Goal: Task Accomplishment & Management: Manage account settings

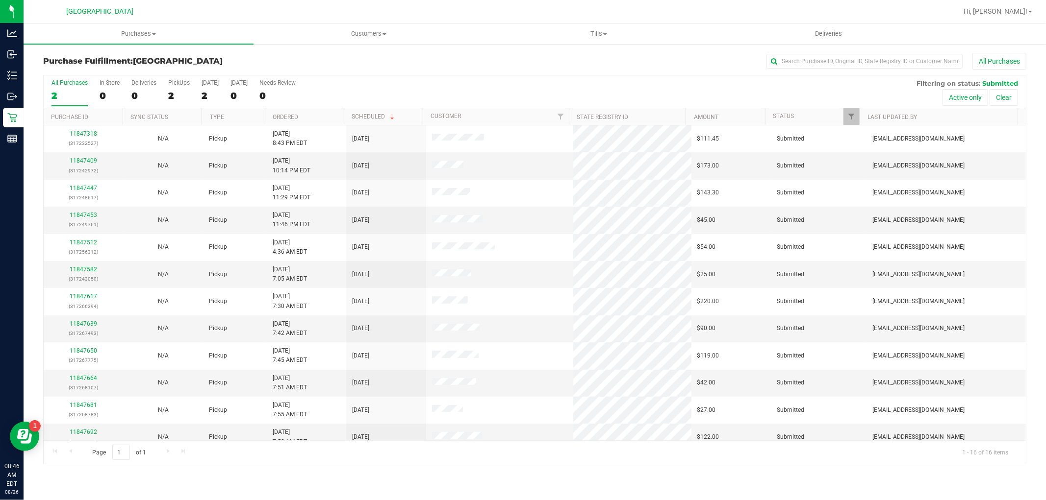
click at [55, 96] on div "2" at bounding box center [69, 95] width 36 height 11
click at [0, 0] on input "All Purchases 2" at bounding box center [0, 0] width 0 height 0
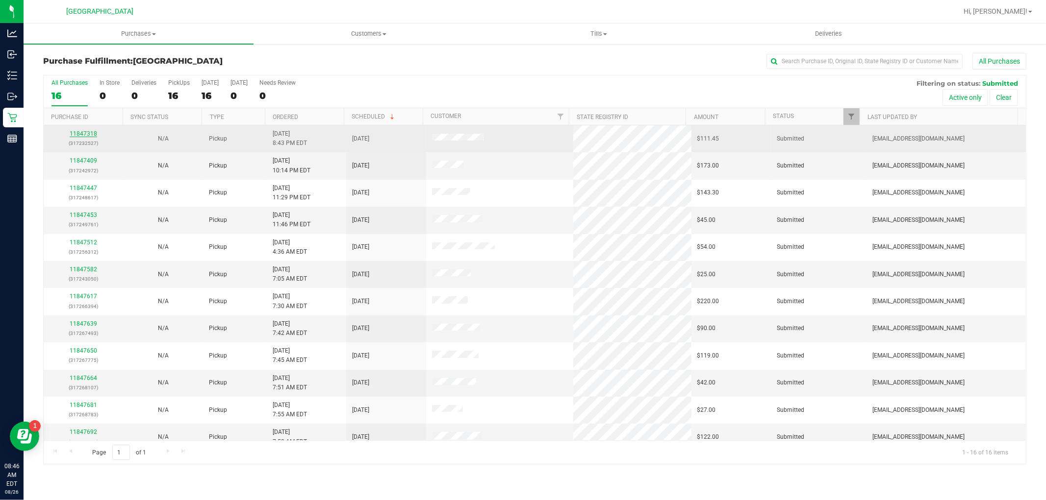
click at [82, 131] on link "11847318" at bounding box center [83, 133] width 27 height 7
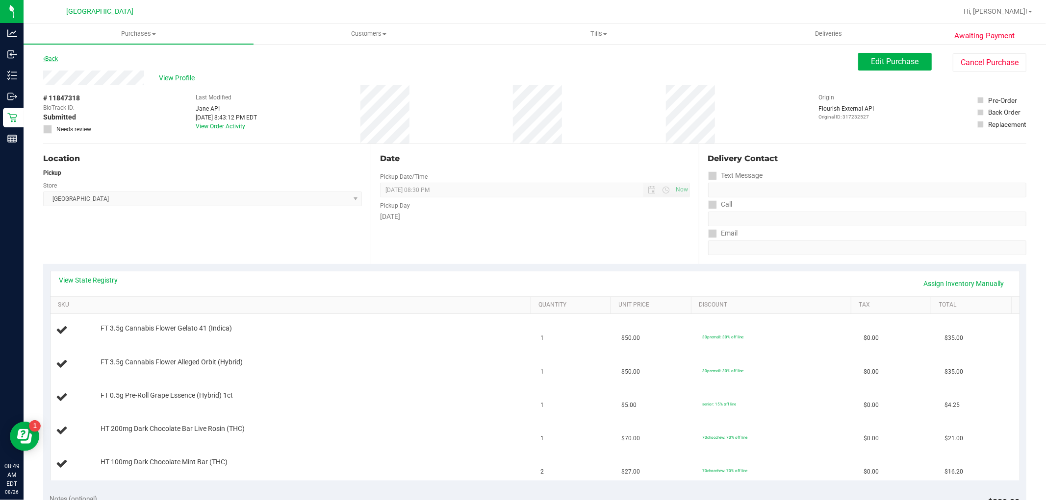
click at [56, 56] on link "Back" at bounding box center [50, 58] width 15 height 7
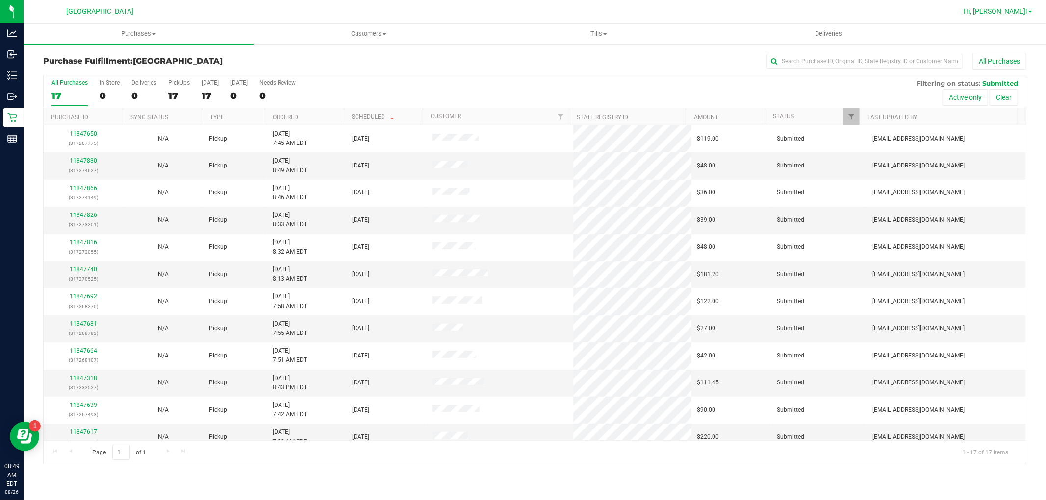
click at [1004, 15] on span "Hi, [PERSON_NAME]!" at bounding box center [995, 11] width 64 height 8
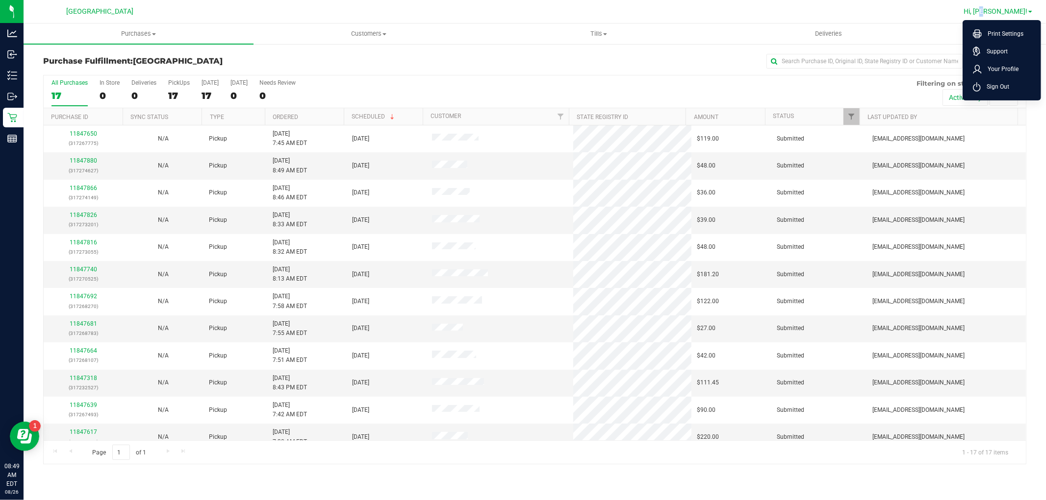
click at [1002, 16] on link "Hi, [PERSON_NAME]!" at bounding box center [997, 11] width 76 height 10
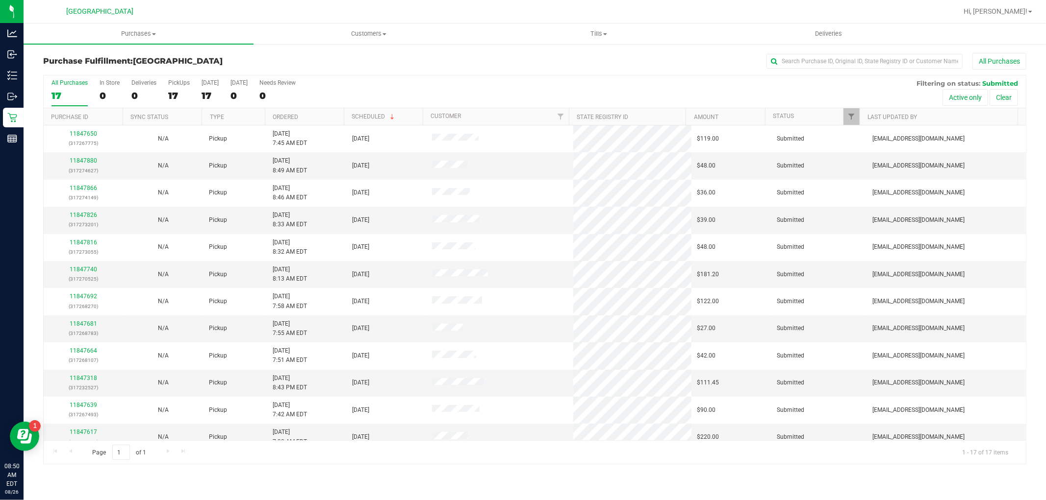
click at [122, 46] on div "Purchase Fulfillment: [GEOGRAPHIC_DATA] All Purchases All Purchases 17 In Store…" at bounding box center [535, 258] width 1022 height 431
click at [123, 40] on uib-tab-heading "Purchases Summary of purchases Fulfillment All purchases" at bounding box center [139, 34] width 230 height 21
click at [94, 67] on li "Fulfillment" at bounding box center [139, 71] width 230 height 12
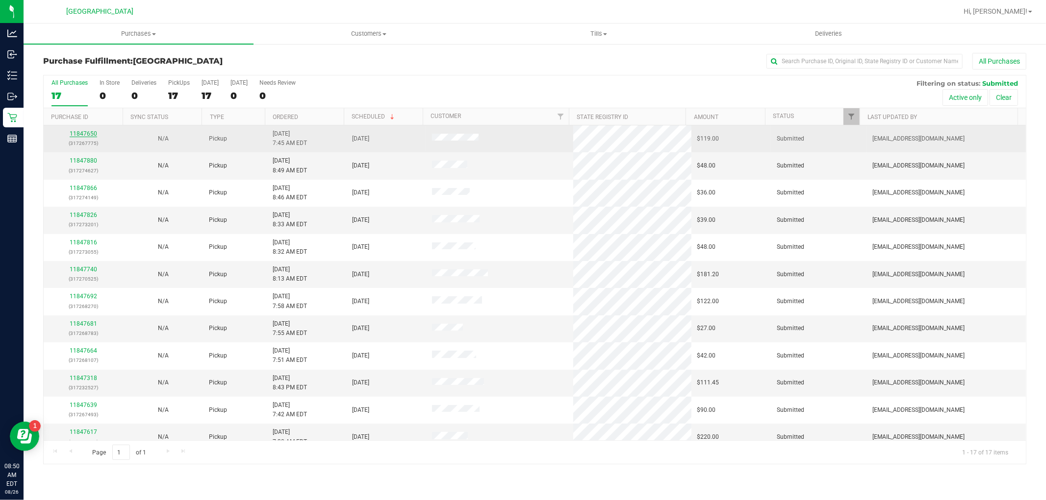
click at [84, 135] on link "11847650" at bounding box center [83, 133] width 27 height 7
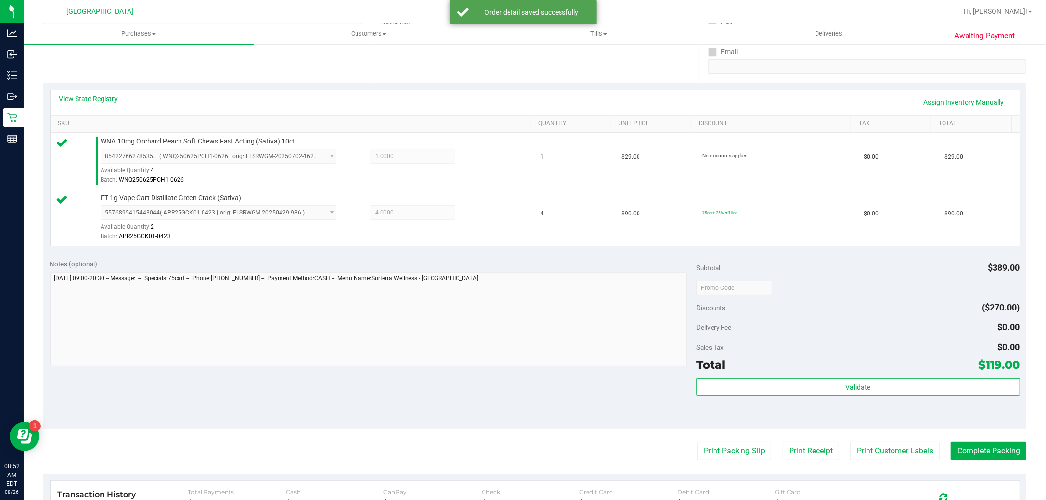
scroll to position [218, 0]
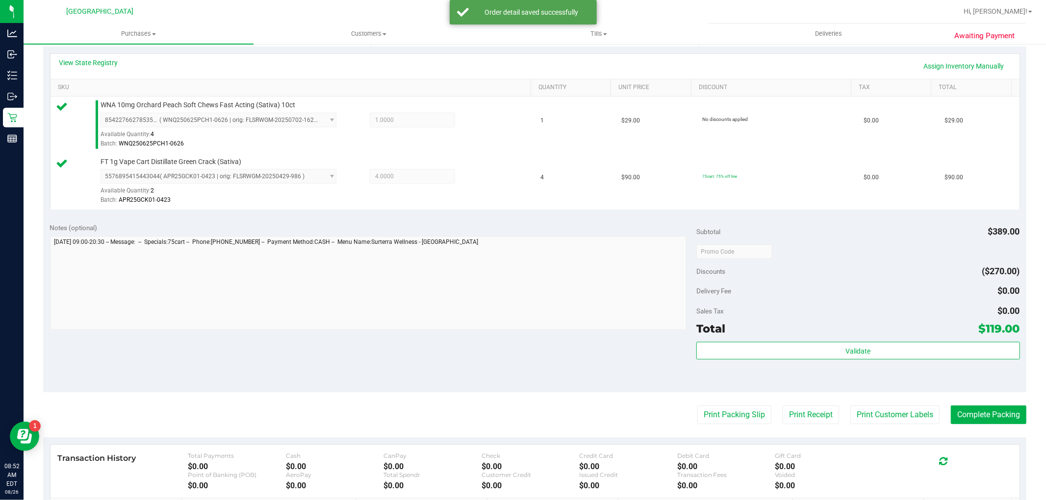
click at [715, 360] on div "Validate" at bounding box center [857, 351] width 323 height 19
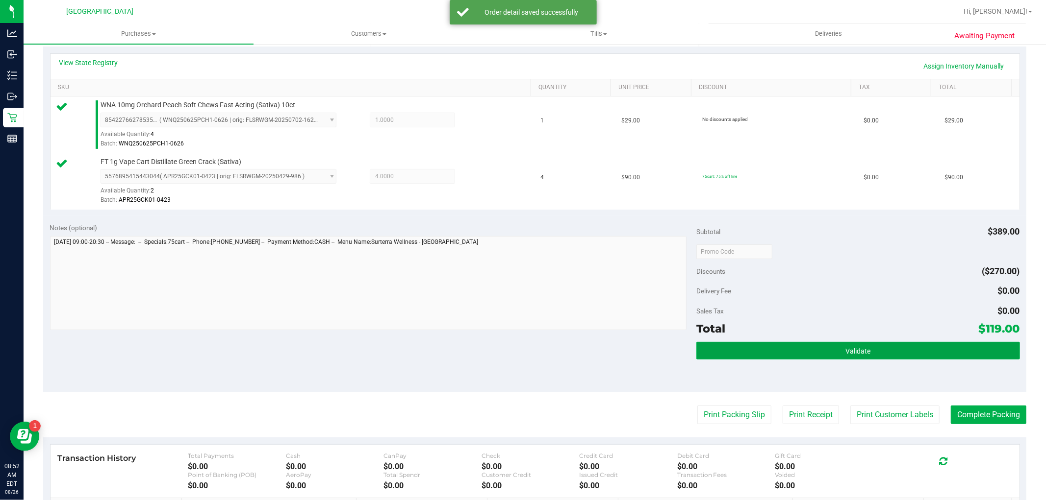
click at [724, 349] on button "Validate" at bounding box center [857, 351] width 323 height 18
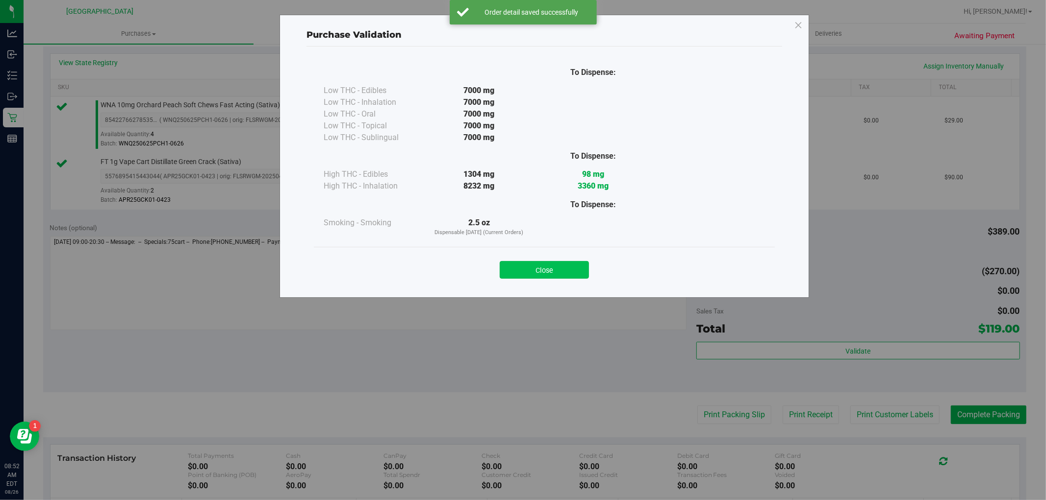
click at [569, 265] on button "Close" at bounding box center [543, 270] width 89 height 18
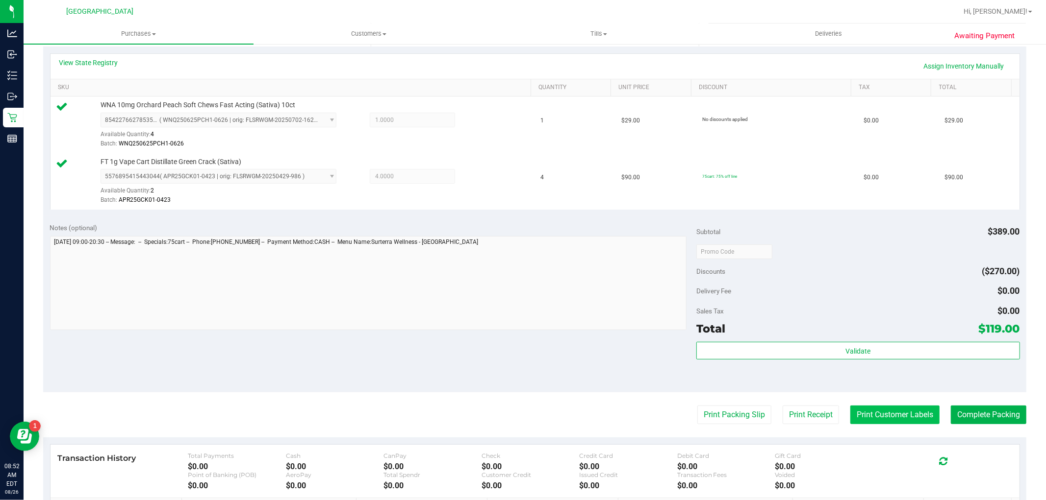
click at [917, 411] on button "Print Customer Labels" at bounding box center [894, 415] width 89 height 19
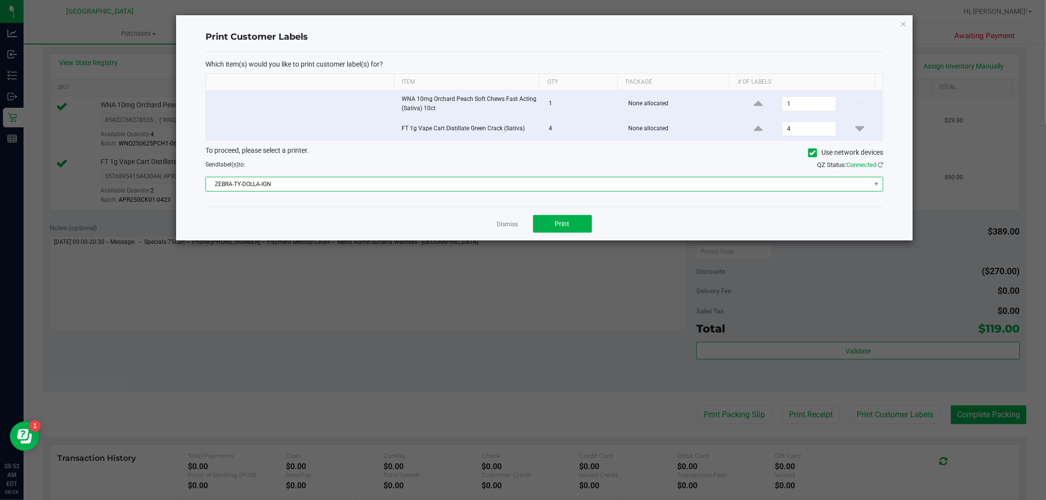
click at [558, 179] on span "ZEBRA-TY-DOLLA-IGN" at bounding box center [538, 184] width 664 height 14
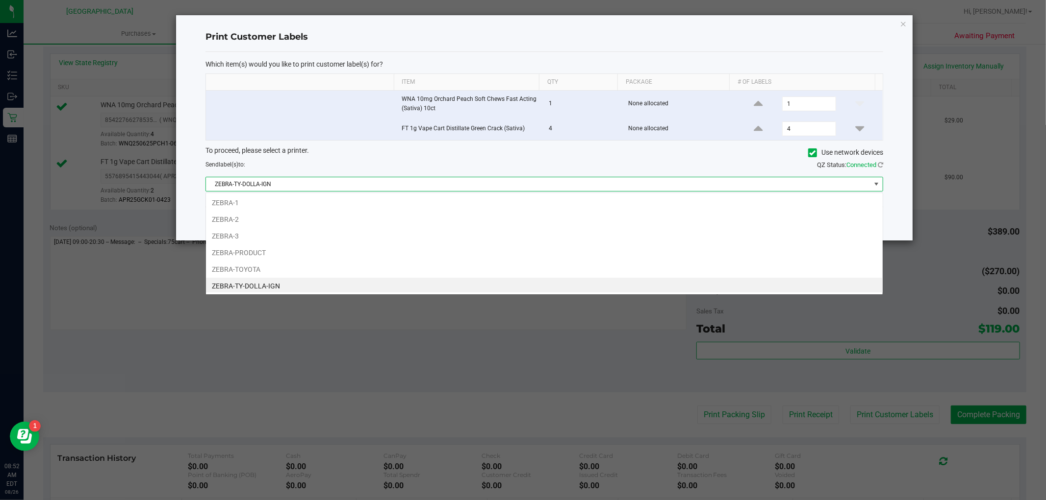
scroll to position [15, 677]
click at [562, 179] on span "ZEBRA-TY-DOLLA-IGN" at bounding box center [538, 184] width 664 height 14
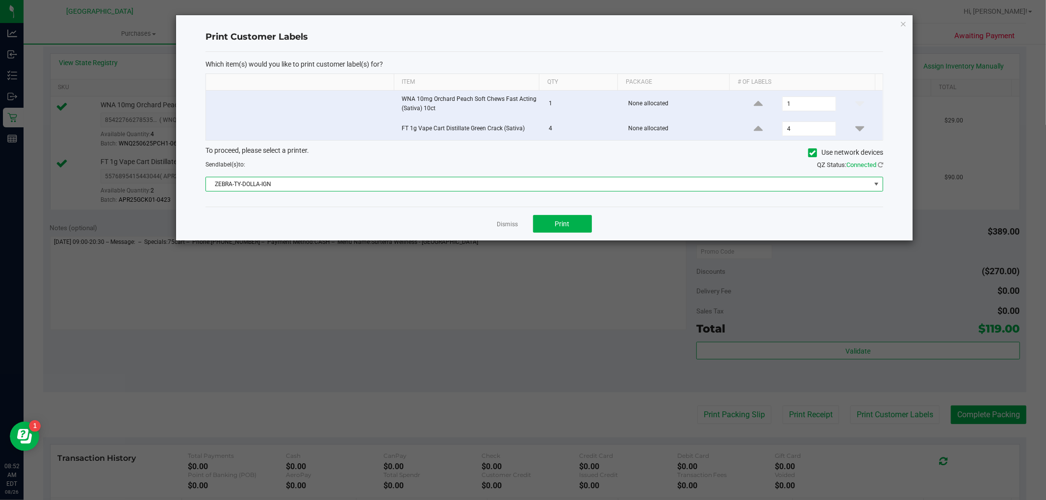
click at [898, 278] on ngb-modal-window "Print Customer Labels Which item(s) would you like to print customer label(s) f…" at bounding box center [526, 250] width 1053 height 500
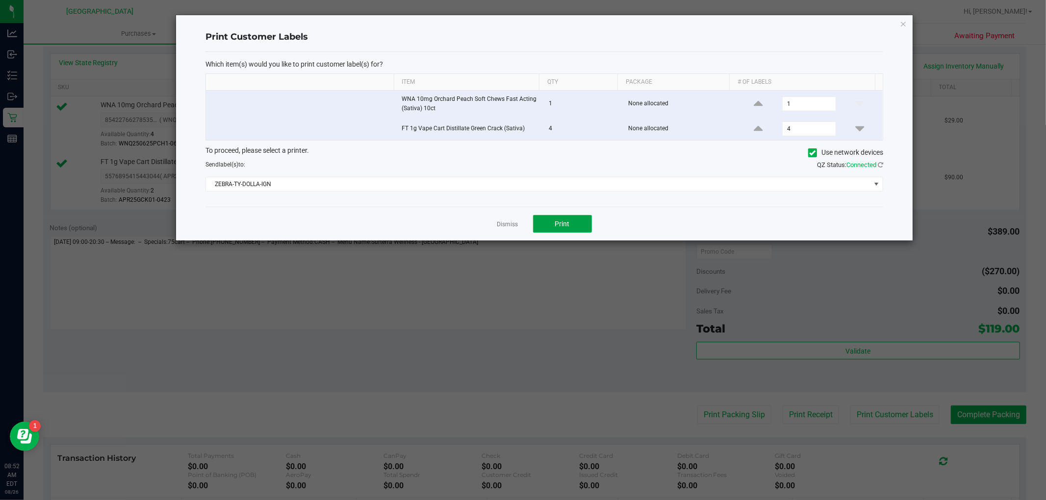
click at [567, 223] on span "Print" at bounding box center [562, 224] width 15 height 8
click at [511, 226] on link "Dismiss" at bounding box center [507, 225] width 21 height 8
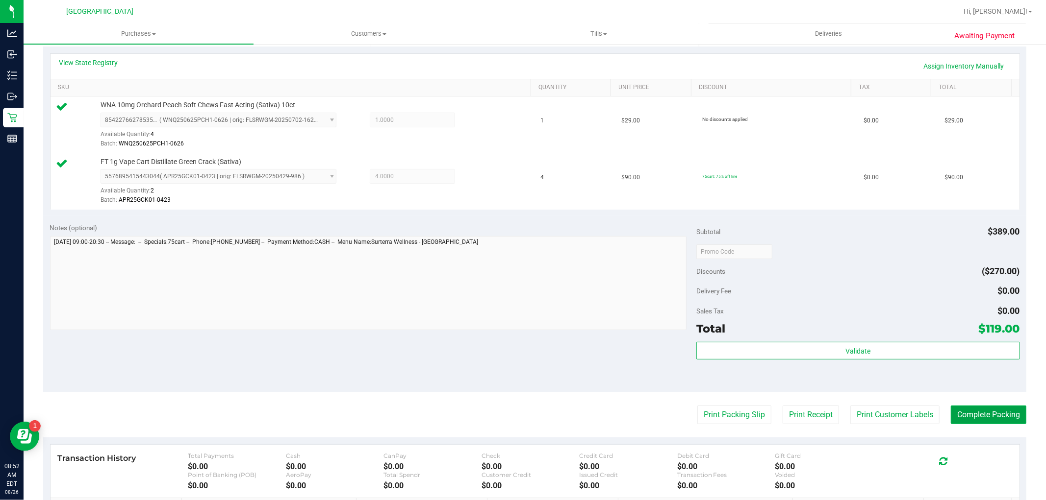
click at [973, 413] on button "Complete Packing" at bounding box center [987, 415] width 75 height 19
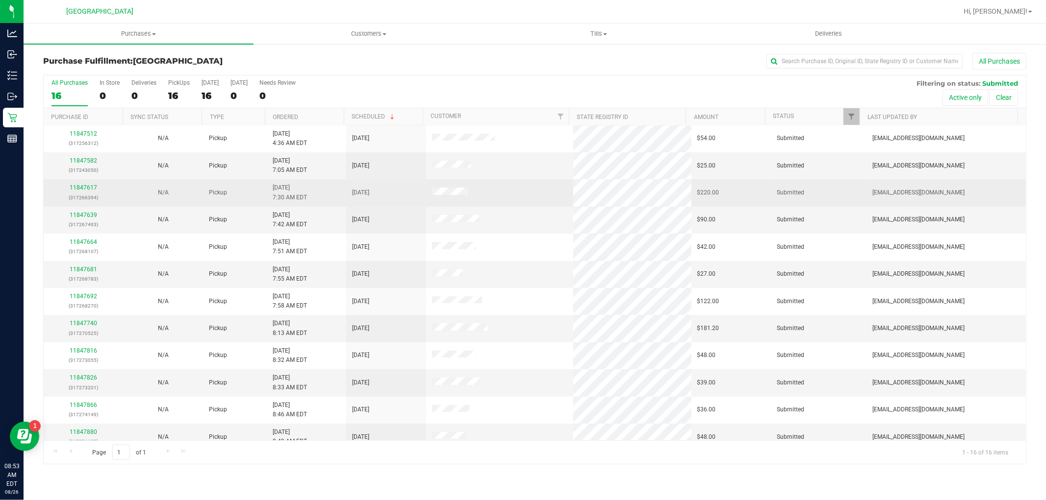
scroll to position [119, 0]
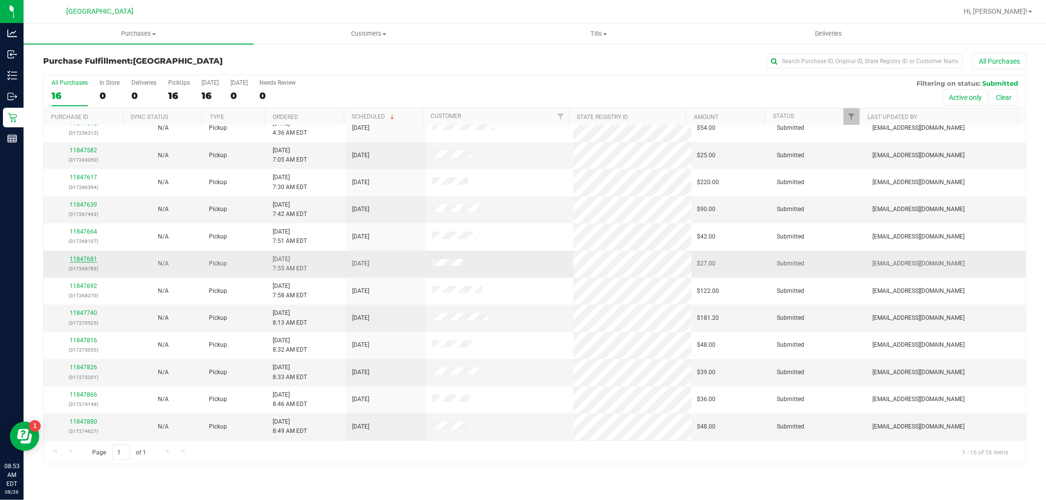
click at [81, 256] on link "11847681" at bounding box center [83, 259] width 27 height 7
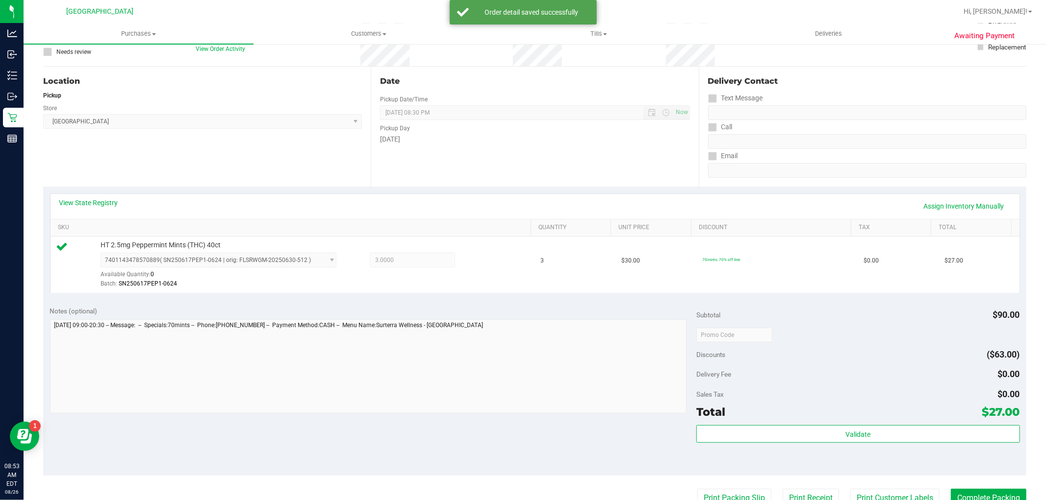
scroll to position [272, 0]
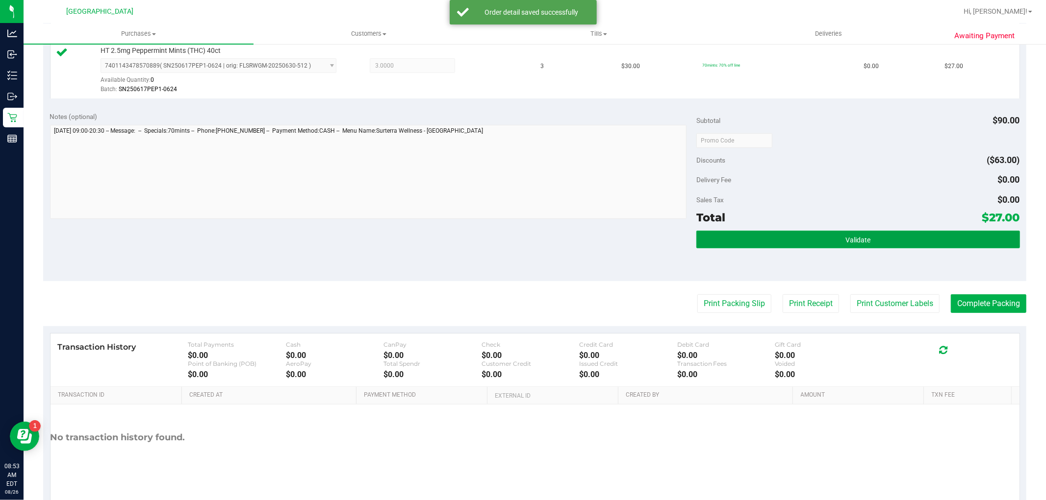
click at [771, 249] on div "Validate" at bounding box center [857, 240] width 323 height 19
click at [741, 232] on button "Validate" at bounding box center [857, 240] width 323 height 18
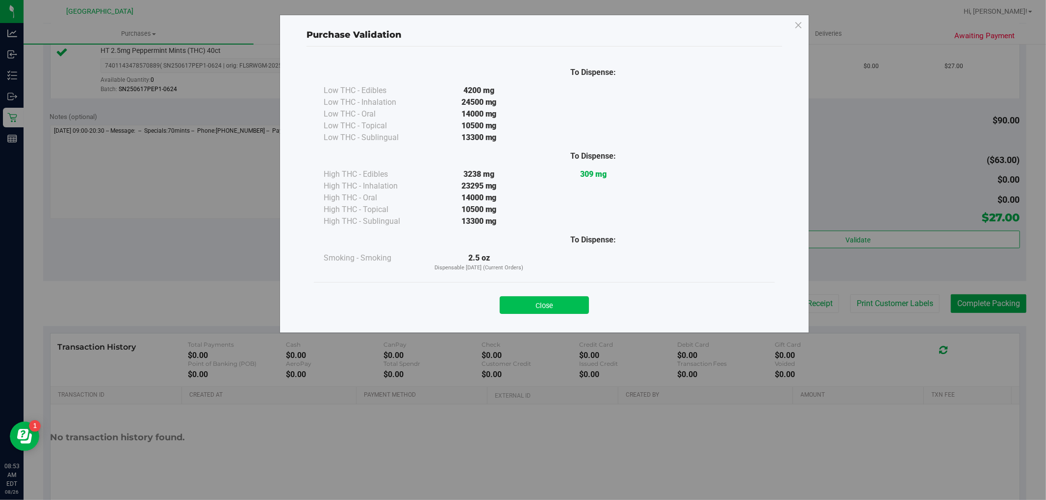
click at [539, 307] on button "Close" at bounding box center [543, 306] width 89 height 18
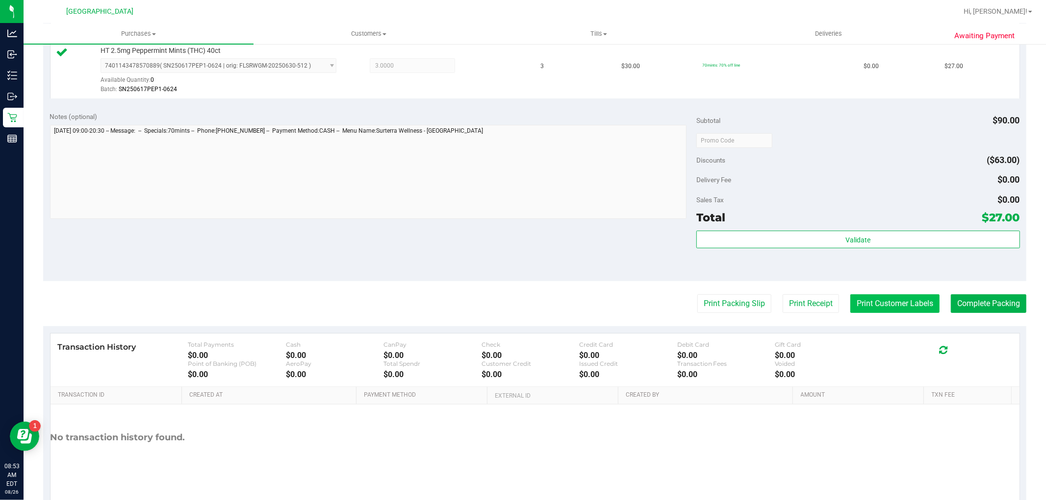
click at [850, 310] on button "Print Customer Labels" at bounding box center [894, 304] width 89 height 19
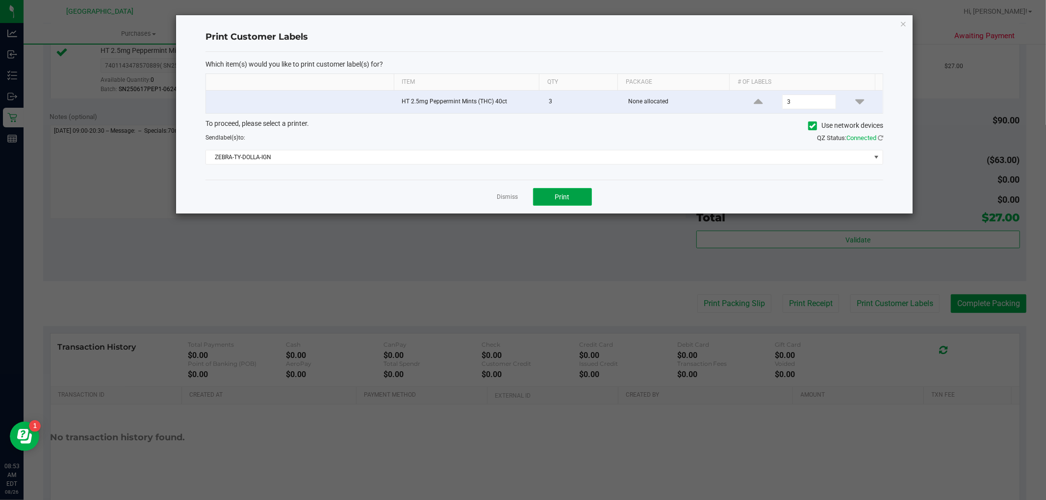
click at [569, 193] on span "Print" at bounding box center [562, 197] width 15 height 8
click at [515, 198] on link "Dismiss" at bounding box center [507, 197] width 21 height 8
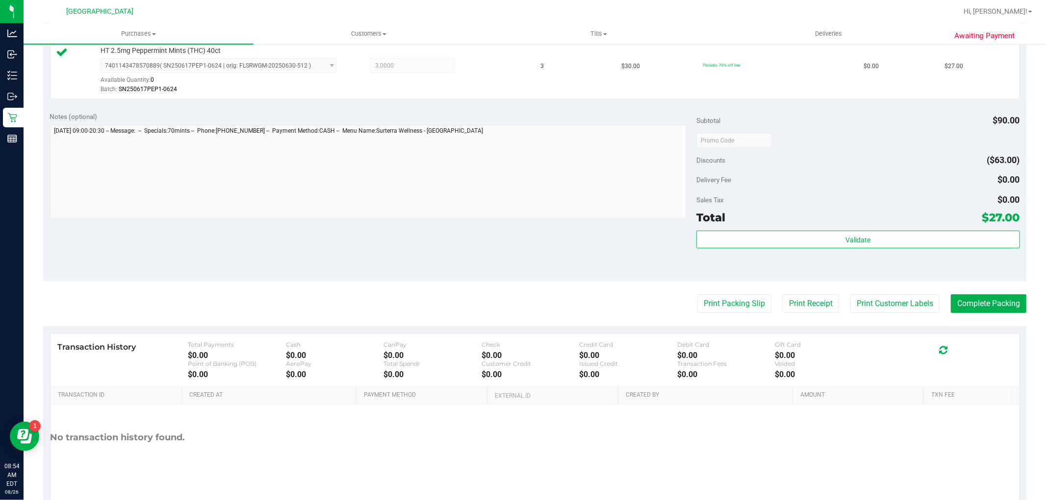
click at [967, 292] on purchase-details "Back Edit Purchase Cancel Purchase View Profile # 11847681 BioTrack ID: - Submi…" at bounding box center [534, 145] width 983 height 729
click at [969, 307] on button "Complete Packing" at bounding box center [987, 304] width 75 height 19
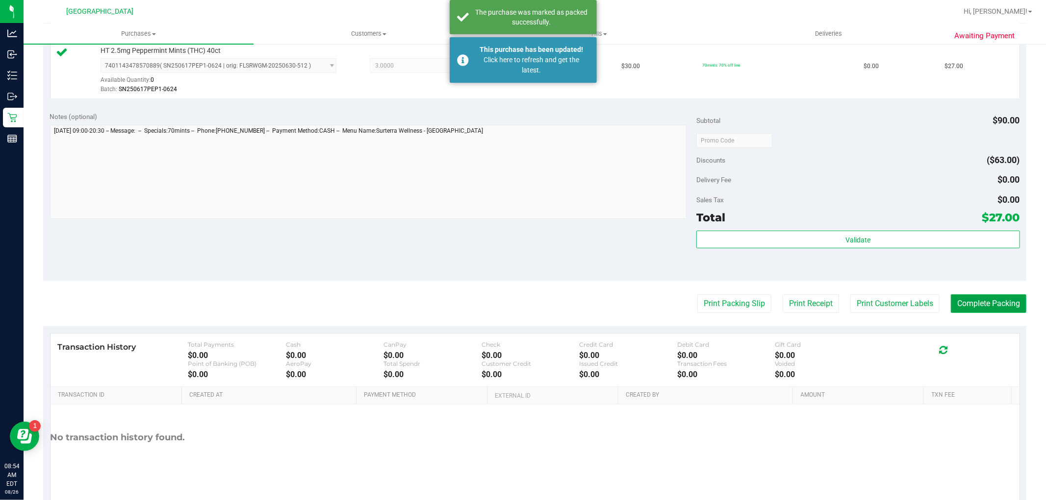
click at [978, 309] on button "Complete Packing" at bounding box center [987, 304] width 75 height 19
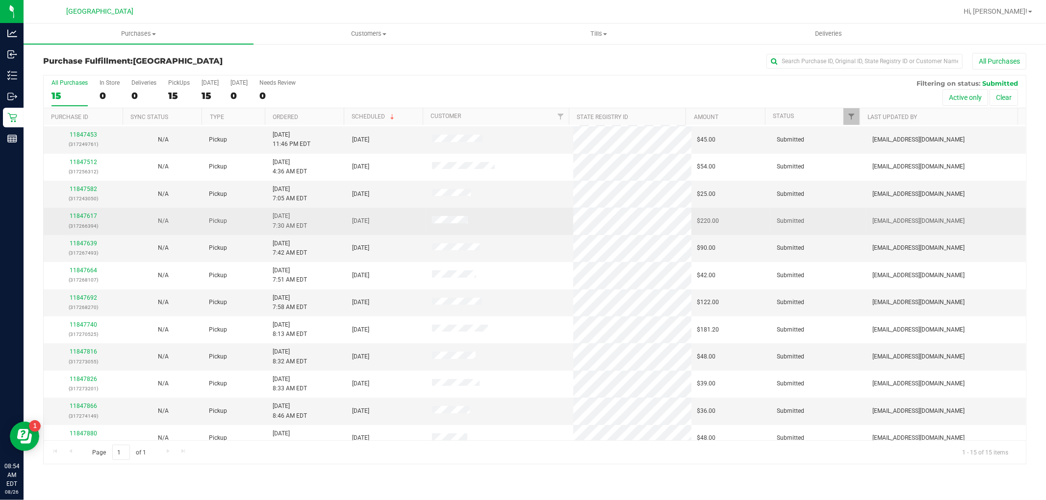
scroll to position [92, 0]
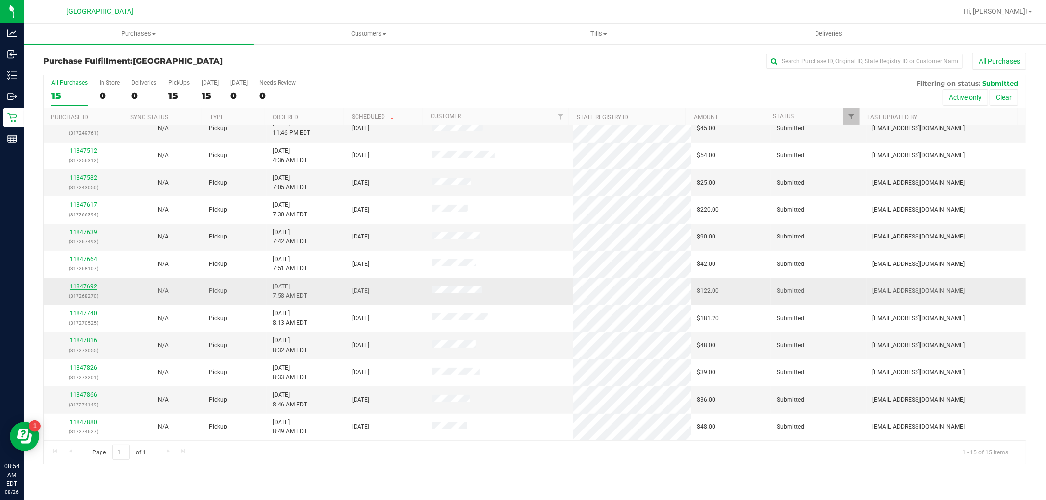
click at [66, 285] on div "11847692 (317268270)" at bounding box center [84, 291] width 68 height 19
click at [82, 289] on link "11847692" at bounding box center [83, 286] width 27 height 7
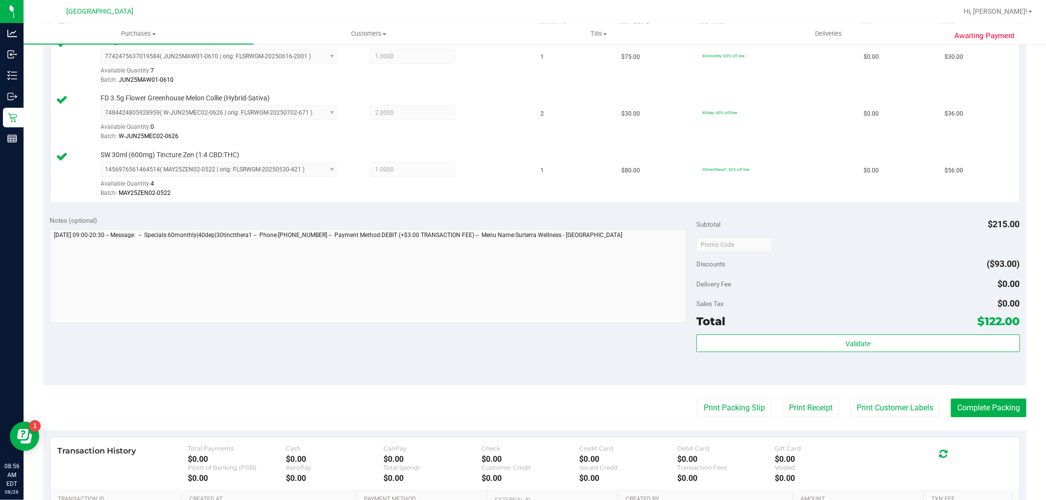
scroll to position [415, 0]
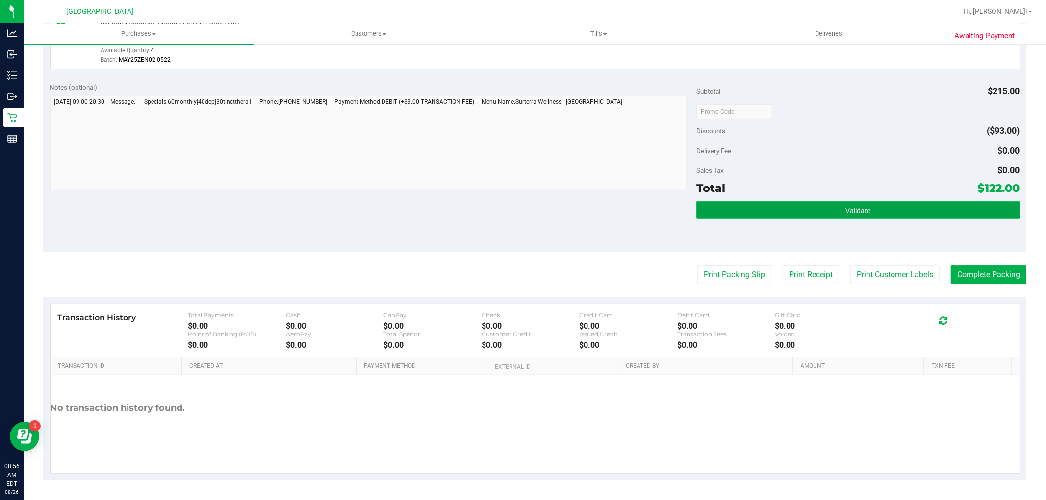
drag, startPoint x: 806, startPoint y: 209, endPoint x: 798, endPoint y: 209, distance: 8.3
click at [806, 208] on button "Validate" at bounding box center [857, 210] width 323 height 18
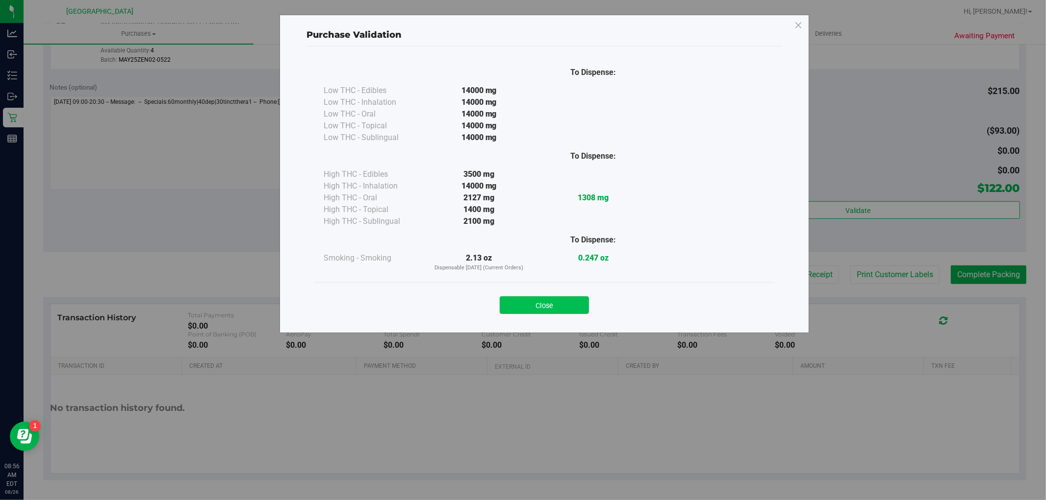
click at [541, 302] on button "Close" at bounding box center [543, 306] width 89 height 18
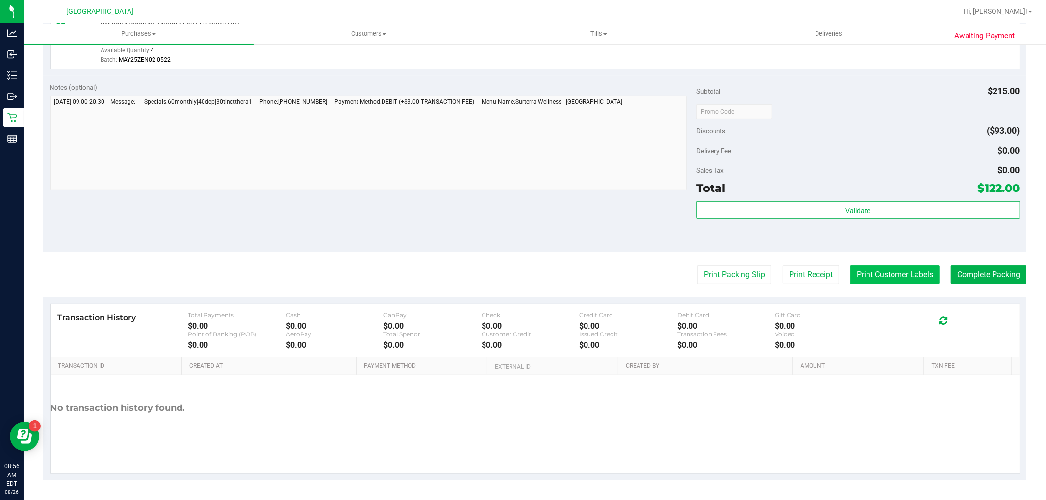
click at [898, 275] on button "Print Customer Labels" at bounding box center [894, 275] width 89 height 19
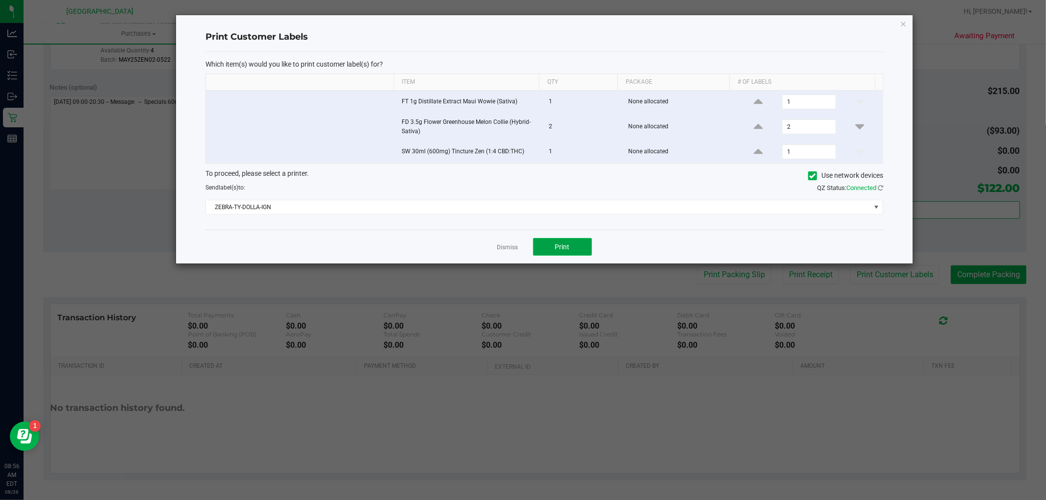
click at [566, 244] on span "Print" at bounding box center [562, 247] width 15 height 8
click at [502, 252] on link "Dismiss" at bounding box center [507, 248] width 21 height 8
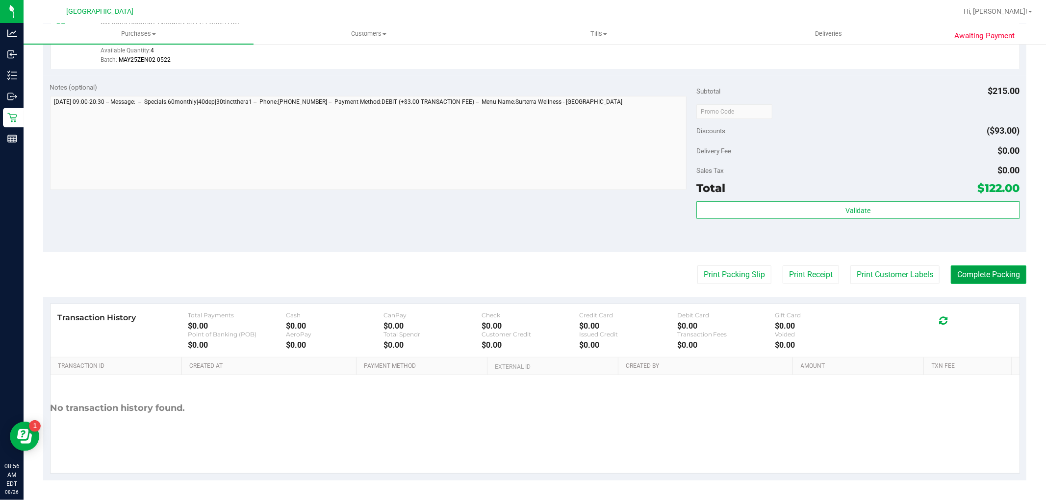
click at [976, 270] on button "Complete Packing" at bounding box center [987, 275] width 75 height 19
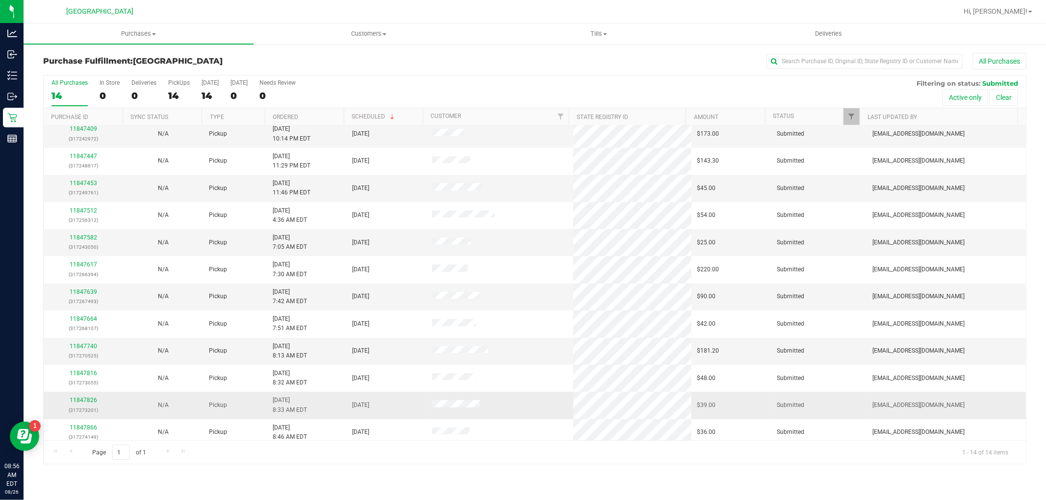
scroll to position [65, 0]
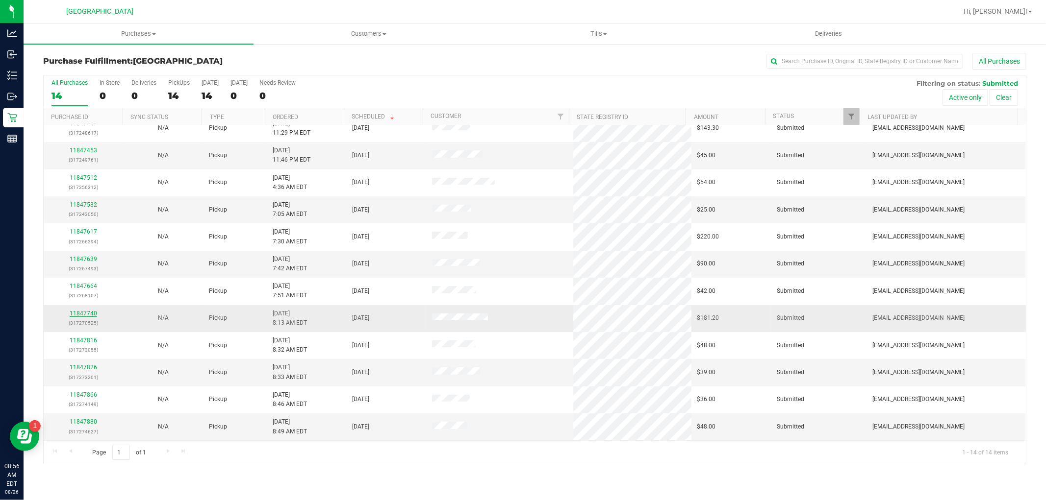
click at [87, 314] on link "11847740" at bounding box center [83, 313] width 27 height 7
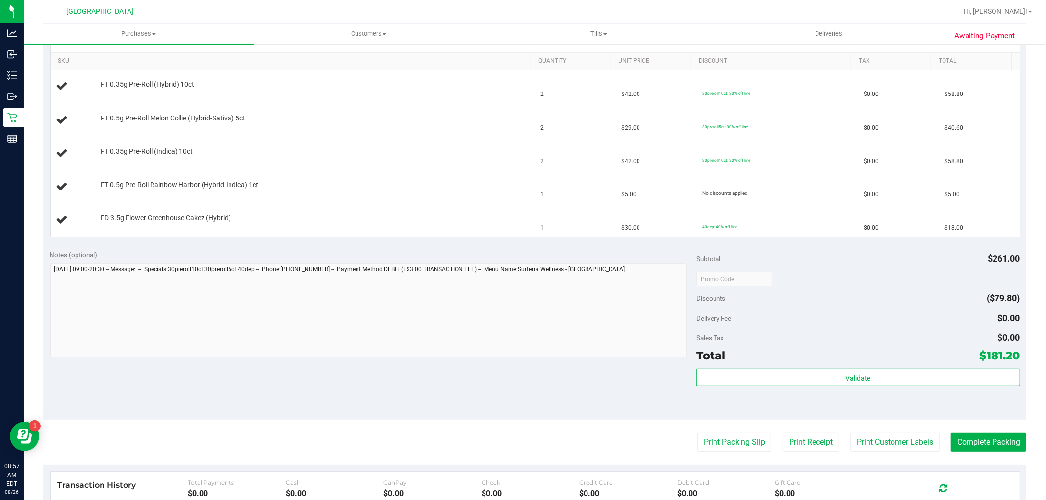
scroll to position [381, 0]
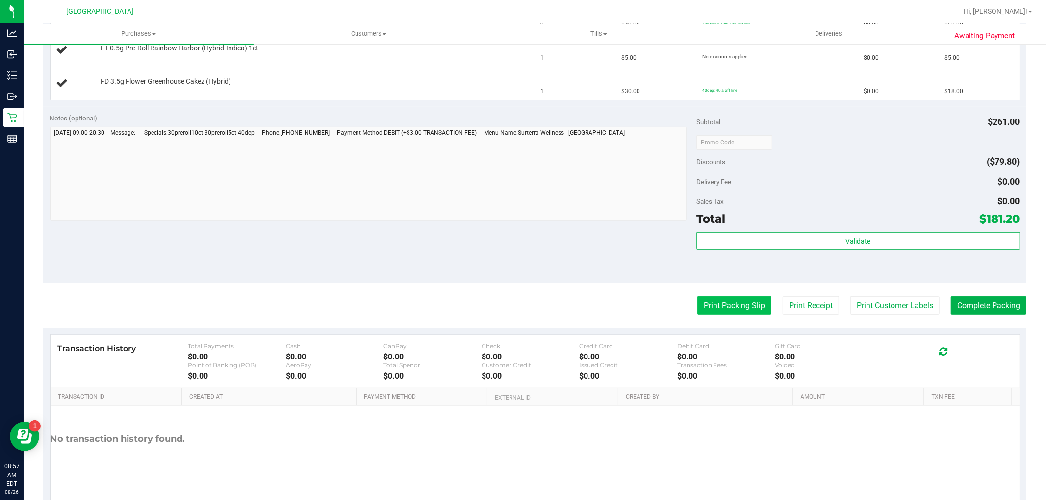
click at [741, 302] on button "Print Packing Slip" at bounding box center [734, 306] width 74 height 19
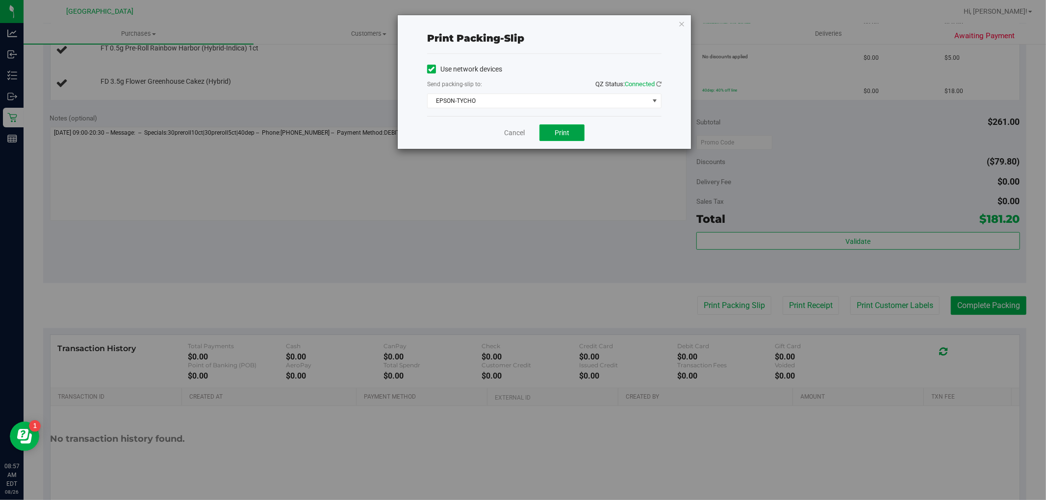
click at [577, 134] on button "Print" at bounding box center [561, 133] width 45 height 17
click at [518, 131] on link "Cancel" at bounding box center [514, 133] width 21 height 10
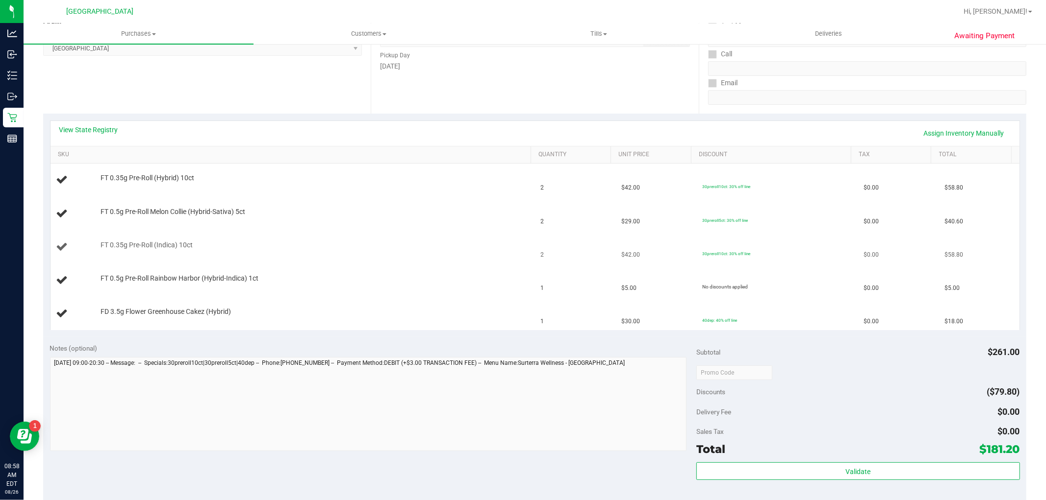
scroll to position [109, 0]
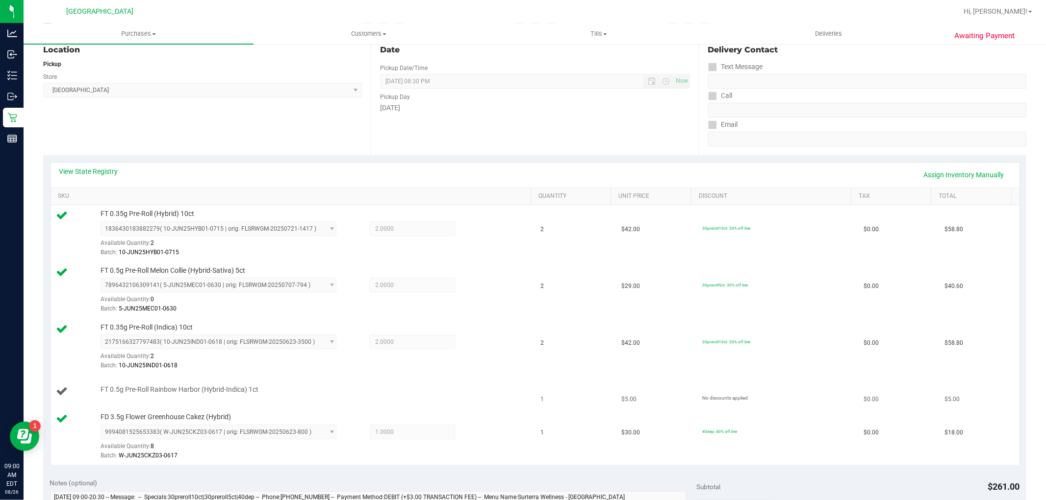
click at [116, 389] on span "FT 0.5g Pre-Roll Rainbow Harbor (Hybrid-Indica) 1ct" at bounding box center [179, 389] width 158 height 9
copy div "FT 0.5g Pre-Roll Rainbow Harbor (Hybrid-Indica) 1ct"
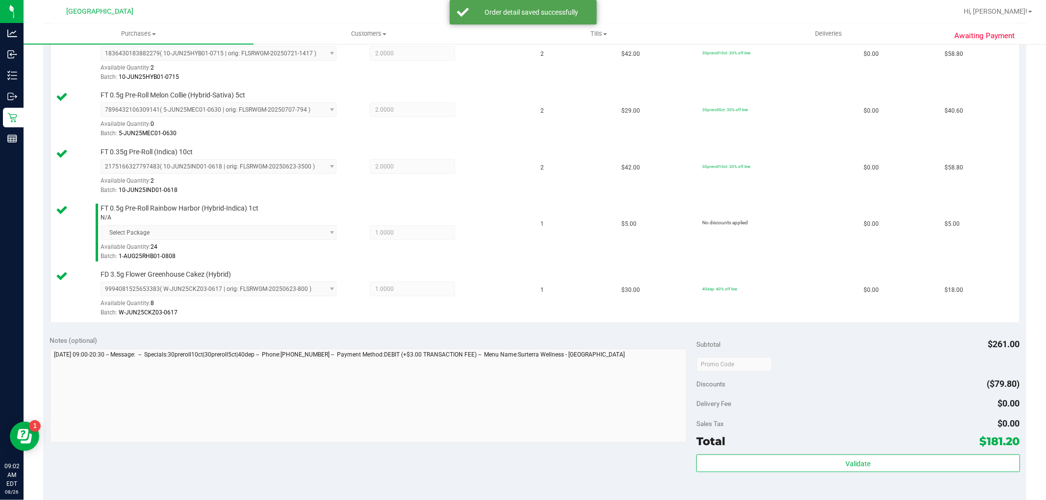
scroll to position [381, 0]
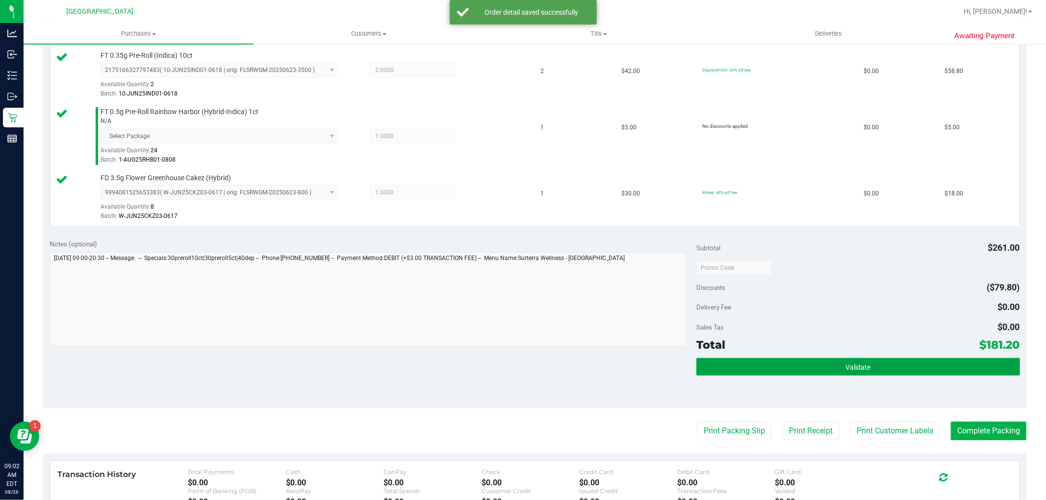
click at [898, 364] on button "Validate" at bounding box center [857, 367] width 323 height 18
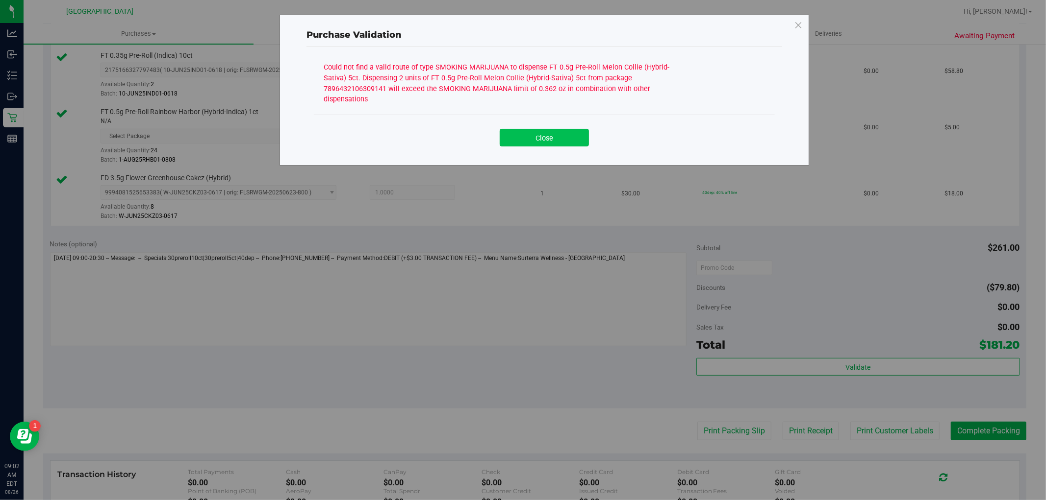
click at [561, 130] on button "Close" at bounding box center [543, 138] width 89 height 18
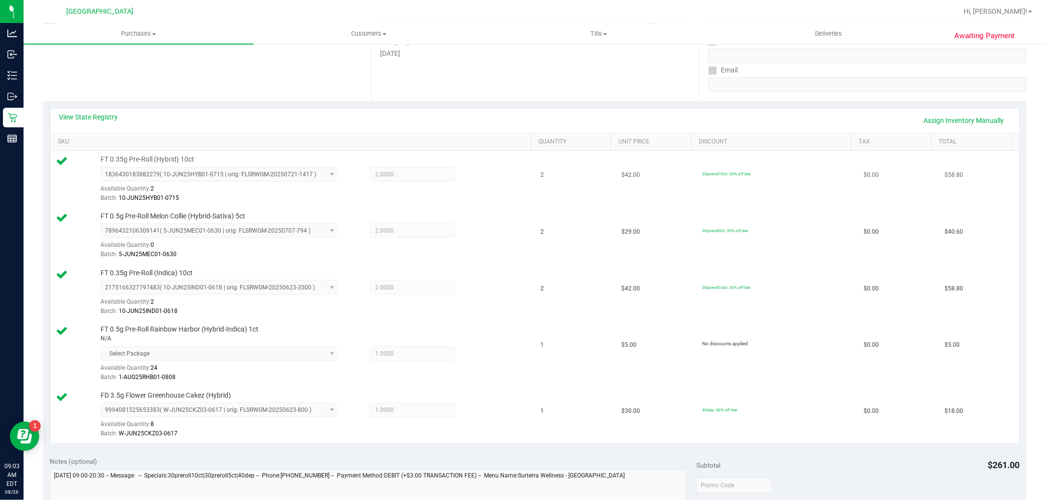
scroll to position [0, 0]
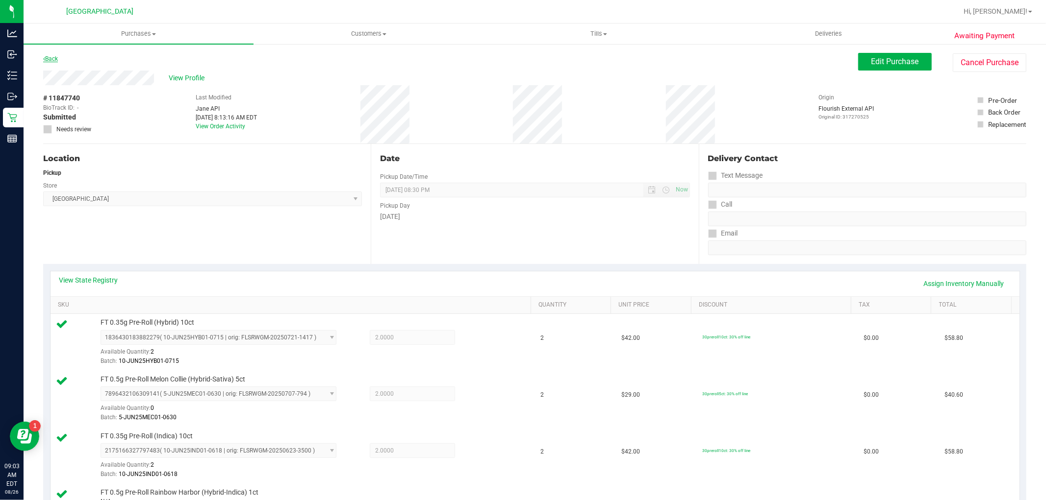
click at [52, 56] on link "Back" at bounding box center [50, 58] width 15 height 7
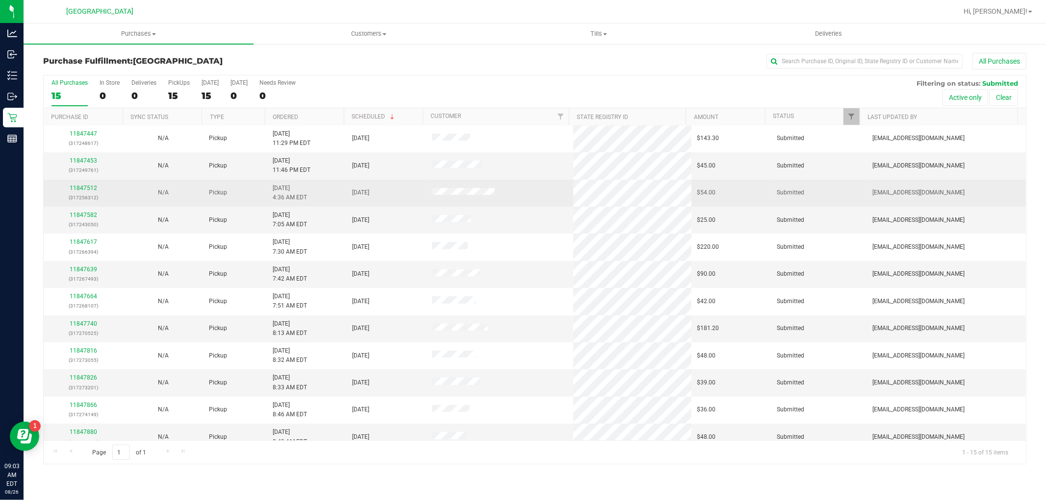
scroll to position [92, 0]
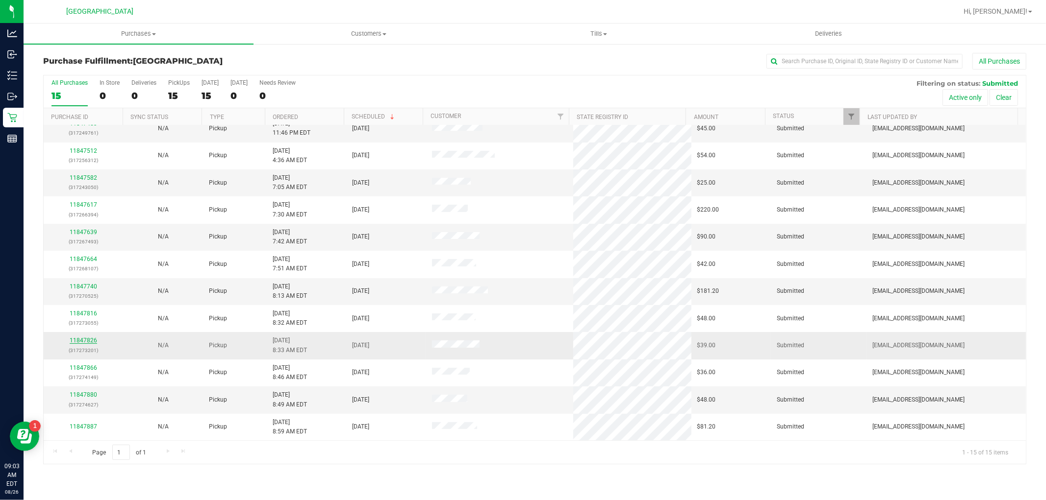
click at [85, 341] on link "11847826" at bounding box center [83, 340] width 27 height 7
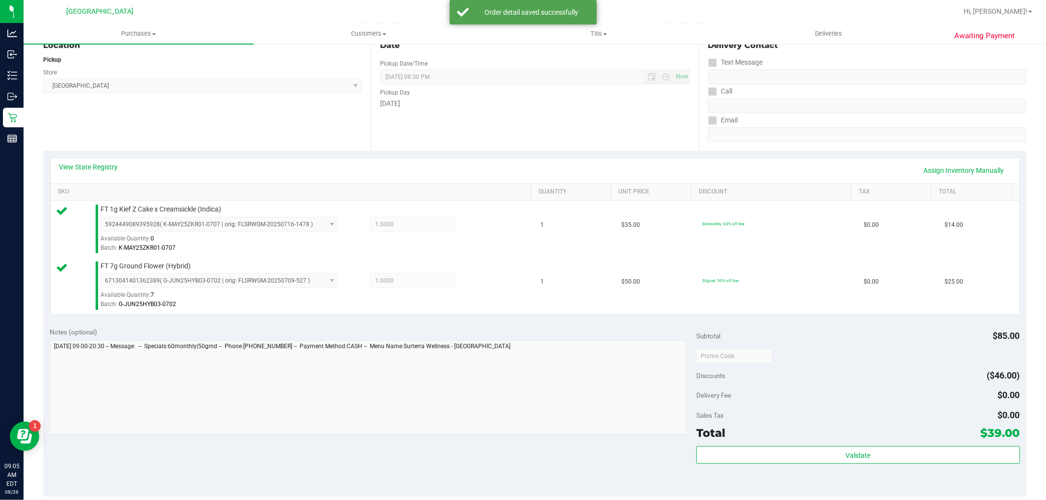
scroll to position [359, 0]
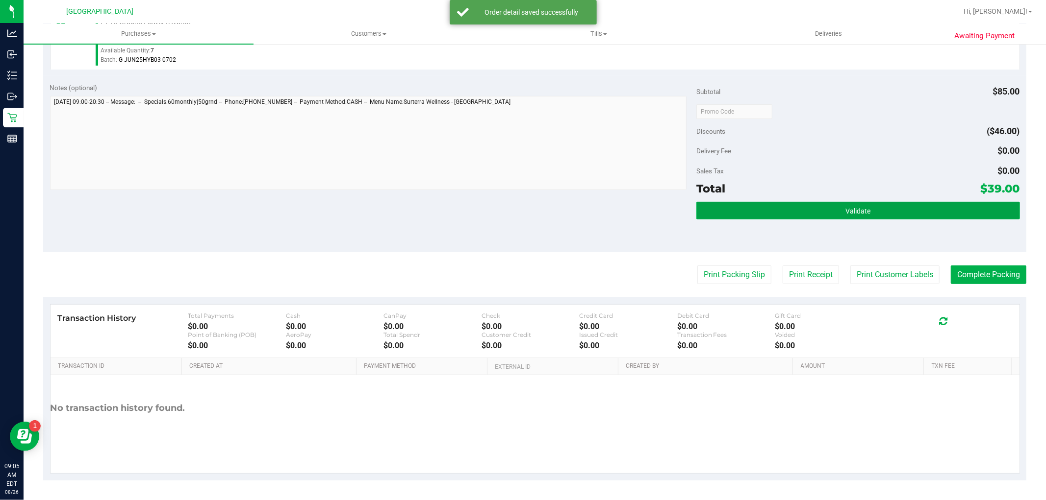
click at [798, 208] on button "Validate" at bounding box center [857, 211] width 323 height 18
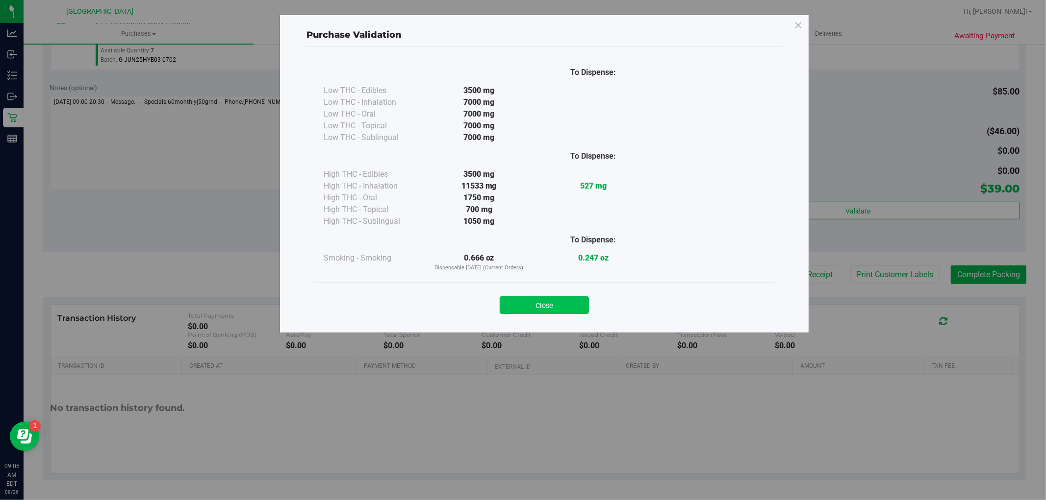
click at [506, 302] on button "Close" at bounding box center [543, 306] width 89 height 18
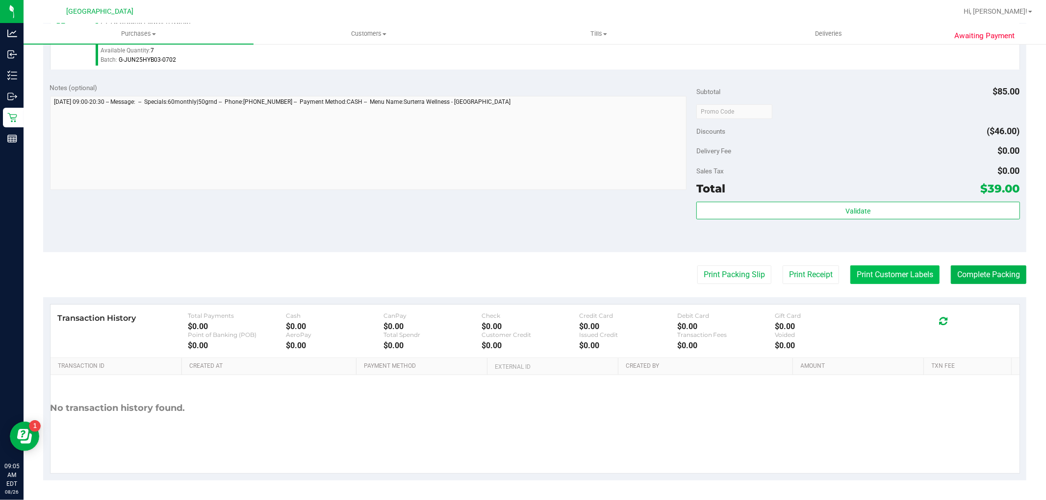
click at [896, 280] on button "Print Customer Labels" at bounding box center [894, 275] width 89 height 19
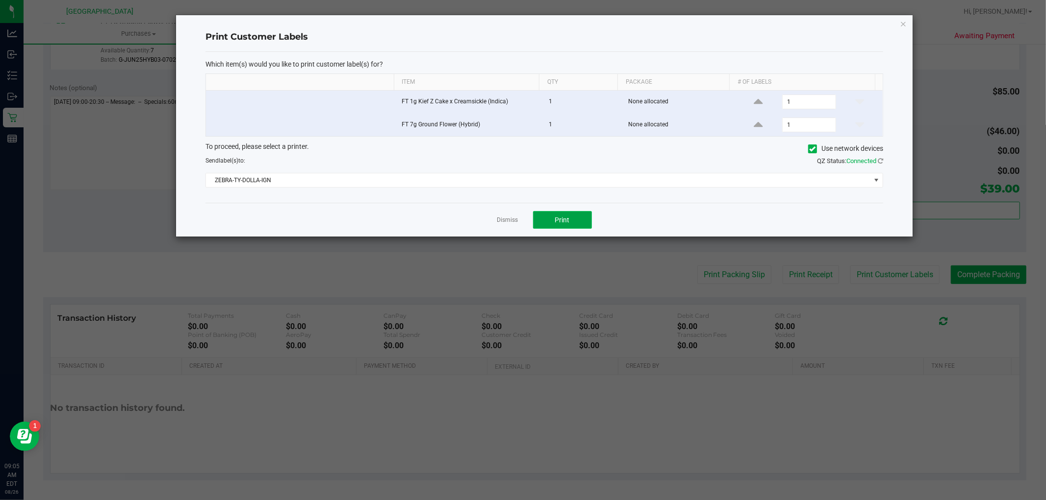
click at [557, 224] on button "Print" at bounding box center [562, 220] width 59 height 18
click at [901, 21] on icon "button" at bounding box center [902, 24] width 7 height 12
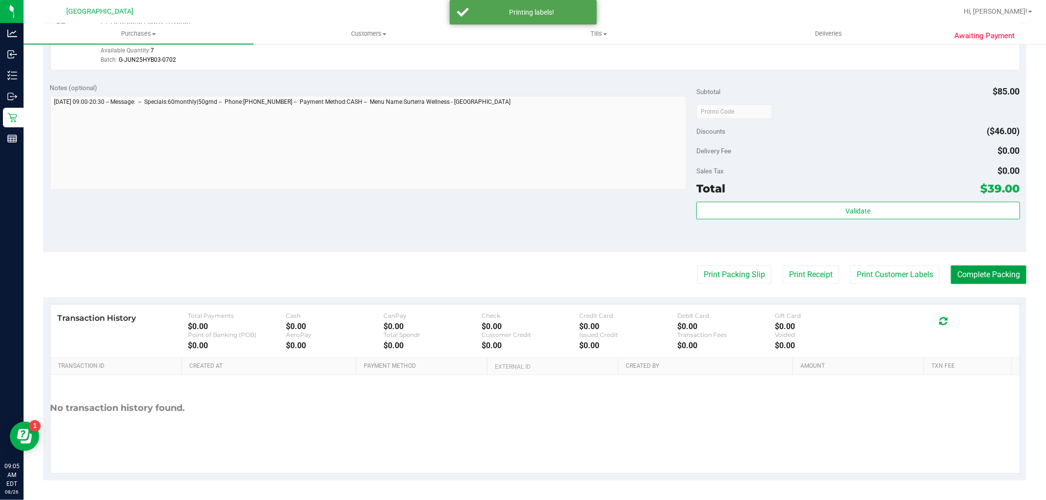
click at [974, 275] on button "Complete Packing" at bounding box center [987, 275] width 75 height 19
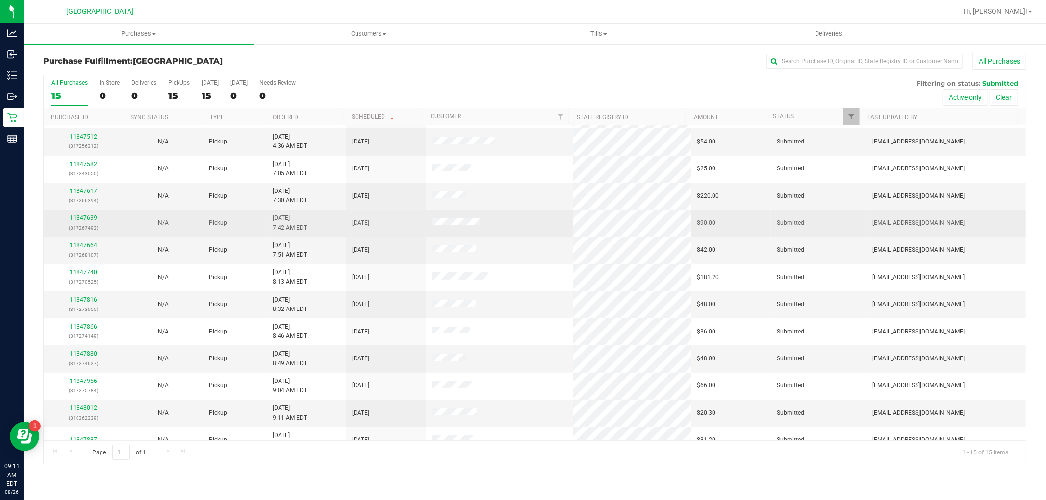
scroll to position [92, 0]
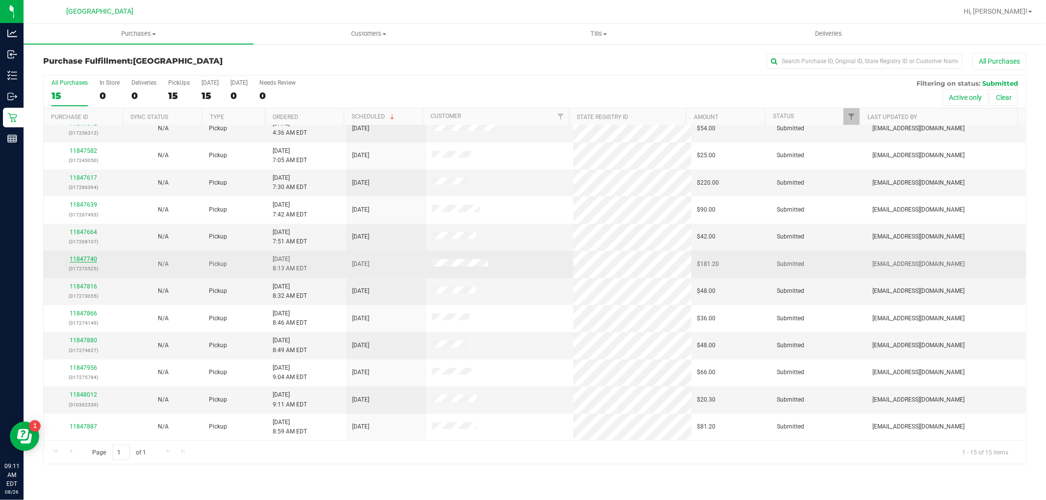
click at [89, 257] on link "11847740" at bounding box center [83, 259] width 27 height 7
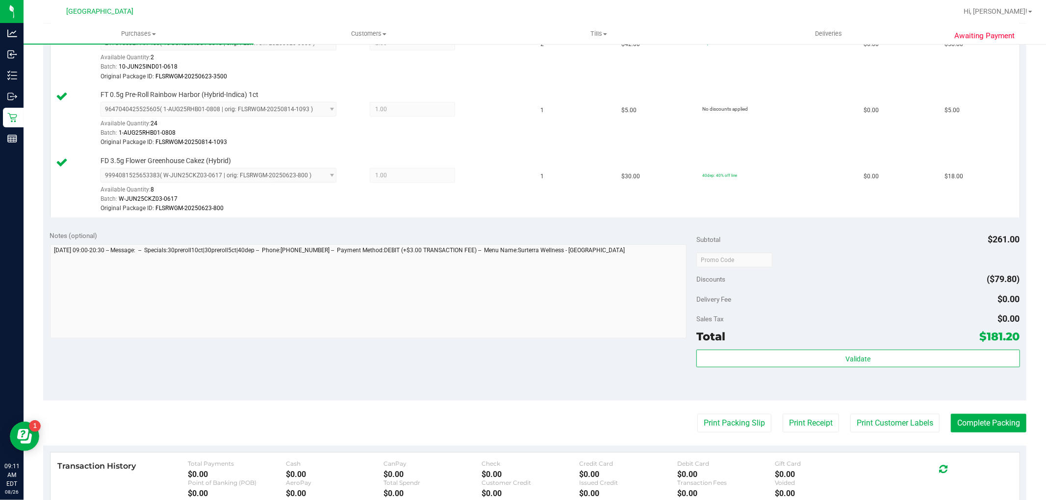
scroll to position [435, 0]
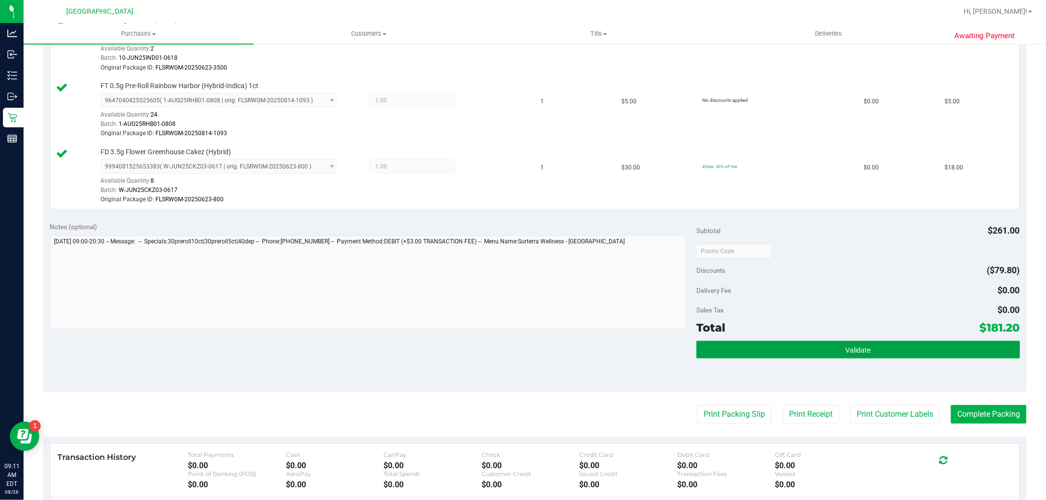
click at [847, 344] on button "Validate" at bounding box center [857, 350] width 323 height 18
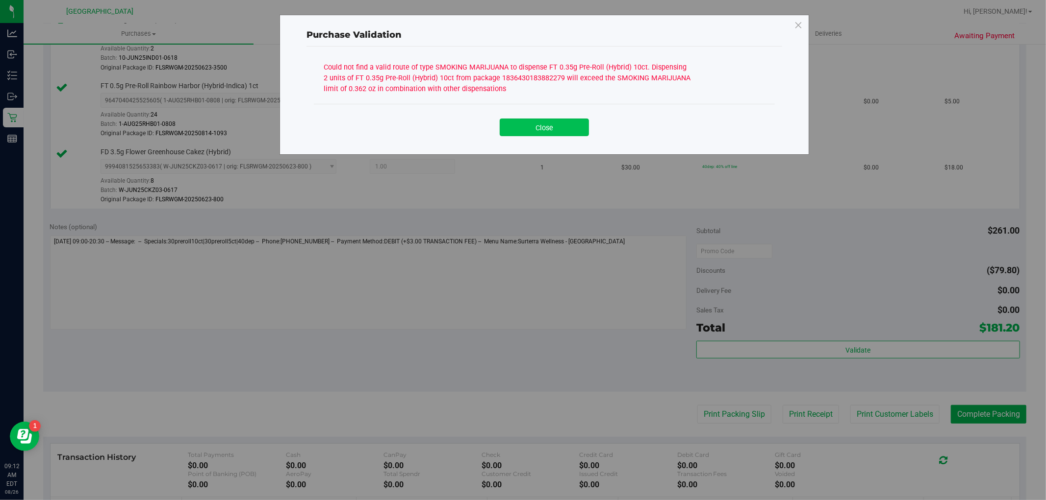
click at [571, 125] on button "Close" at bounding box center [543, 128] width 89 height 18
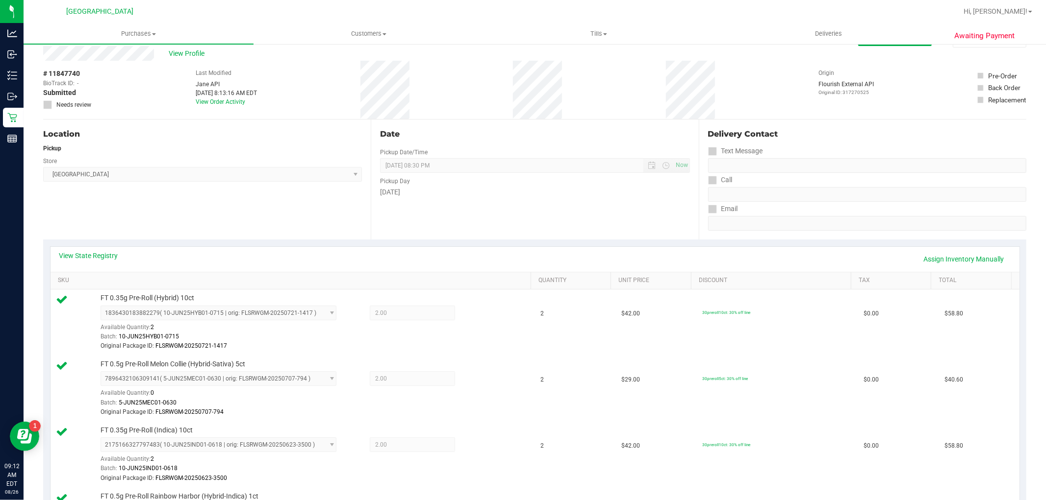
scroll to position [0, 0]
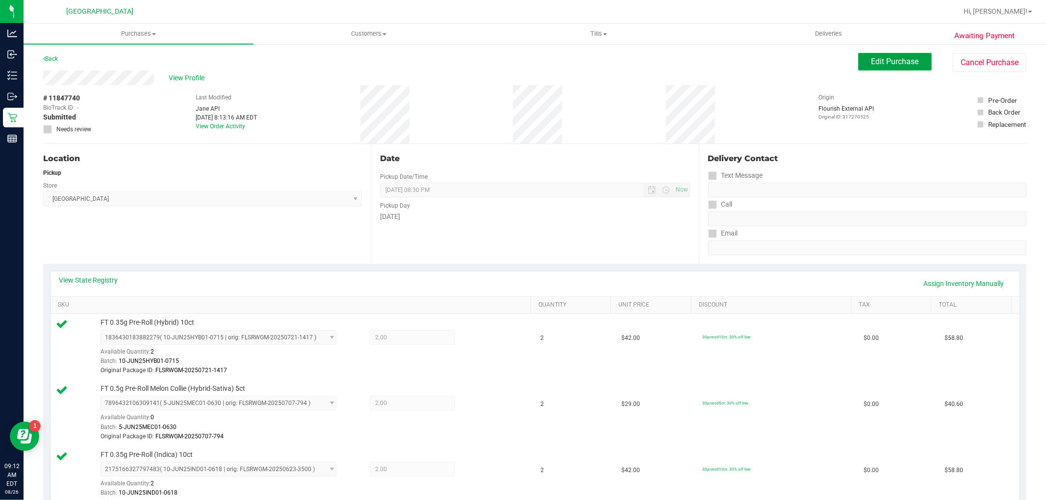
click at [876, 60] on span "Edit Purchase" at bounding box center [895, 61] width 48 height 9
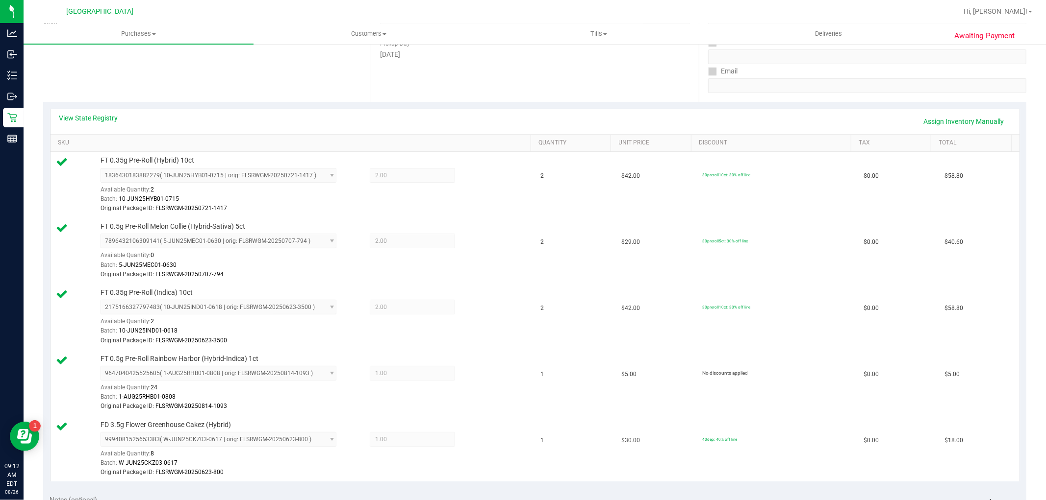
scroll to position [163, 0]
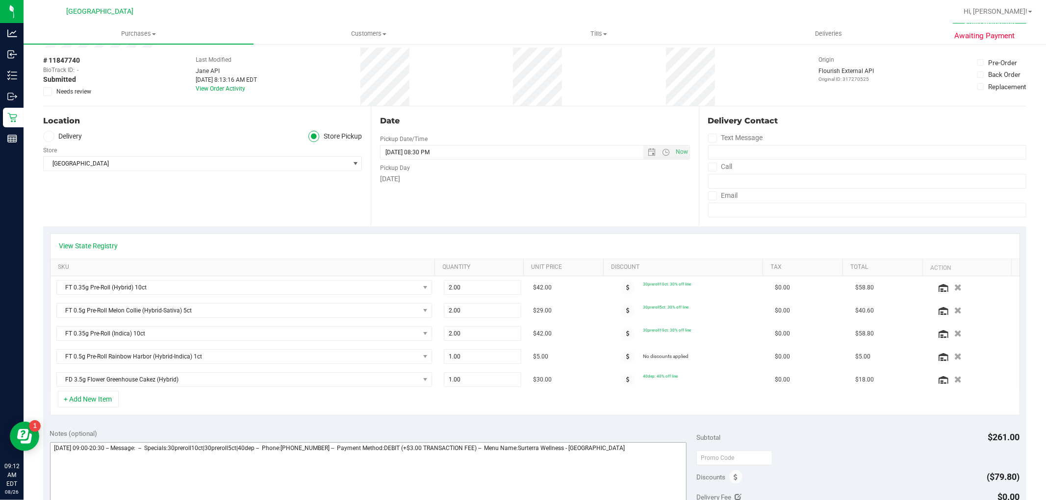
scroll to position [54, 0]
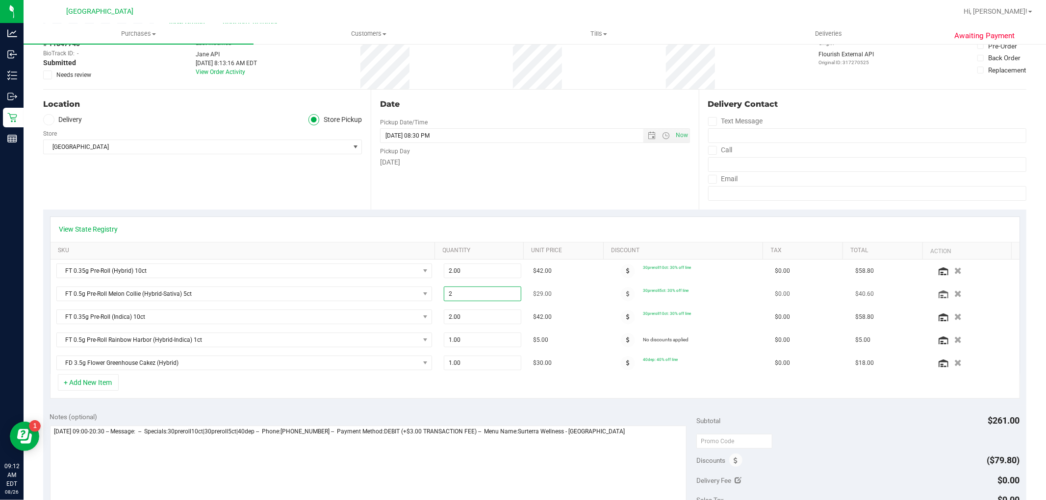
click at [465, 293] on span "2.00 2" at bounding box center [482, 294] width 77 height 15
click at [465, 293] on input "2" at bounding box center [482, 294] width 76 height 14
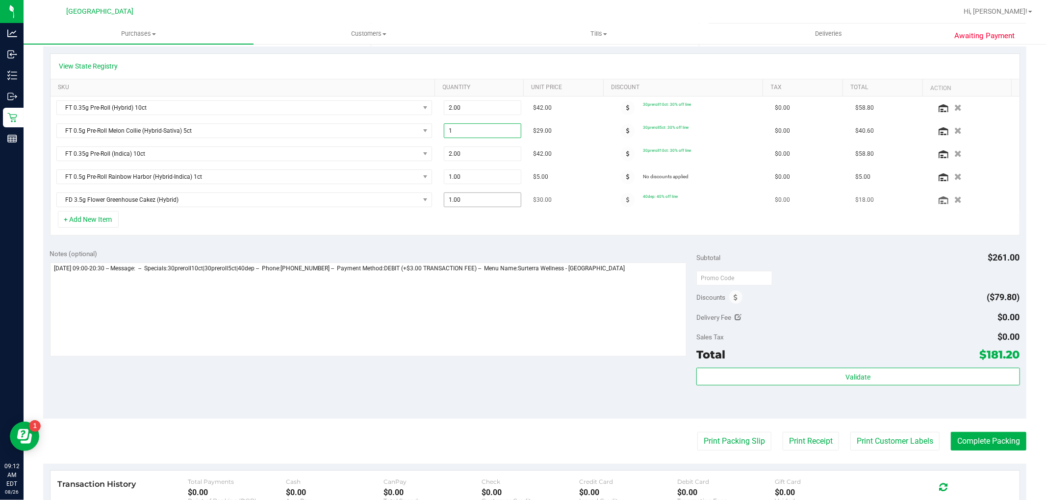
scroll to position [109, 0]
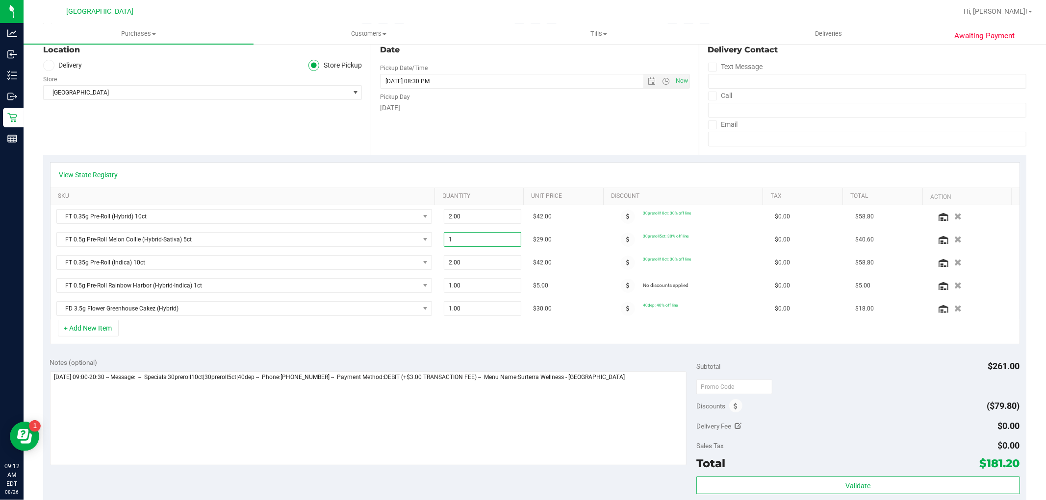
type input "2"
click at [480, 241] on span "2.00 2" at bounding box center [482, 239] width 77 height 15
click at [480, 241] on input "2" at bounding box center [482, 240] width 76 height 14
type input "2"
click at [472, 241] on span "2.00 2" at bounding box center [482, 239] width 77 height 15
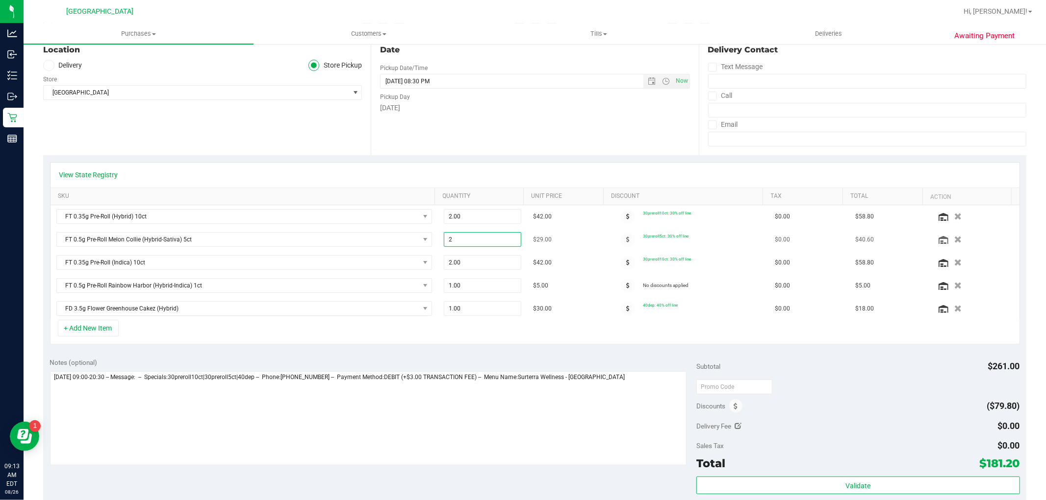
click at [472, 241] on input "2" at bounding box center [482, 240] width 76 height 14
type input "2"
click at [477, 236] on span "2.00 2" at bounding box center [482, 239] width 77 height 15
click at [477, 236] on input "2" at bounding box center [482, 240] width 76 height 14
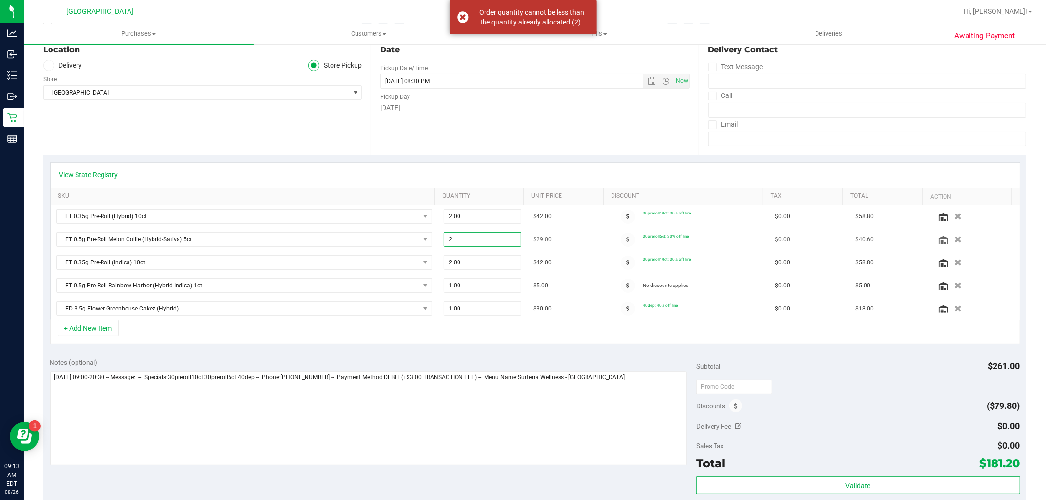
type input "1"
type input "2.00"
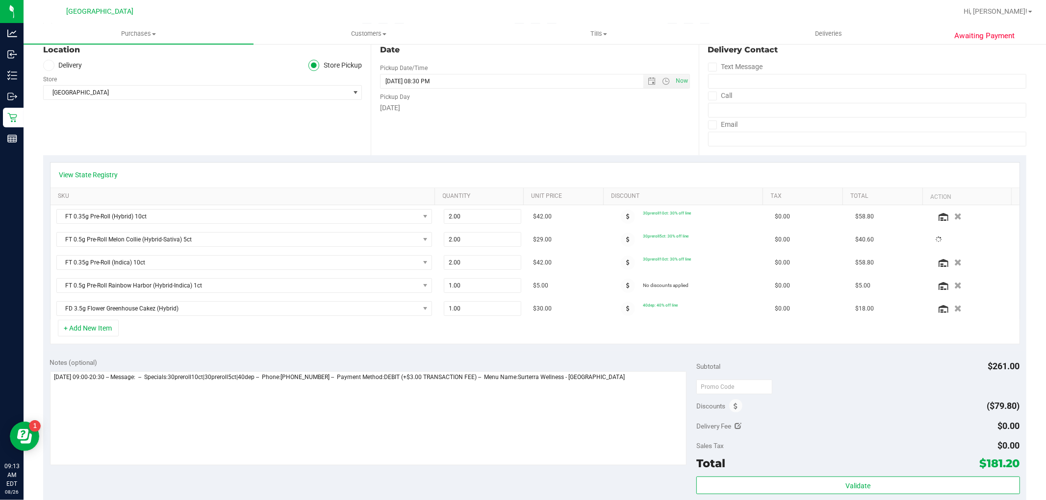
click at [489, 351] on div "View State Registry SKU Quantity Unit Price Discount Tax Total Action FT 0.35g …" at bounding box center [534, 253] width 983 height 196
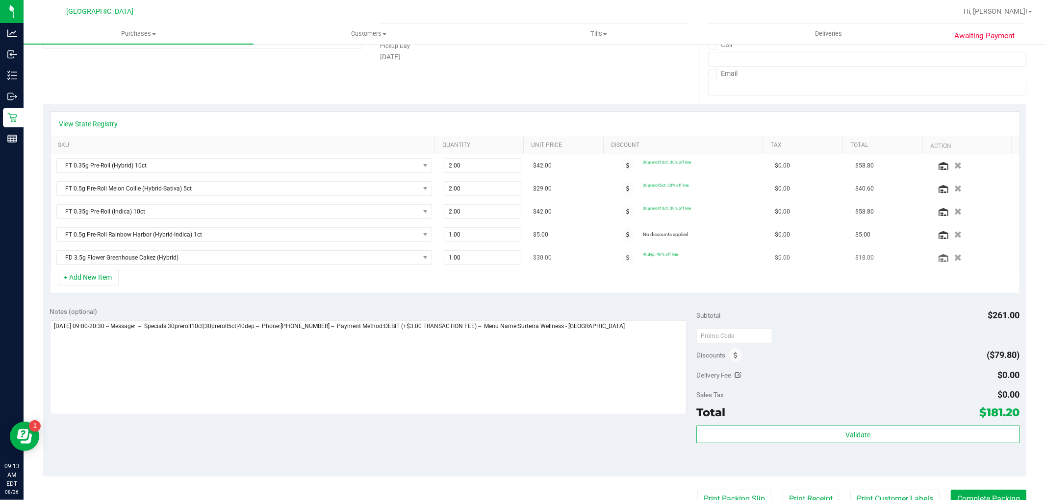
scroll to position [163, 0]
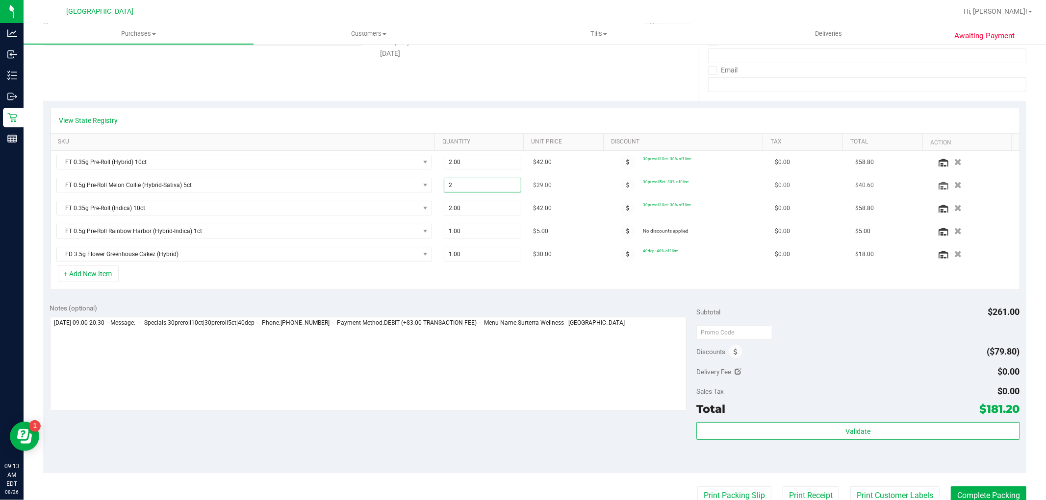
click at [478, 183] on span "2.00 2" at bounding box center [482, 185] width 77 height 15
click at [478, 183] on input "2" at bounding box center [482, 185] width 76 height 14
type input "2"
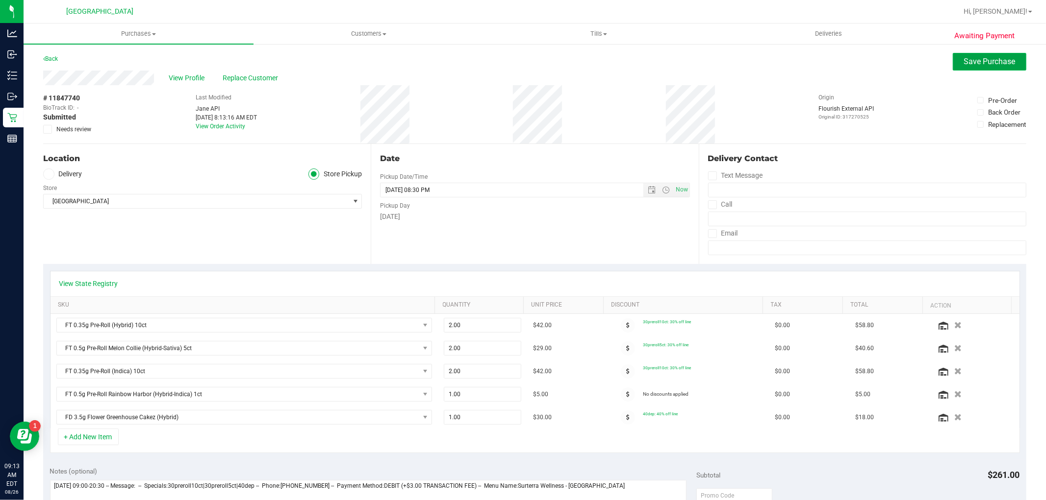
click at [972, 60] on span "Save Purchase" at bounding box center [989, 61] width 51 height 9
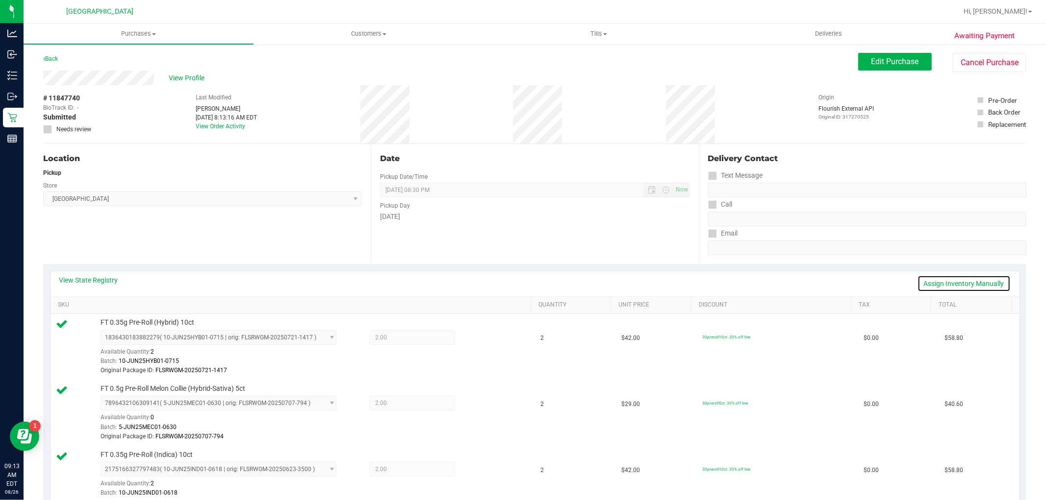
click at [981, 282] on link "Assign Inventory Manually" at bounding box center [963, 283] width 93 height 17
click at [481, 405] on div at bounding box center [472, 405] width 35 height 12
click at [474, 406] on icon at bounding box center [479, 404] width 10 height 11
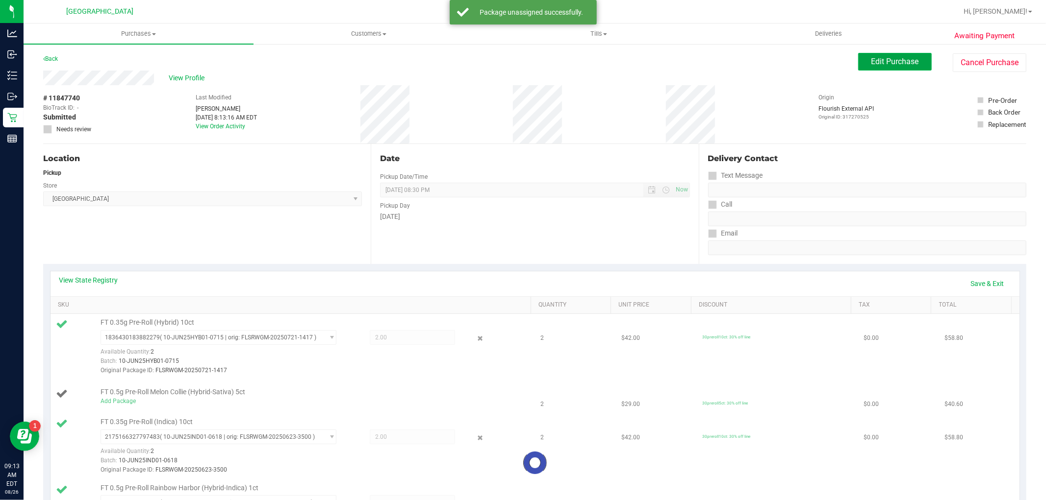
click at [887, 60] on span "Edit Purchase" at bounding box center [895, 61] width 48 height 9
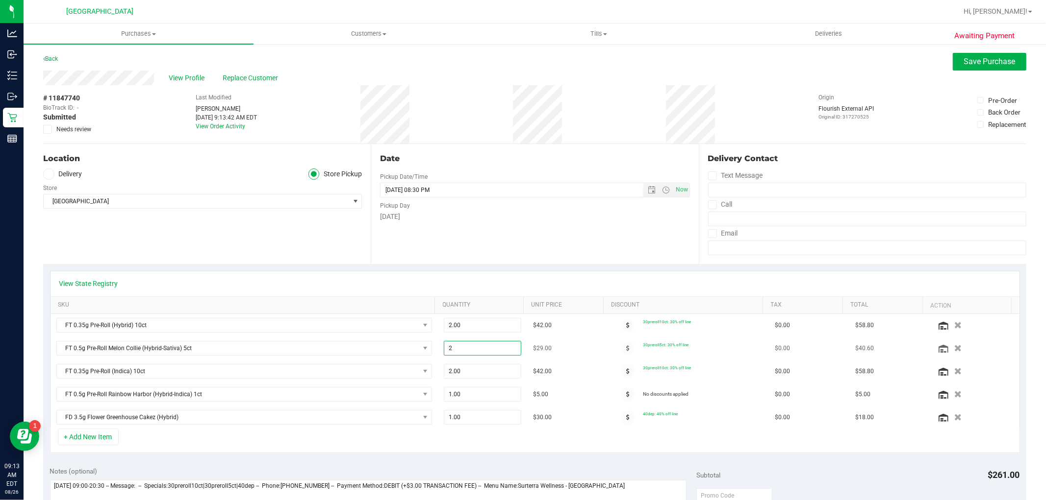
click at [465, 350] on span "2.00 2" at bounding box center [482, 348] width 77 height 15
click at [464, 351] on input "2" at bounding box center [482, 349] width 76 height 14
type input "1"
click at [940, 53] on div "Back Save Purchase" at bounding box center [534, 62] width 983 height 18
click at [964, 62] on span "Save Purchase" at bounding box center [989, 61] width 51 height 9
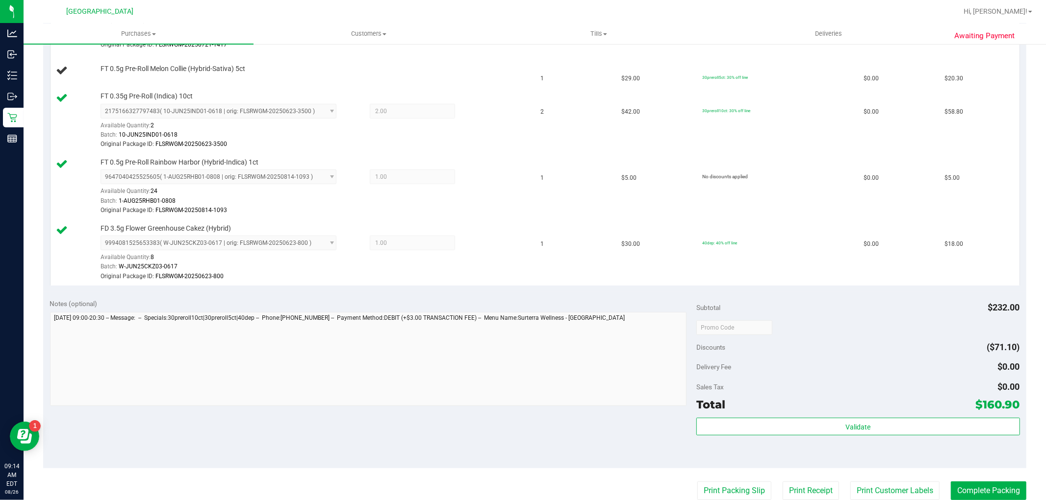
scroll to position [326, 0]
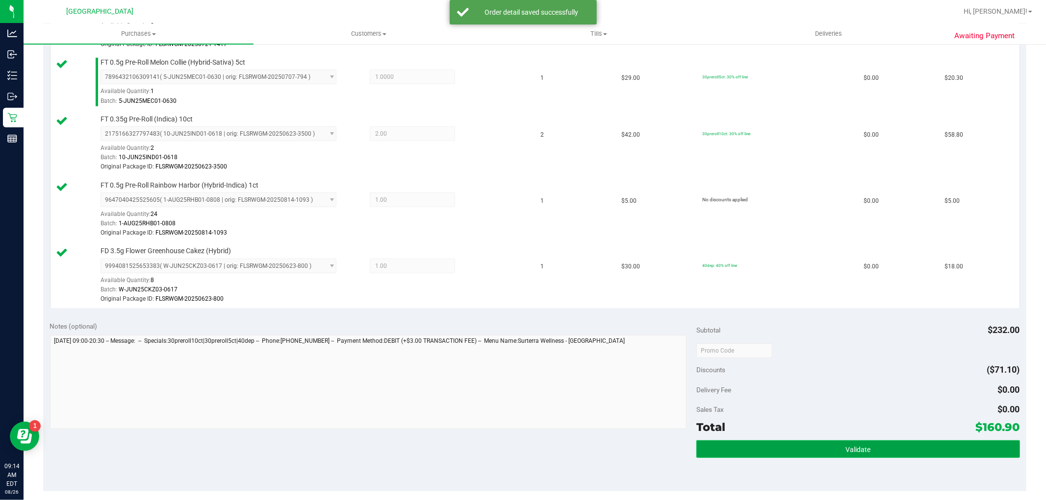
click at [832, 448] on button "Validate" at bounding box center [857, 450] width 323 height 18
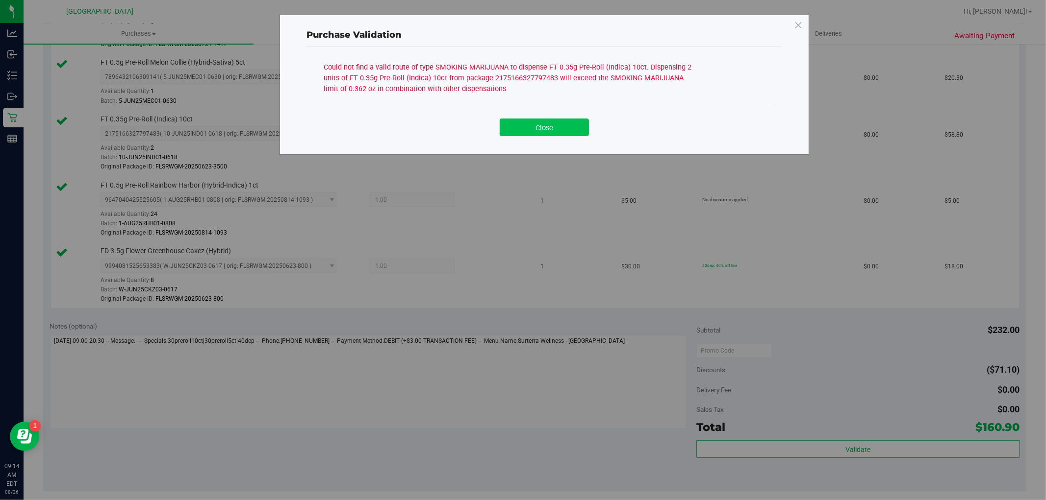
click at [537, 130] on button "Close" at bounding box center [543, 128] width 89 height 18
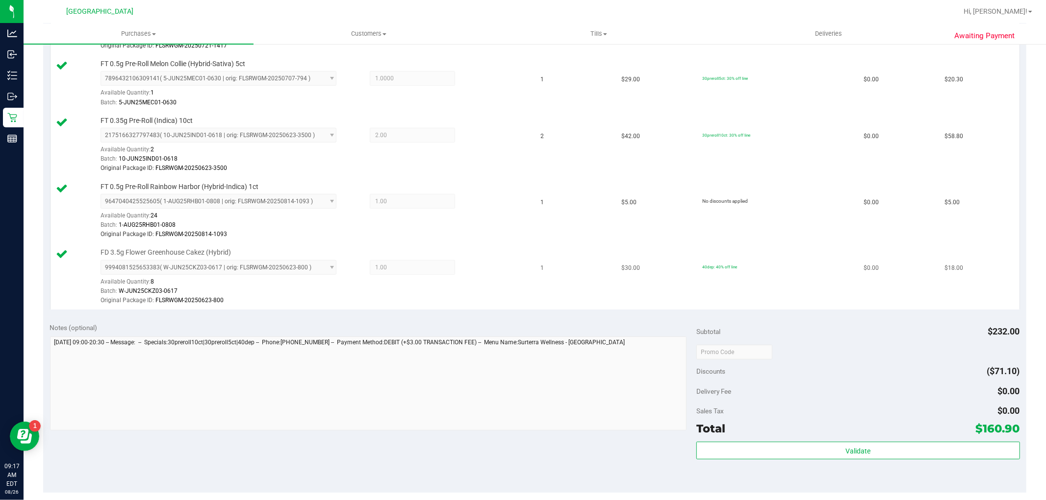
scroll to position [435, 0]
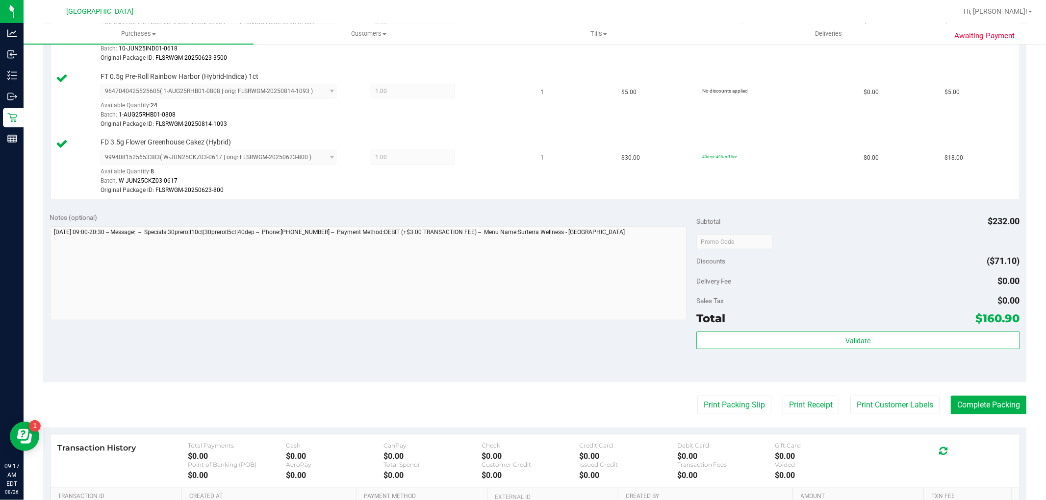
click at [741, 350] on div "Validate" at bounding box center [857, 341] width 323 height 19
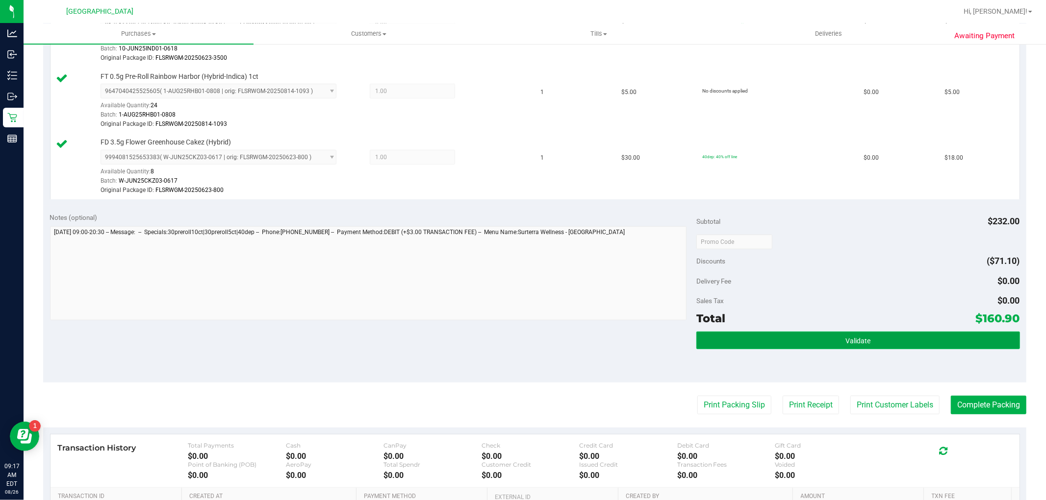
click at [740, 345] on button "Validate" at bounding box center [857, 341] width 323 height 18
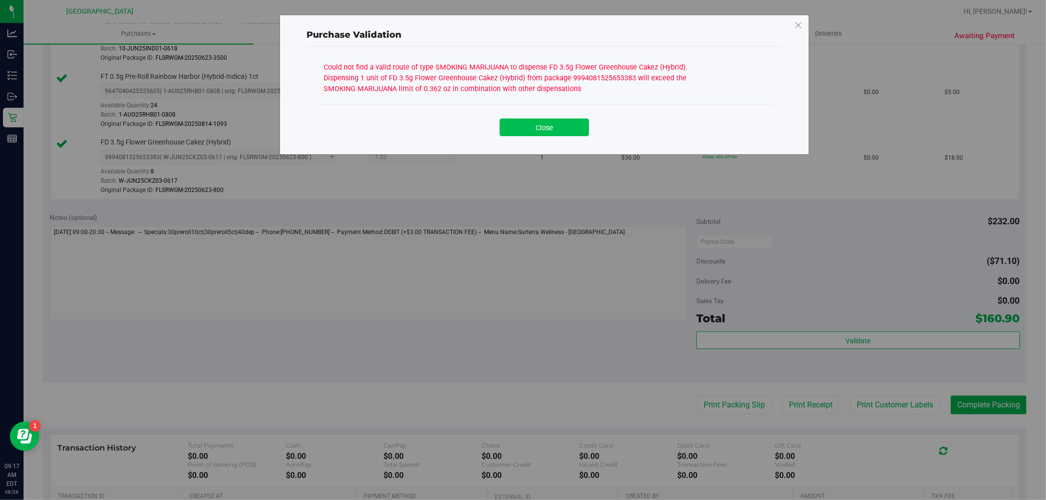
click at [570, 131] on button "Close" at bounding box center [543, 128] width 89 height 18
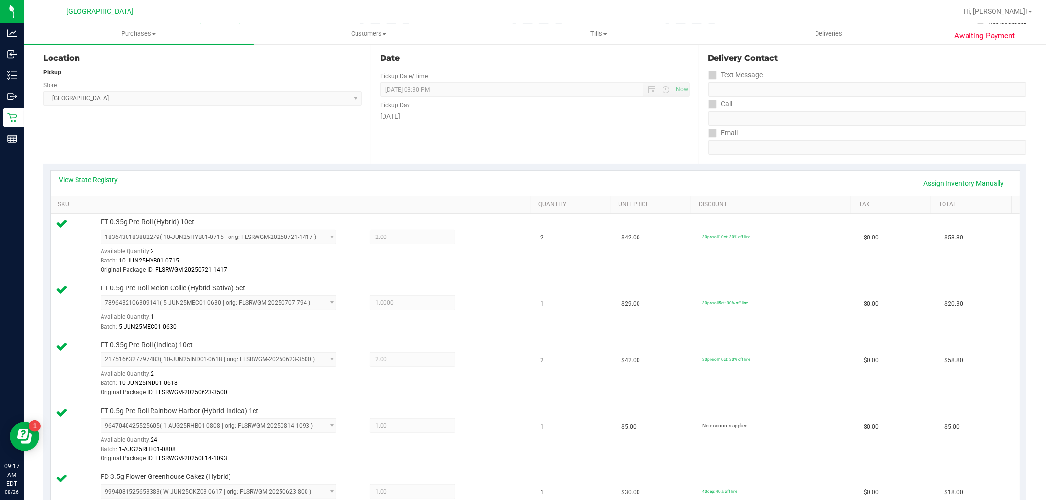
scroll to position [0, 0]
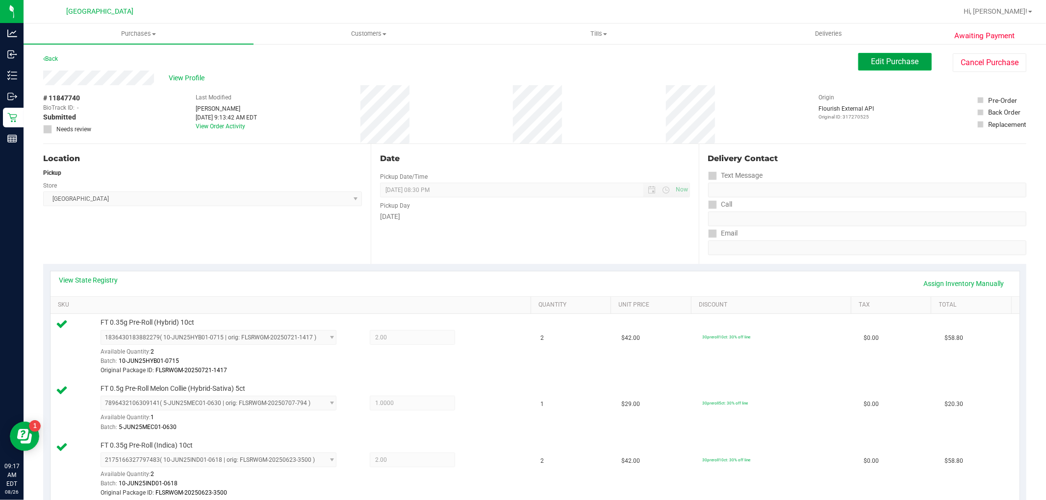
click at [907, 58] on span "Edit Purchase" at bounding box center [895, 61] width 48 height 9
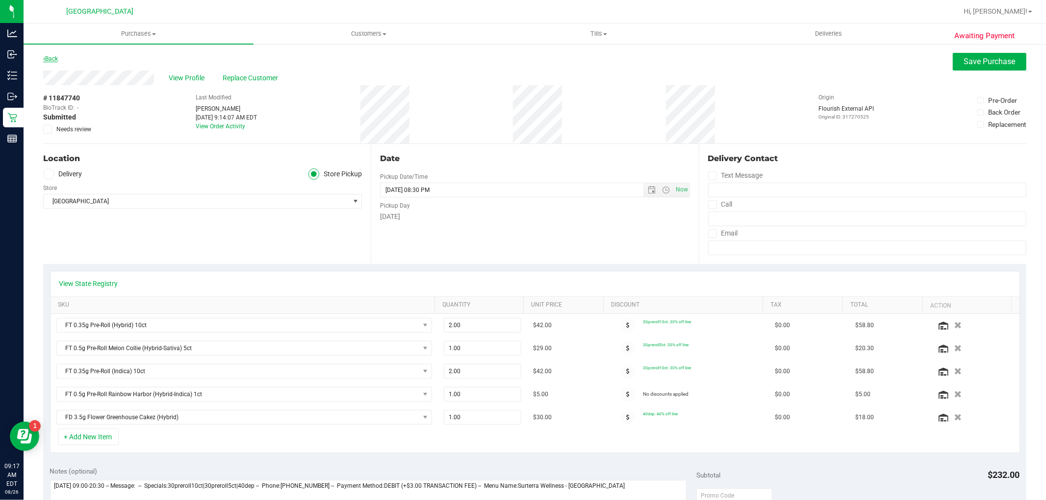
click at [52, 56] on link "Back" at bounding box center [50, 58] width 15 height 7
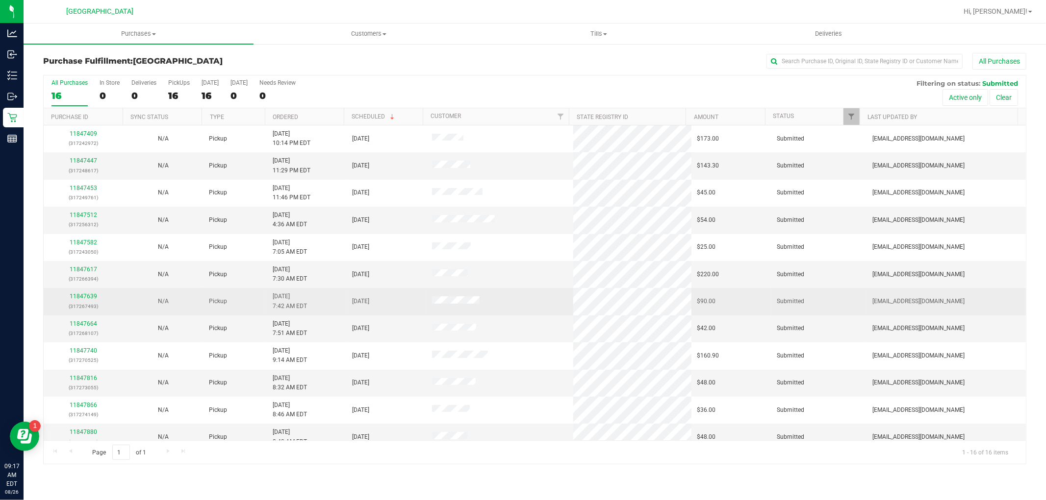
scroll to position [54, 0]
click at [83, 295] on link "11847740" at bounding box center [83, 296] width 27 height 7
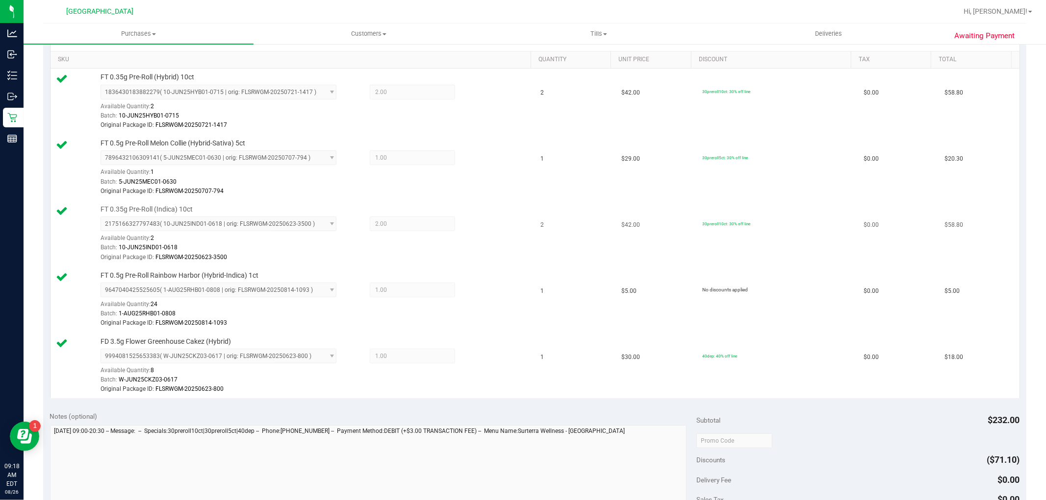
scroll to position [272, 0]
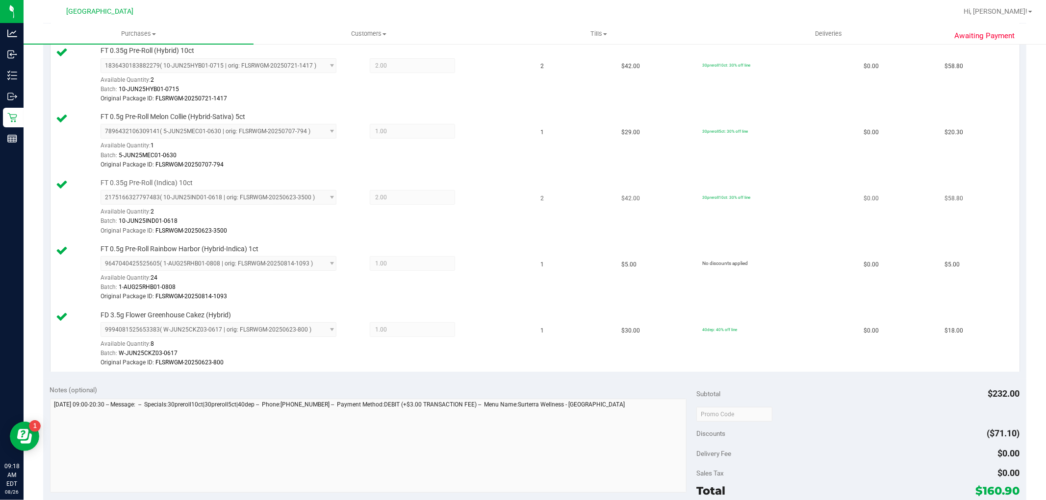
click at [894, 202] on td "$0.00" at bounding box center [897, 207] width 81 height 66
click at [1017, 194] on div "View State Registry Assign Inventory Manually SKU Quantity Unit Price Discount …" at bounding box center [534, 185] width 983 height 387
click at [998, 199] on td "$58.80" at bounding box center [978, 207] width 81 height 66
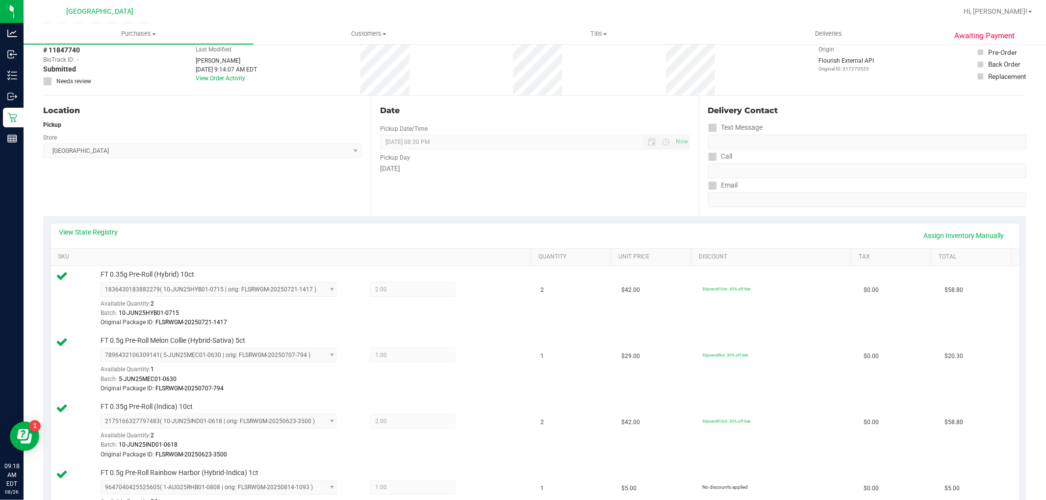
scroll to position [0, 0]
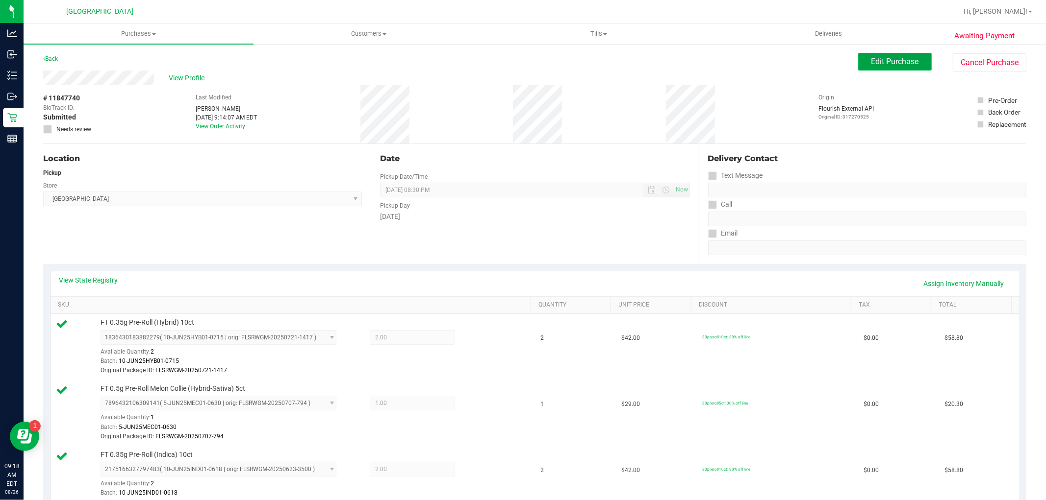
click at [871, 62] on span "Edit Purchase" at bounding box center [895, 61] width 48 height 9
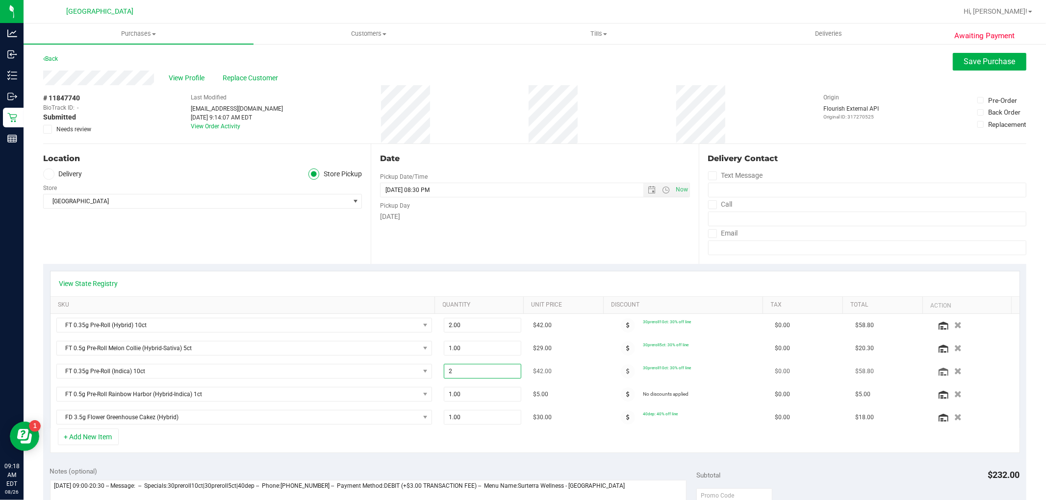
click at [453, 373] on span "2.00 2" at bounding box center [482, 371] width 77 height 15
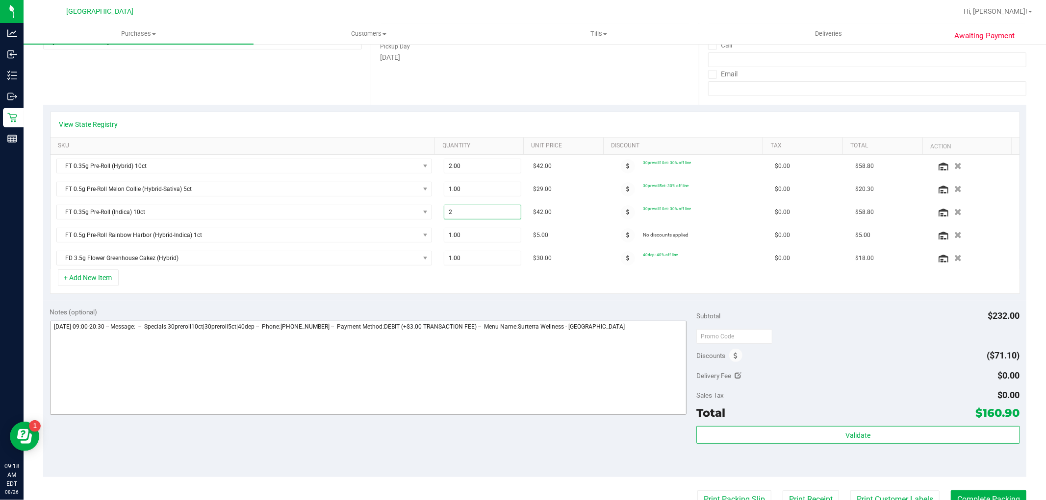
scroll to position [163, 0]
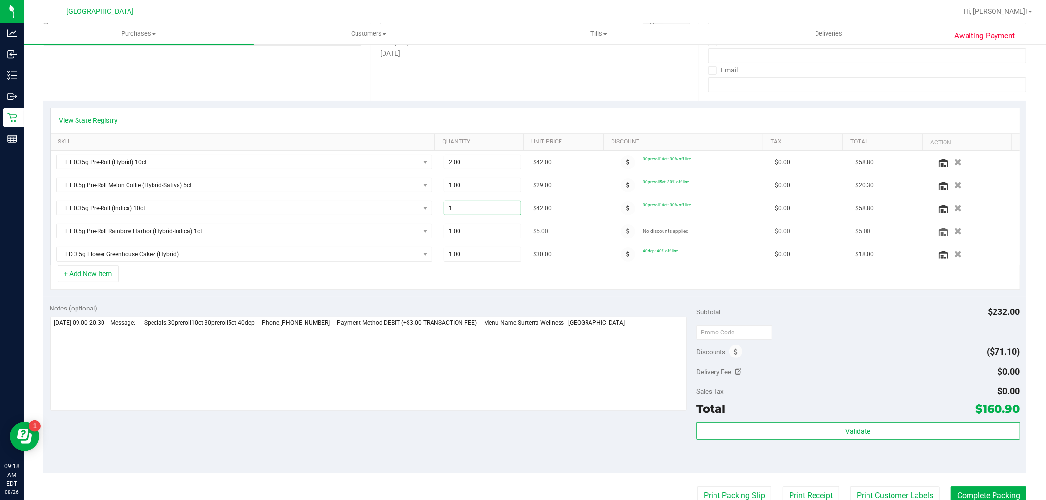
type input "2"
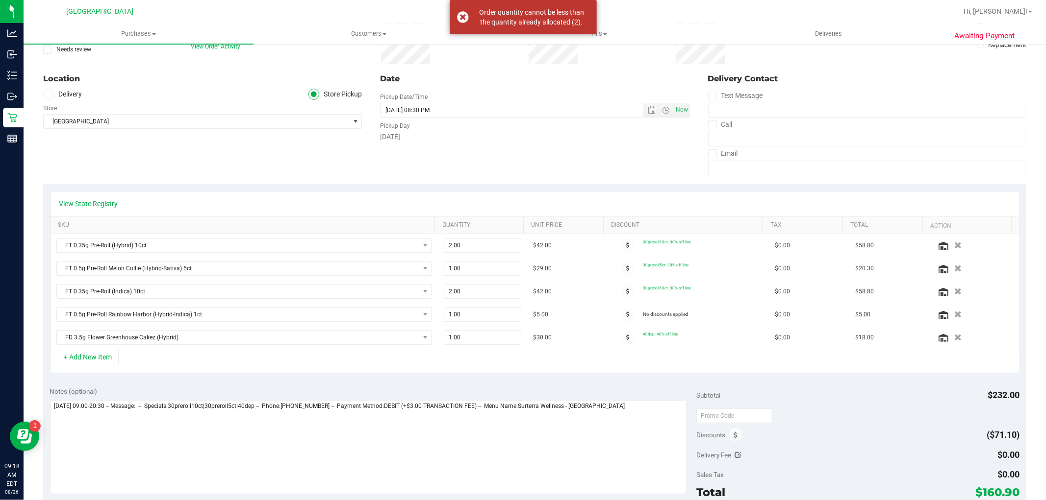
scroll to position [0, 0]
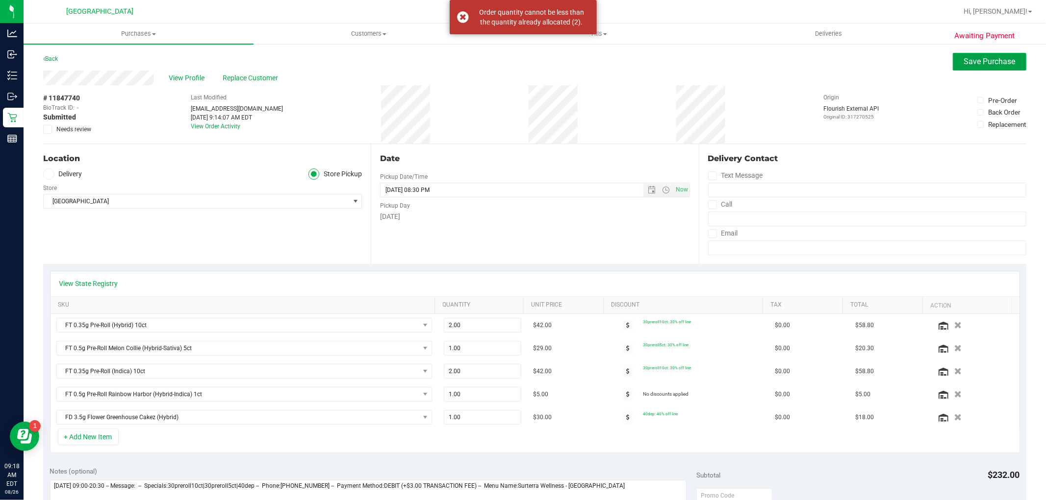
click at [964, 64] on span "Save Purchase" at bounding box center [989, 61] width 51 height 9
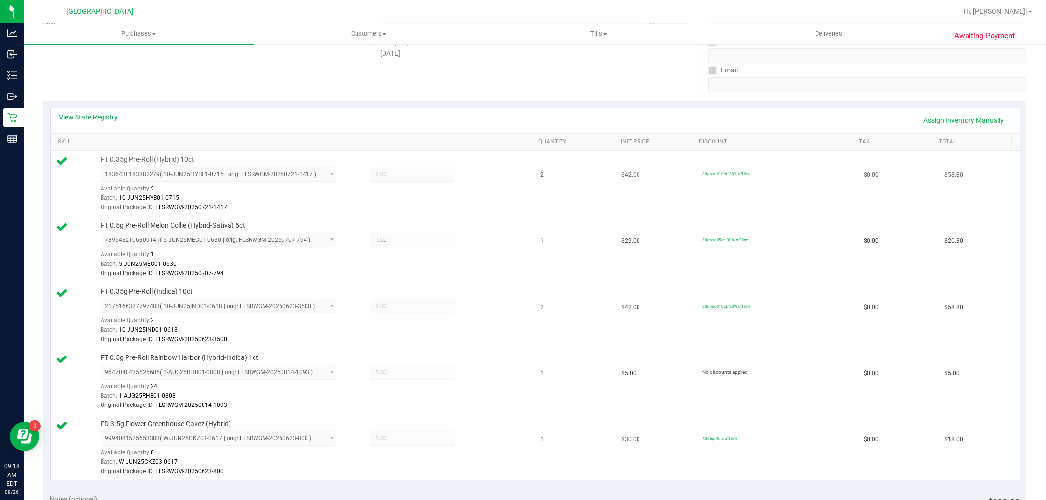
scroll to position [218, 0]
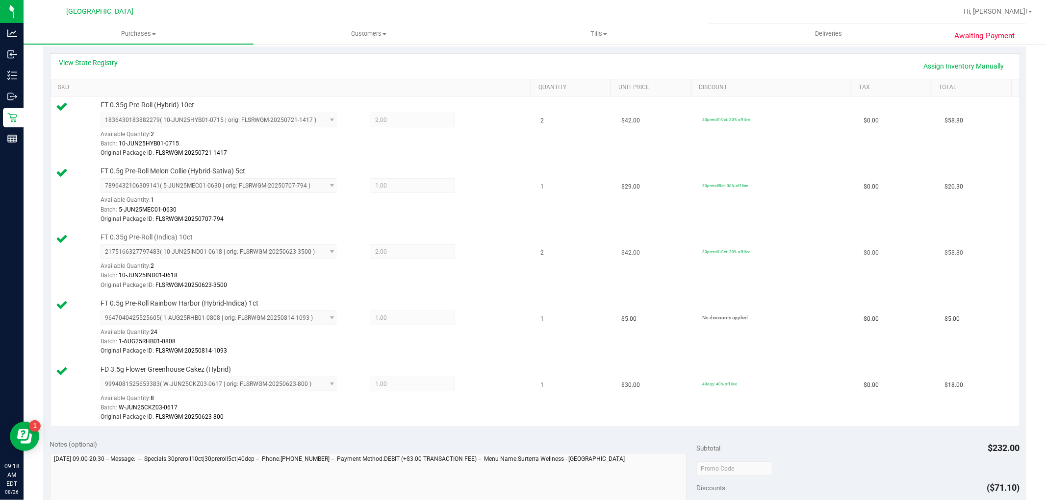
drag, startPoint x: 62, startPoint y: 242, endPoint x: 62, endPoint y: 237, distance: 5.4
click at [62, 241] on icon at bounding box center [62, 239] width 12 height 12
click at [62, 237] on icon at bounding box center [62, 239] width 12 height 12
drag, startPoint x: 978, startPoint y: 236, endPoint x: 979, endPoint y: 241, distance: 5.1
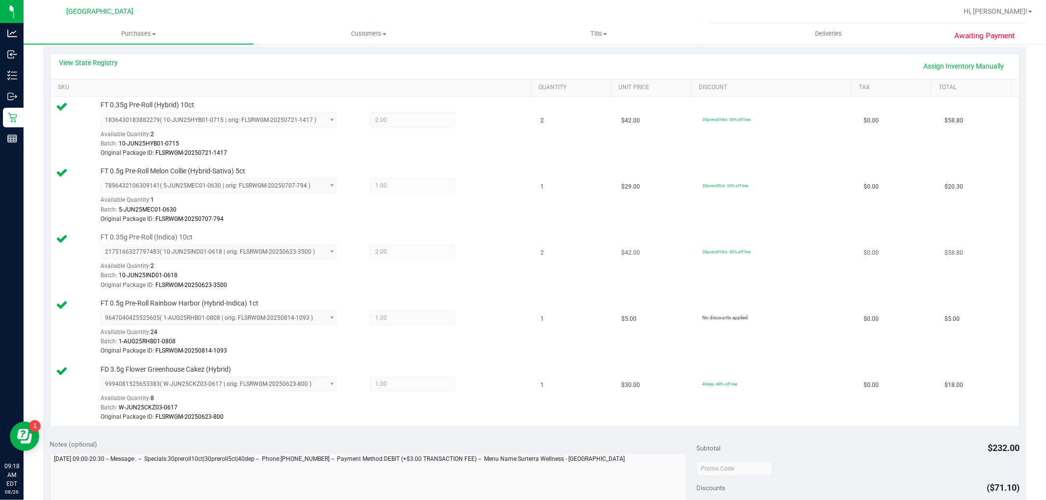
click at [979, 240] on td "$58.80" at bounding box center [978, 262] width 81 height 66
drag, startPoint x: 993, startPoint y: 256, endPoint x: 1007, endPoint y: 254, distance: 14.8
click at [998, 256] on td "$58.80" at bounding box center [978, 262] width 81 height 66
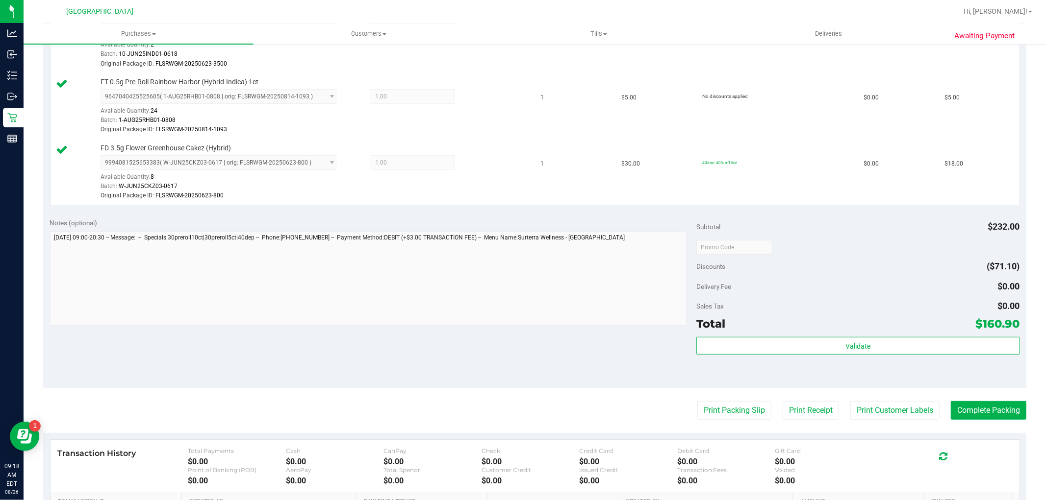
scroll to position [490, 0]
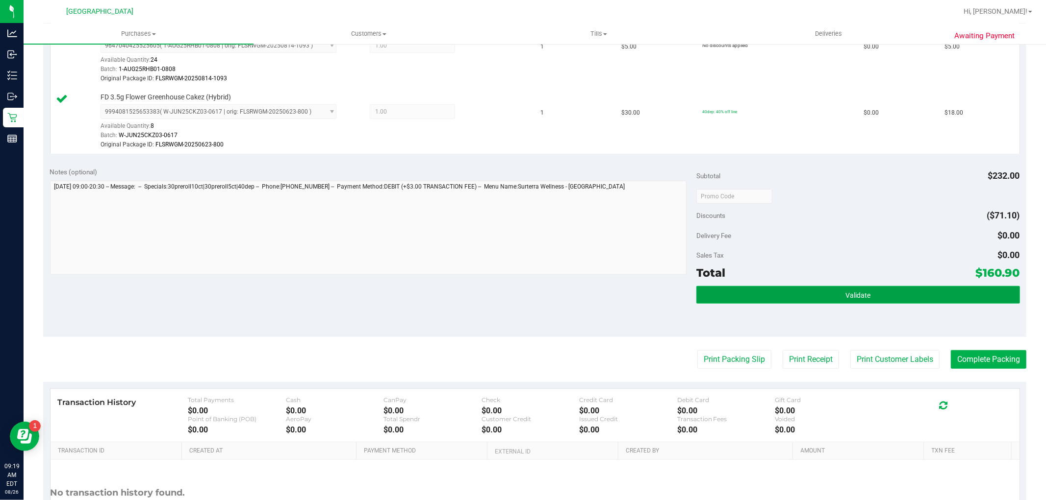
click at [880, 287] on button "Validate" at bounding box center [857, 295] width 323 height 18
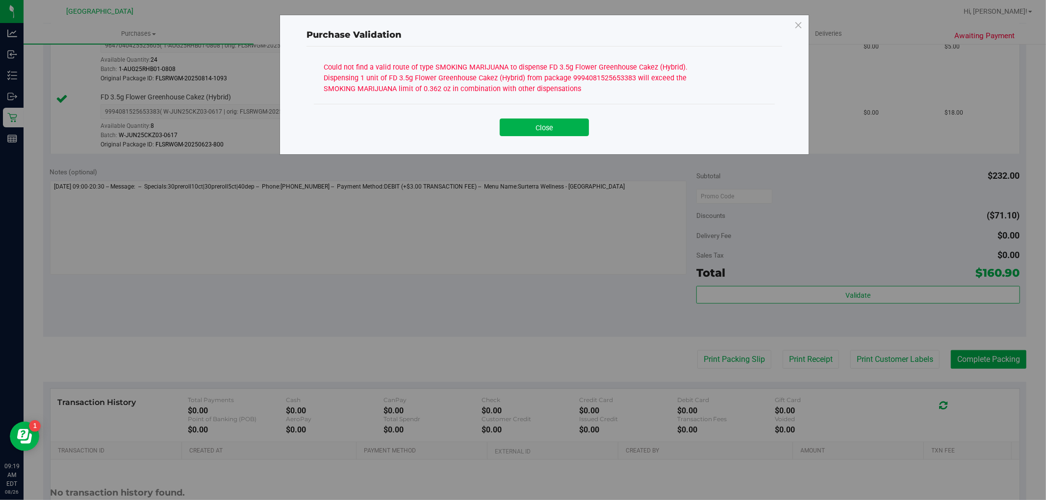
click at [548, 136] on div "Close" at bounding box center [544, 124] width 461 height 40
click at [550, 119] on button "Close" at bounding box center [543, 128] width 89 height 18
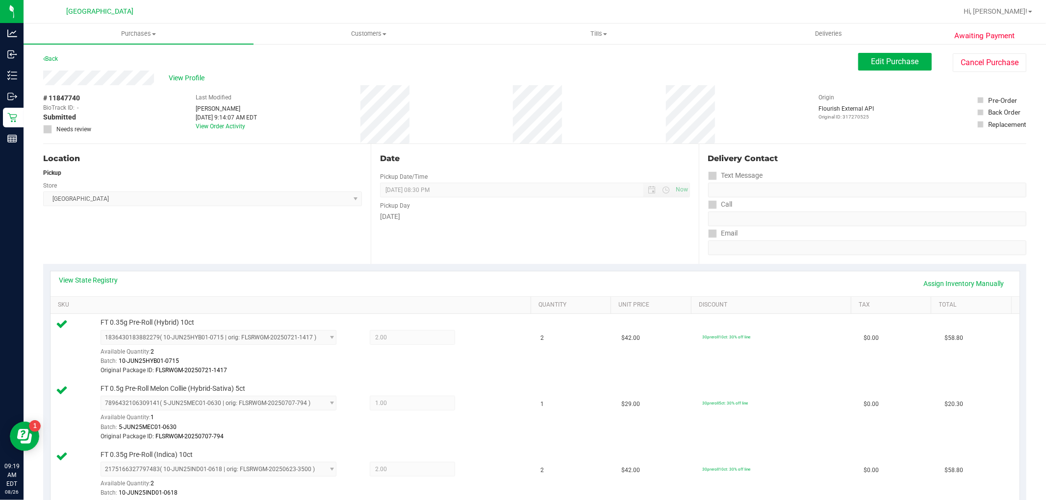
scroll to position [54, 0]
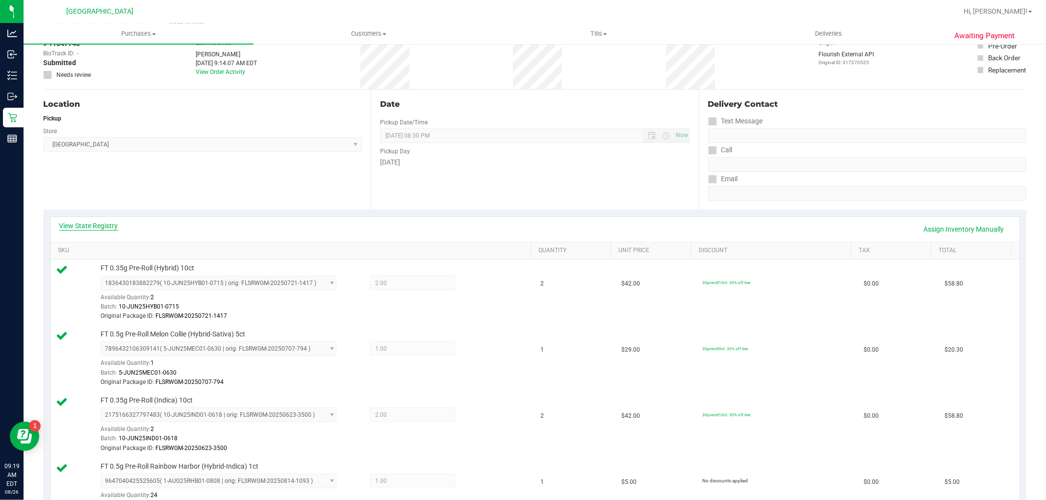
click at [103, 223] on link "View State Registry" at bounding box center [88, 226] width 59 height 10
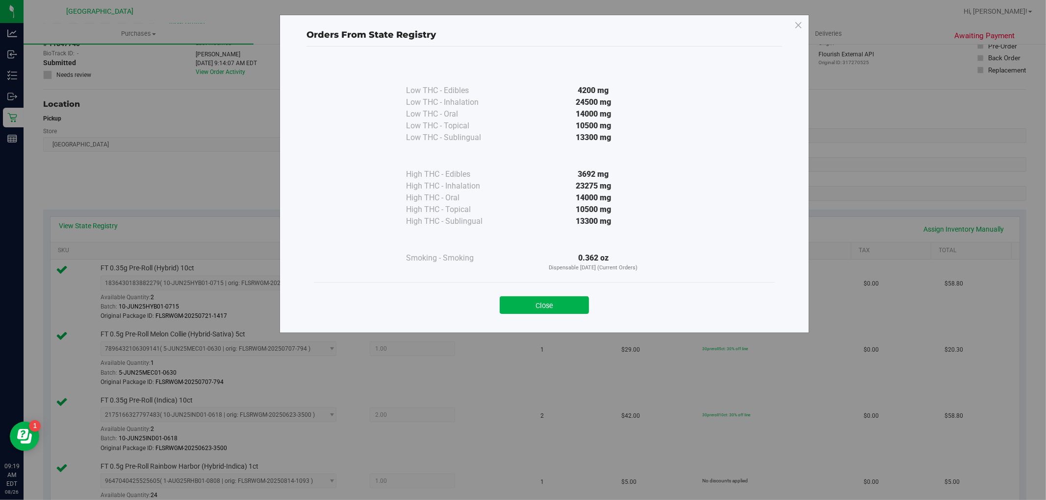
drag, startPoint x: 553, startPoint y: 287, endPoint x: 556, endPoint y: 281, distance: 7.0
click at [555, 284] on div "Close" at bounding box center [544, 302] width 461 height 40
click at [548, 299] on div "Close" at bounding box center [544, 302] width 446 height 25
click at [548, 298] on button "Close" at bounding box center [543, 306] width 89 height 18
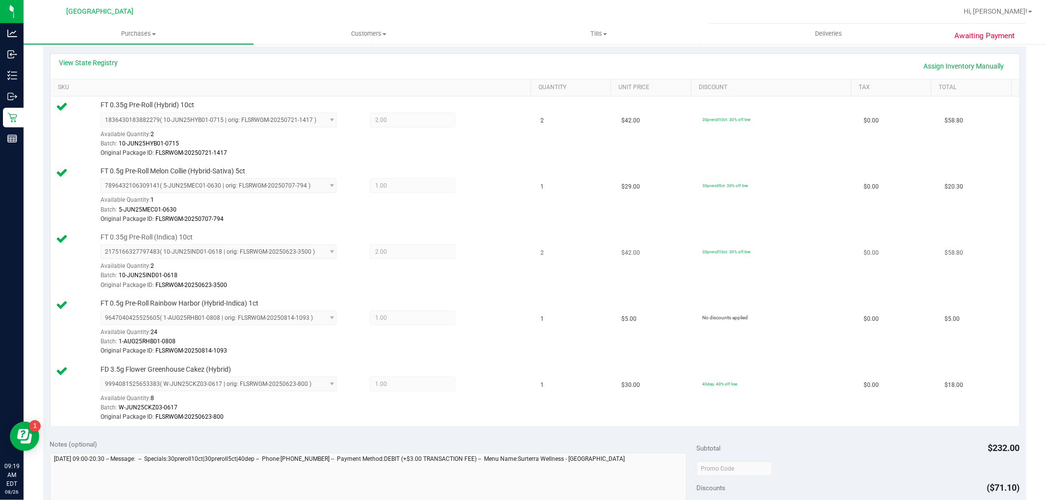
scroll to position [0, 0]
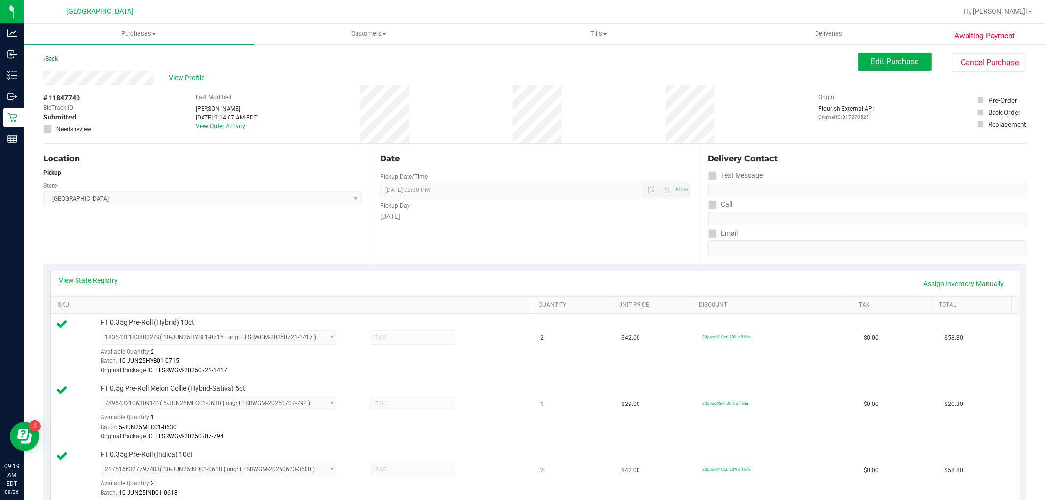
click at [99, 275] on link "View State Registry" at bounding box center [88, 280] width 59 height 10
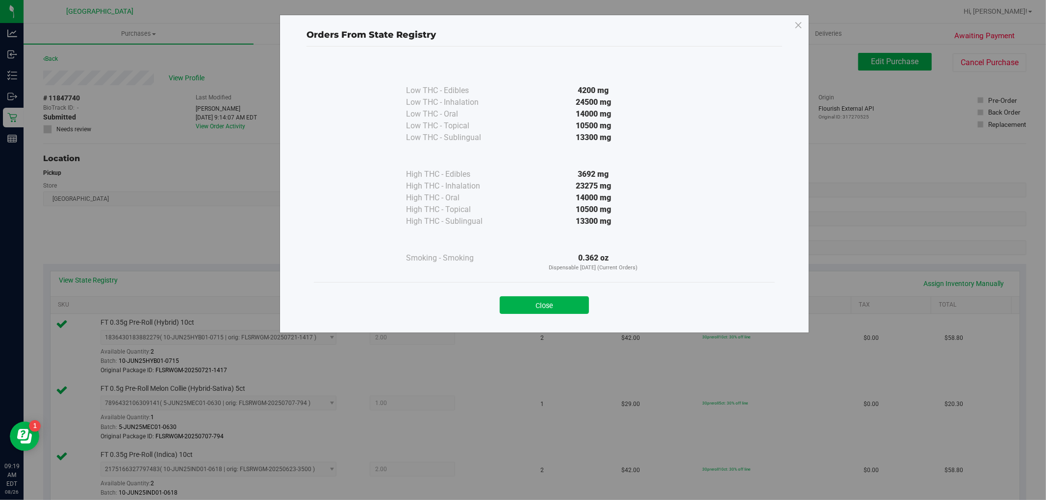
click at [252, 258] on div "Orders From State Registry Low THC - Edibles 4200 mg" at bounding box center [526, 174] width 565 height 319
click at [540, 306] on button "Close" at bounding box center [543, 306] width 89 height 18
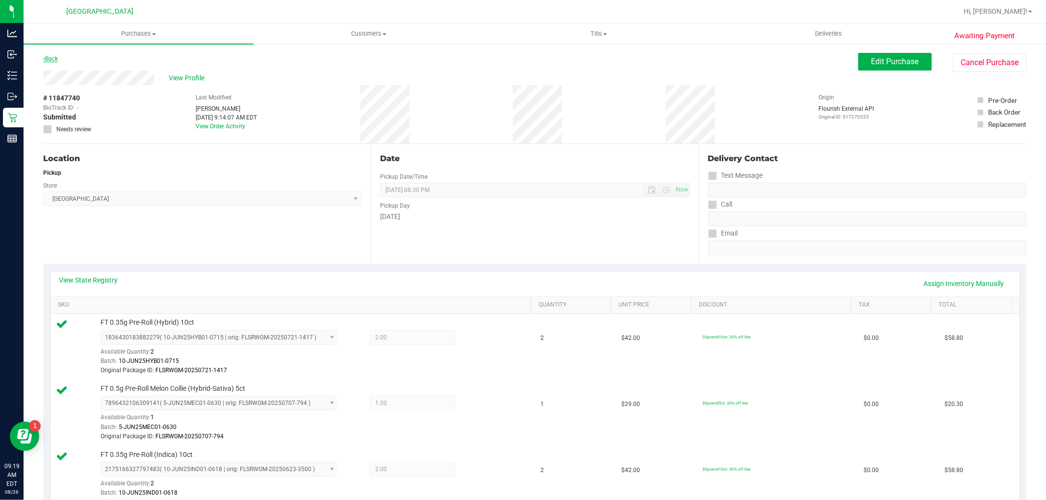
click at [56, 60] on link "Back" at bounding box center [50, 58] width 15 height 7
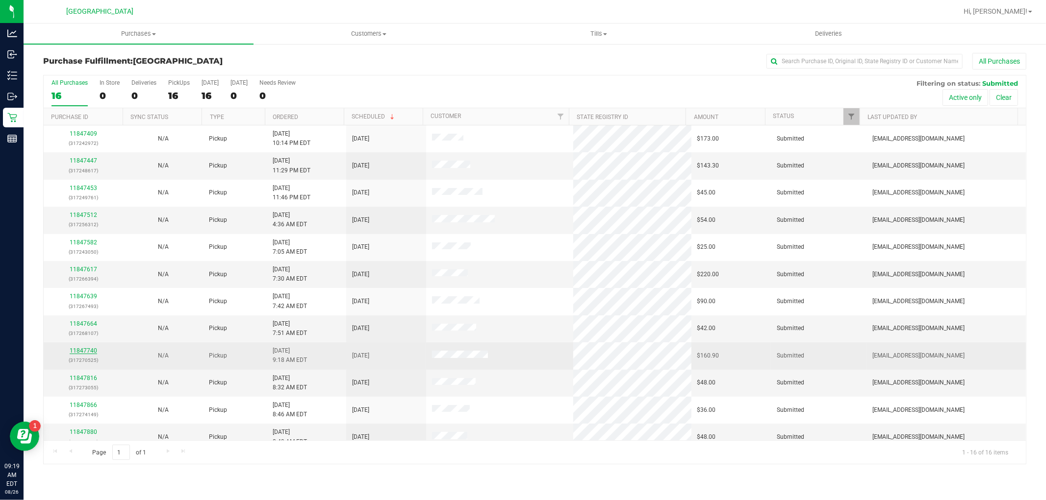
click at [87, 354] on link "11847740" at bounding box center [83, 351] width 27 height 7
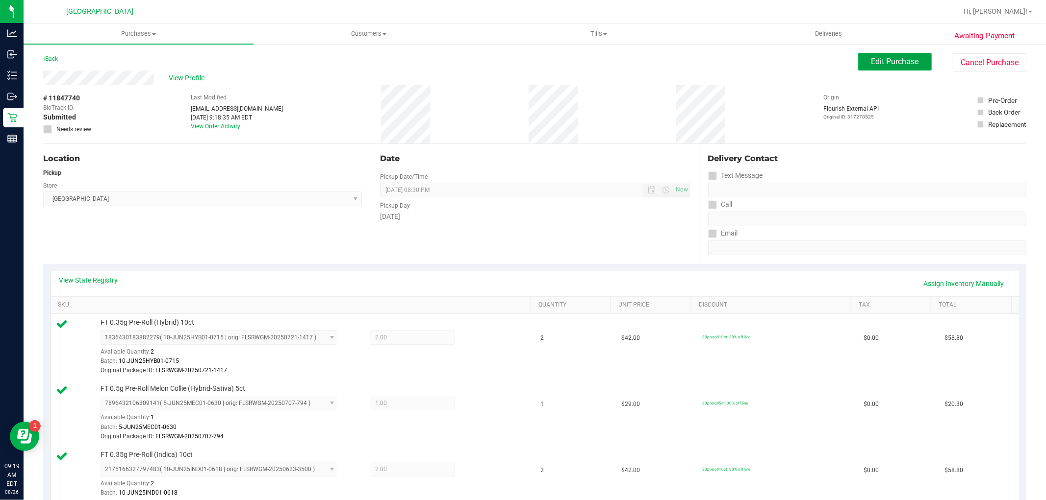
click at [875, 63] on span "Edit Purchase" at bounding box center [895, 61] width 48 height 9
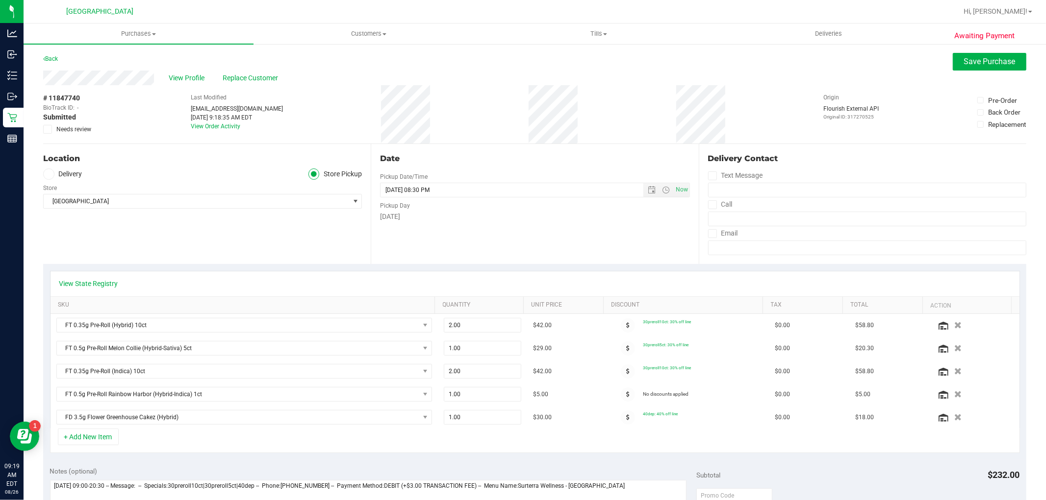
click at [47, 129] on icon at bounding box center [48, 129] width 6 height 0
click at [0, 0] on input "Needs review" at bounding box center [0, 0] width 0 height 0
click at [57, 59] on link "Back" at bounding box center [50, 58] width 15 height 7
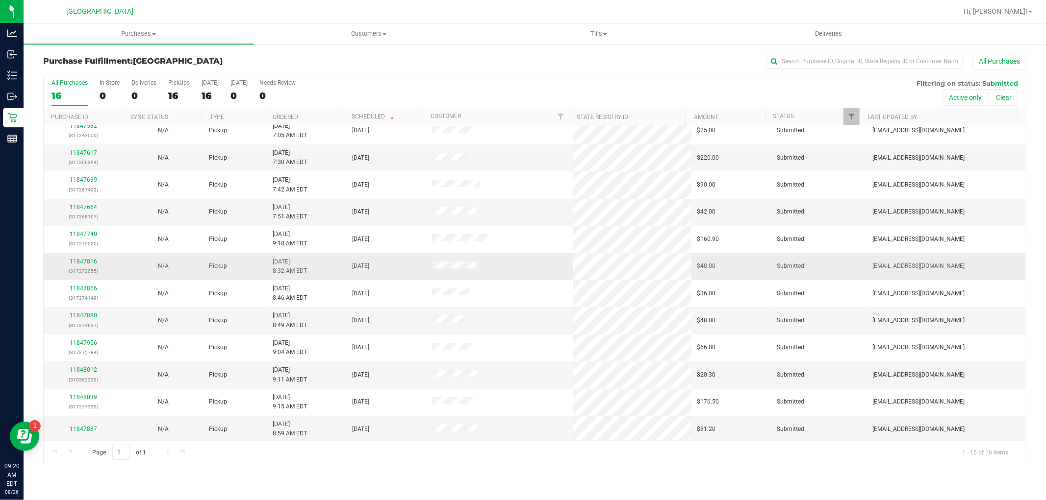
scroll to position [119, 0]
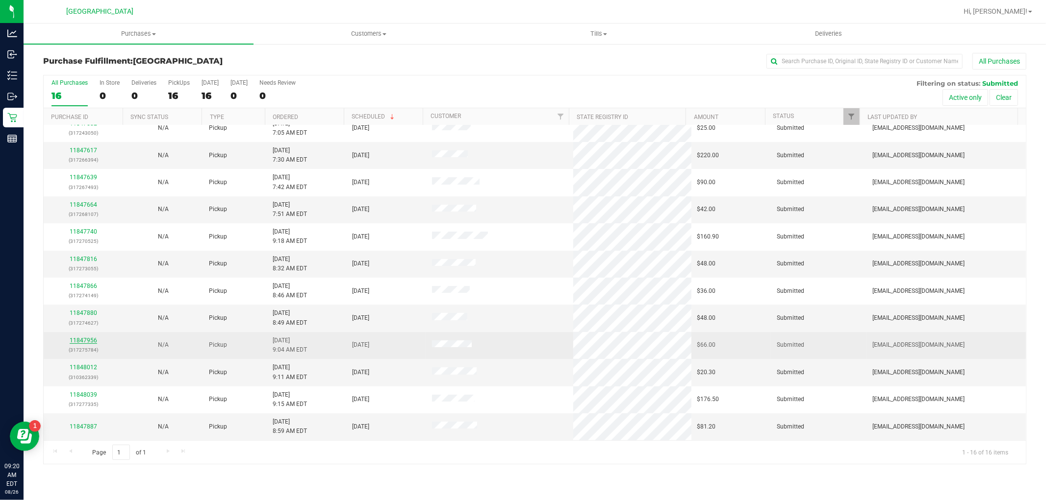
click at [83, 339] on link "11847956" at bounding box center [83, 340] width 27 height 7
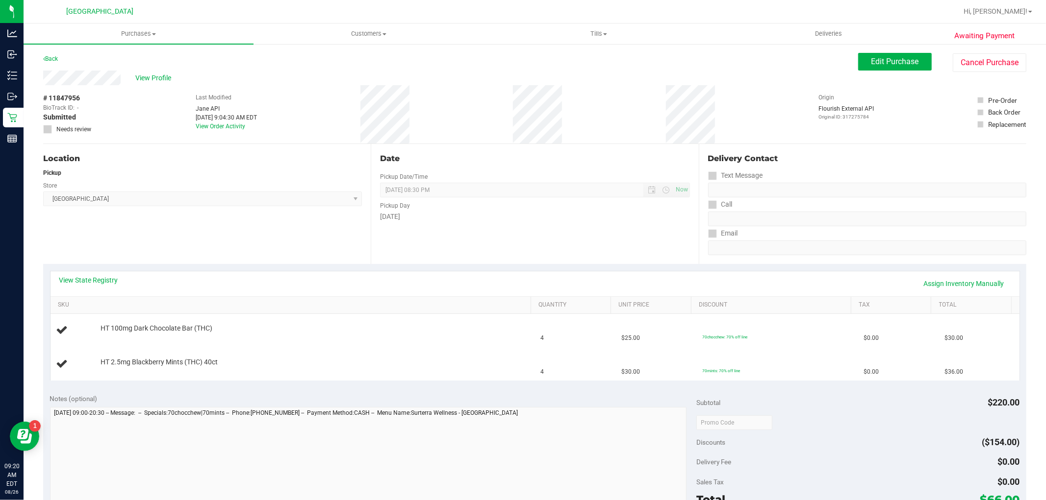
click at [48, 54] on div "Back" at bounding box center [50, 59] width 15 height 12
click at [56, 64] on div "Back" at bounding box center [50, 59] width 15 height 12
click at [57, 60] on link "Back" at bounding box center [50, 58] width 15 height 7
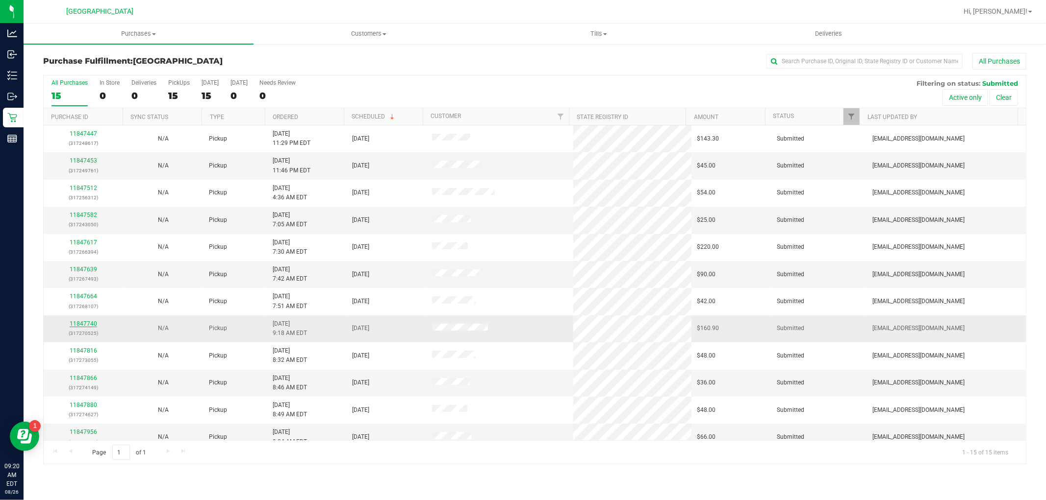
click at [75, 325] on link "11847740" at bounding box center [83, 324] width 27 height 7
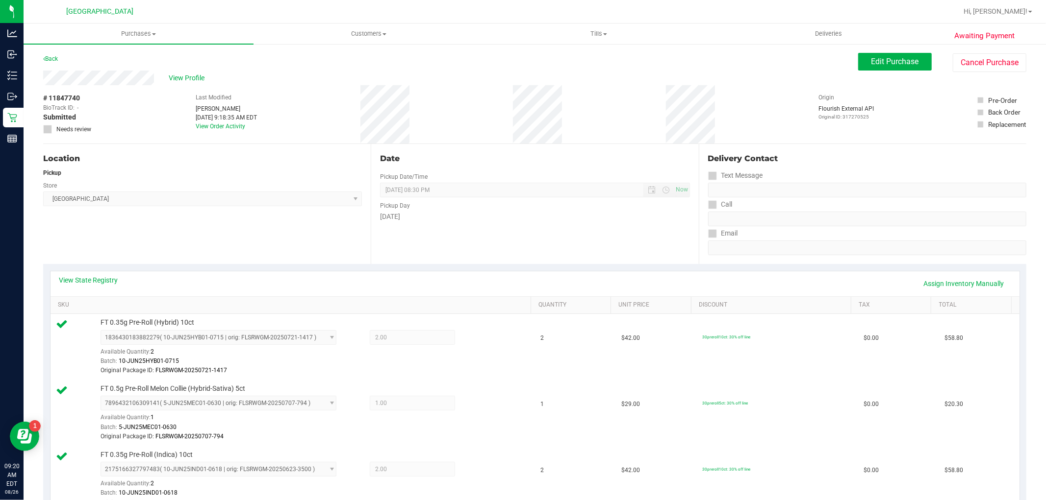
click at [45, 129] on icon at bounding box center [48, 129] width 6 height 0
click at [872, 65] on span "Edit Purchase" at bounding box center [895, 61] width 48 height 9
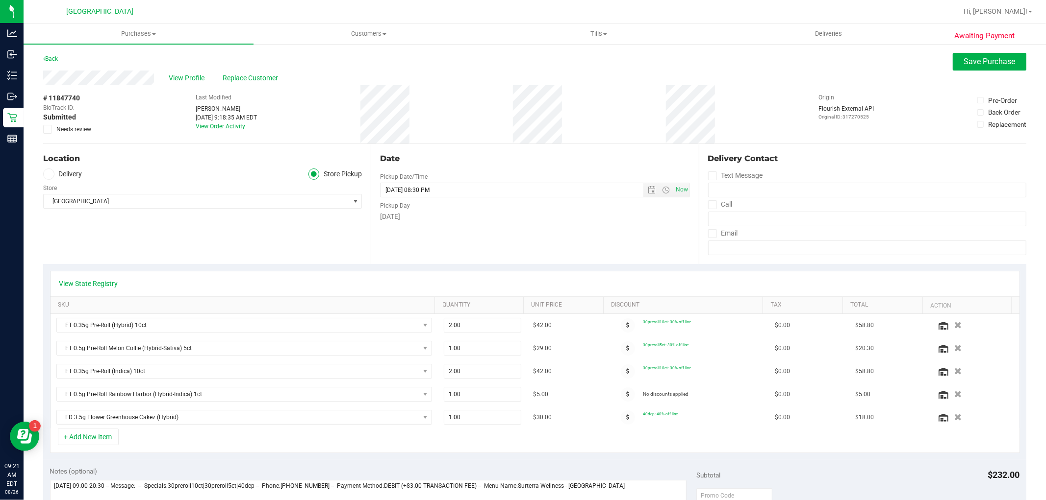
click at [47, 129] on icon at bounding box center [48, 129] width 6 height 0
click at [0, 0] on input "Needs review" at bounding box center [0, 0] width 0 height 0
click at [964, 62] on span "Save Purchase" at bounding box center [989, 61] width 51 height 9
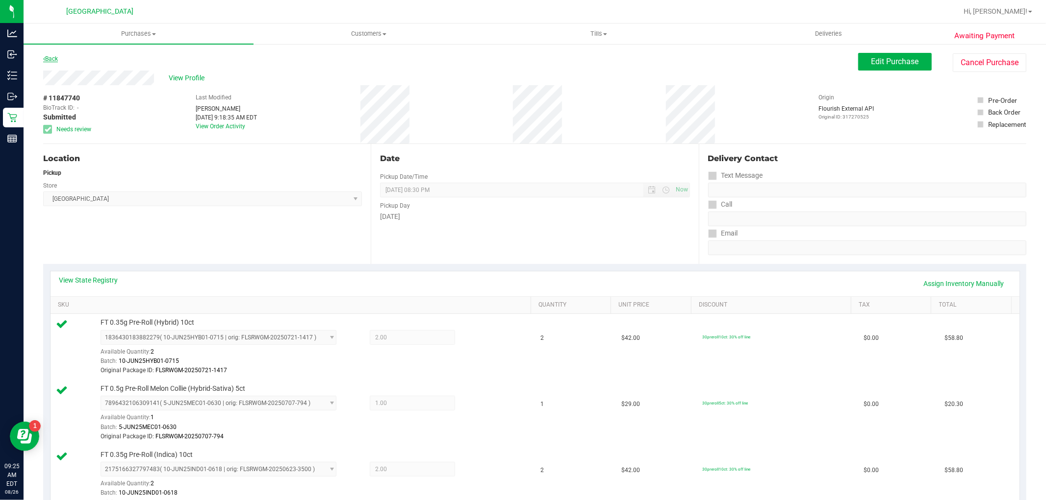
click at [50, 61] on link "Back" at bounding box center [50, 58] width 15 height 7
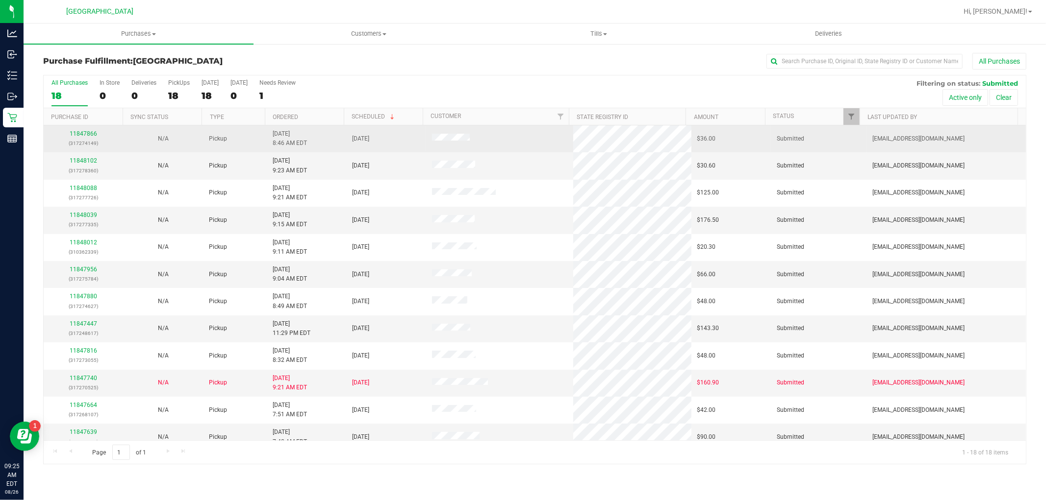
click at [67, 134] on div "11847866 (317274149)" at bounding box center [84, 138] width 68 height 19
click at [76, 133] on link "11847866" at bounding box center [83, 133] width 27 height 7
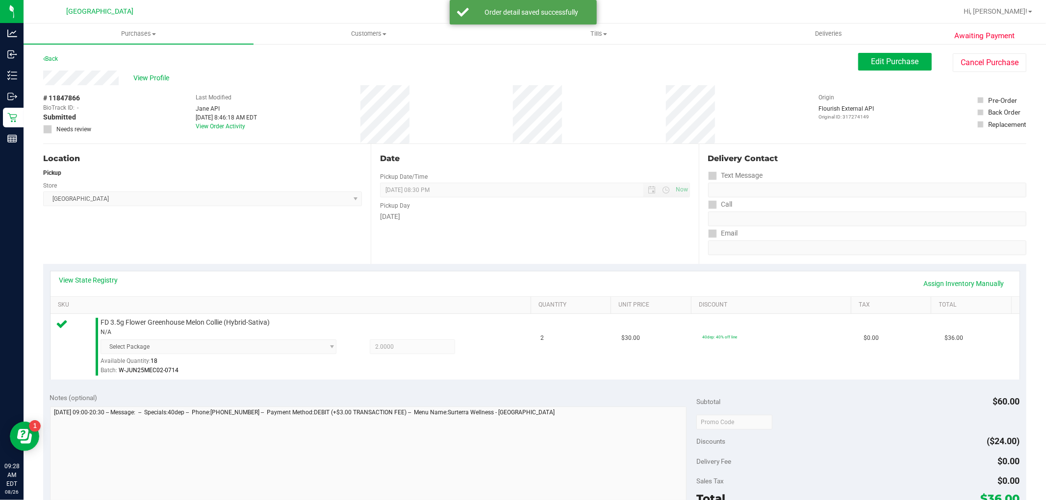
scroll to position [218, 0]
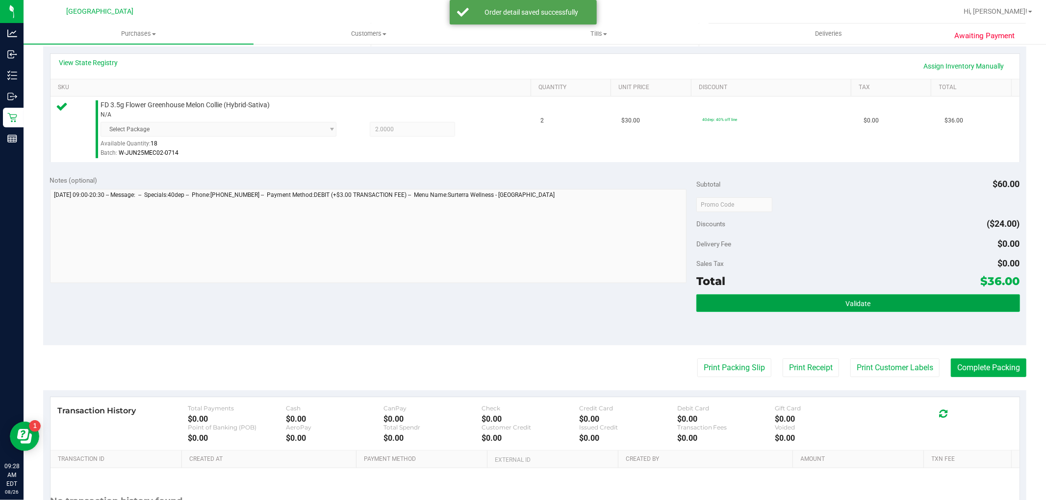
click at [806, 295] on button "Validate" at bounding box center [857, 304] width 323 height 18
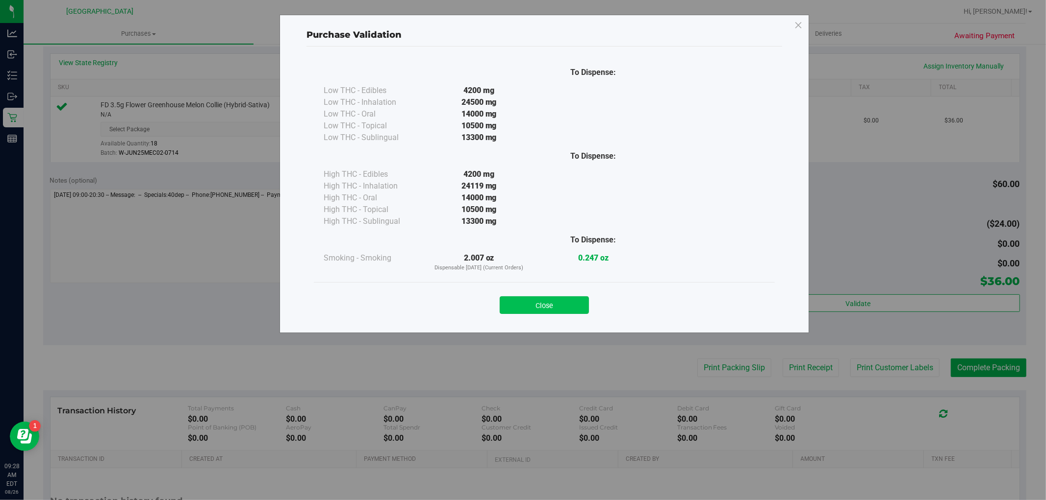
click at [545, 301] on button "Close" at bounding box center [543, 306] width 89 height 18
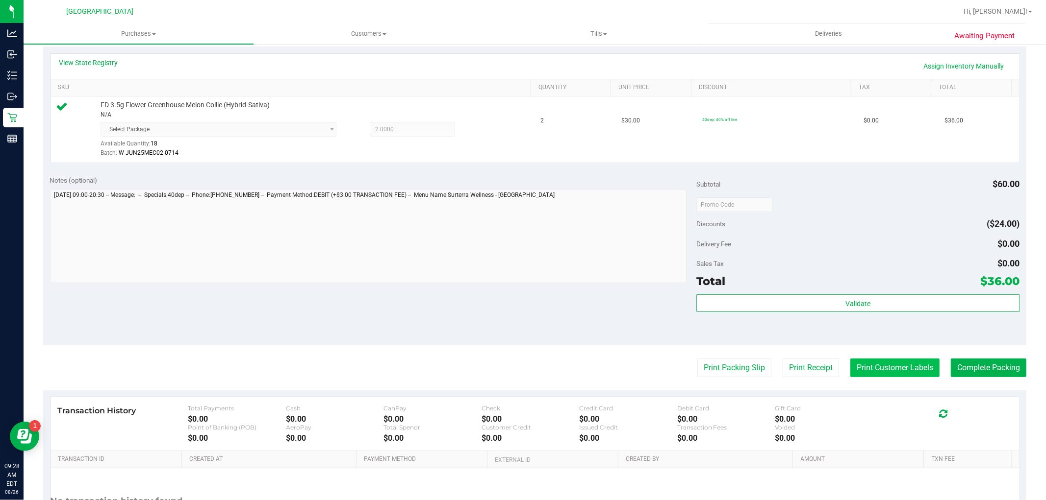
click at [903, 376] on button "Print Customer Labels" at bounding box center [894, 368] width 89 height 19
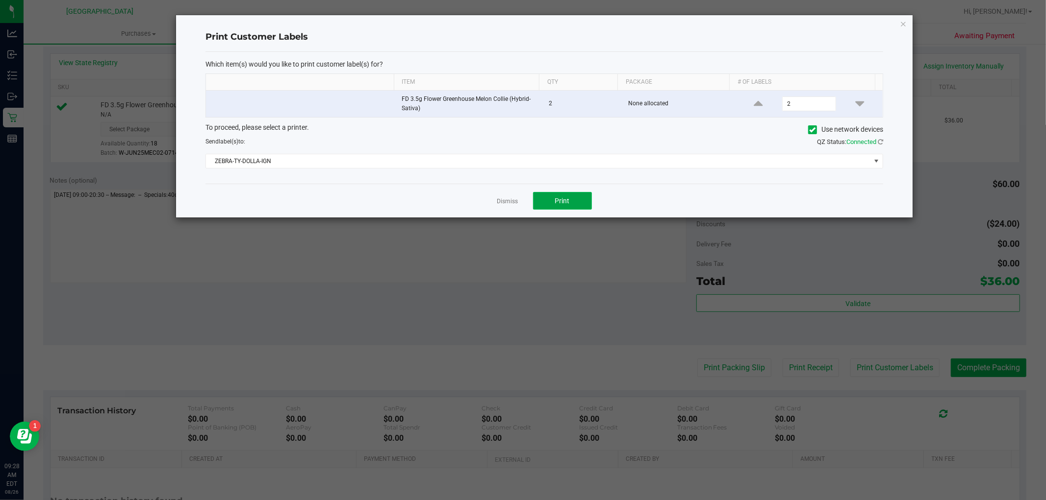
click at [540, 204] on button "Print" at bounding box center [562, 201] width 59 height 18
click at [902, 25] on icon "button" at bounding box center [902, 24] width 7 height 12
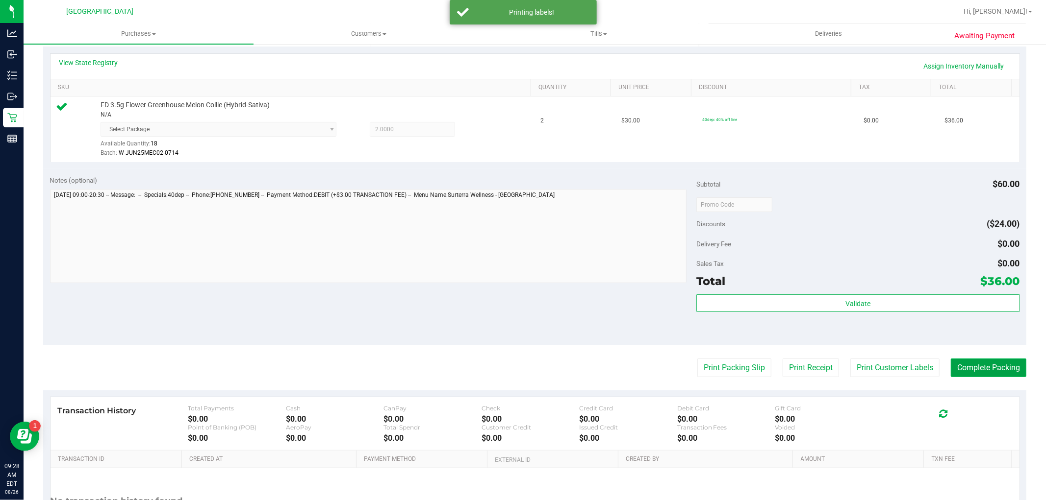
click at [977, 368] on button "Complete Packing" at bounding box center [987, 368] width 75 height 19
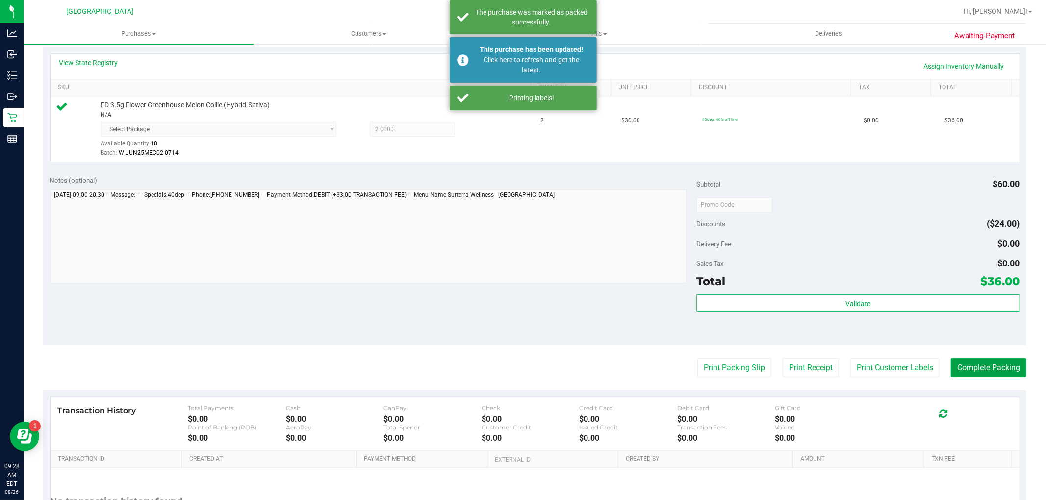
click at [992, 369] on button "Complete Packing" at bounding box center [987, 368] width 75 height 19
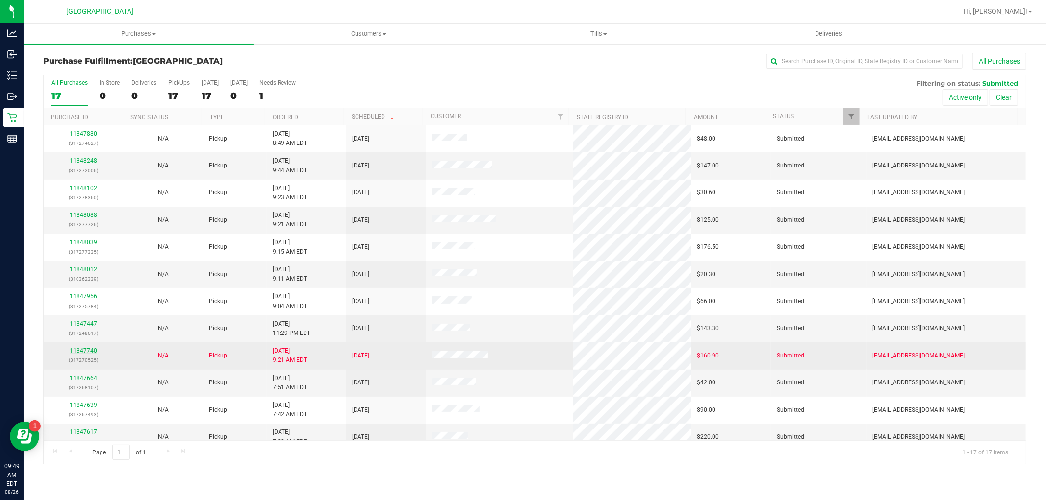
click at [93, 351] on link "11847740" at bounding box center [83, 351] width 27 height 7
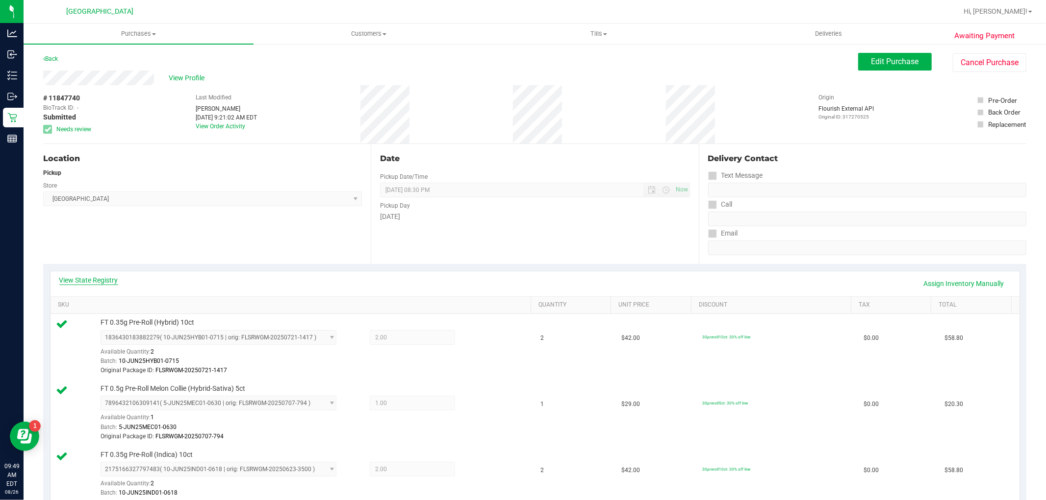
click at [101, 281] on link "View State Registry" at bounding box center [88, 280] width 59 height 10
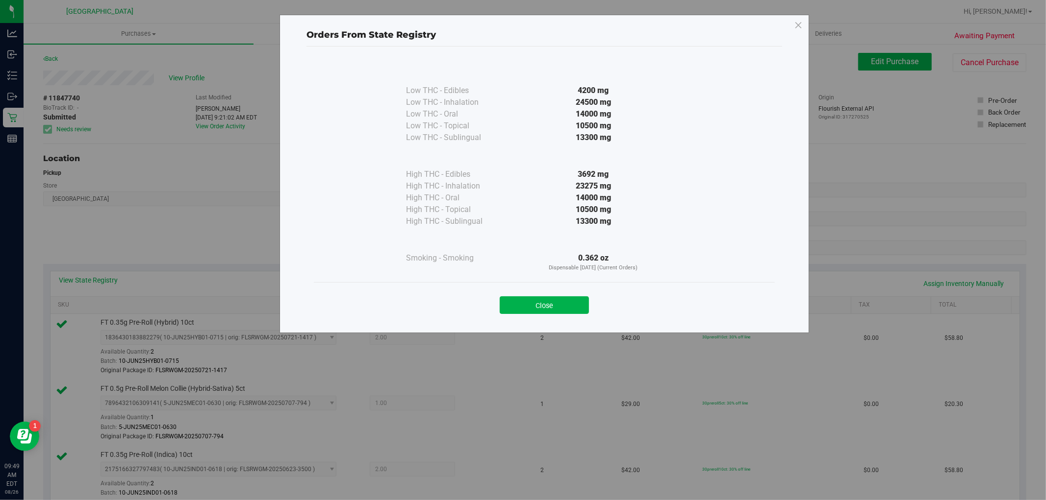
click at [790, 27] on div "Orders From State Registry Low THC - Edibles 4200 mg" at bounding box center [543, 174] width 529 height 319
drag, startPoint x: 790, startPoint y: 27, endPoint x: 810, endPoint y: 22, distance: 21.4
click at [790, 27] on div "Orders From State Registry Low THC - Edibles 4200 mg" at bounding box center [543, 174] width 529 height 319
click at [811, 21] on div "Orders From State Registry Low THC - Edibles 4200 mg" at bounding box center [526, 250] width 1053 height 500
click at [798, 28] on icon at bounding box center [798, 26] width 9 height 16
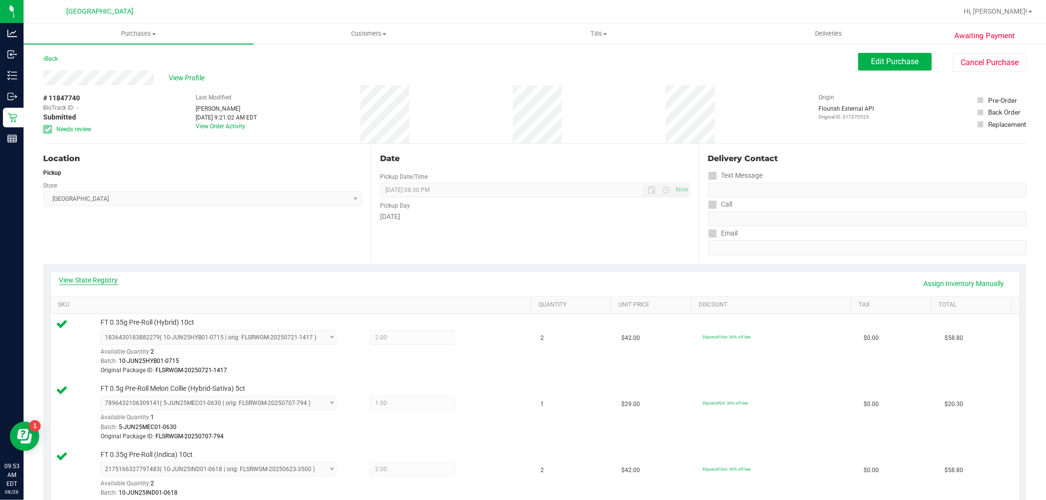
click at [84, 279] on link "View State Registry" at bounding box center [88, 280] width 59 height 10
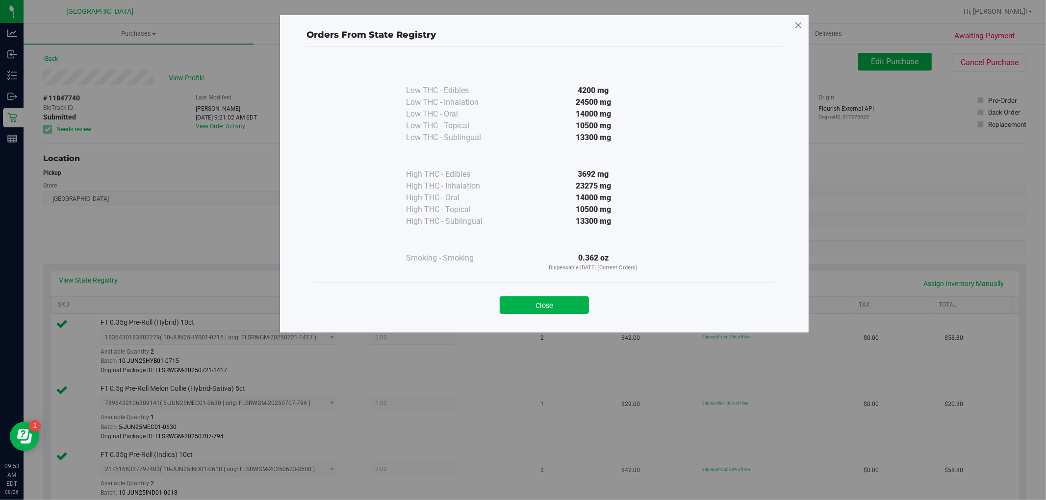
click at [797, 24] on icon at bounding box center [798, 26] width 9 height 16
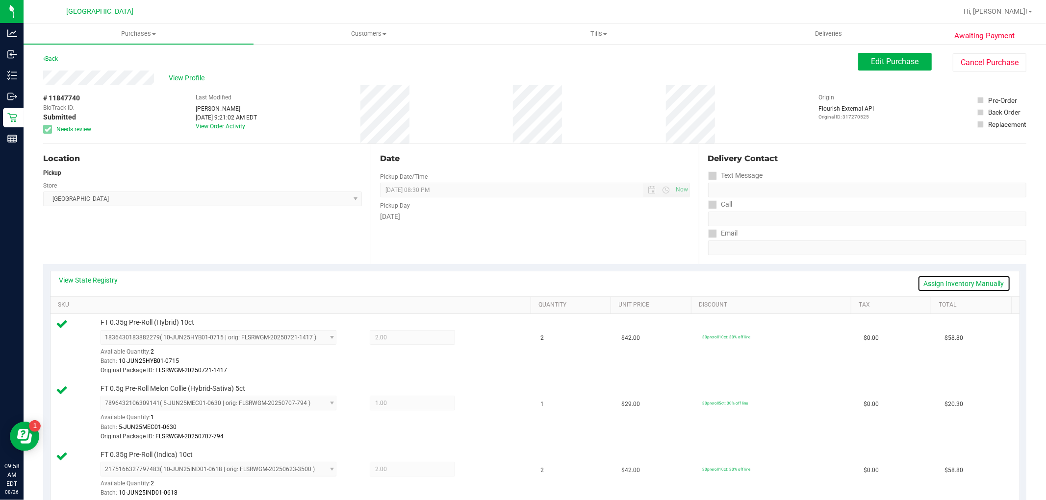
click at [986, 278] on link "Assign Inventory Manually" at bounding box center [963, 283] width 93 height 17
click at [474, 342] on icon at bounding box center [479, 338] width 10 height 11
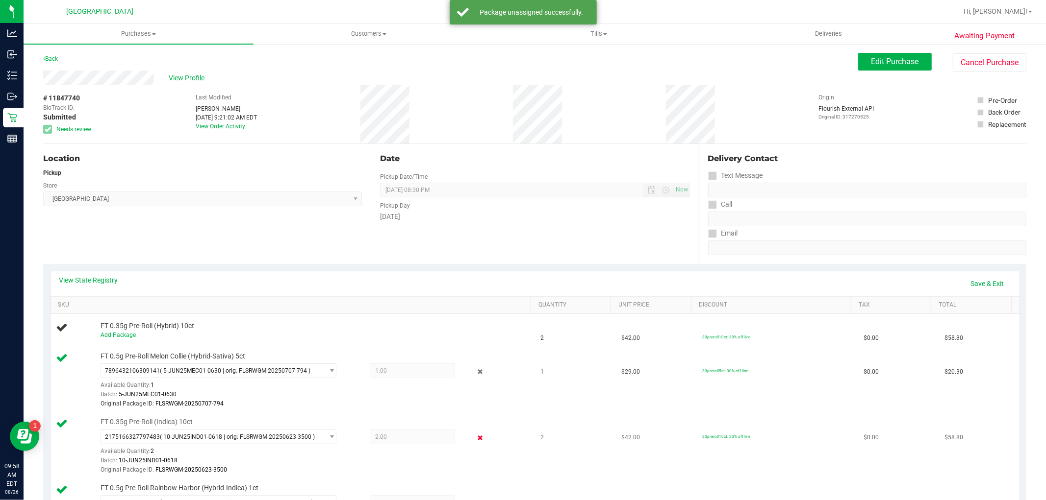
click at [474, 440] on icon at bounding box center [479, 438] width 10 height 11
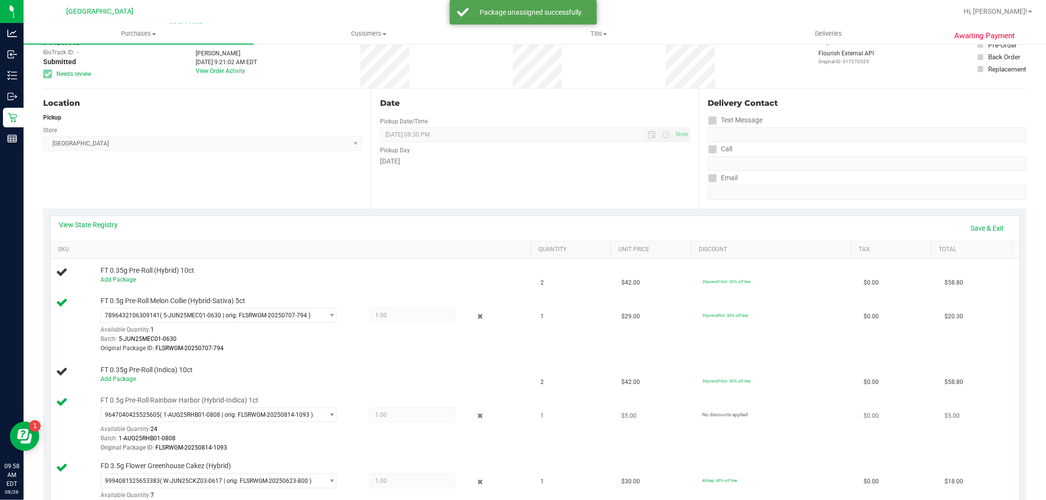
scroll to position [109, 0]
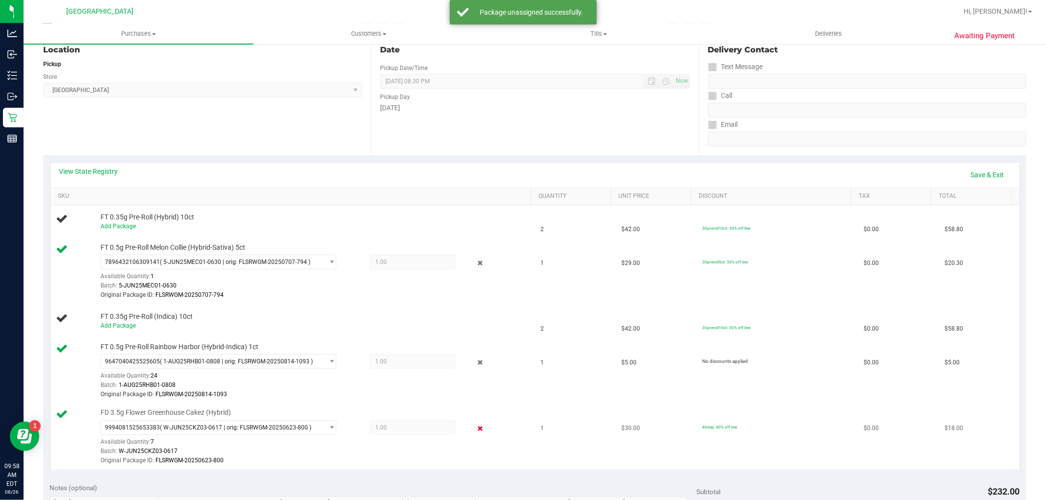
click at [474, 428] on icon at bounding box center [479, 429] width 10 height 11
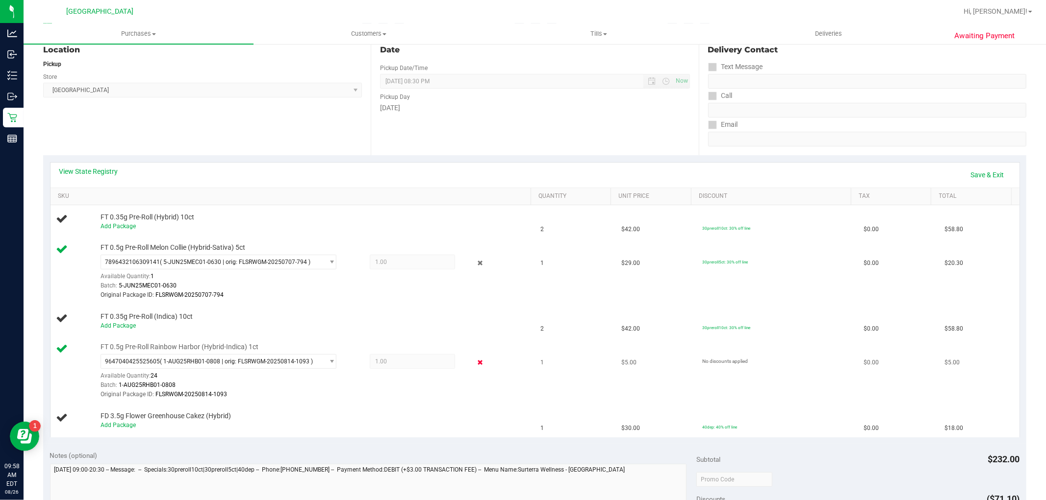
click at [474, 361] on icon at bounding box center [479, 362] width 10 height 11
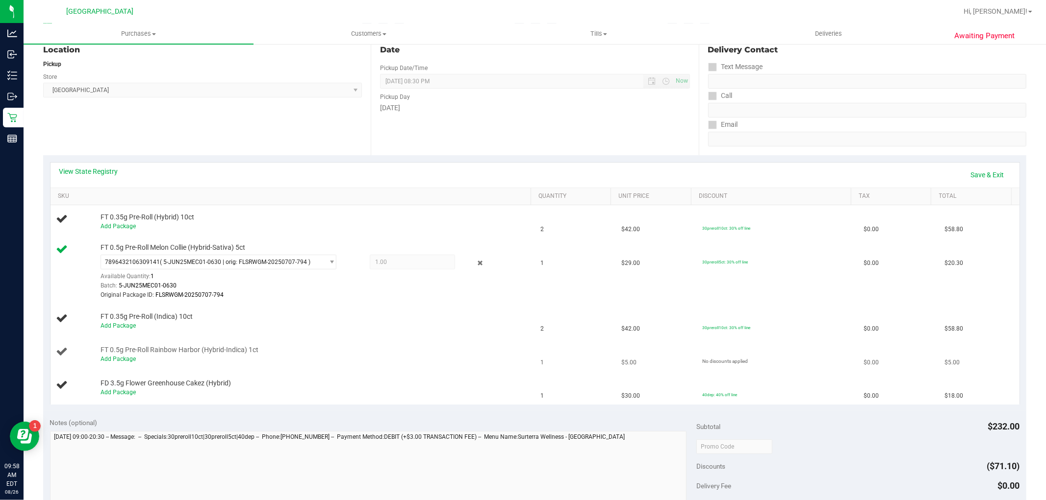
drag, startPoint x: 508, startPoint y: 351, endPoint x: 442, endPoint y: 345, distance: 66.4
click at [442, 346] on div "FT 0.5g Pre-Roll Rainbow Harbor (Hybrid-Indica) 1ct Add Package" at bounding box center [311, 355] width 430 height 19
click at [474, 263] on icon at bounding box center [479, 263] width 10 height 11
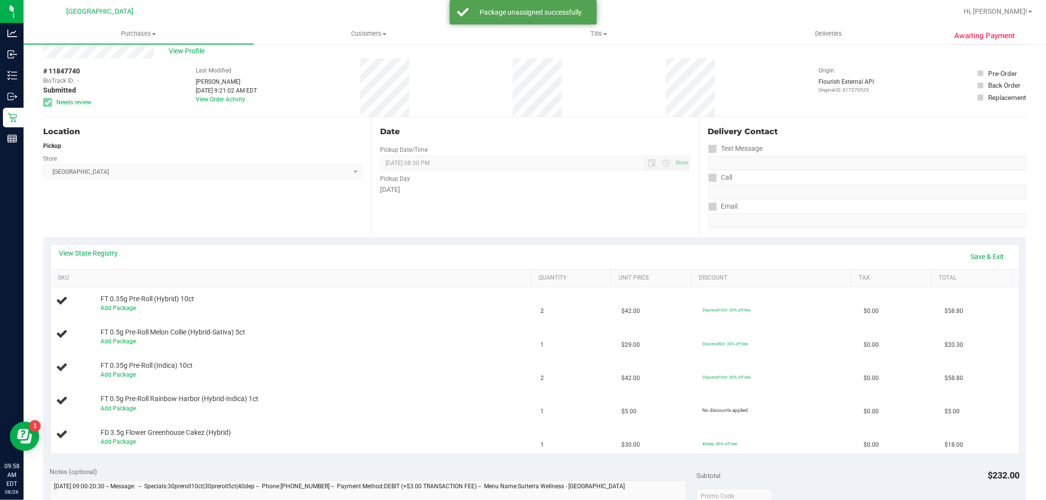
scroll to position [0, 0]
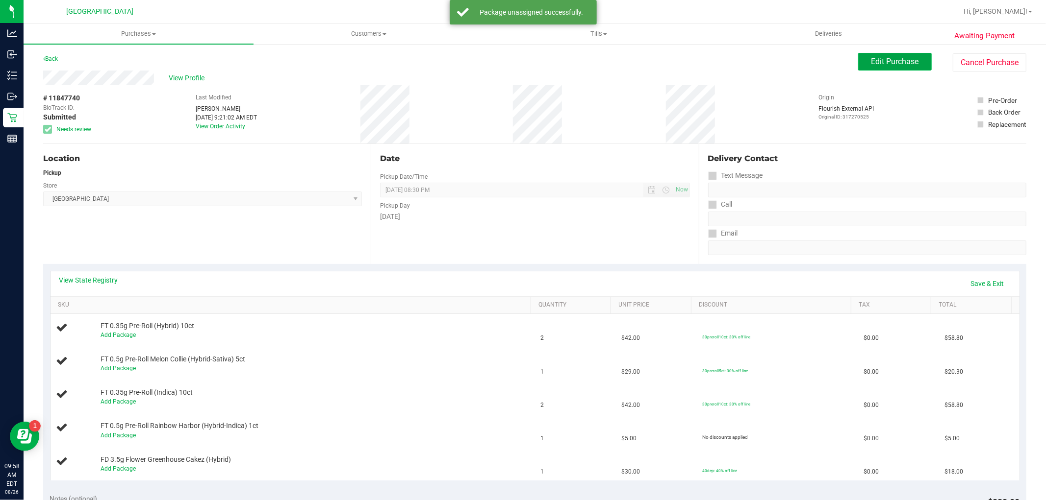
click at [909, 66] on button "Edit Purchase" at bounding box center [895, 62] width 74 height 18
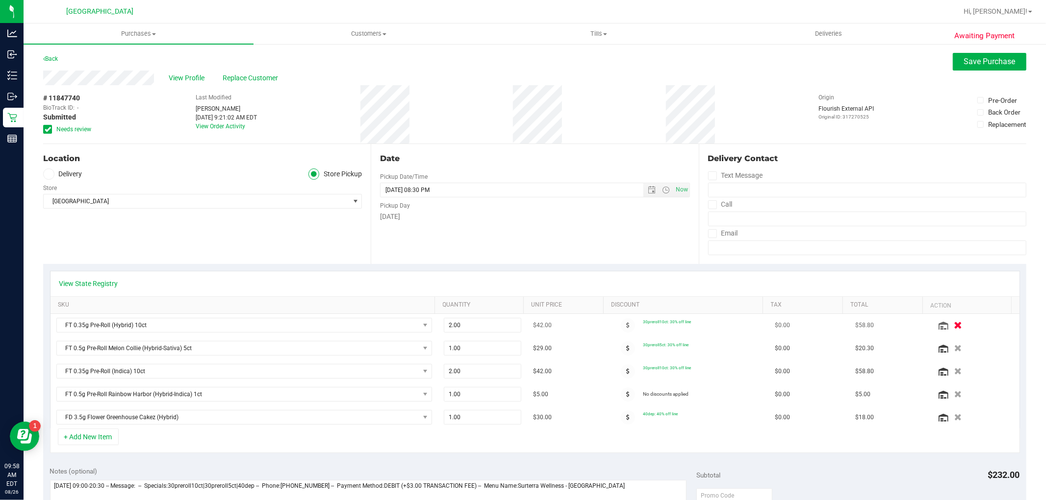
click at [953, 325] on icon "button" at bounding box center [957, 325] width 8 height 7
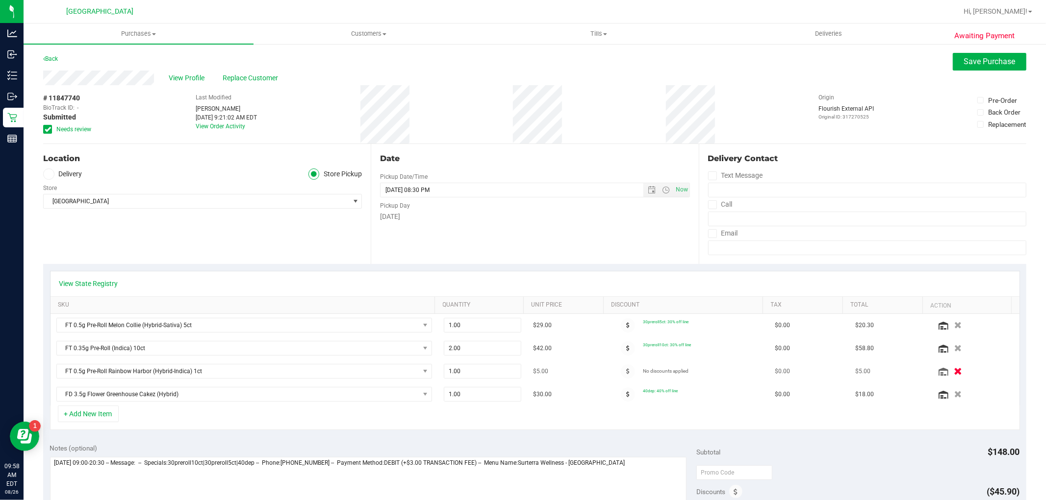
click at [949, 368] on button "button" at bounding box center [957, 371] width 17 height 10
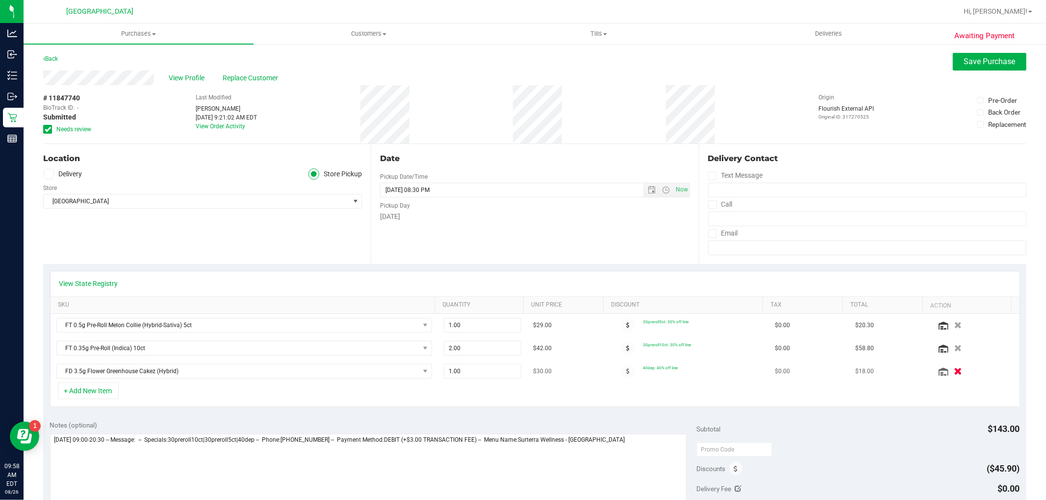
click at [953, 368] on icon "button" at bounding box center [957, 371] width 8 height 7
click at [942, 349] on div "FT 0.5g Pre-Roll Melon Collie (Hybrid-Sativa) 5ct 1.00 1 $29.00 30preroll5ct: 3…" at bounding box center [534, 348] width 969 height 69
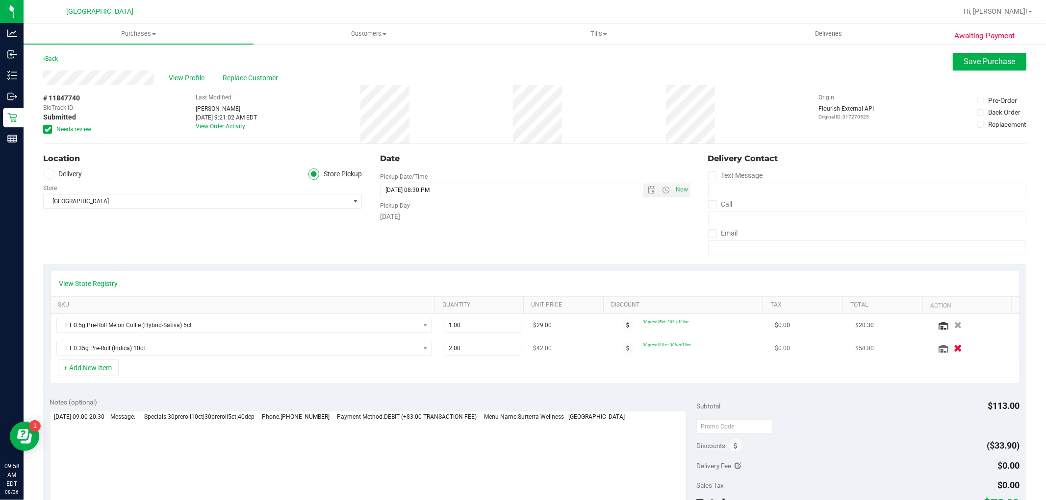
click at [953, 349] on icon "button" at bounding box center [957, 348] width 8 height 7
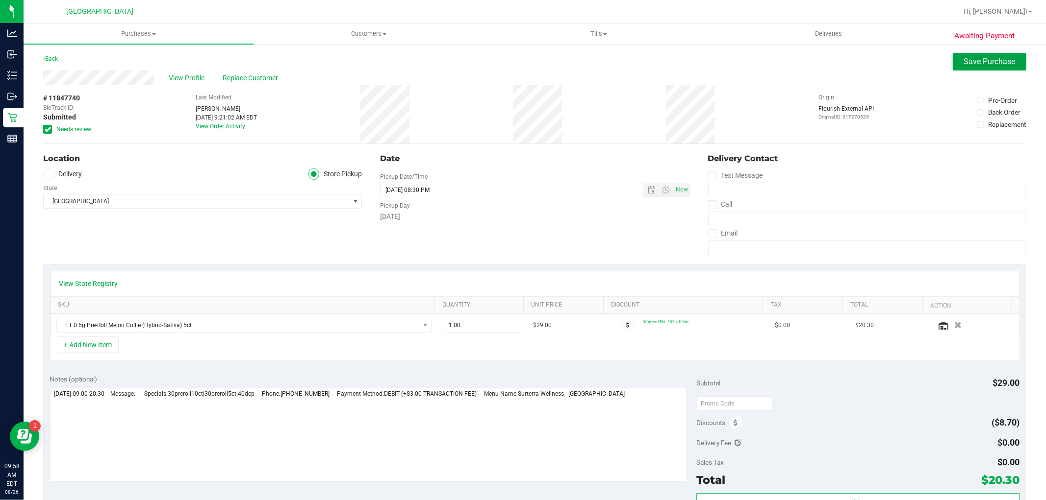
click at [974, 61] on span "Save Purchase" at bounding box center [989, 61] width 51 height 9
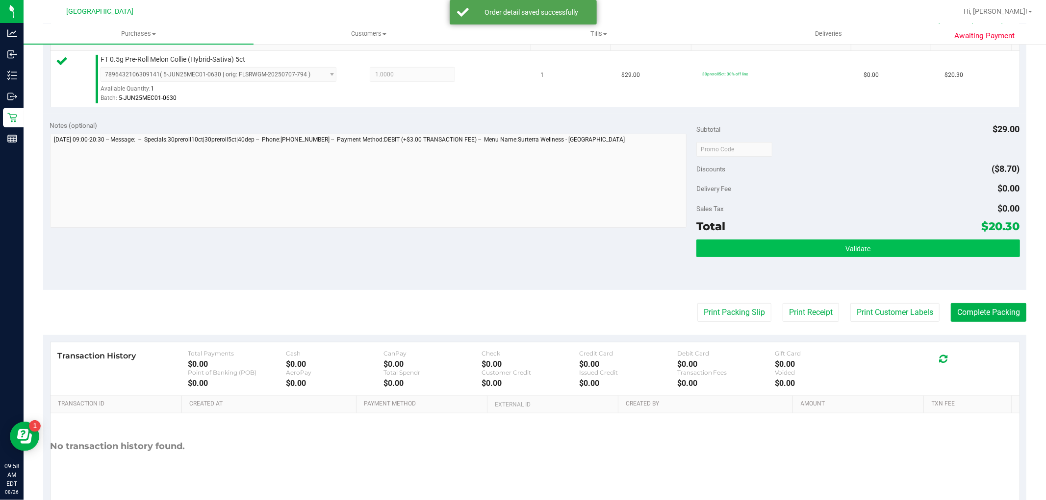
scroll to position [301, 0]
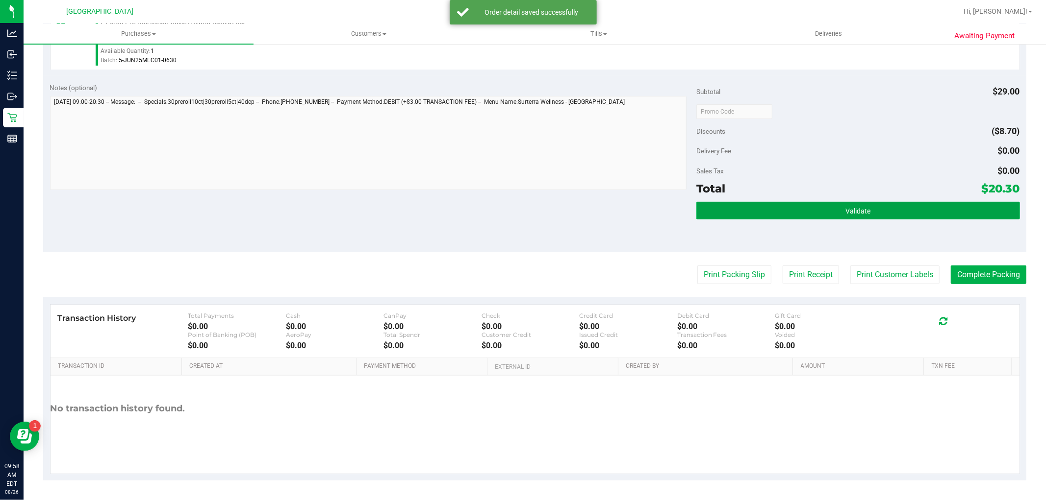
click at [848, 208] on span "Validate" at bounding box center [857, 211] width 25 height 8
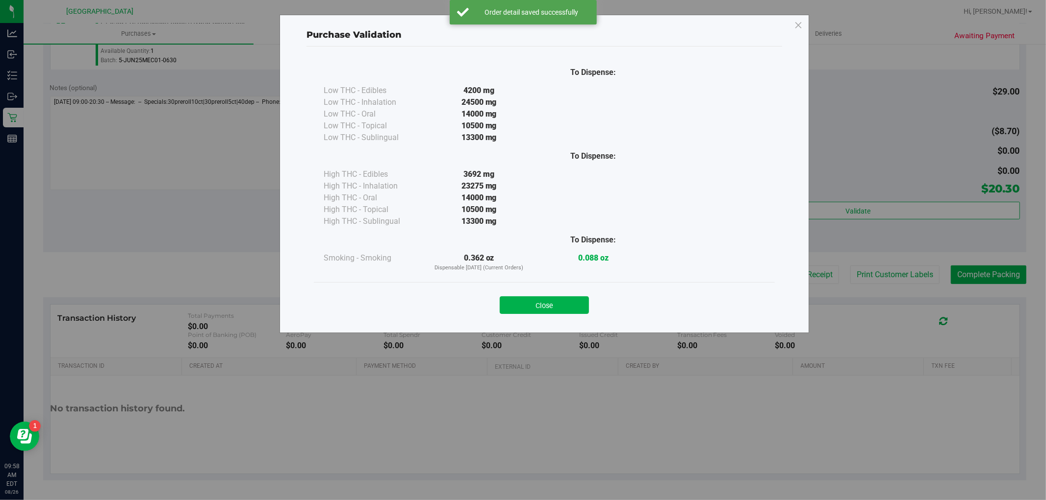
click at [896, 285] on div "Purchase Validation To Dispense: Low THC - Edibles 4200 mg" at bounding box center [526, 250] width 1053 height 500
click at [582, 305] on button "Close" at bounding box center [543, 306] width 89 height 18
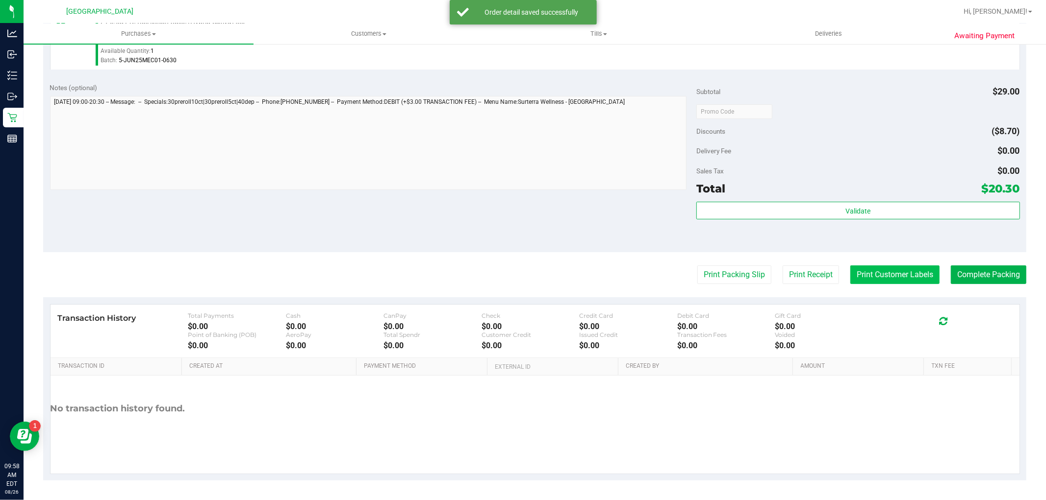
click at [850, 266] on button "Print Customer Labels" at bounding box center [894, 275] width 89 height 19
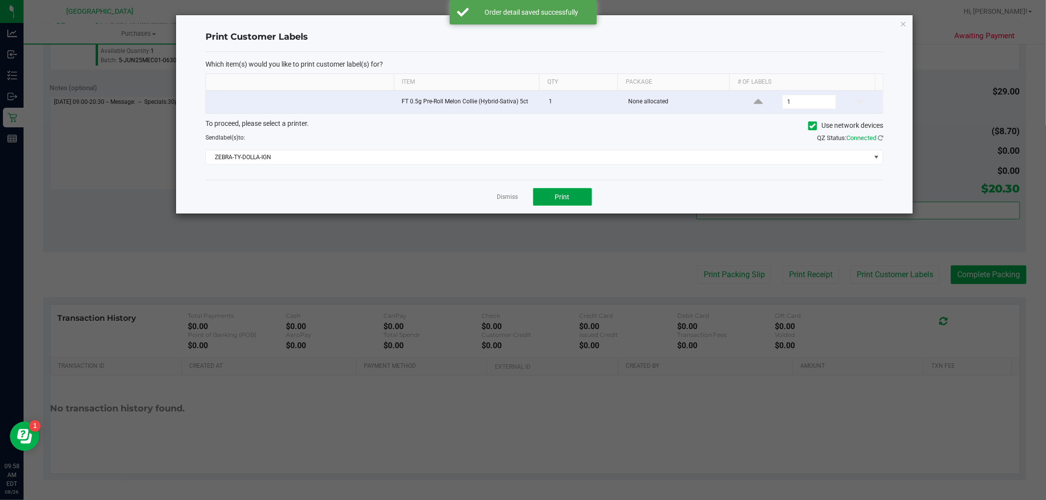
click at [554, 192] on button "Print" at bounding box center [562, 197] width 59 height 18
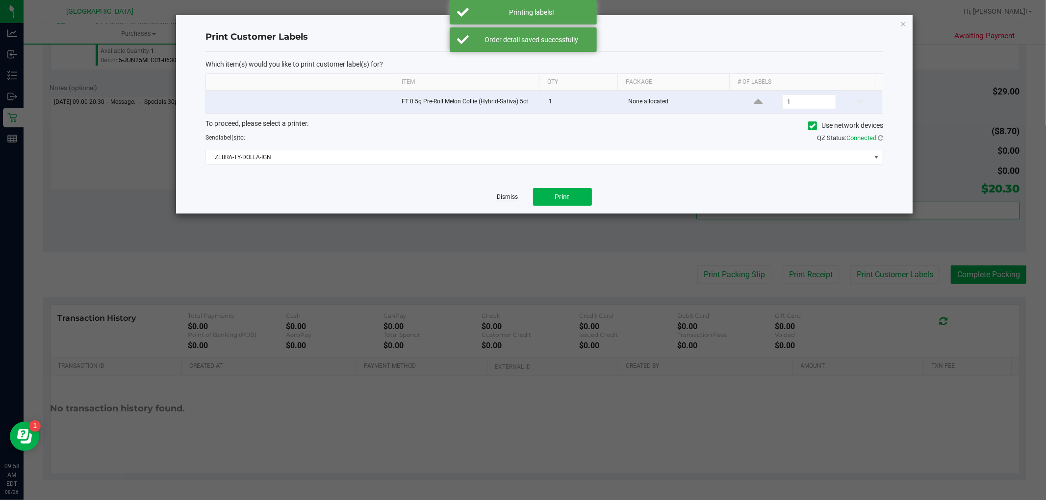
click at [508, 199] on link "Dismiss" at bounding box center [507, 197] width 21 height 8
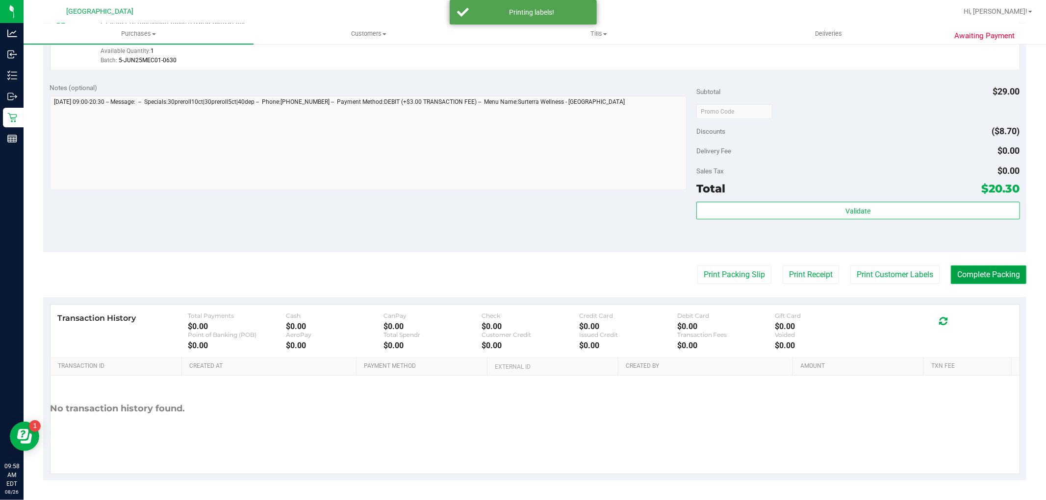
click at [964, 274] on button "Complete Packing" at bounding box center [987, 275] width 75 height 19
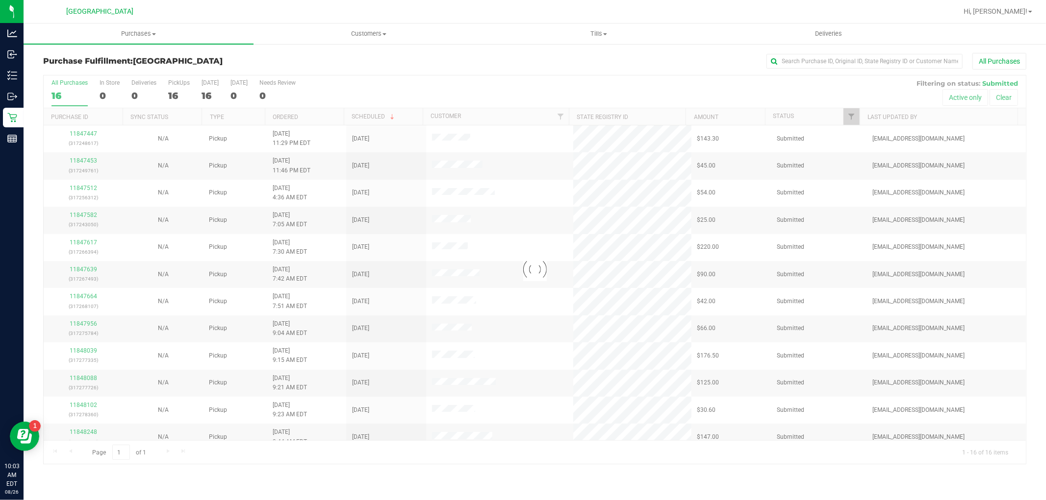
click at [87, 136] on div at bounding box center [535, 269] width 982 height 389
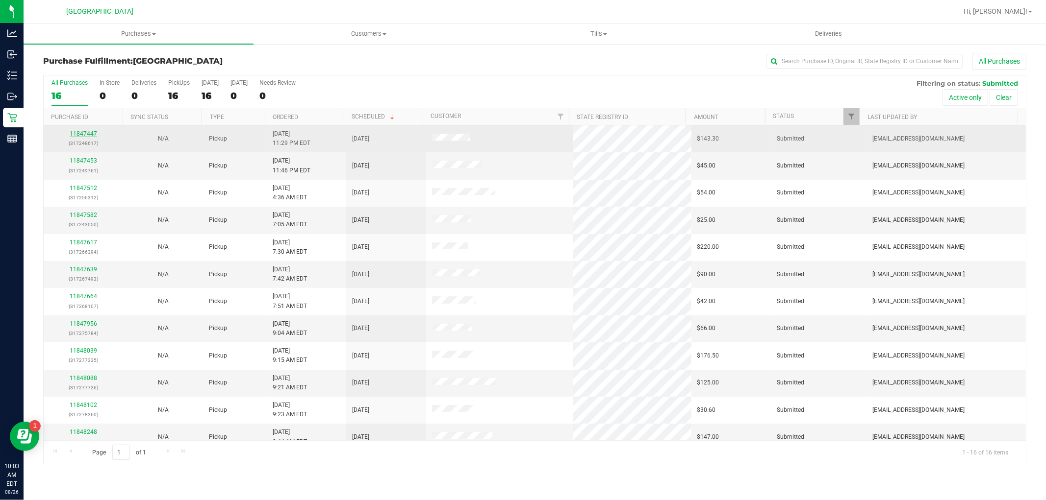
click at [87, 133] on link "11847447" at bounding box center [83, 133] width 27 height 7
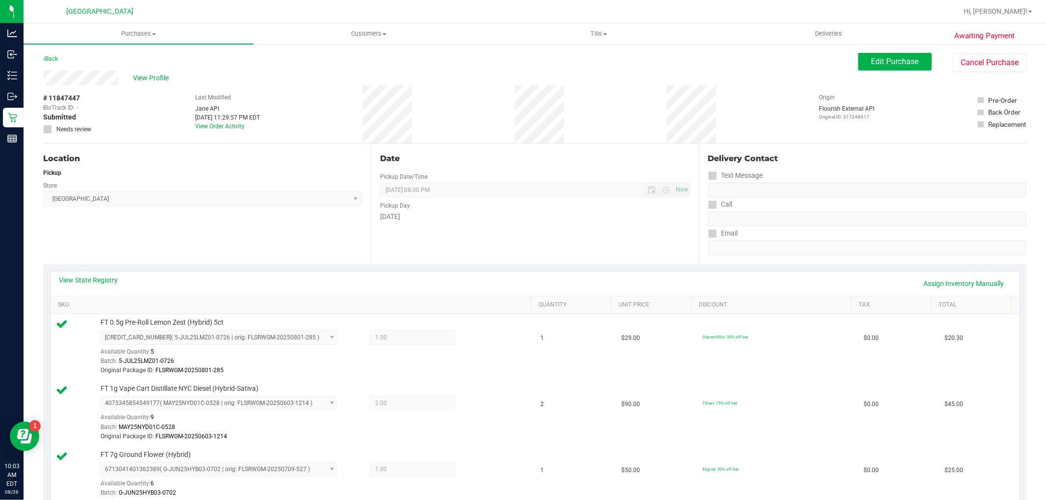
click at [108, 272] on div "View State Registry Assign Inventory Manually" at bounding box center [534, 284] width 969 height 25
click at [103, 273] on div "View State Registry Assign Inventory Manually" at bounding box center [534, 284] width 969 height 25
click at [103, 277] on link "View State Registry" at bounding box center [88, 280] width 59 height 10
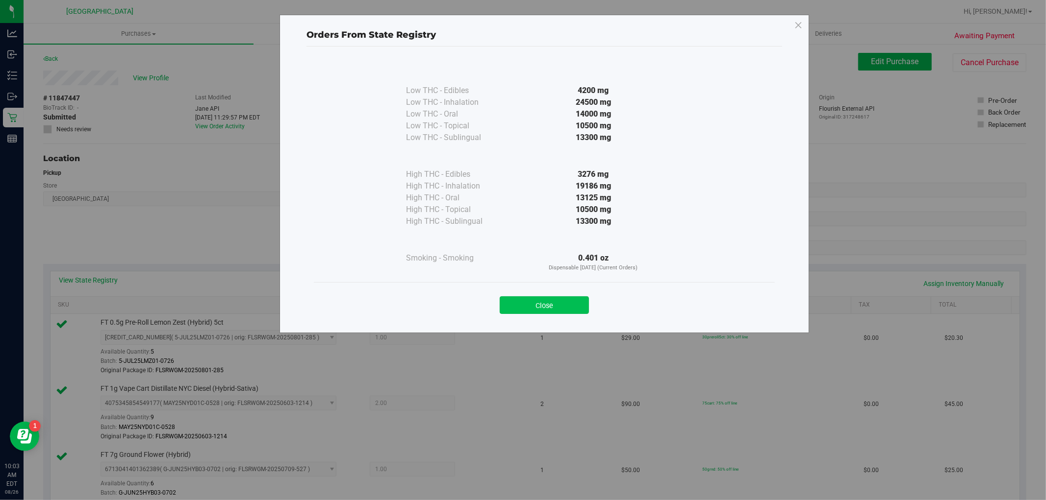
click at [546, 304] on button "Close" at bounding box center [543, 306] width 89 height 18
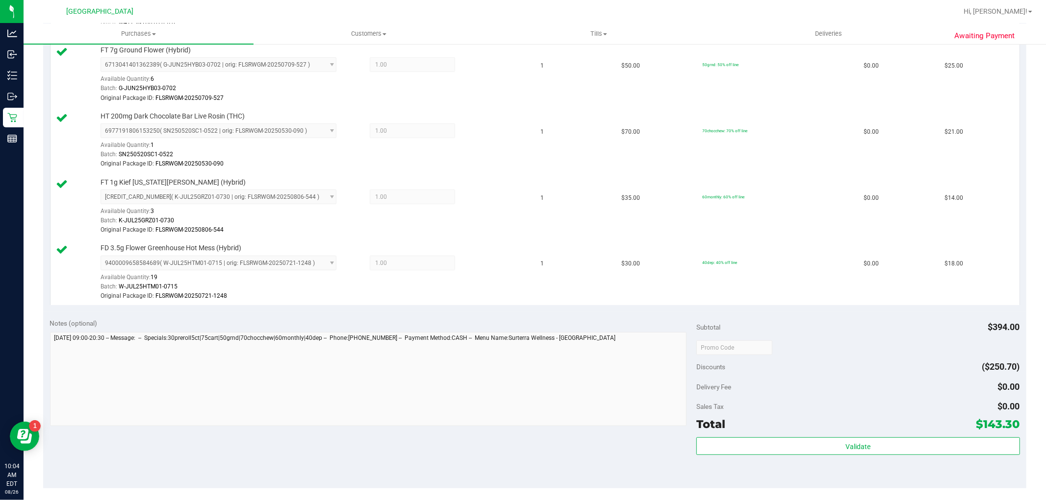
scroll to position [490, 0]
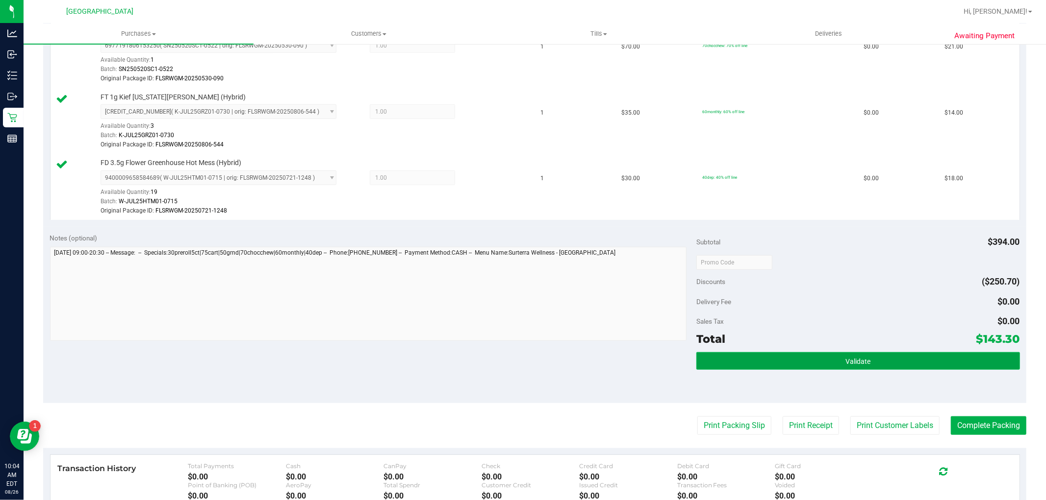
click at [915, 354] on button "Validate" at bounding box center [857, 361] width 323 height 18
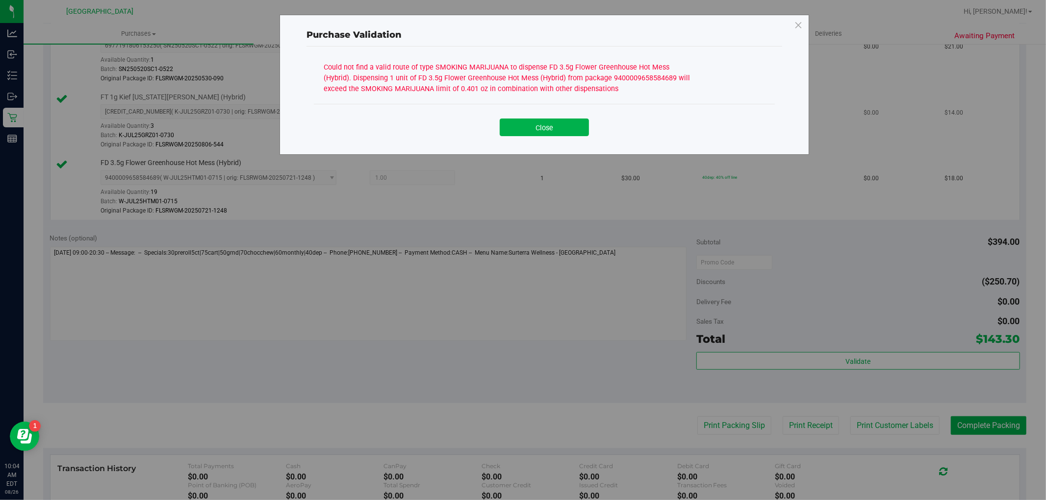
click at [535, 127] on button "Close" at bounding box center [543, 128] width 89 height 18
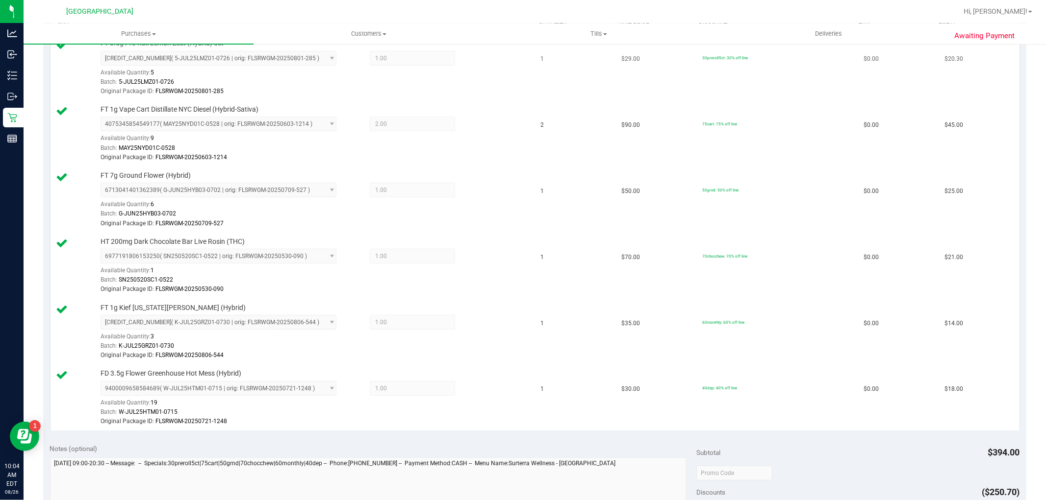
scroll to position [109, 0]
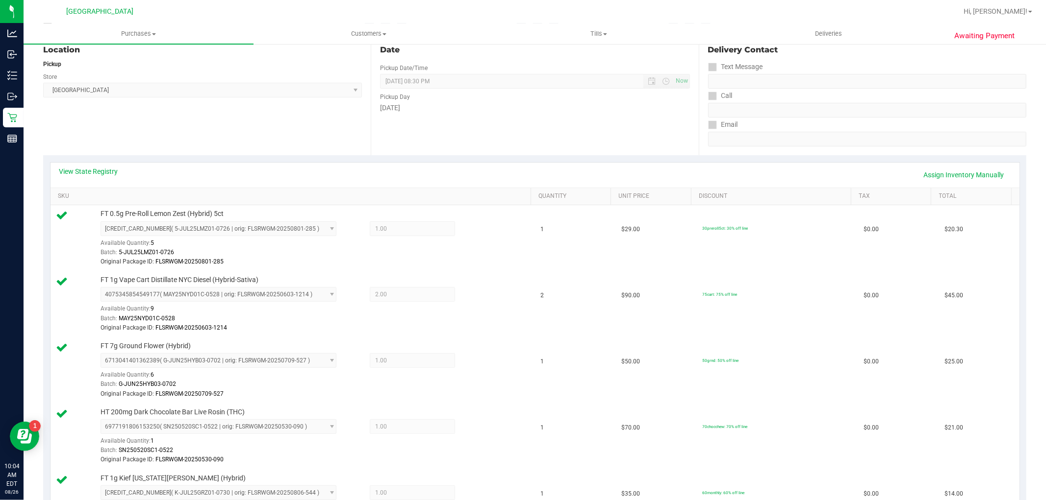
click at [94, 157] on div "View State Registry Assign Inventory Manually SKU Quantity Unit Price Discount …" at bounding box center [534, 381] width 983 height 453
click at [99, 176] on div "View State Registry Assign Inventory Manually" at bounding box center [534, 175] width 951 height 17
click at [103, 169] on link "View State Registry" at bounding box center [88, 172] width 59 height 10
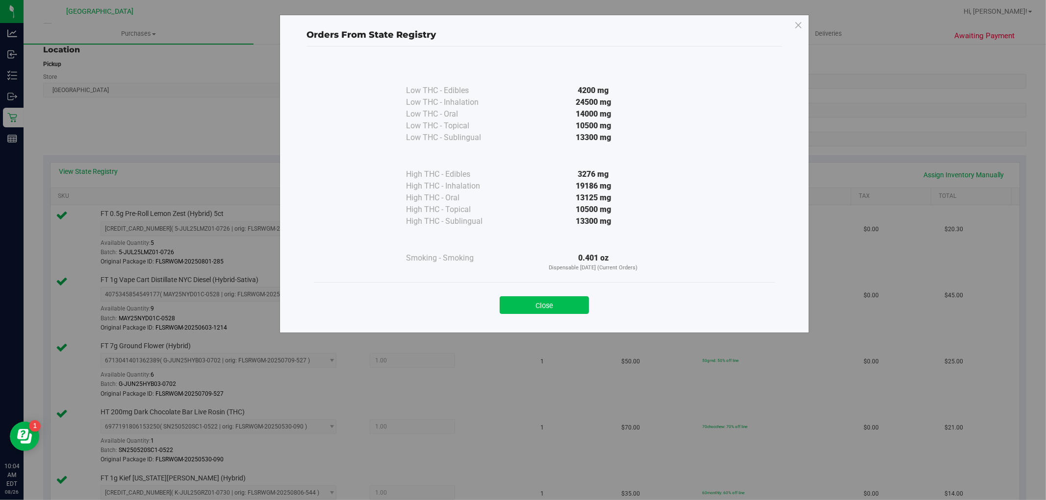
click at [570, 302] on button "Close" at bounding box center [543, 306] width 89 height 18
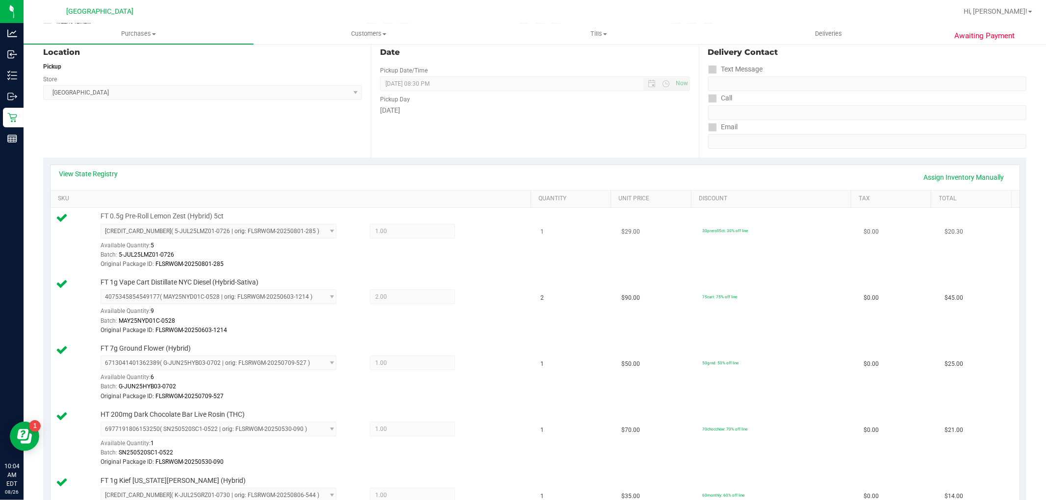
scroll to position [0, 0]
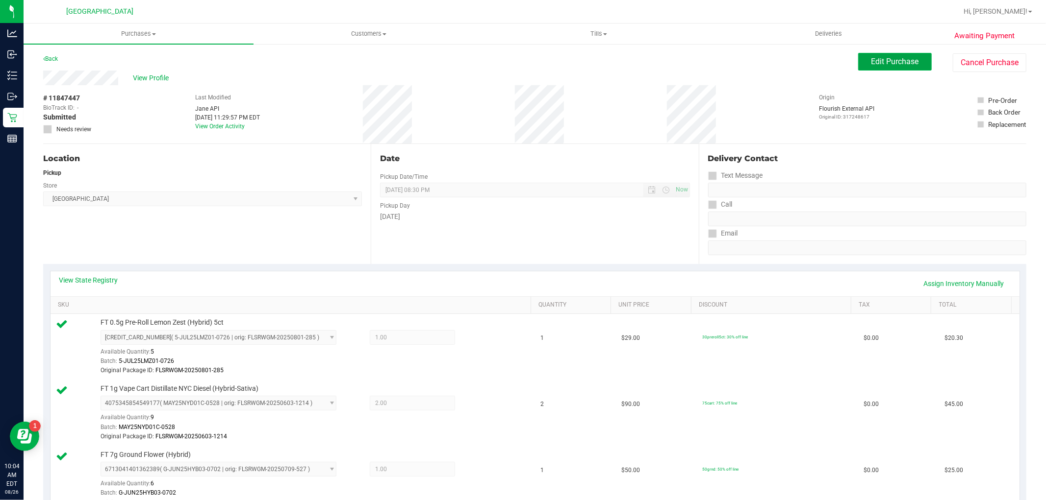
click at [900, 65] on span "Edit Purchase" at bounding box center [895, 61] width 48 height 9
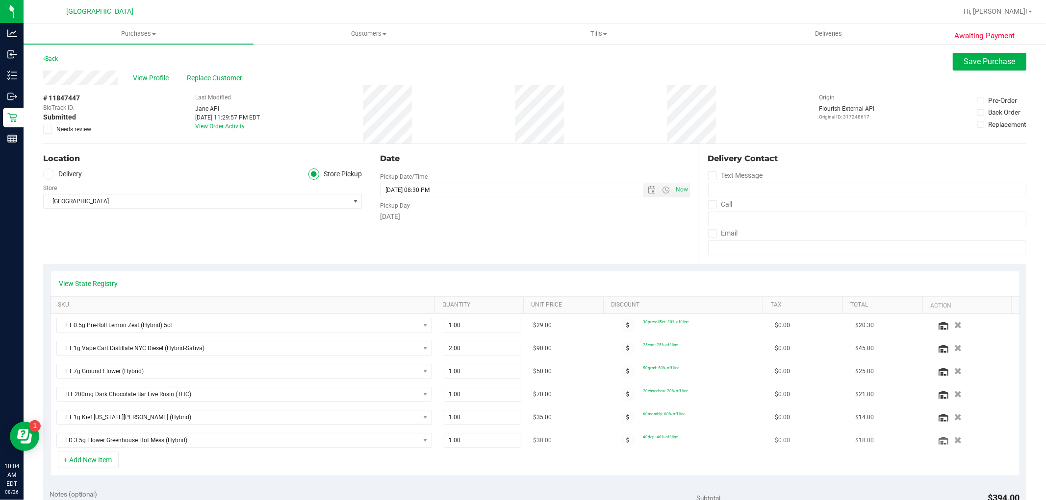
click at [938, 448] on td at bounding box center [973, 440] width 89 height 23
click at [953, 442] on icon "button" at bounding box center [957, 440] width 8 height 7
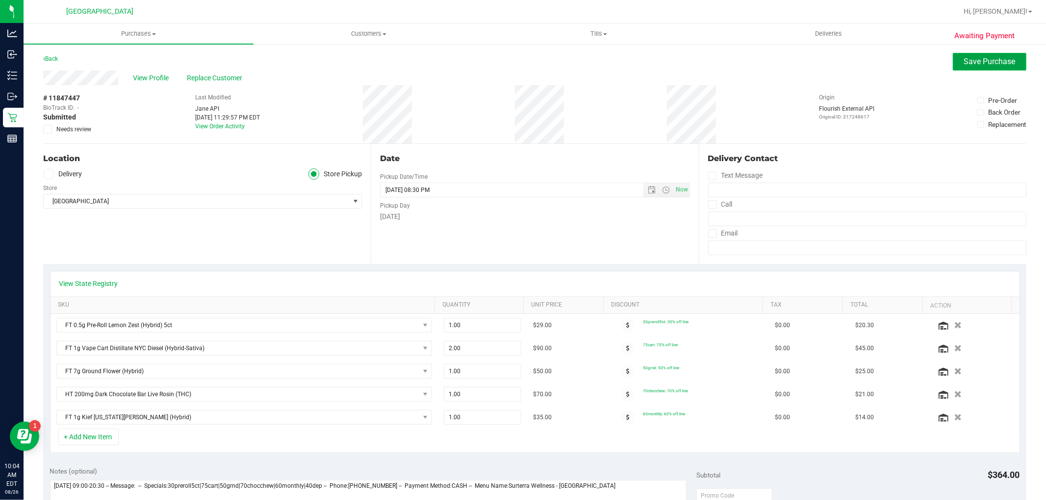
click at [996, 60] on span "Save Purchase" at bounding box center [989, 61] width 51 height 9
click at [996, 60] on span at bounding box center [1006, 62] width 39 height 19
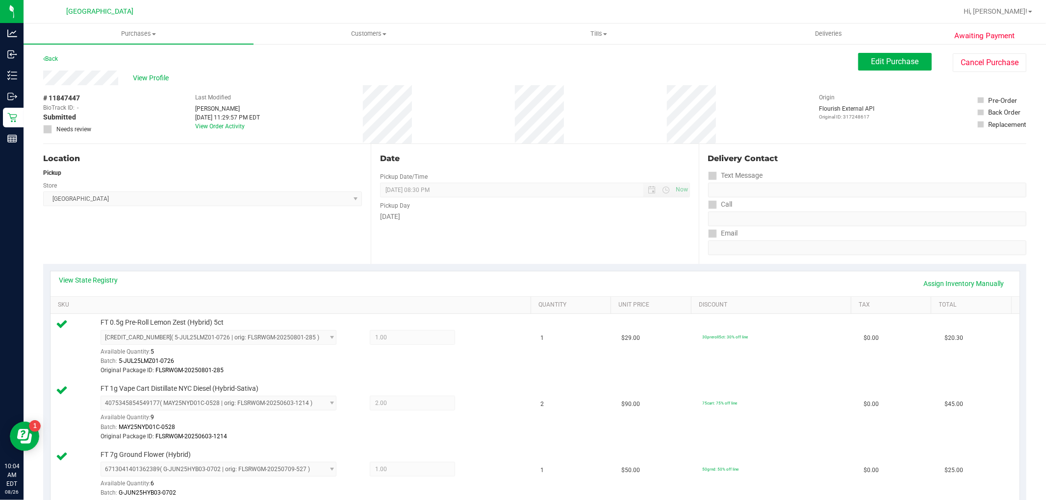
scroll to position [326, 0]
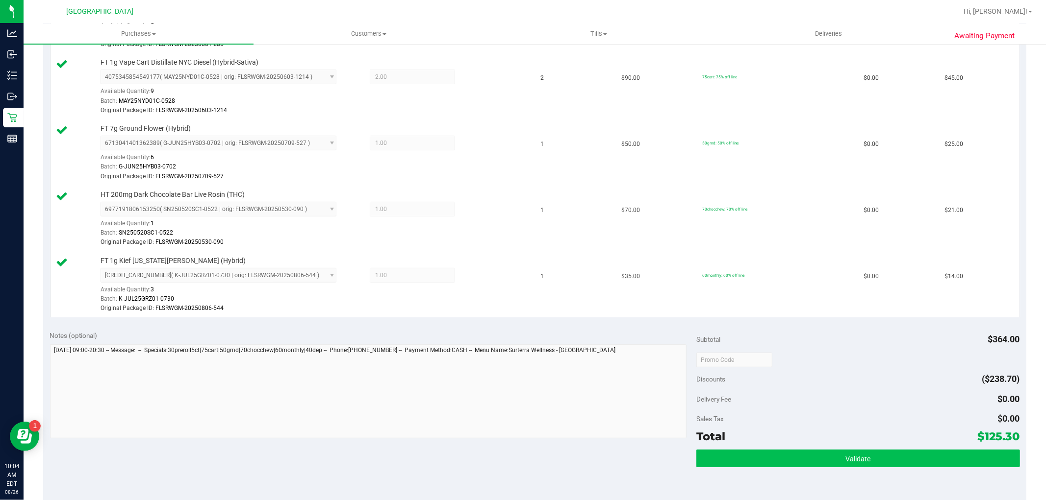
drag, startPoint x: 882, startPoint y: 427, endPoint x: 888, endPoint y: 454, distance: 27.6
click at [884, 438] on div "Subtotal $364.00 Discounts ($238.70) Delivery Fee $0.00 Sales Tax $0.00 Total $…" at bounding box center [857, 412] width 323 height 163
click at [888, 456] on button "Validate" at bounding box center [857, 459] width 323 height 18
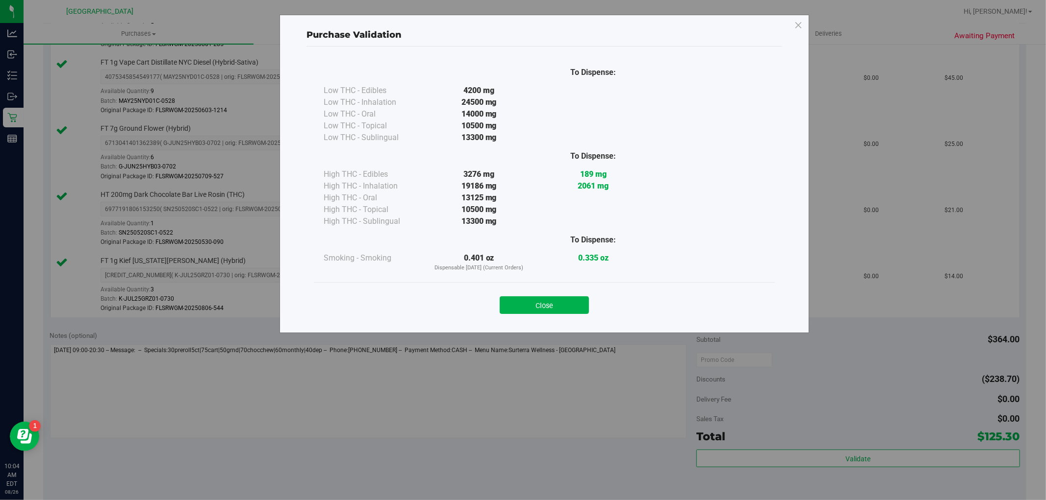
click at [560, 321] on div "Close" at bounding box center [544, 302] width 461 height 40
click at [570, 306] on button "Close" at bounding box center [543, 306] width 89 height 18
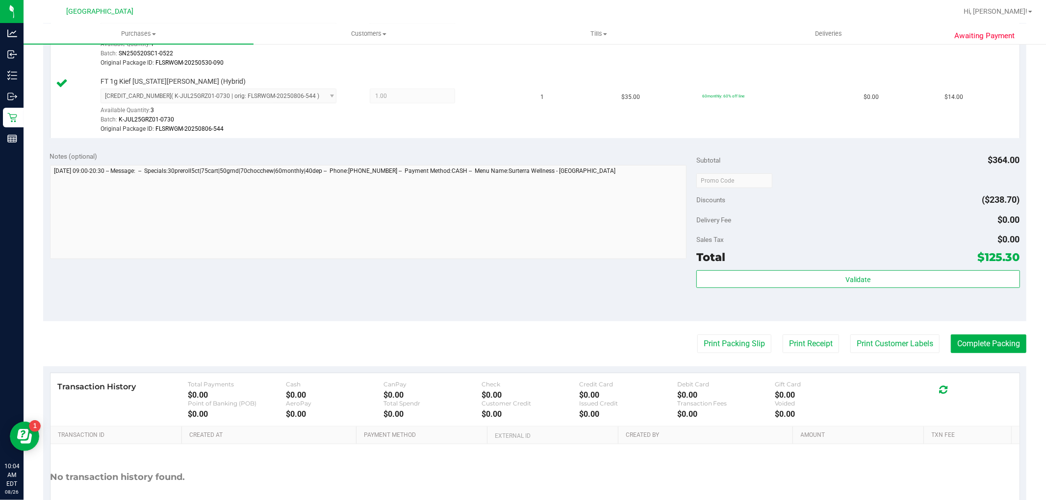
scroll to position [576, 0]
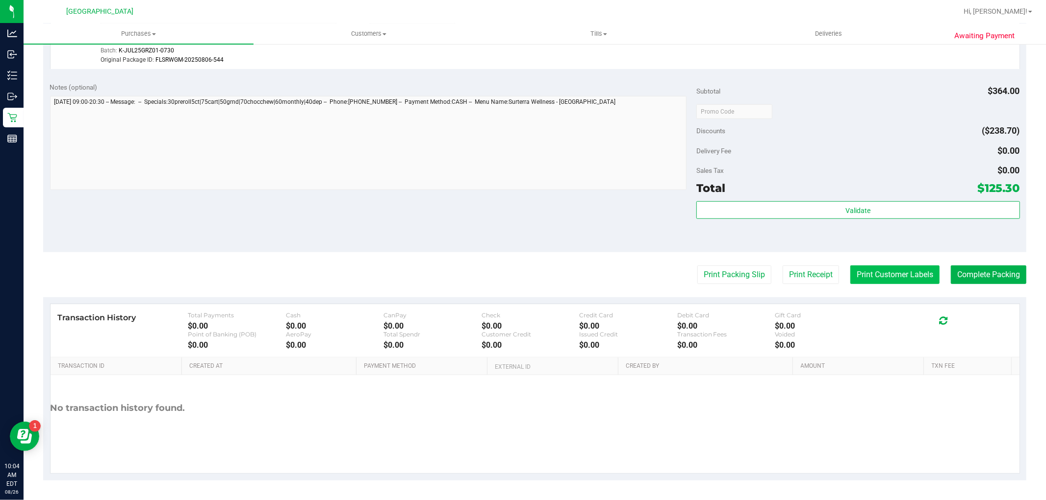
click at [902, 277] on button "Print Customer Labels" at bounding box center [894, 275] width 89 height 19
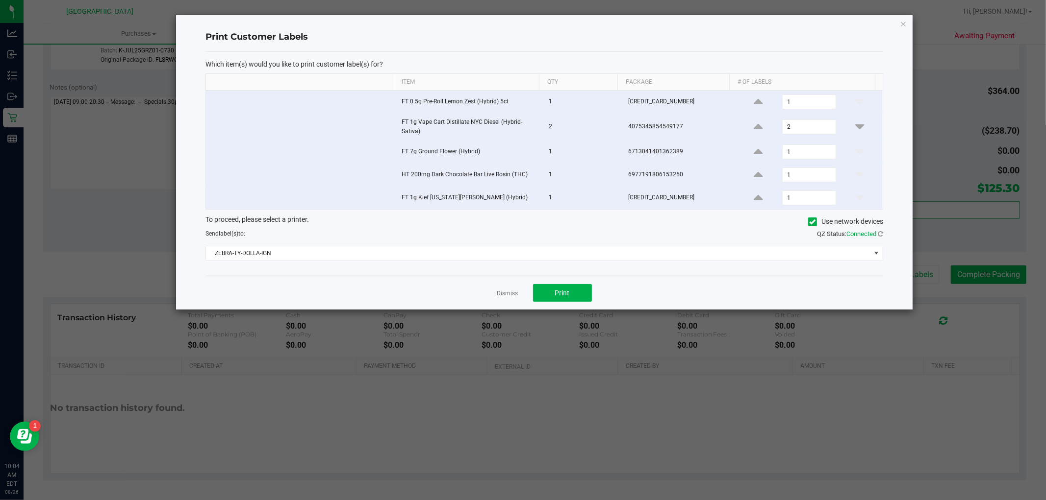
click at [556, 278] on div "Dismiss Print" at bounding box center [543, 293] width 677 height 34
click at [570, 298] on button "Print" at bounding box center [562, 293] width 59 height 18
click at [497, 294] on link "Dismiss" at bounding box center [507, 294] width 21 height 8
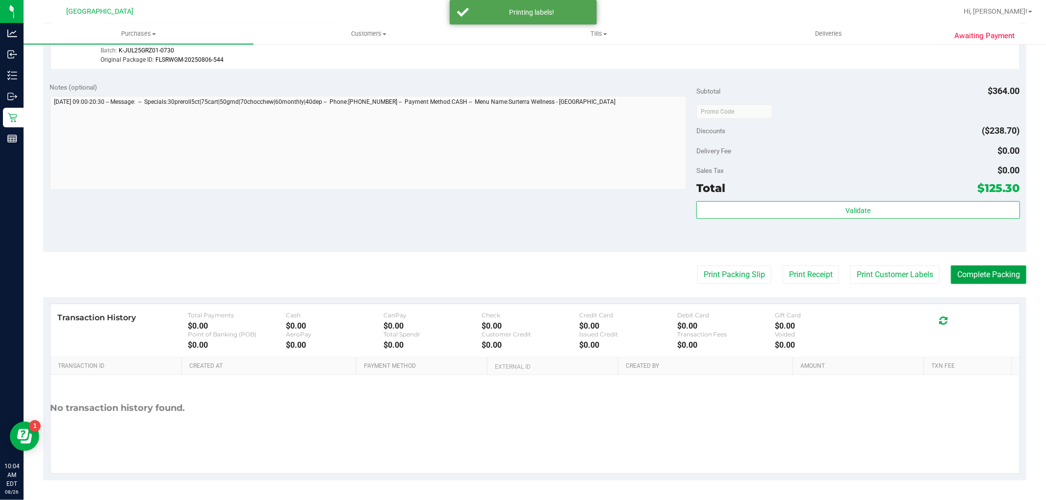
click at [964, 279] on button "Complete Packing" at bounding box center [987, 275] width 75 height 19
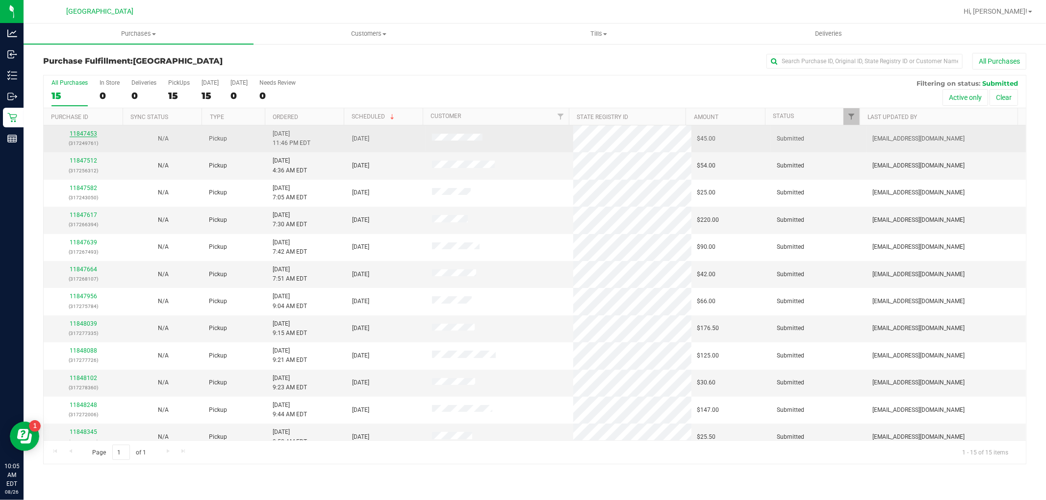
click at [92, 132] on link "11847453" at bounding box center [83, 133] width 27 height 7
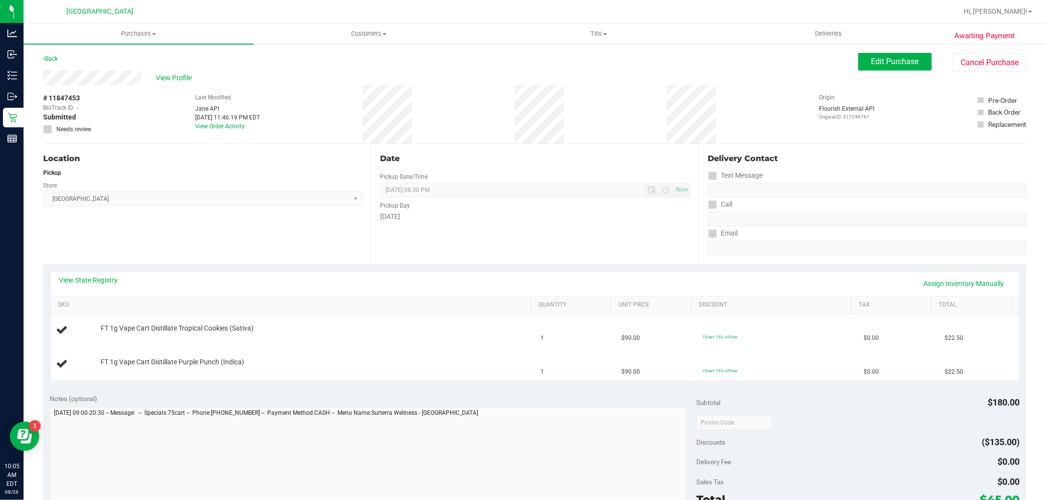
click at [121, 280] on div "View State Registry Assign Inventory Manually" at bounding box center [534, 283] width 951 height 17
click at [116, 280] on link "View State Registry" at bounding box center [88, 280] width 59 height 10
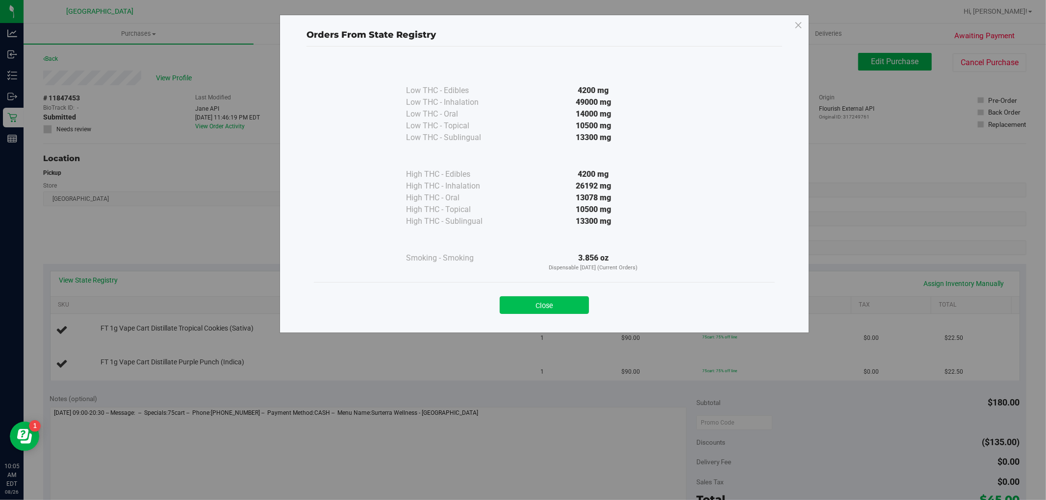
click at [549, 310] on button "Close" at bounding box center [543, 306] width 89 height 18
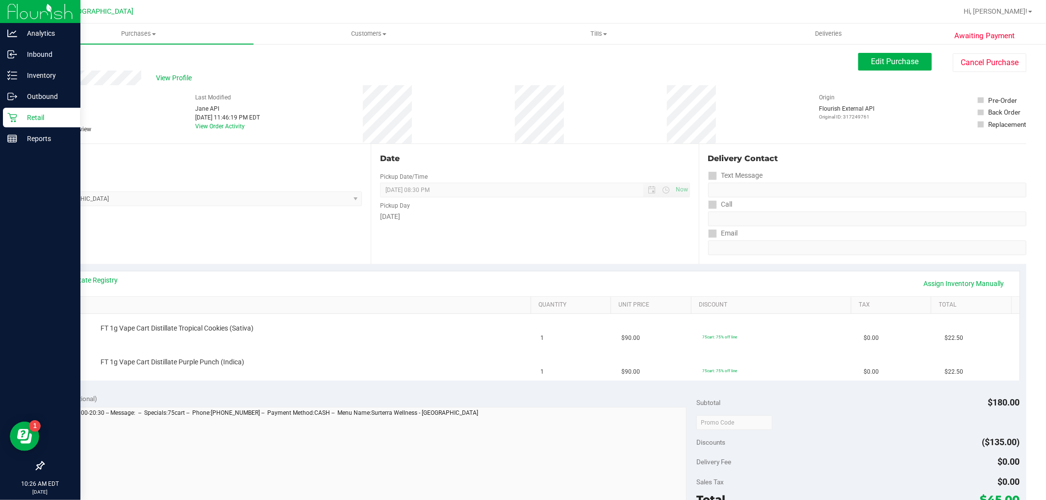
click at [21, 127] on link "Retail" at bounding box center [40, 118] width 80 height 21
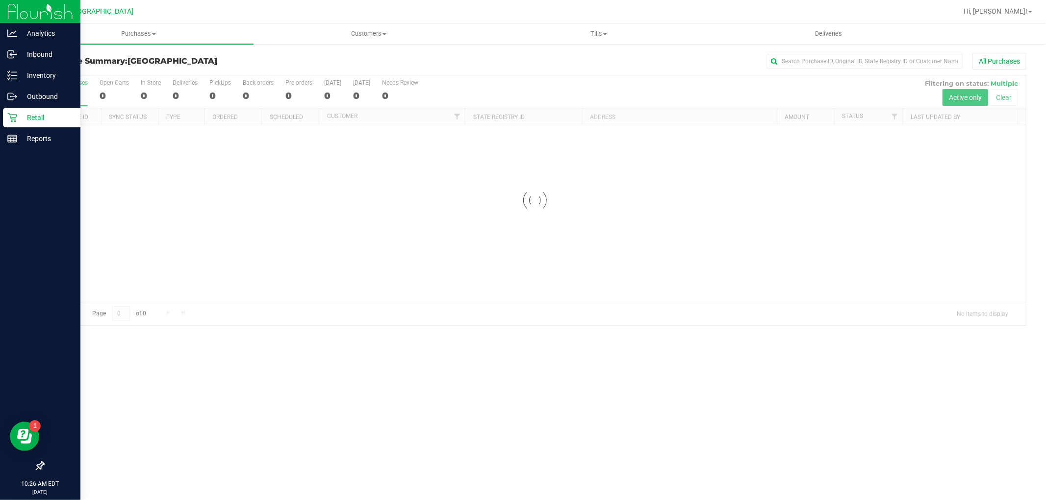
click at [24, 123] on p "Retail" at bounding box center [46, 118] width 59 height 12
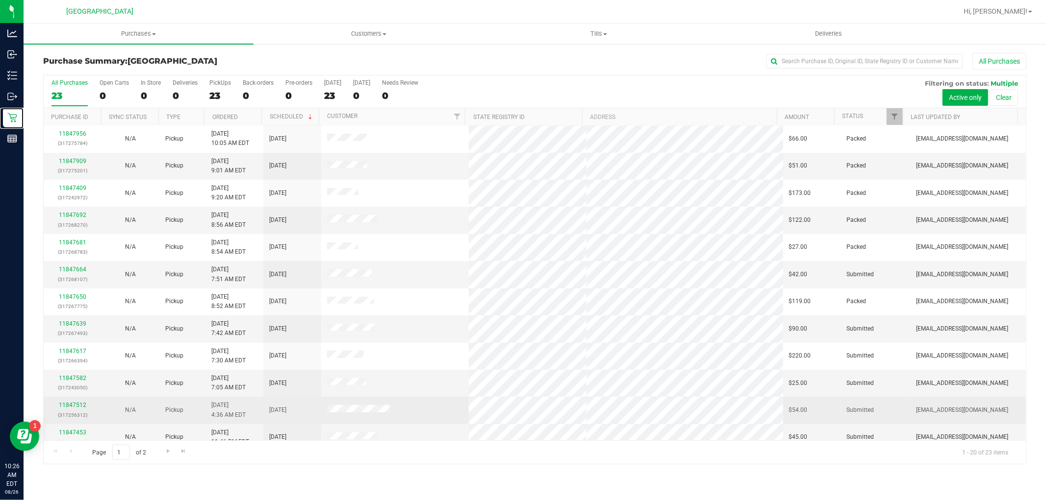
scroll to position [227, 0]
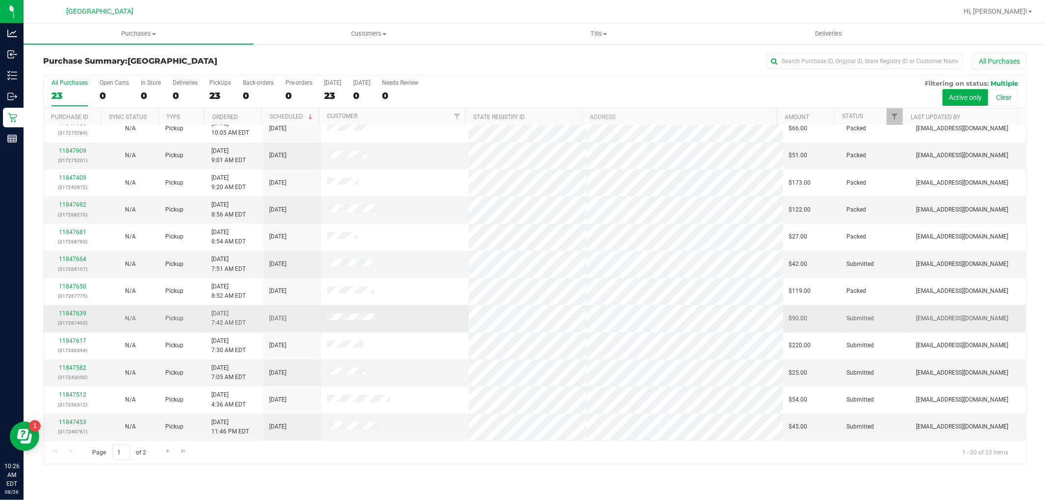
click at [79, 310] on div "11847639 (317267493)" at bounding box center [73, 318] width 46 height 19
click at [74, 315] on link "11847639" at bounding box center [72, 313] width 27 height 7
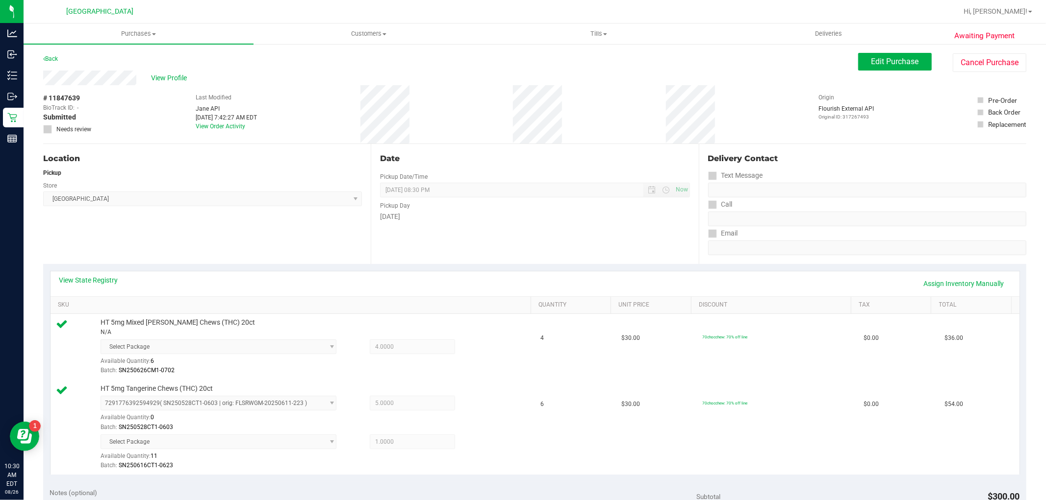
scroll to position [272, 0]
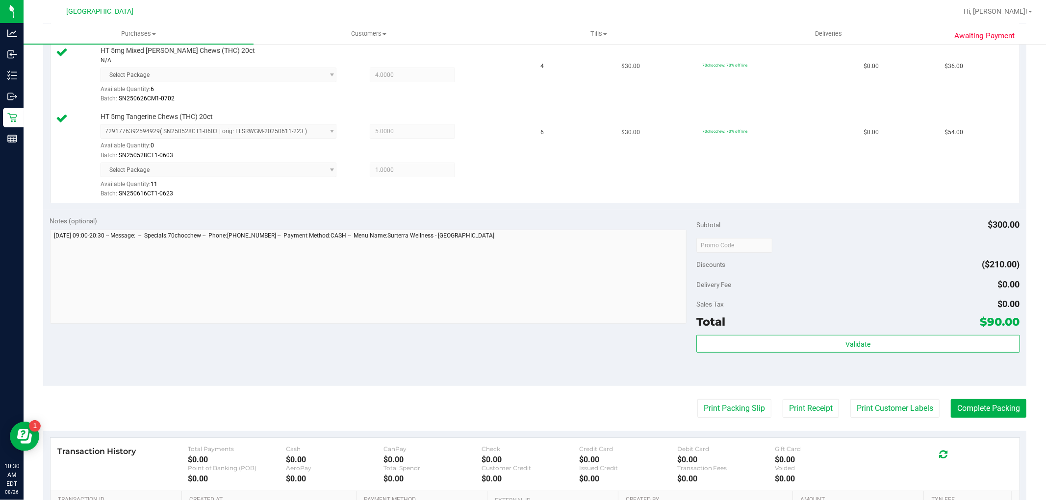
click at [841, 330] on div "Total $90.00" at bounding box center [857, 322] width 323 height 18
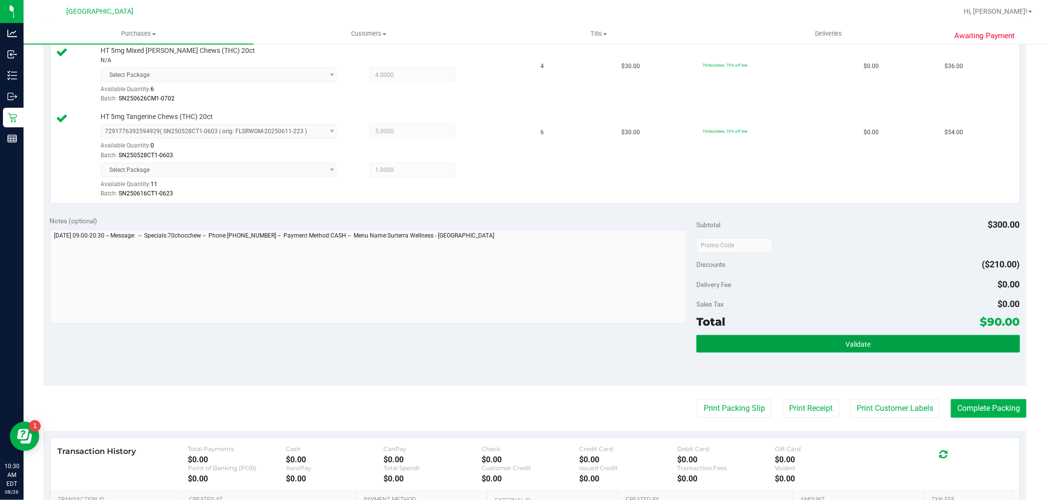
click at [845, 336] on button "Validate" at bounding box center [857, 344] width 323 height 18
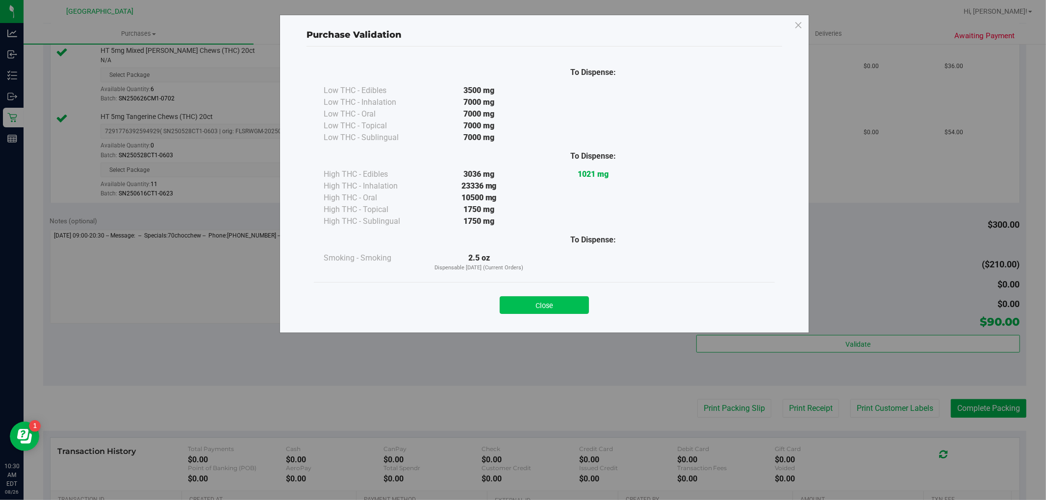
click at [577, 299] on button "Close" at bounding box center [543, 306] width 89 height 18
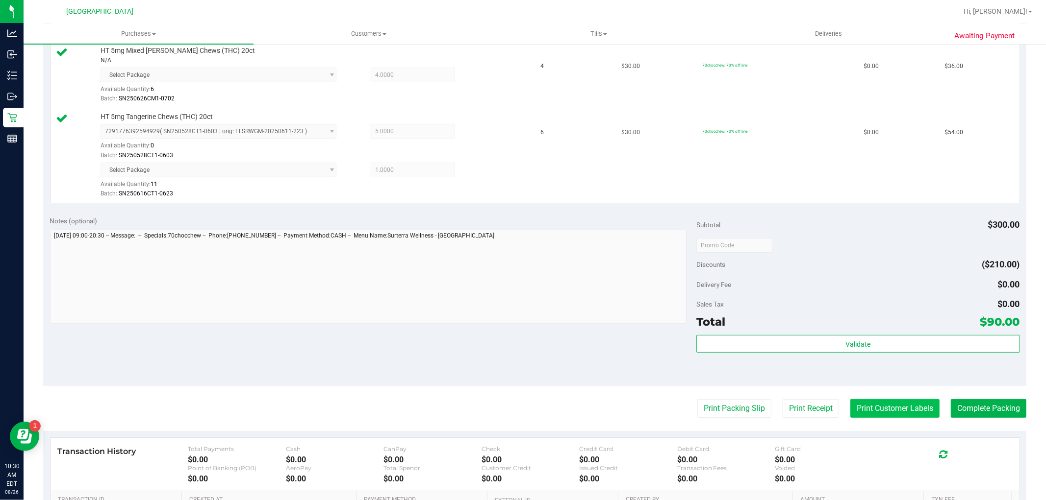
click at [922, 416] on button "Print Customer Labels" at bounding box center [894, 408] width 89 height 19
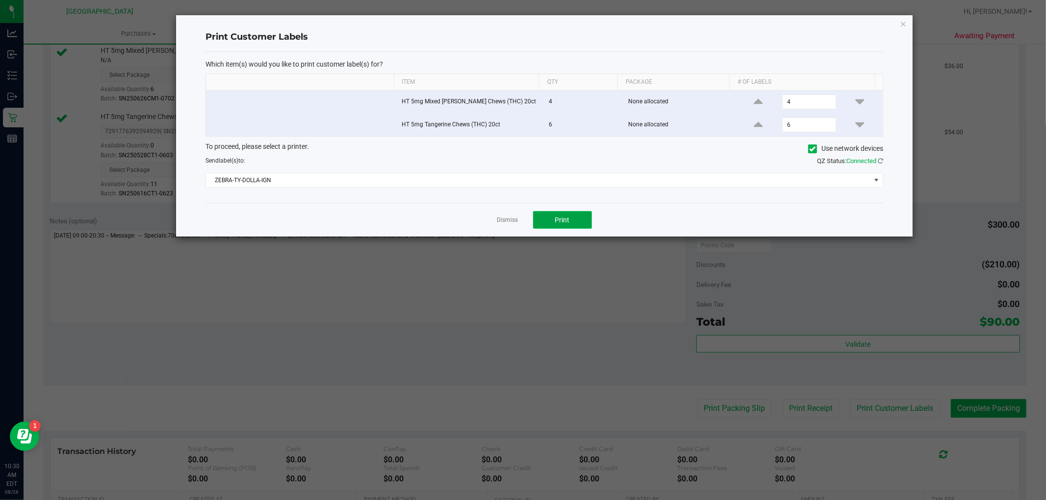
click at [580, 223] on button "Print" at bounding box center [562, 220] width 59 height 18
click at [501, 222] on link "Dismiss" at bounding box center [507, 220] width 21 height 8
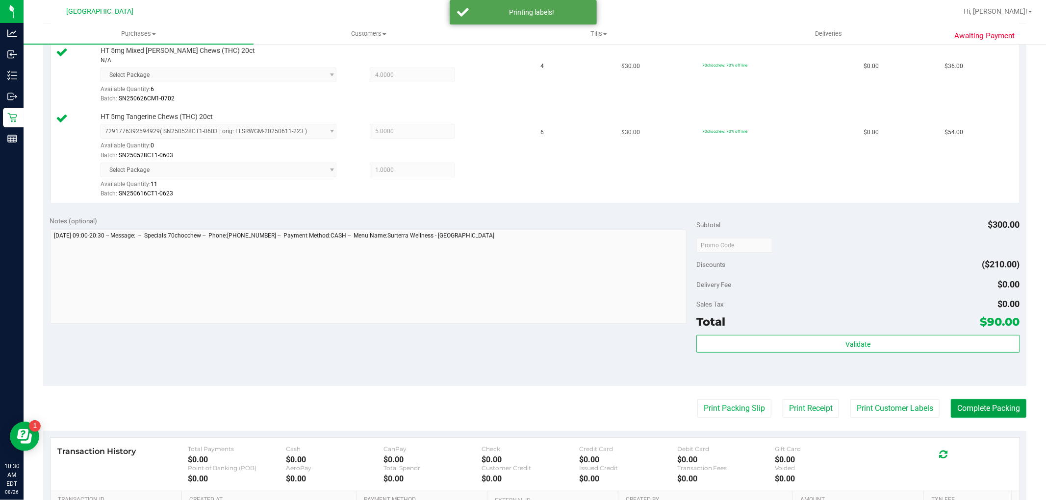
drag, startPoint x: 1008, startPoint y: 410, endPoint x: 1005, endPoint y: 418, distance: 8.4
click at [1007, 412] on button "Complete Packing" at bounding box center [987, 408] width 75 height 19
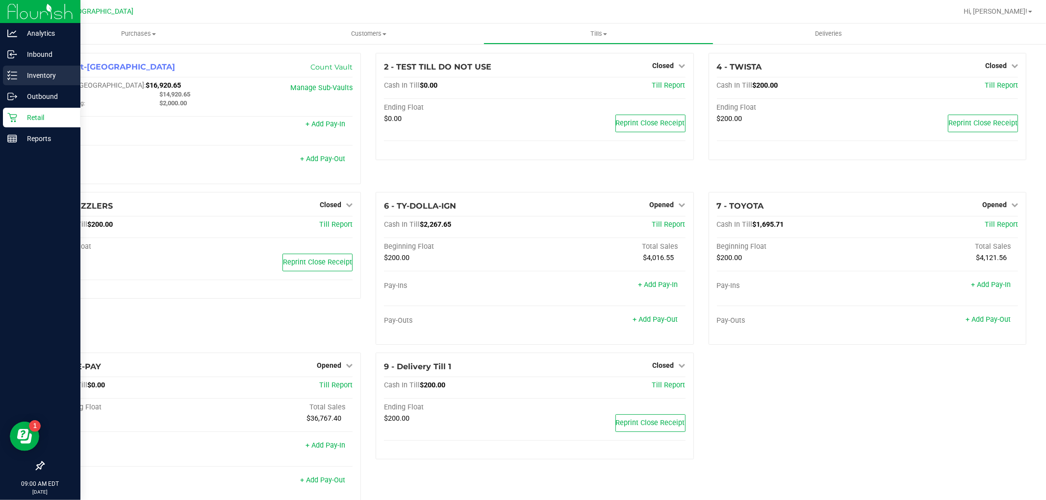
click at [40, 79] on p "Inventory" at bounding box center [46, 76] width 59 height 12
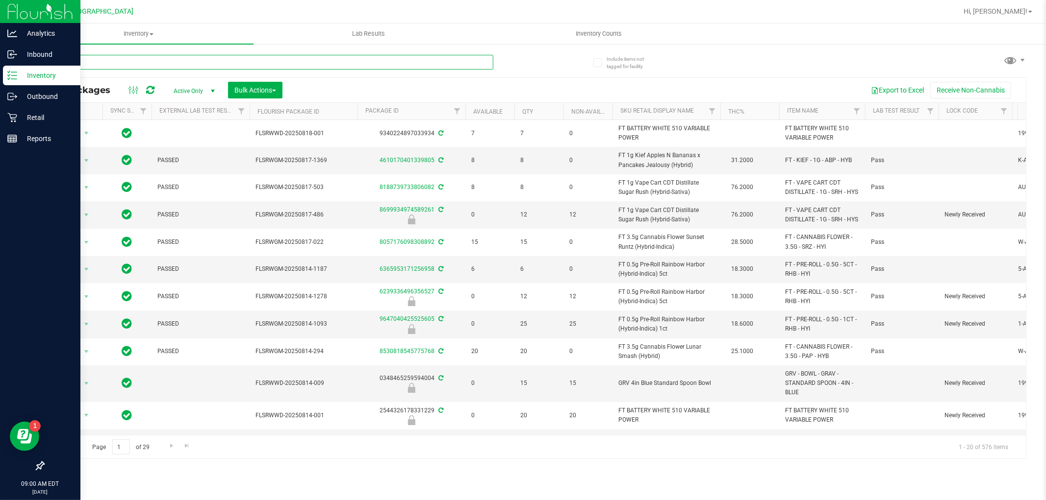
click at [131, 57] on input "text" at bounding box center [268, 62] width 450 height 15
paste input "FT 0.5g Pre-Roll Rainbow Harbor (Hybrid-Indica) 1ct"
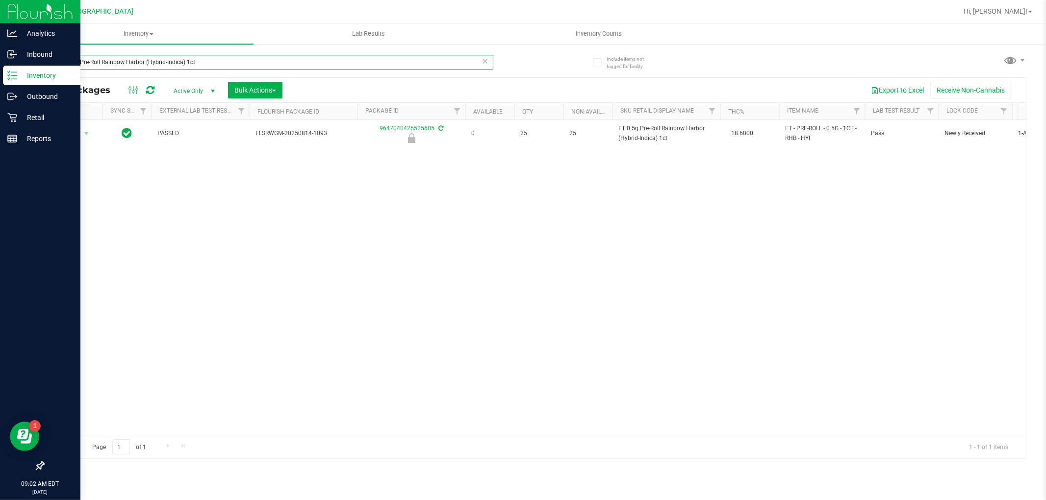
click at [354, 61] on input "FT 0.5g Pre-Roll Rainbow Harbor (Hybrid-Indica) 1ct" at bounding box center [268, 62] width 450 height 15
click at [355, 61] on input "FT 0.5g Pre-Roll Rainbow Harbor (Hybrid-Indica) 1ct" at bounding box center [268, 62] width 450 height 15
type input "FT 0.5g Pre-Roll Rainbow Harbor (Hybrid-Indica) 1ct"
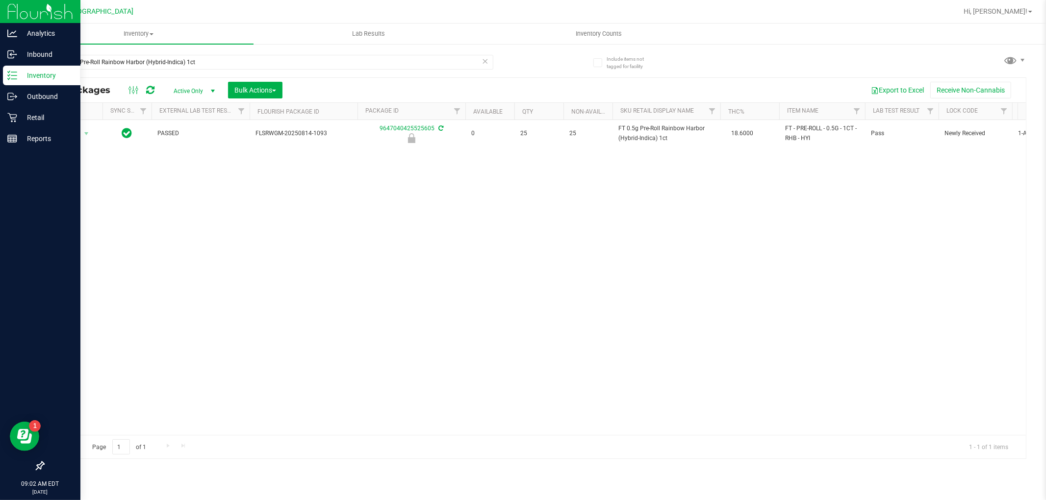
click at [1045, 335] on div "Include items not tagged for facility FT 0.5g Pre-Roll Rainbow Harbor (Hybrid-I…" at bounding box center [535, 192] width 1022 height 299
click at [167, 185] on div "Action Action Edit attributes Global inventory Locate package Package audit log…" at bounding box center [535, 277] width 982 height 315
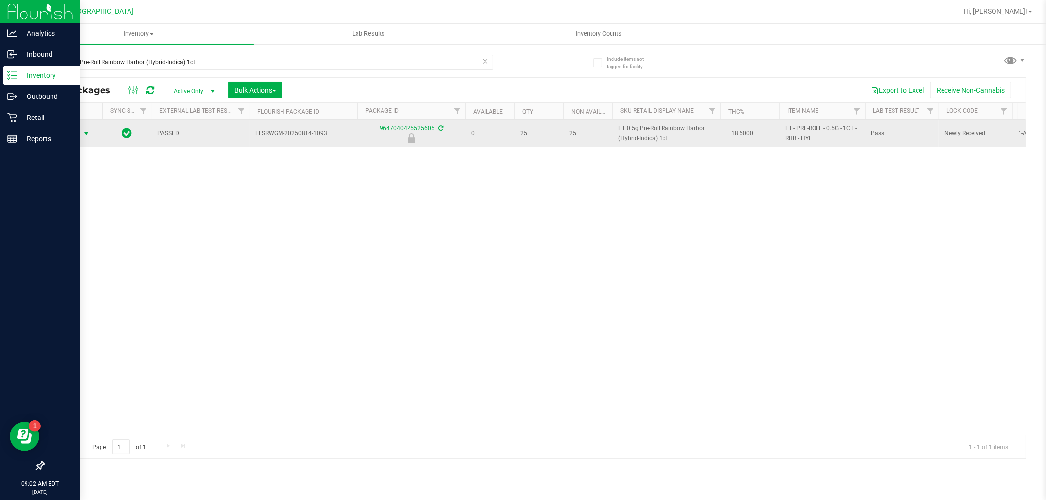
click at [90, 132] on span "select" at bounding box center [86, 134] width 8 height 8
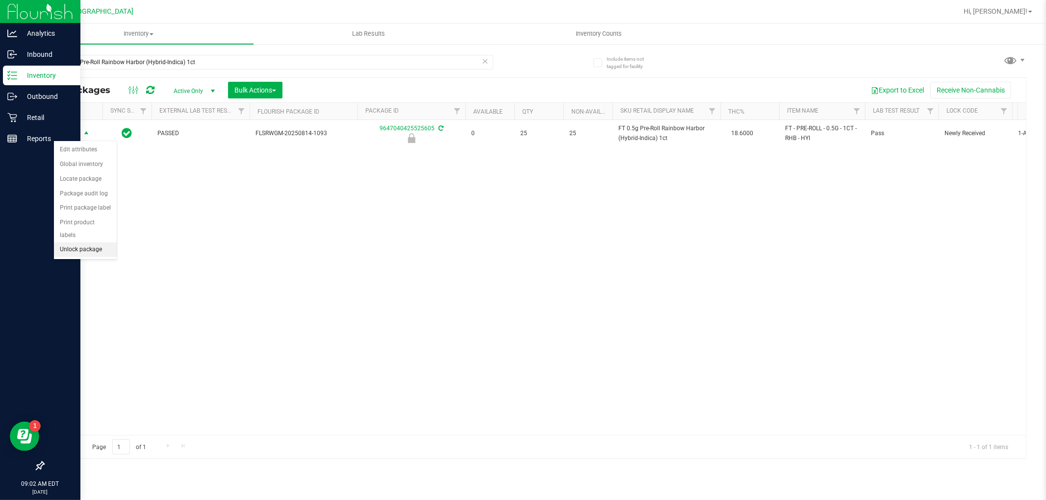
click at [81, 250] on li "Unlock package" at bounding box center [85, 250] width 63 height 15
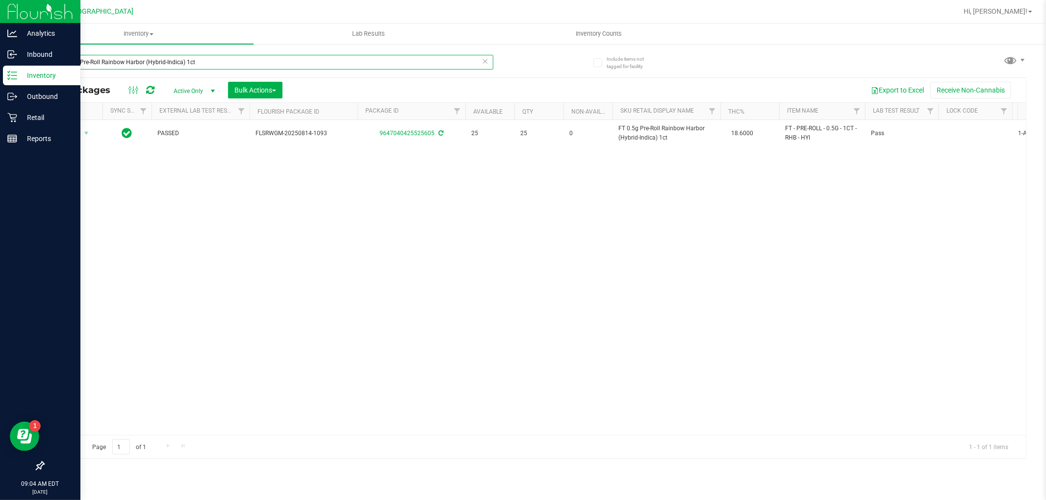
click at [215, 64] on input "FT 0.5g Pre-Roll Rainbow Harbor (Hybrid-Indica) 1ct" at bounding box center [268, 62] width 450 height 15
click at [106, 60] on input "5924449089395928" at bounding box center [268, 62] width 450 height 15
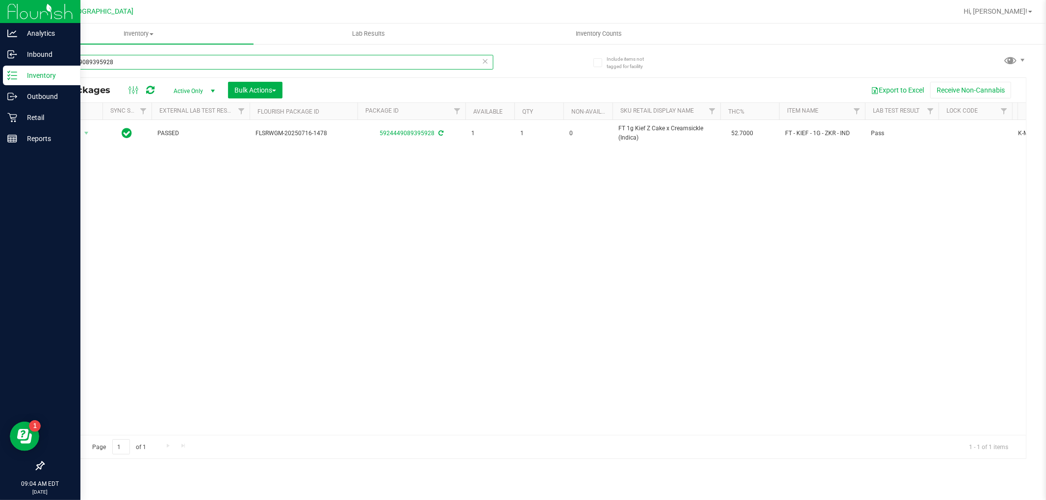
click at [105, 56] on input "5924449089395928" at bounding box center [268, 62] width 450 height 15
type input "5924449089395928"
click at [104, 53] on div "5924449089395928" at bounding box center [289, 61] width 492 height 31
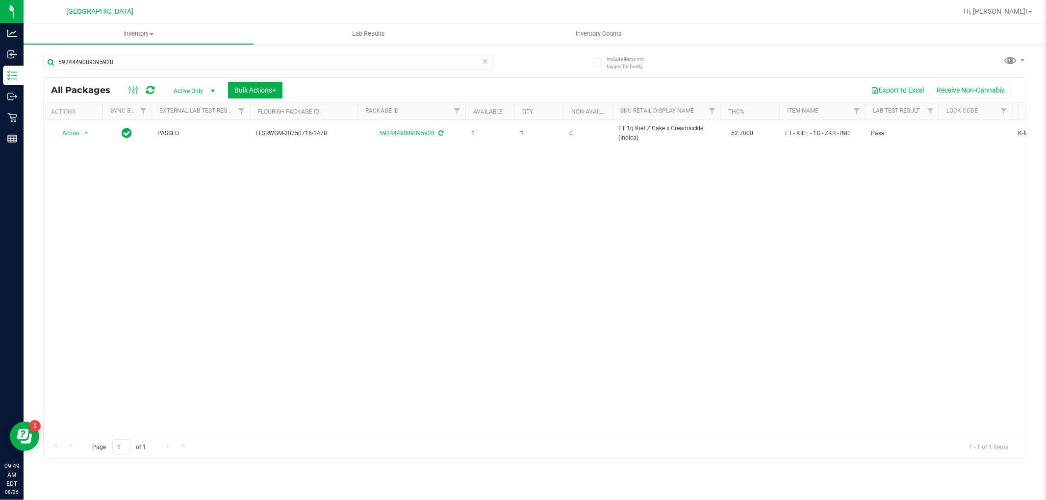
click at [452, 100] on div "All Packages Active Only Active Only Lab Samples Locked All External Internal B…" at bounding box center [535, 90] width 982 height 25
click at [476, 70] on div "5924449089395928" at bounding box center [268, 66] width 450 height 23
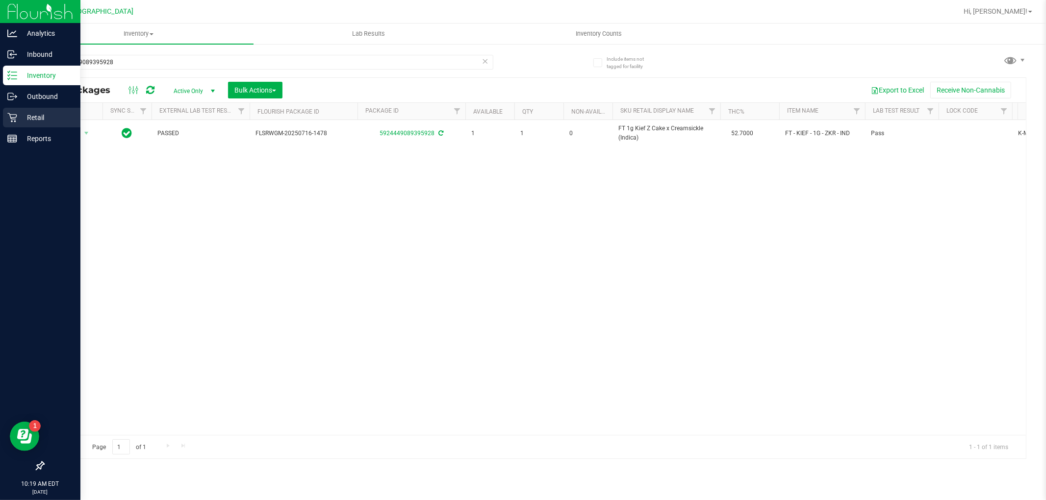
click at [0, 118] on link "Retail" at bounding box center [40, 118] width 80 height 21
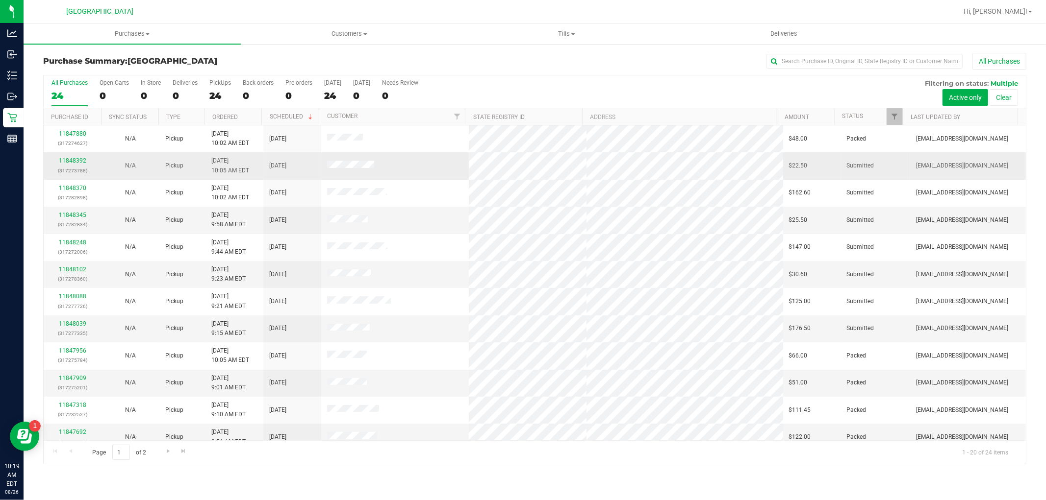
click at [81, 157] on div "11848392 (317273788)" at bounding box center [73, 165] width 46 height 19
click at [81, 159] on link "11848392" at bounding box center [72, 160] width 27 height 7
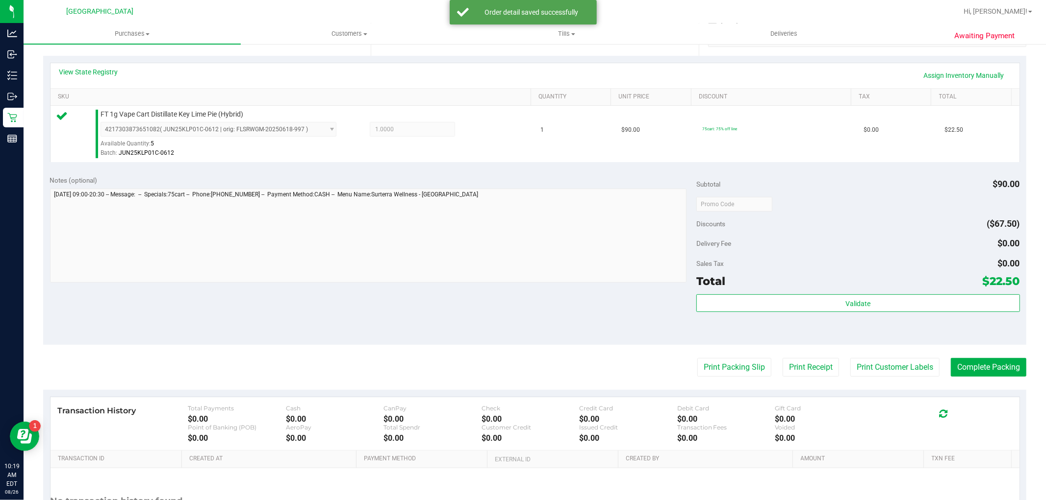
scroll to position [301, 0]
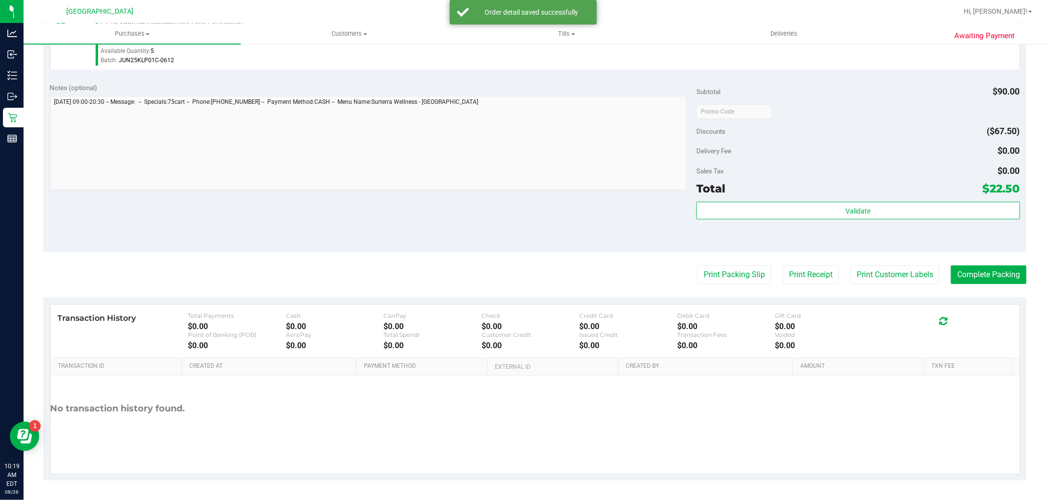
click at [789, 220] on div "Validate" at bounding box center [857, 211] width 323 height 19
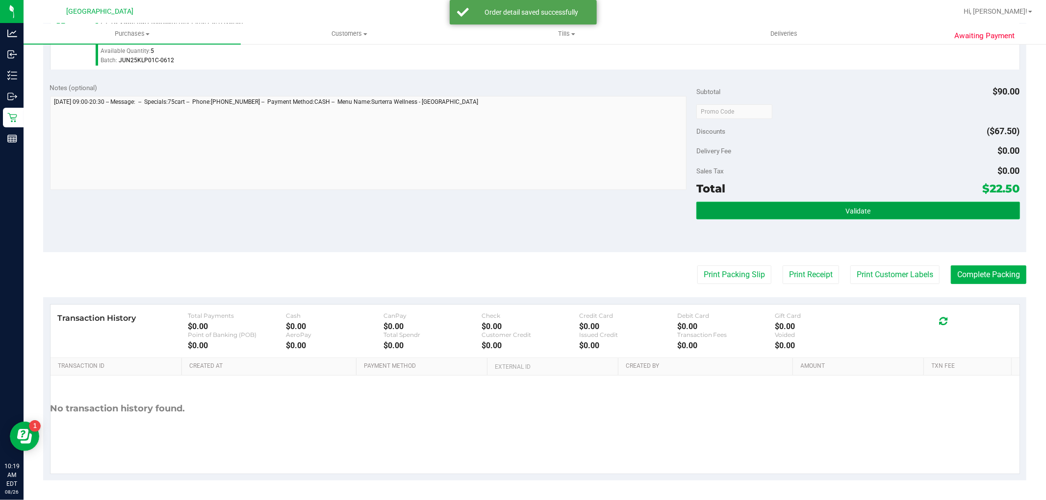
click at [789, 212] on button "Validate" at bounding box center [857, 211] width 323 height 18
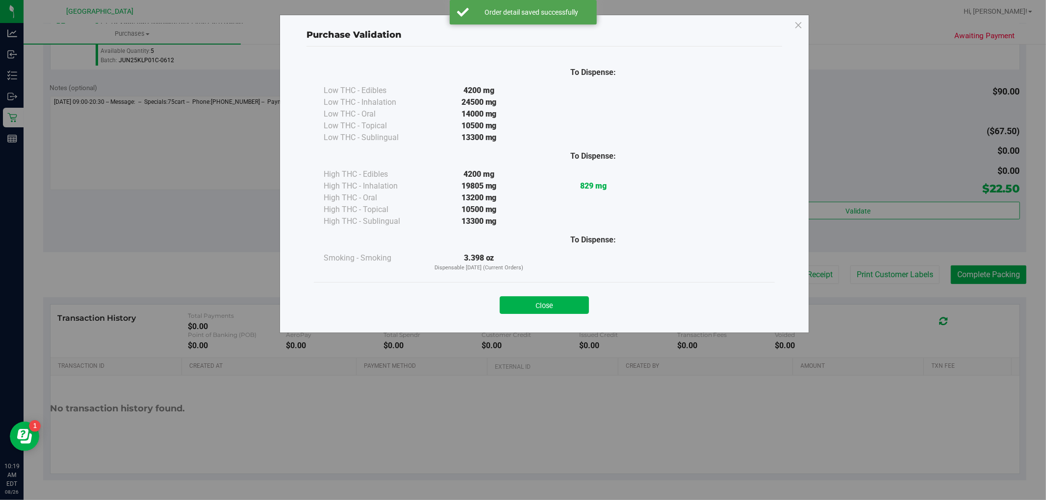
click at [576, 305] on button "Close" at bounding box center [543, 306] width 89 height 18
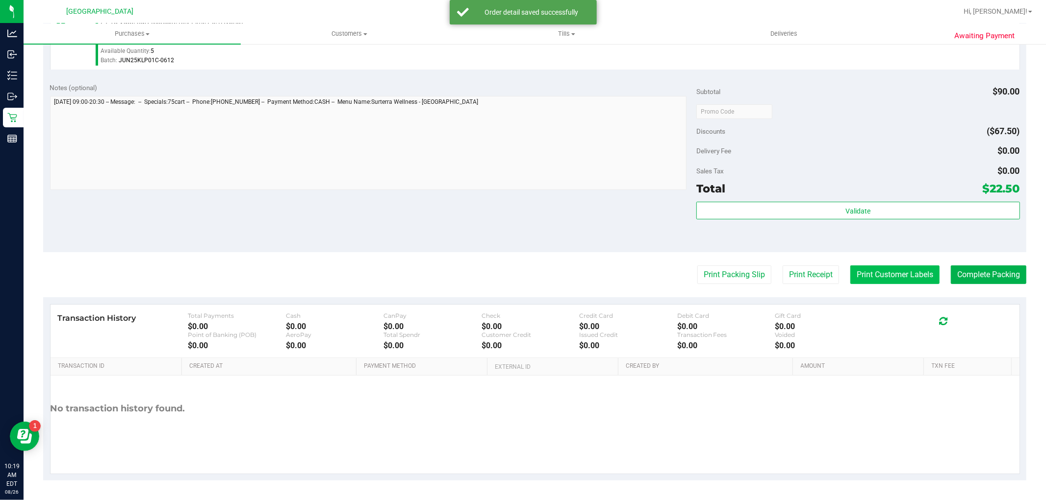
click at [885, 272] on button "Print Customer Labels" at bounding box center [894, 275] width 89 height 19
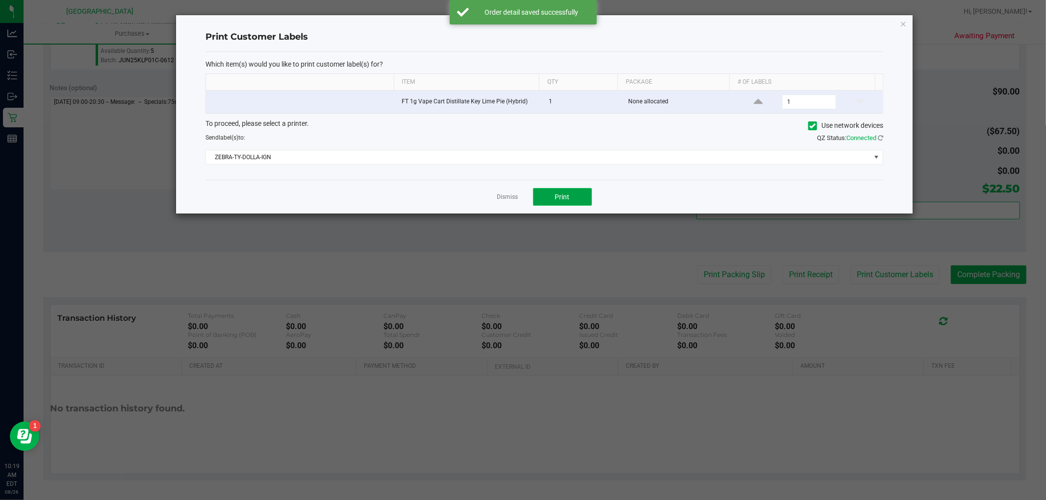
click at [559, 203] on button "Print" at bounding box center [562, 197] width 59 height 18
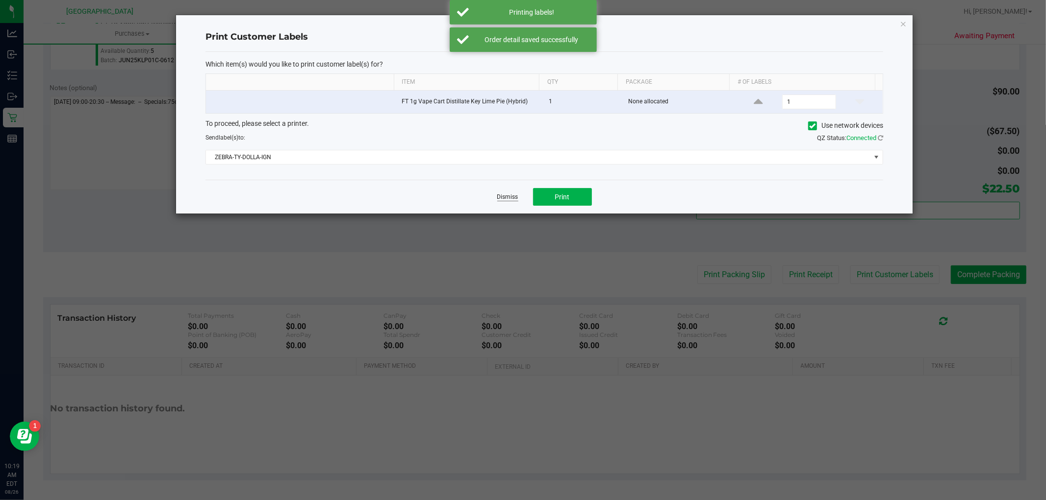
click at [506, 201] on link "Dismiss" at bounding box center [507, 197] width 21 height 8
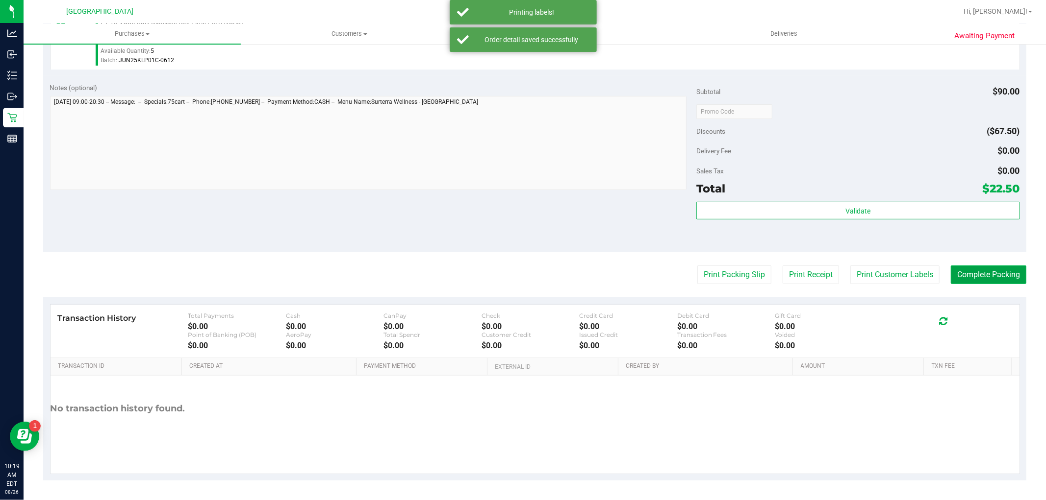
click at [953, 267] on button "Complete Packing" at bounding box center [987, 275] width 75 height 19
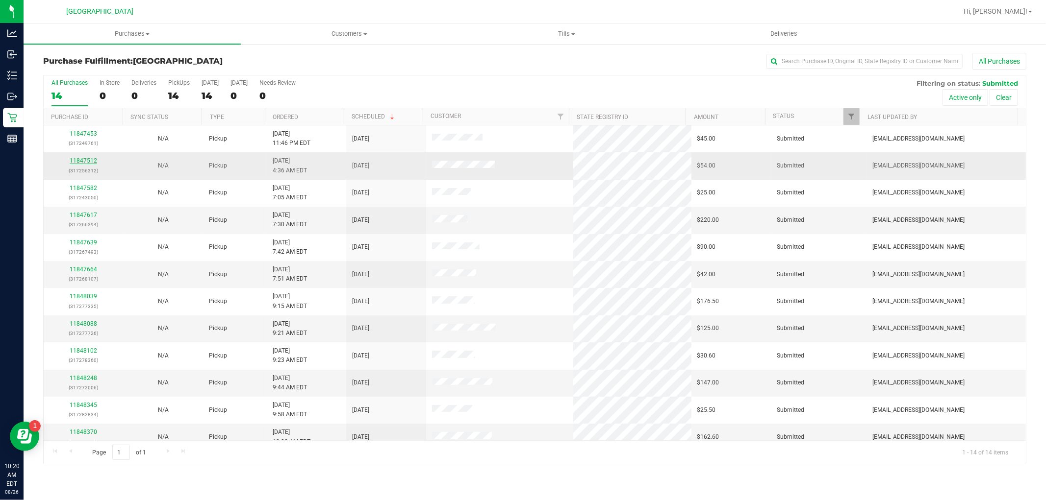
click at [75, 158] on link "11847512" at bounding box center [83, 160] width 27 height 7
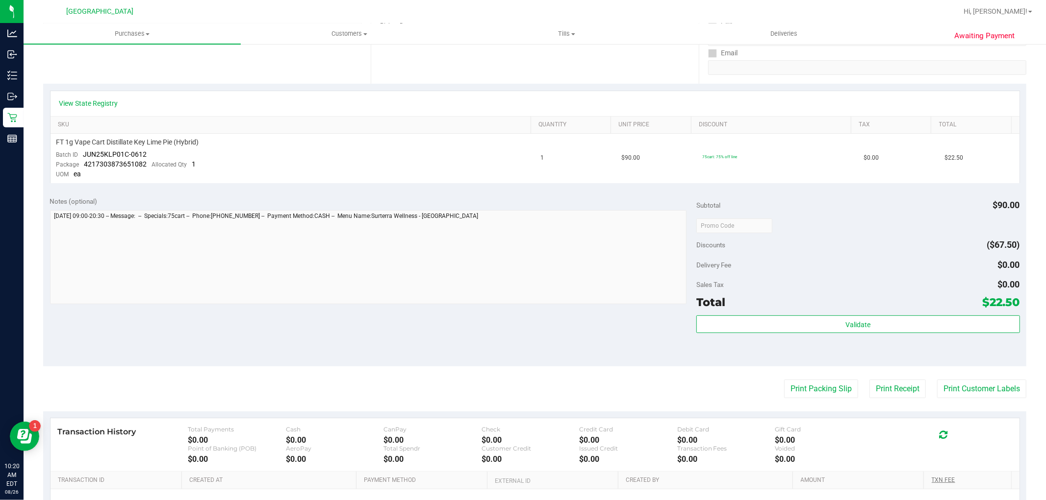
scroll to position [272, 0]
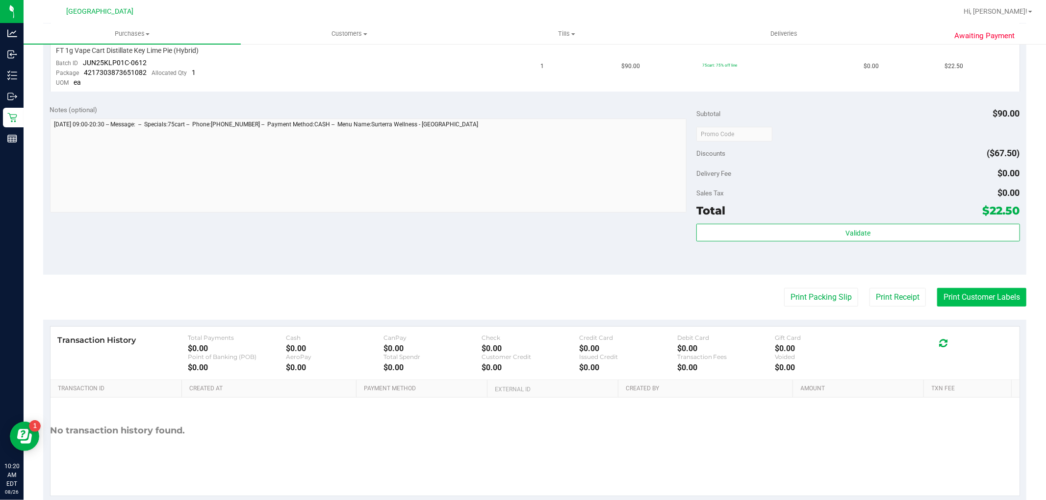
click at [963, 299] on button "Print Customer Labels" at bounding box center [981, 297] width 89 height 19
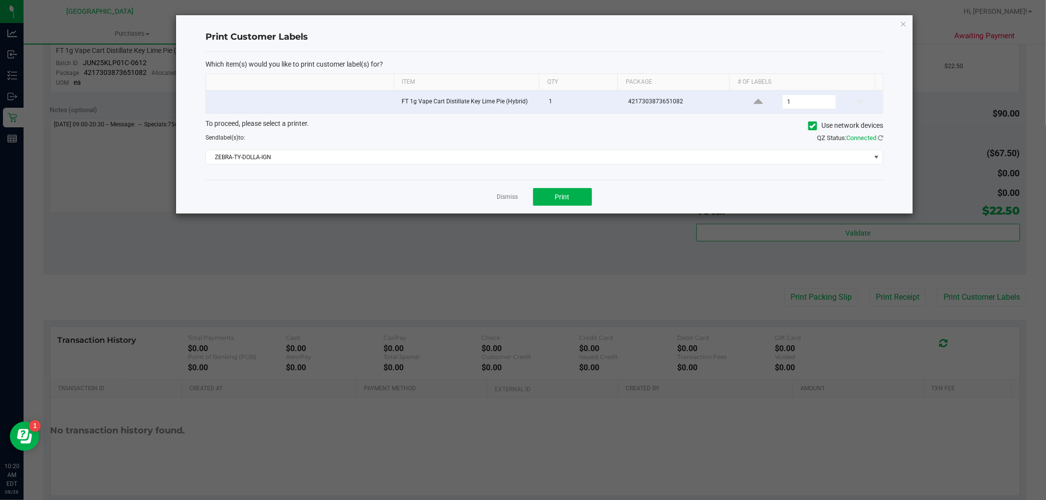
click at [591, 206] on div "Dismiss Print" at bounding box center [543, 197] width 677 height 34
click at [584, 199] on button "Print" at bounding box center [562, 197] width 59 height 18
click at [495, 201] on div "Dismiss Print" at bounding box center [543, 197] width 677 height 34
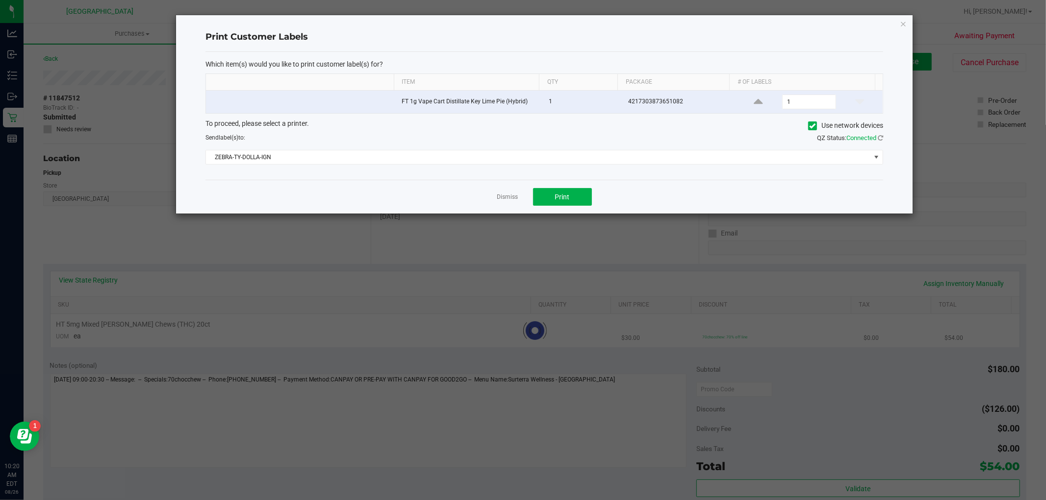
click at [491, 193] on div "Dismiss Print" at bounding box center [543, 197] width 677 height 34
click at [500, 198] on link "Dismiss" at bounding box center [507, 197] width 21 height 8
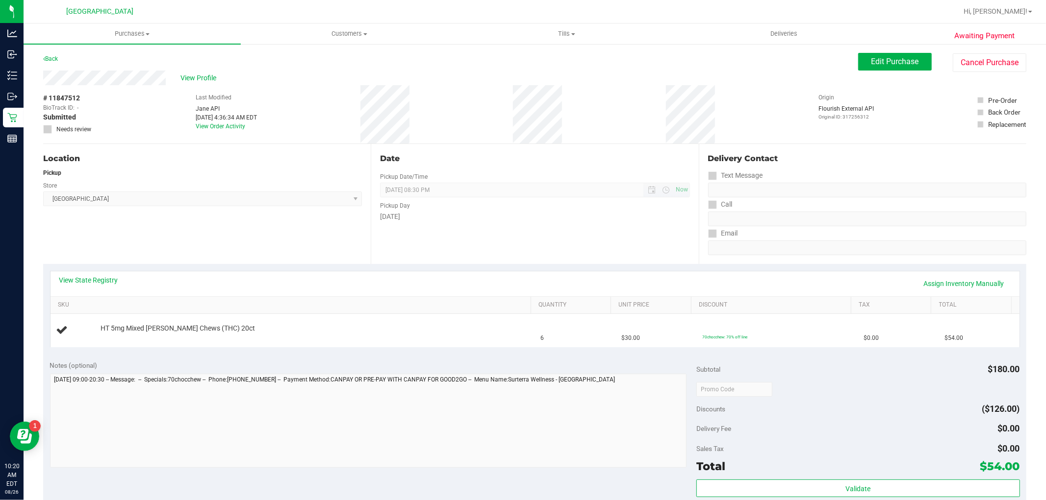
drag, startPoint x: 502, startPoint y: 204, endPoint x: 531, endPoint y: 193, distance: 30.6
click at [531, 193] on div "Date Pickup Date/Time 08/26/2025 Now 08/26/2025 08:30 PM Now Pickup Day Tuesday" at bounding box center [534, 204] width 327 height 120
click at [413, 325] on div "HT 5mg Mixed [PERSON_NAME] Chews (THC) 20ct" at bounding box center [311, 329] width 430 height 10
click at [942, 285] on link "Assign Inventory Manually" at bounding box center [963, 283] width 93 height 17
click at [132, 332] on link "Add Package" at bounding box center [117, 335] width 35 height 7
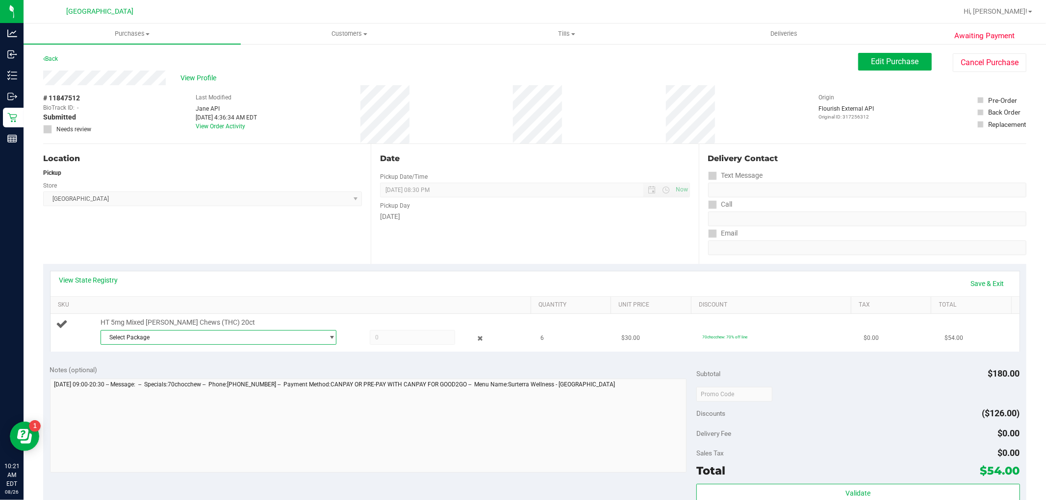
click at [179, 337] on span "Select Package" at bounding box center [212, 338] width 223 height 14
click at [183, 338] on span "Select Package" at bounding box center [212, 338] width 223 height 14
click at [185, 374] on span "( SN250626CM1-0702 | orig: FLSRWGM-20250710-381 )" at bounding box center [236, 377] width 149 height 7
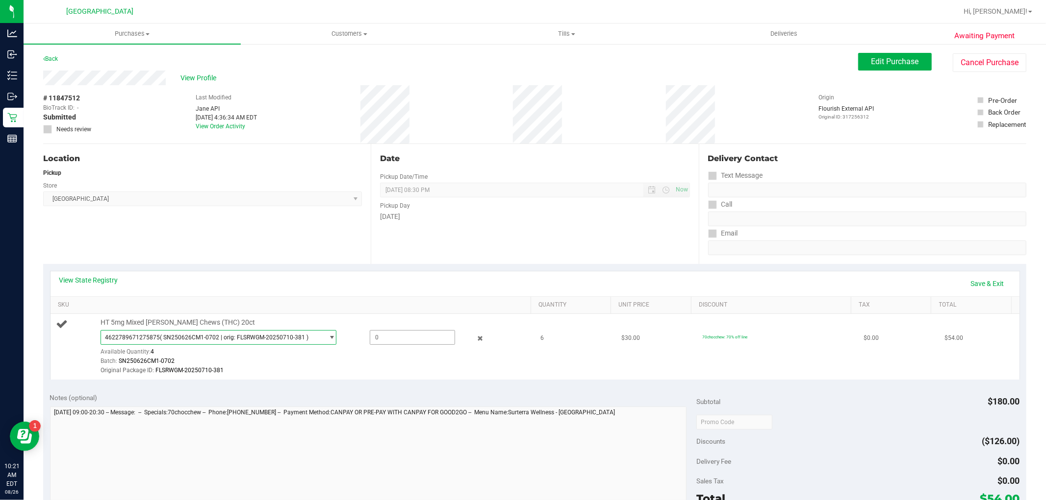
click at [410, 341] on span at bounding box center [412, 337] width 85 height 15
type input "4"
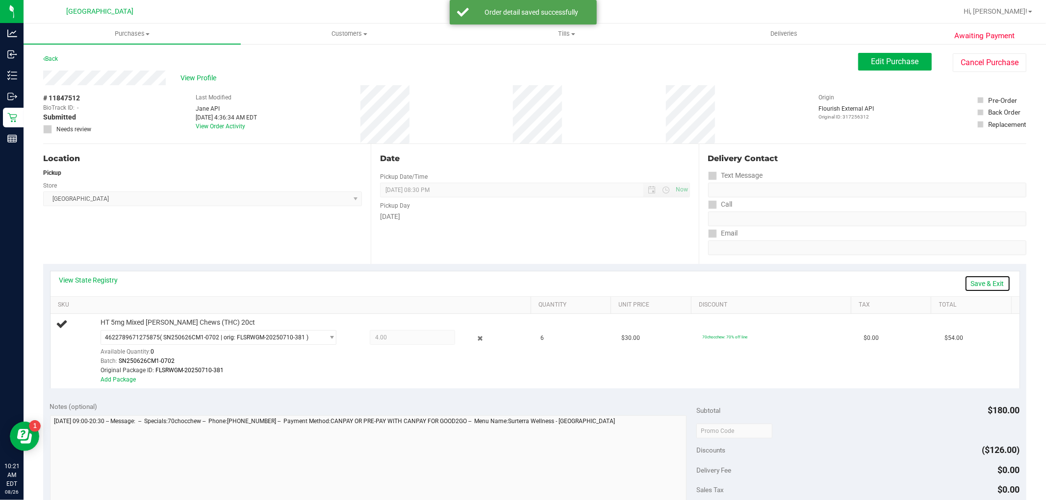
click at [985, 284] on link "Save & Exit" at bounding box center [987, 283] width 46 height 17
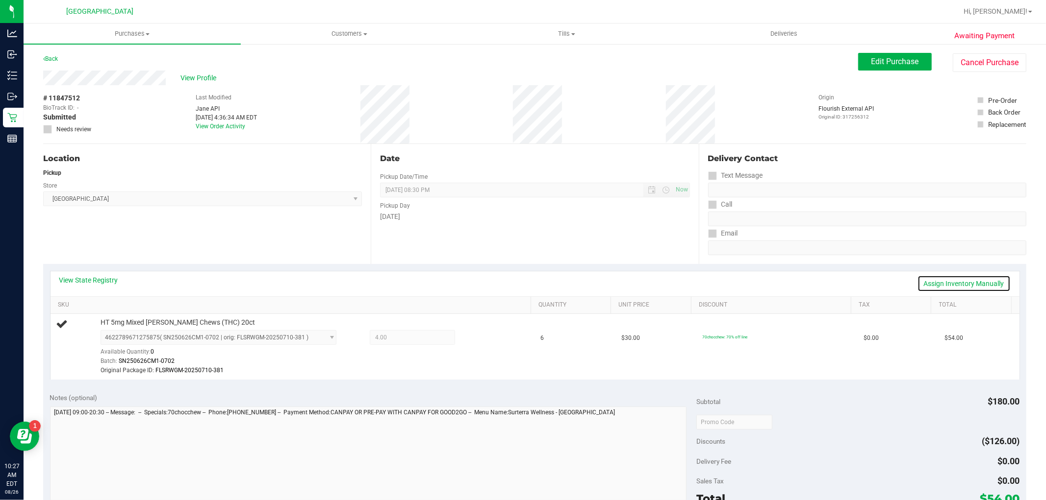
click at [952, 276] on link "Assign Inventory Manually" at bounding box center [963, 283] width 93 height 17
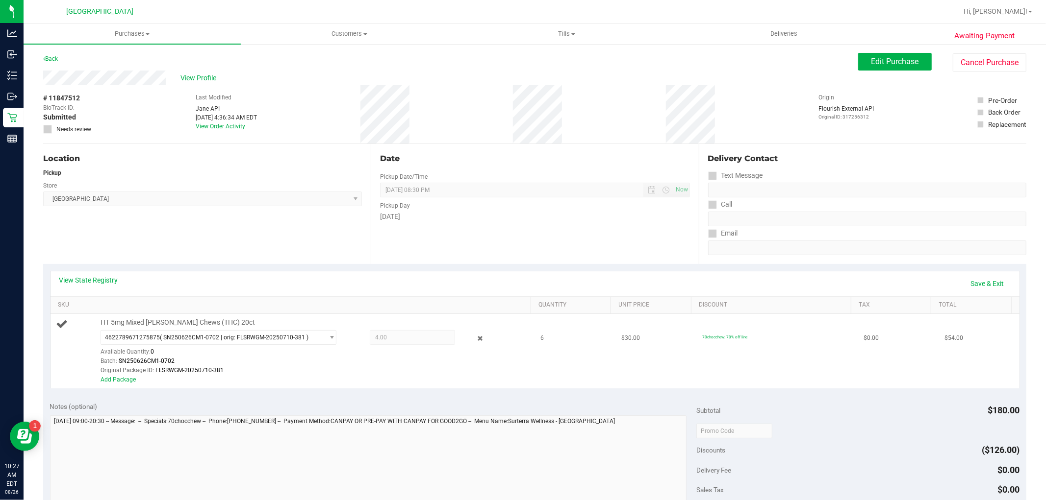
click at [133, 375] on div "Add Package" at bounding box center [312, 379] width 425 height 9
click at [131, 377] on link "Add Package" at bounding box center [117, 379] width 35 height 7
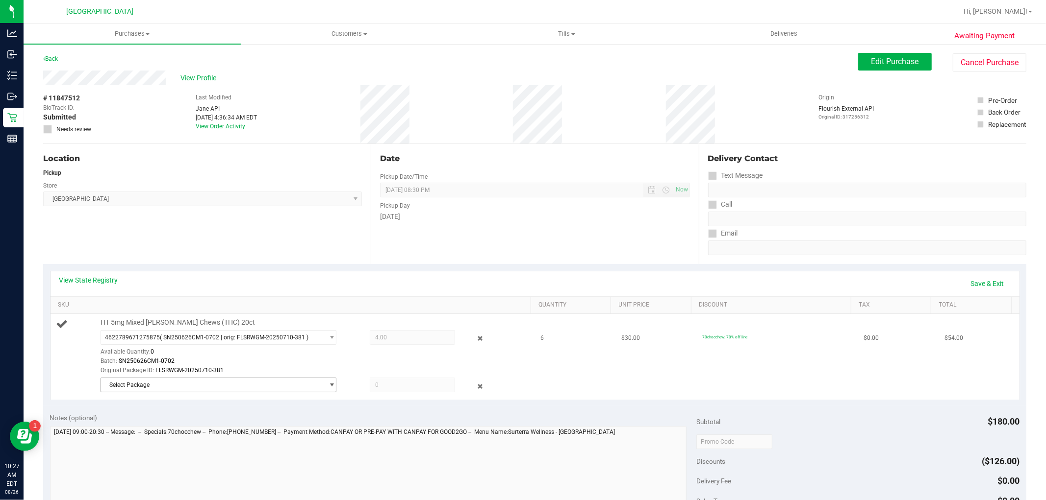
click at [196, 380] on span "Select Package" at bounding box center [212, 385] width 223 height 14
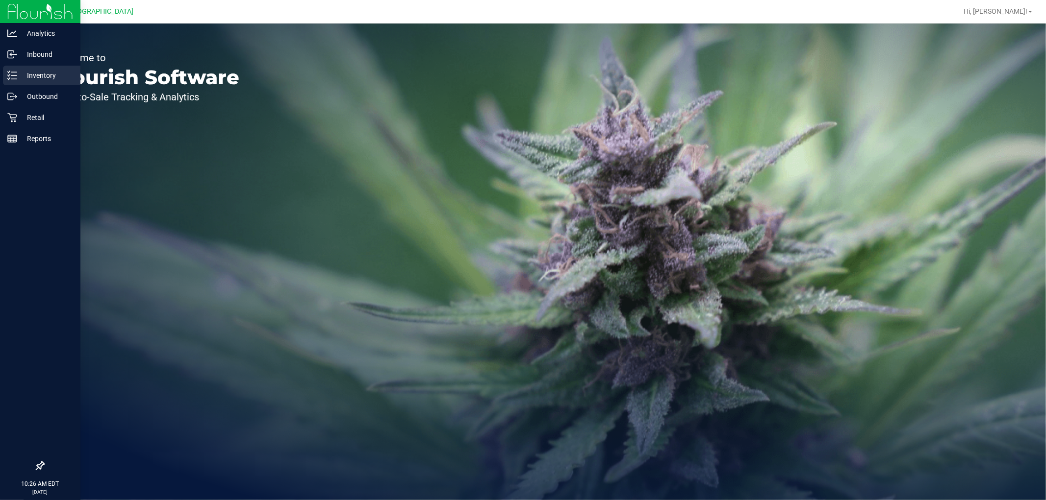
click at [25, 76] on p "Inventory" at bounding box center [46, 76] width 59 height 12
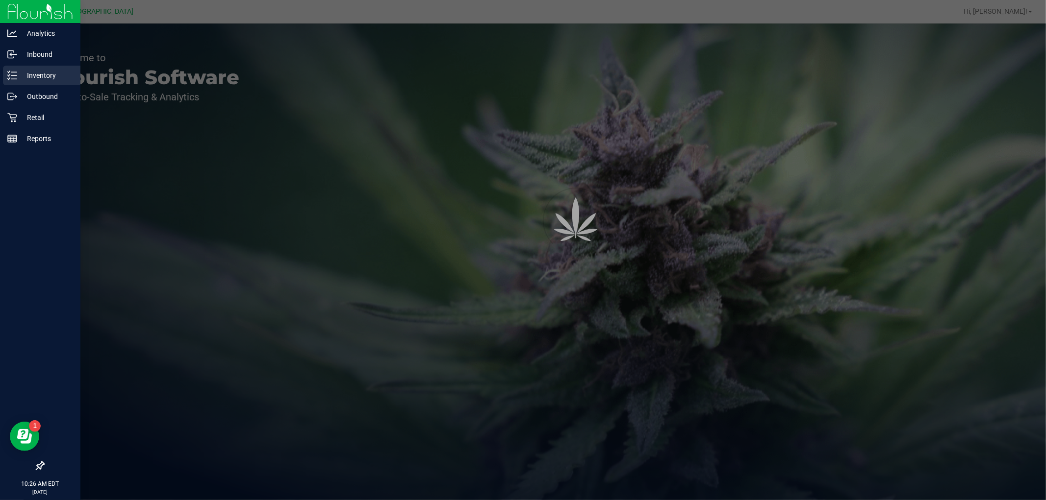
click at [25, 76] on p "Inventory" at bounding box center [46, 76] width 59 height 12
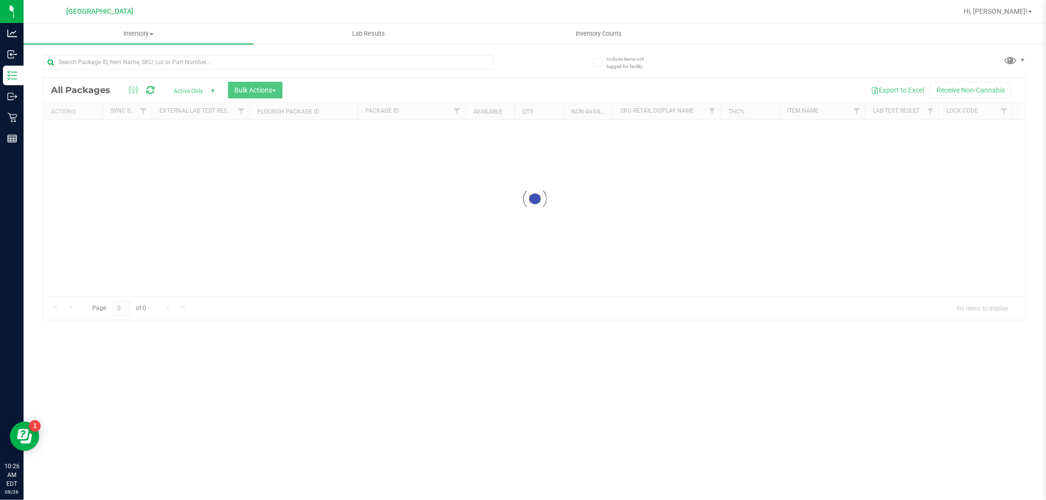
click at [192, 52] on div at bounding box center [289, 61] width 492 height 31
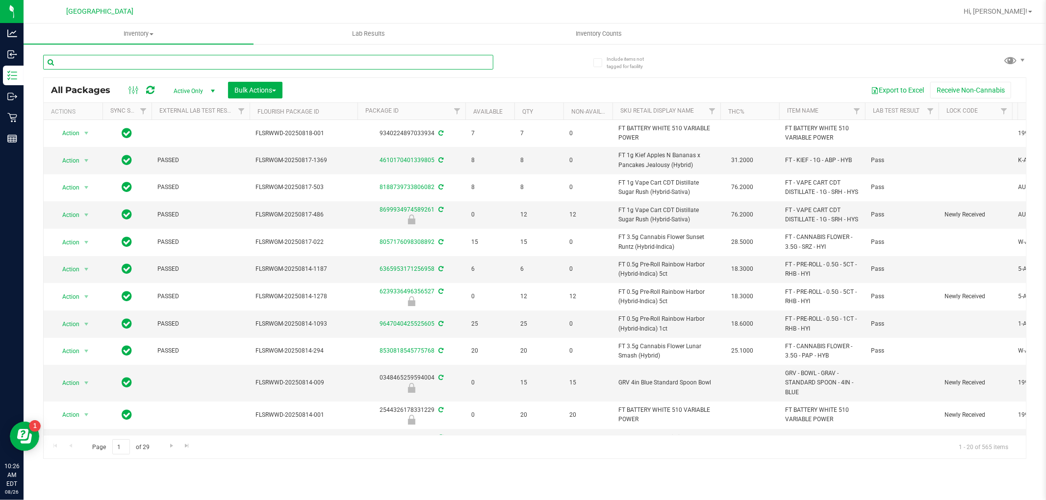
click at [190, 66] on input "text" at bounding box center [268, 62] width 450 height 15
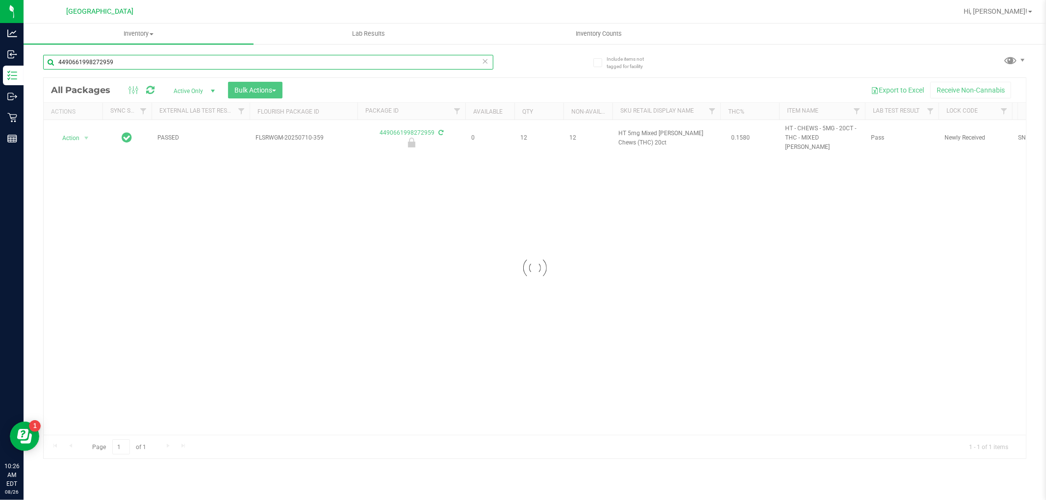
type input "4490661998272959"
click at [79, 133] on div at bounding box center [535, 268] width 982 height 381
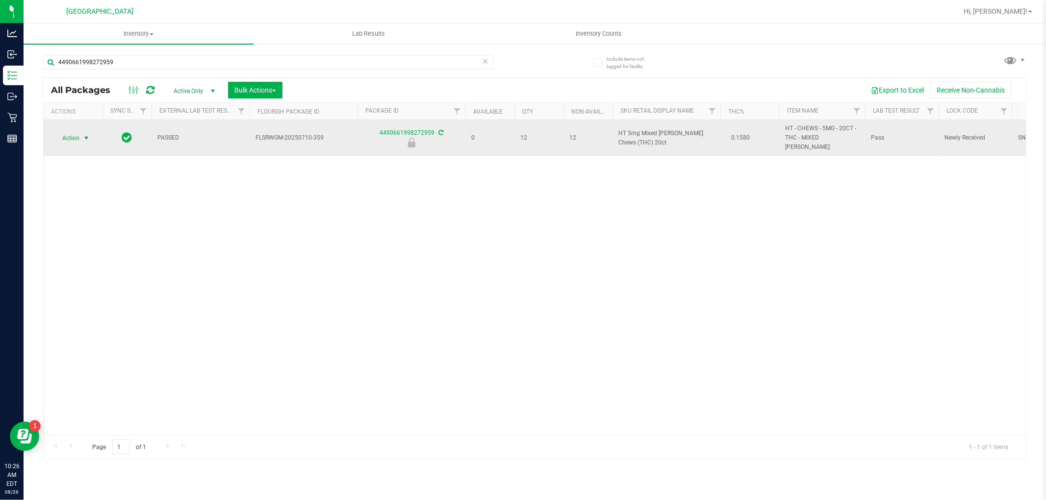
click at [89, 137] on span "select" at bounding box center [86, 138] width 8 height 8
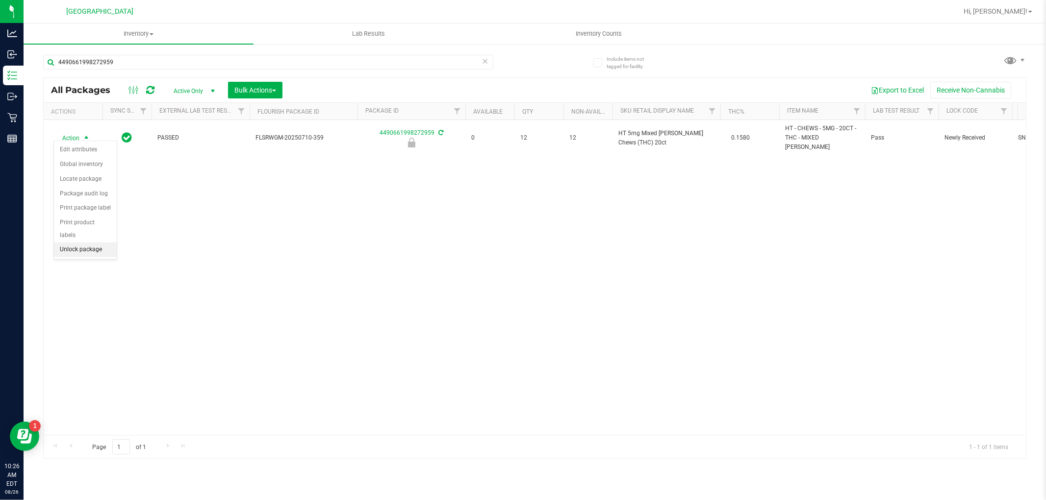
click at [97, 255] on li "Unlock package" at bounding box center [85, 250] width 63 height 15
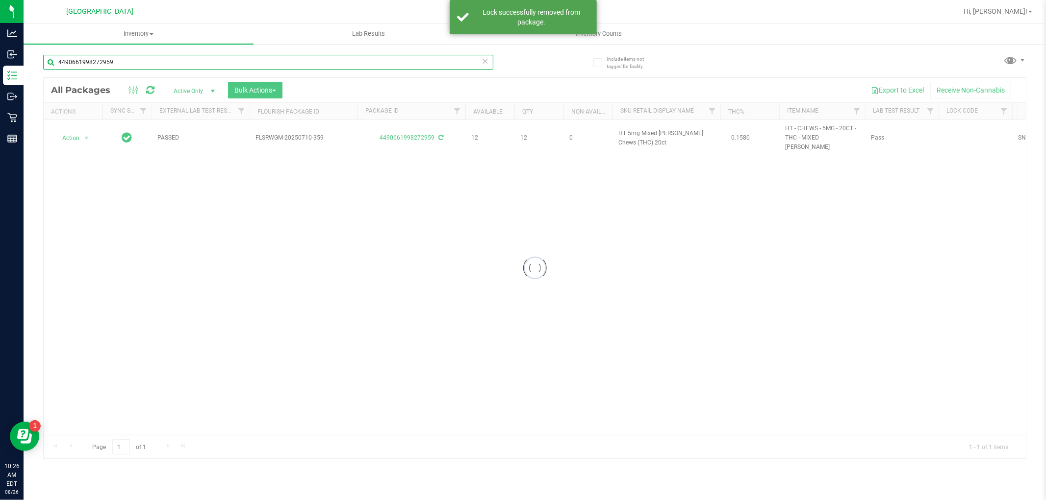
click at [379, 65] on input "4490661998272959" at bounding box center [268, 62] width 450 height 15
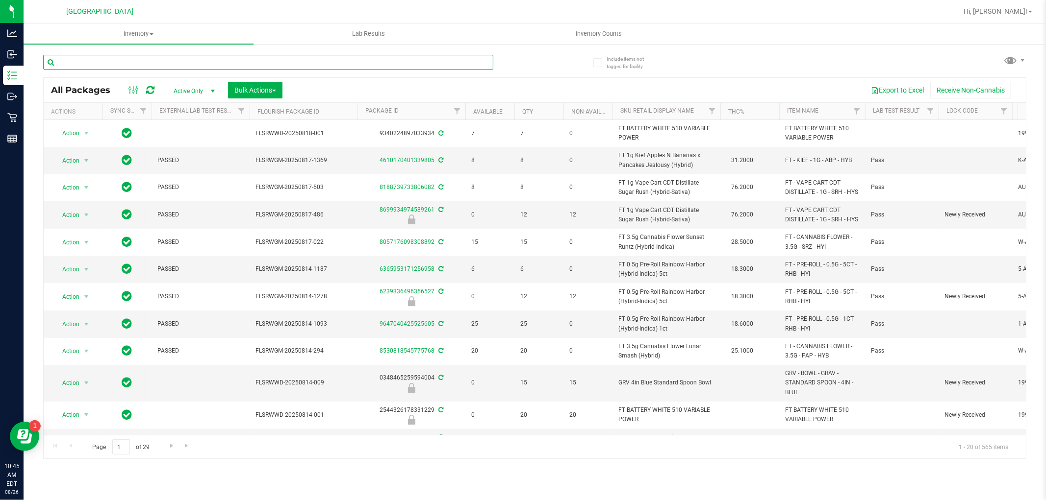
click at [374, 67] on input "text" at bounding box center [268, 62] width 450 height 15
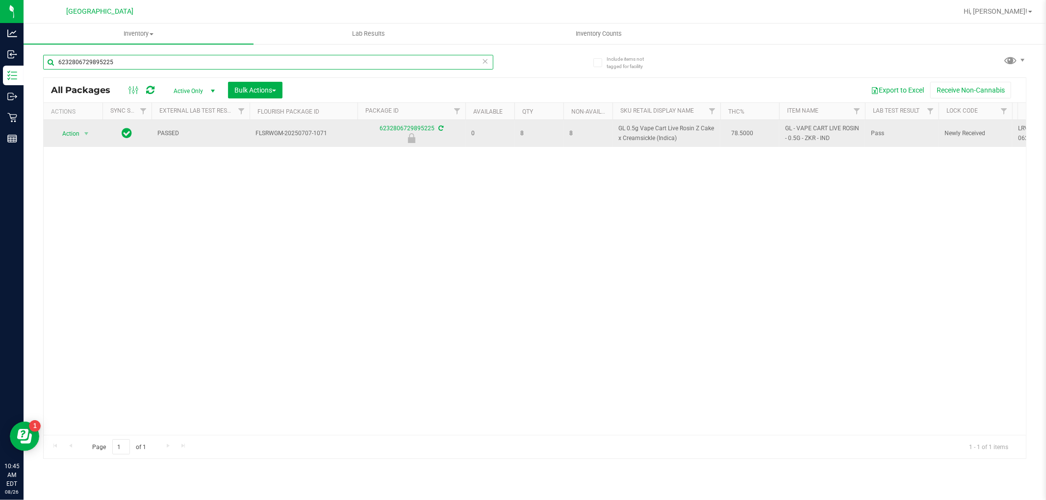
type input "6232806729895225"
click at [78, 134] on span "Action" at bounding box center [66, 134] width 26 height 14
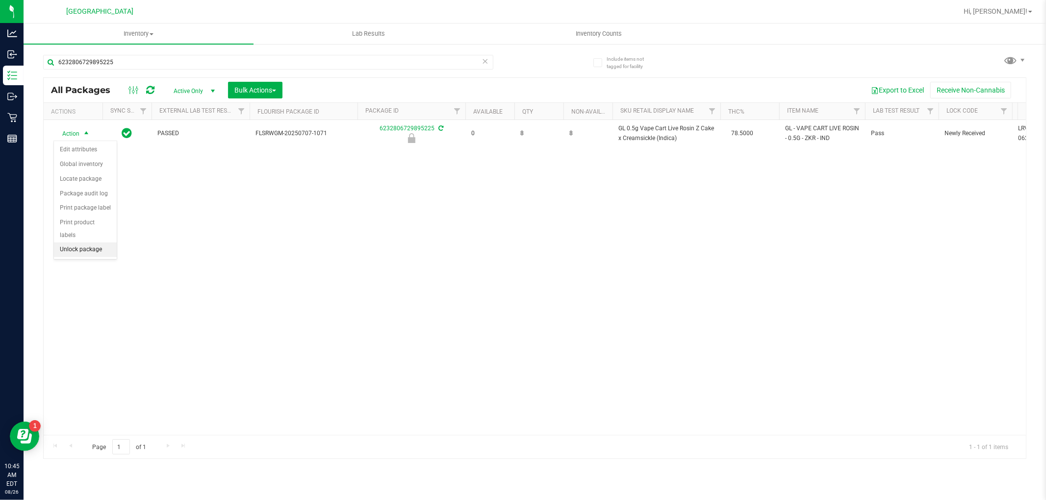
click at [95, 251] on li "Unlock package" at bounding box center [85, 250] width 63 height 15
click at [373, 70] on div "6232806729895225" at bounding box center [268, 66] width 450 height 23
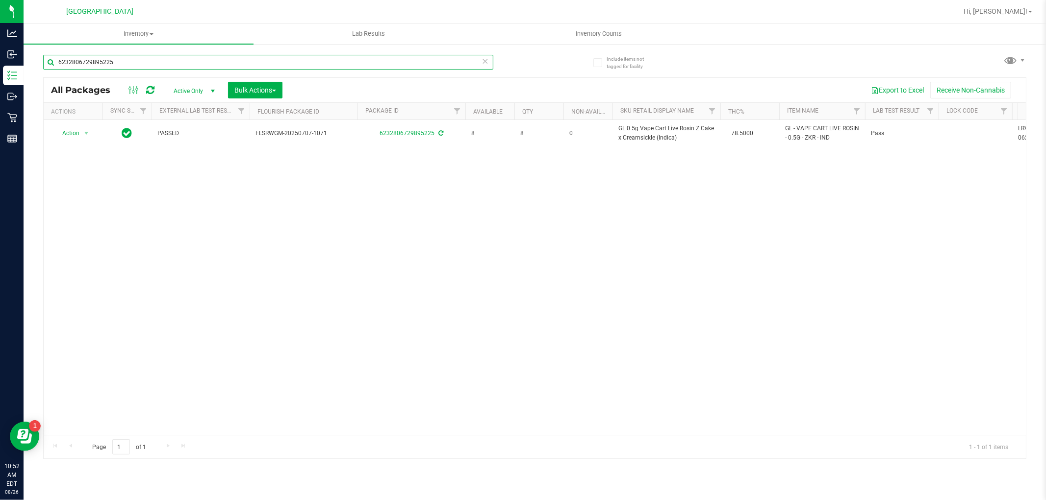
click at [373, 67] on input "6232806729895225" at bounding box center [268, 62] width 450 height 15
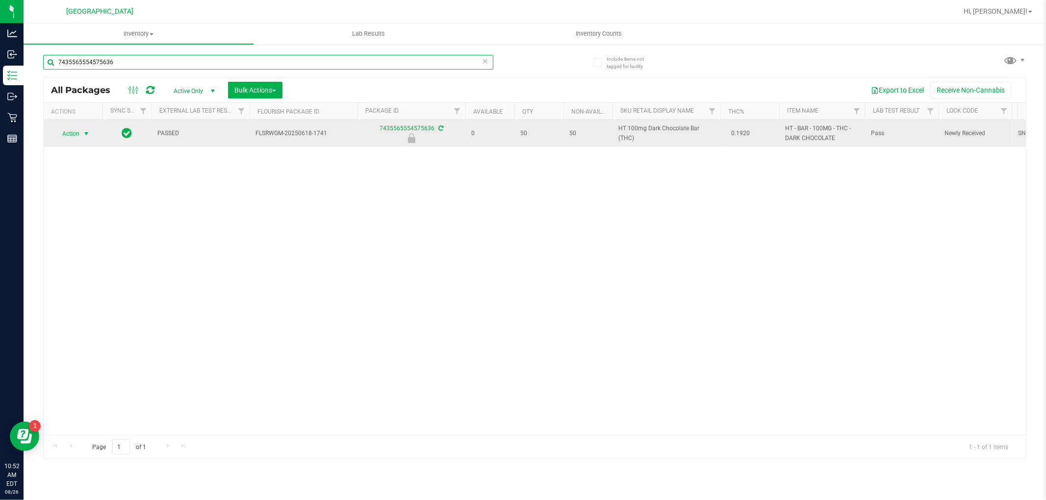
type input "7435565554575636"
click at [75, 137] on span "Action" at bounding box center [66, 134] width 26 height 14
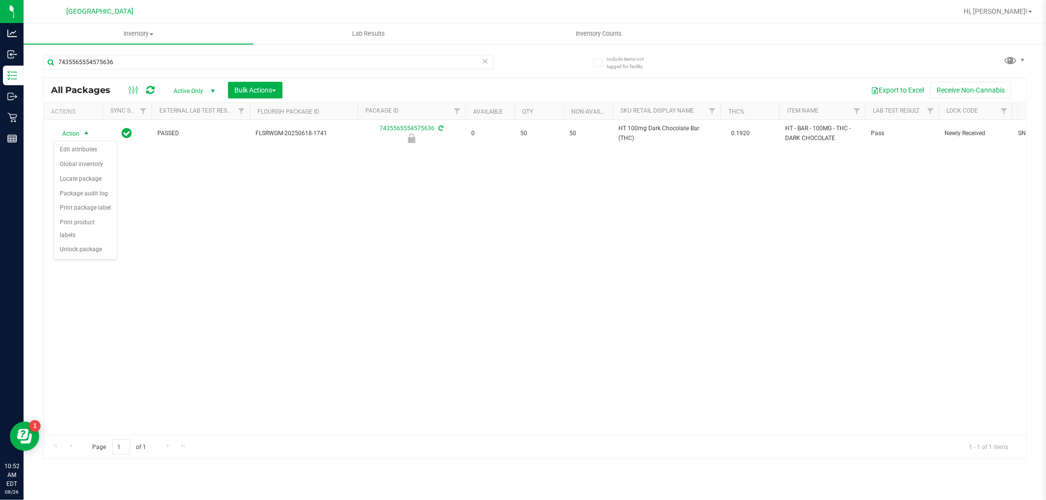
click at [104, 258] on div "Action Edit attributes Global inventory Locate package Package audit log Print …" at bounding box center [85, 200] width 64 height 119
click at [104, 257] on li "Unlock package" at bounding box center [85, 250] width 63 height 15
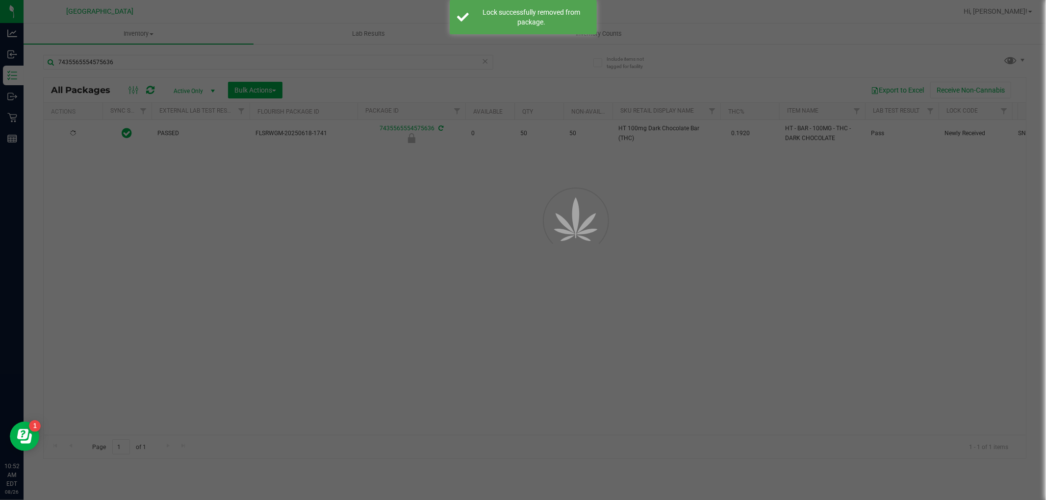
click at [277, 62] on div at bounding box center [523, 250] width 1046 height 500
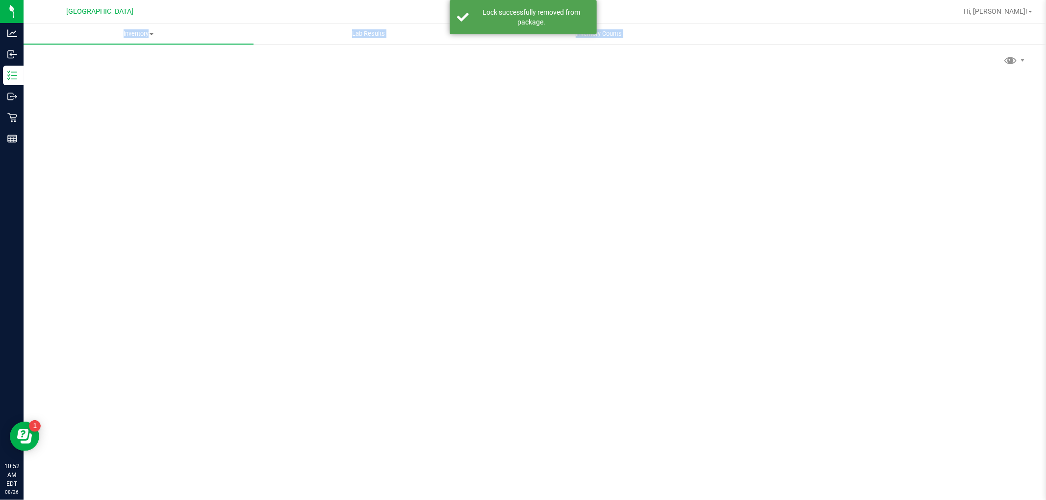
click at [277, 62] on div "Inventory All packages All inventory Waste log Create inventory Lab Results Inv…" at bounding box center [535, 262] width 1022 height 477
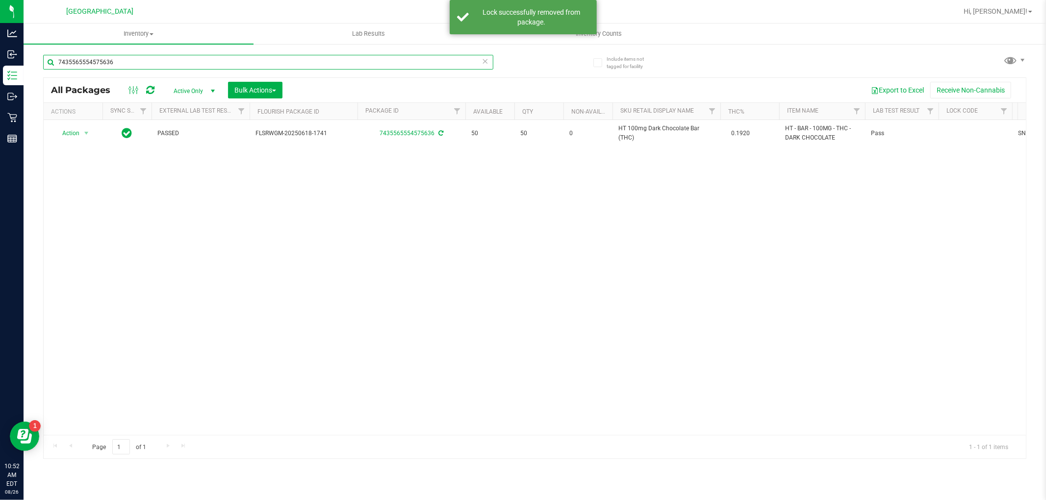
click at [277, 65] on input "7435565554575636" at bounding box center [268, 62] width 450 height 15
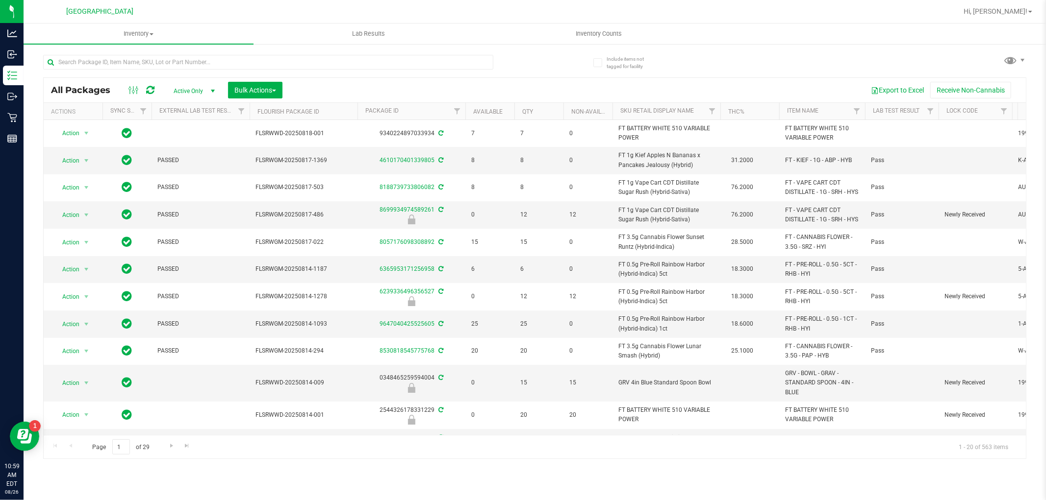
click at [296, 75] on div at bounding box center [268, 66] width 450 height 23
click at [296, 73] on div at bounding box center [268, 66] width 450 height 23
click at [297, 67] on input "text" at bounding box center [268, 62] width 450 height 15
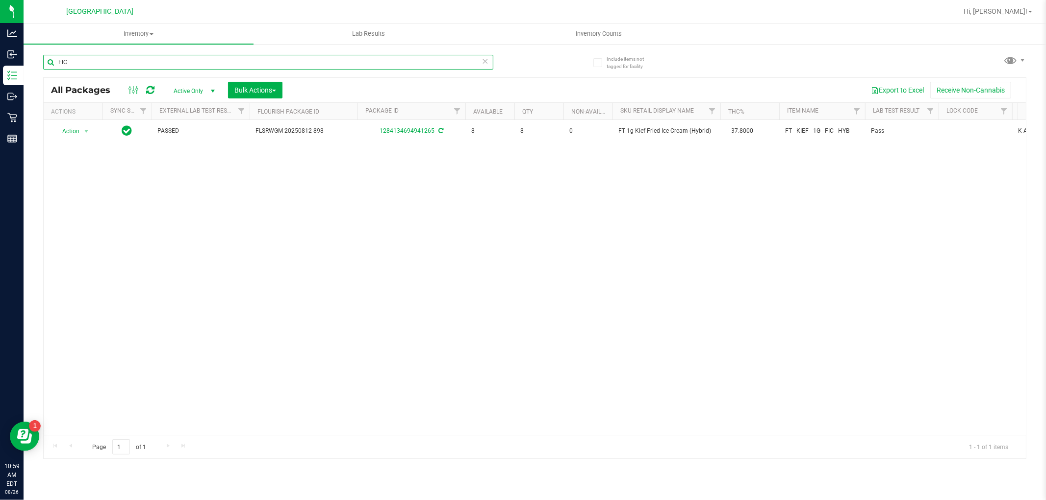
type input "FIC"
click at [453, 69] on div "FIC" at bounding box center [268, 66] width 450 height 23
click at [453, 69] on input "FIC" at bounding box center [268, 62] width 450 height 15
click at [453, 68] on input "FIC" at bounding box center [268, 62] width 450 height 15
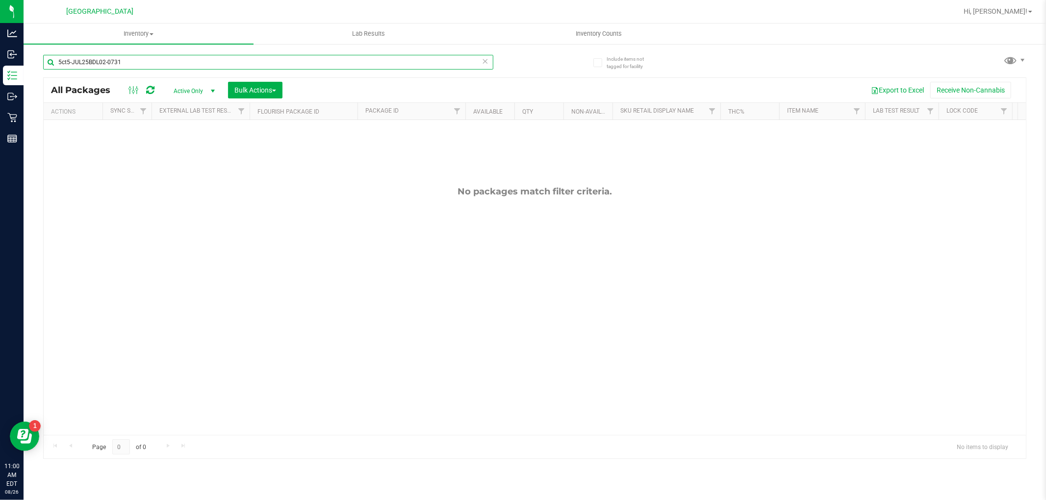
click at [346, 61] on input "5ct5-JUL25BDL02-0731" at bounding box center [268, 62] width 450 height 15
type input "5"
type input "JCW"
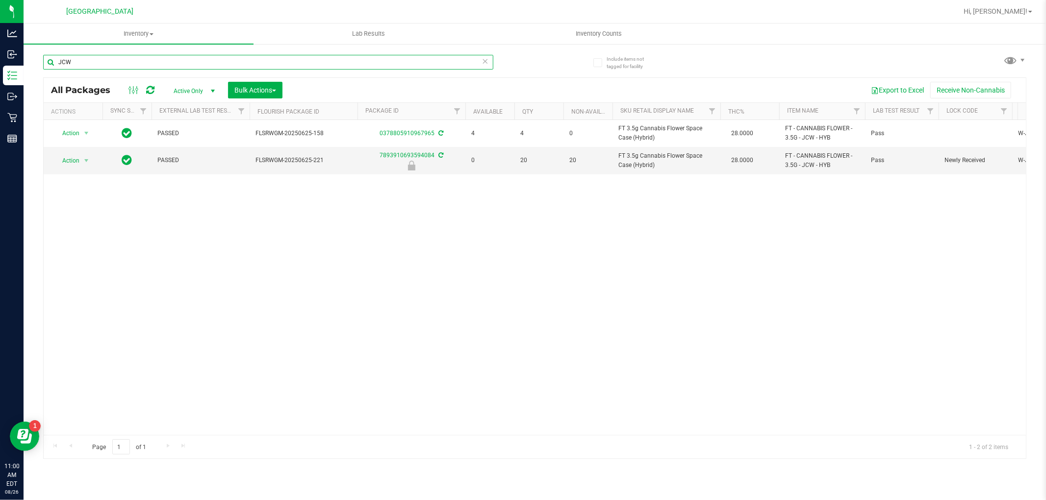
click at [313, 58] on input "JCW" at bounding box center [268, 62] width 450 height 15
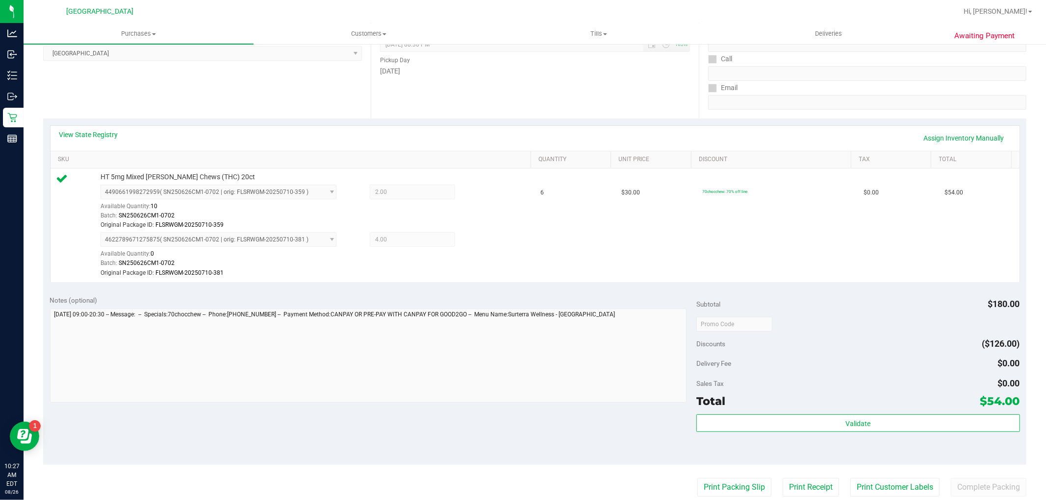
scroll to position [326, 0]
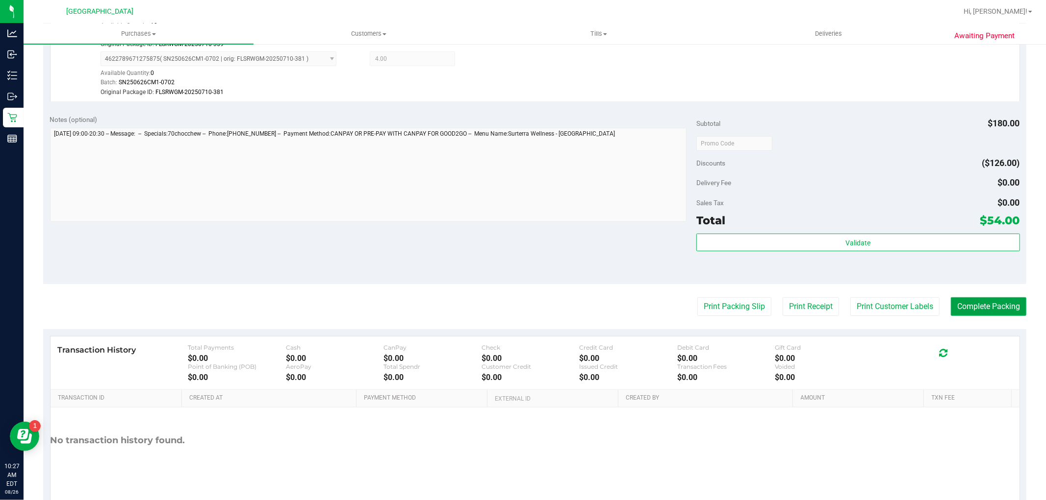
click at [962, 312] on button "Complete Packing" at bounding box center [987, 307] width 75 height 19
click at [881, 316] on button "Print Customer Labels" at bounding box center [886, 307] width 89 height 19
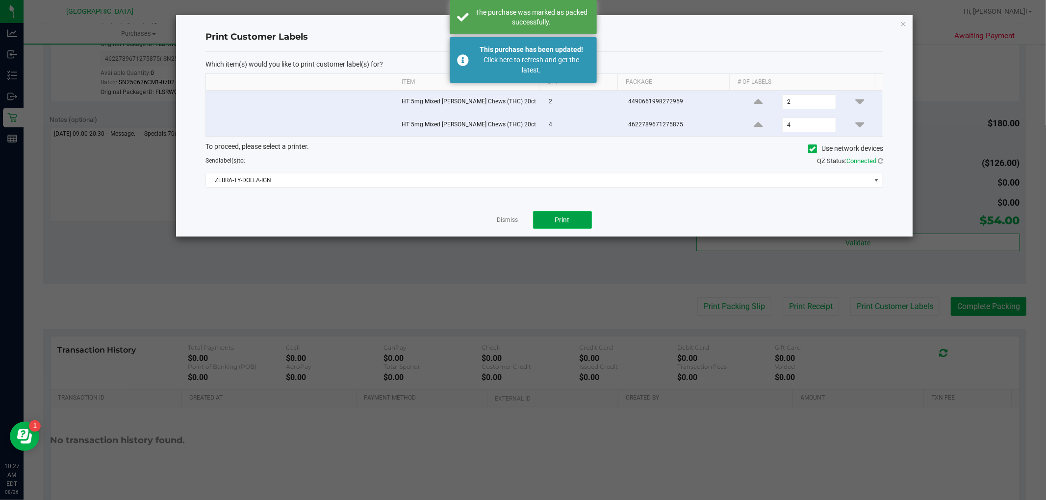
click at [570, 220] on button "Print" at bounding box center [562, 220] width 59 height 18
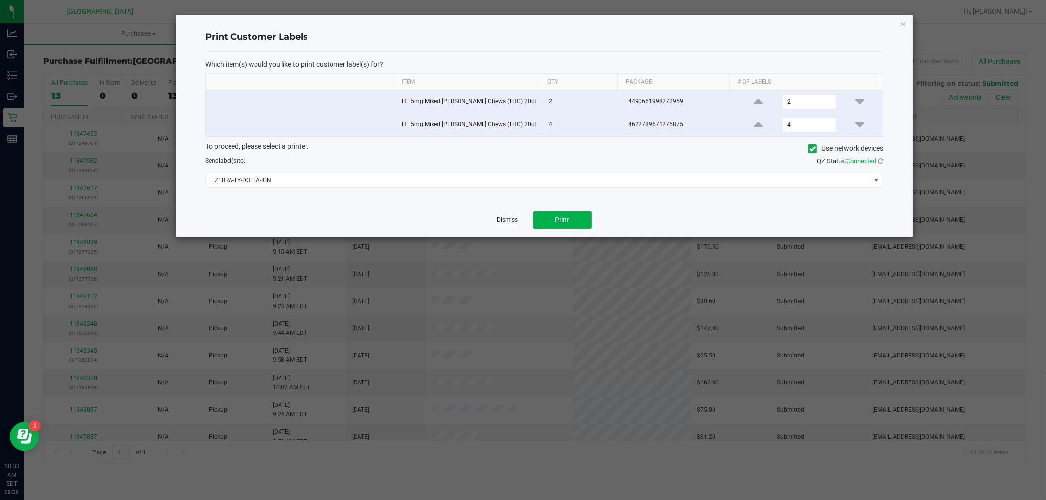
click at [500, 222] on link "Dismiss" at bounding box center [507, 220] width 21 height 8
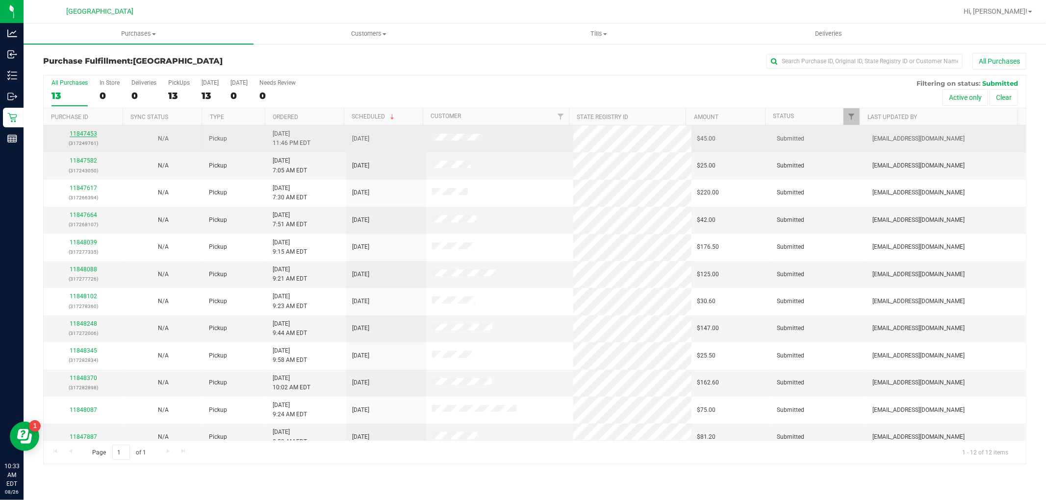
click at [95, 133] on link "11847453" at bounding box center [83, 133] width 27 height 7
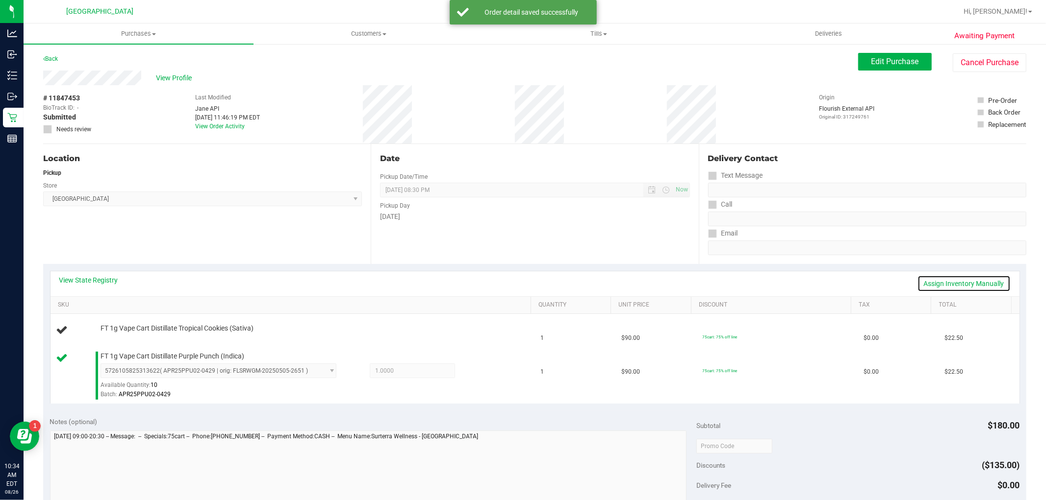
click at [929, 275] on link "Assign Inventory Manually" at bounding box center [963, 283] width 93 height 17
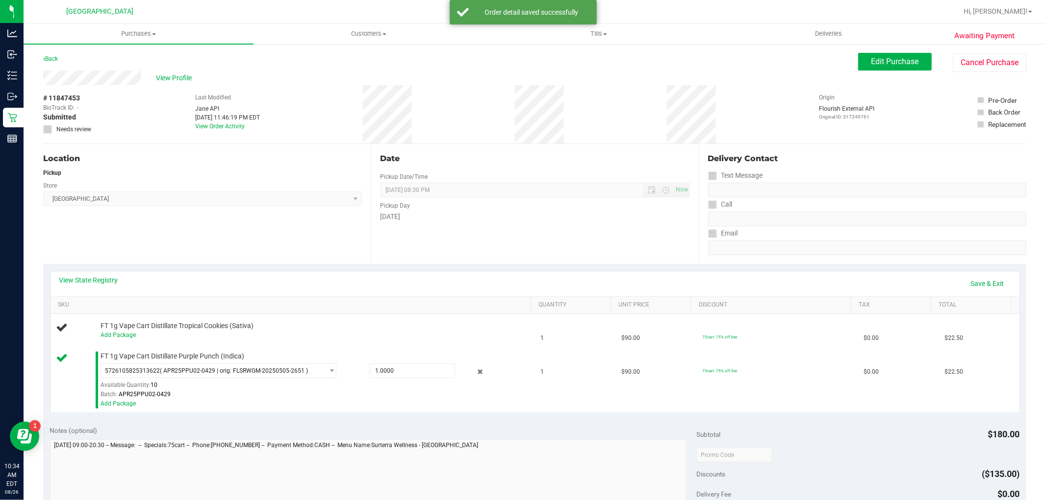
click at [933, 278] on div "View State Registry Save & Exit" at bounding box center [534, 283] width 951 height 17
click at [953, 278] on div "View State Registry Save & Exit" at bounding box center [534, 283] width 951 height 17
click at [970, 283] on link "Save & Exit" at bounding box center [987, 283] width 46 height 17
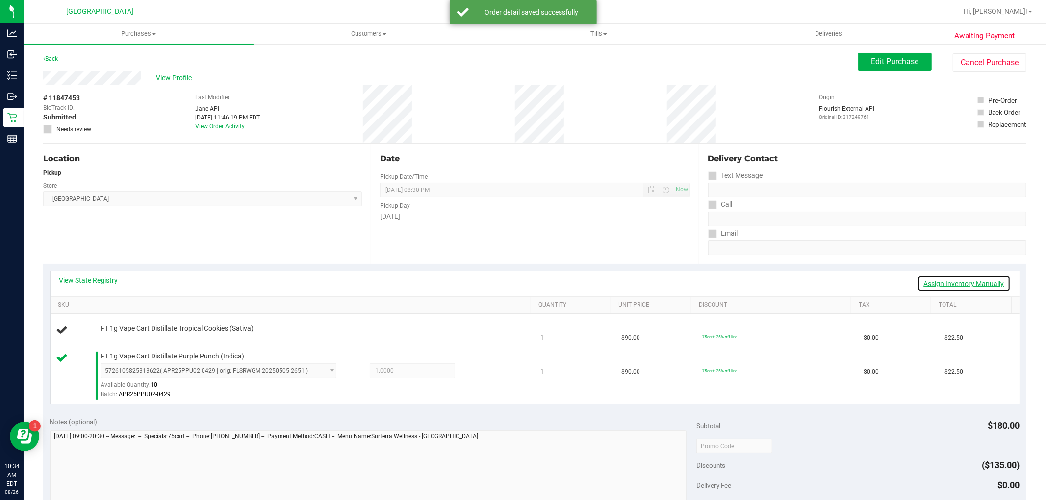
click at [970, 283] on link "Assign Inventory Manually" at bounding box center [963, 283] width 93 height 17
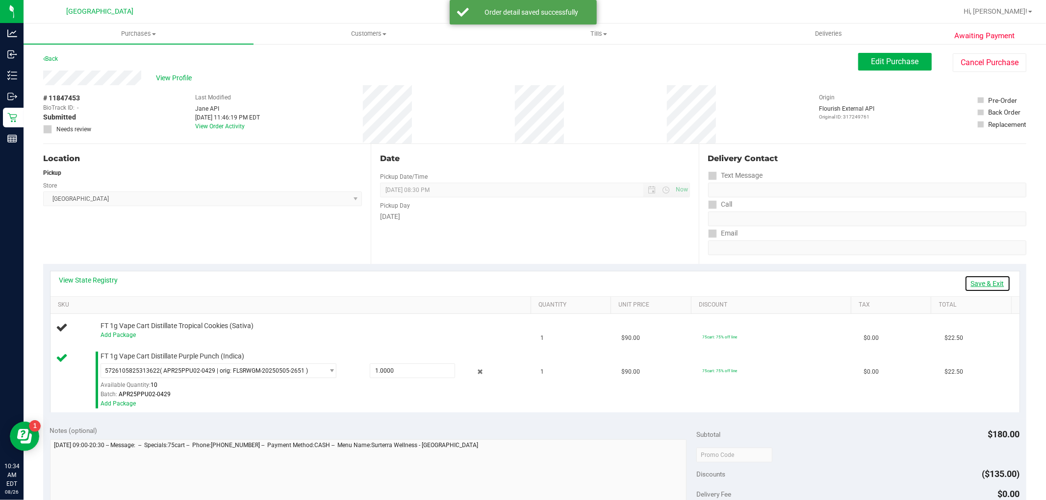
click at [970, 283] on link "Save & Exit" at bounding box center [987, 283] width 46 height 17
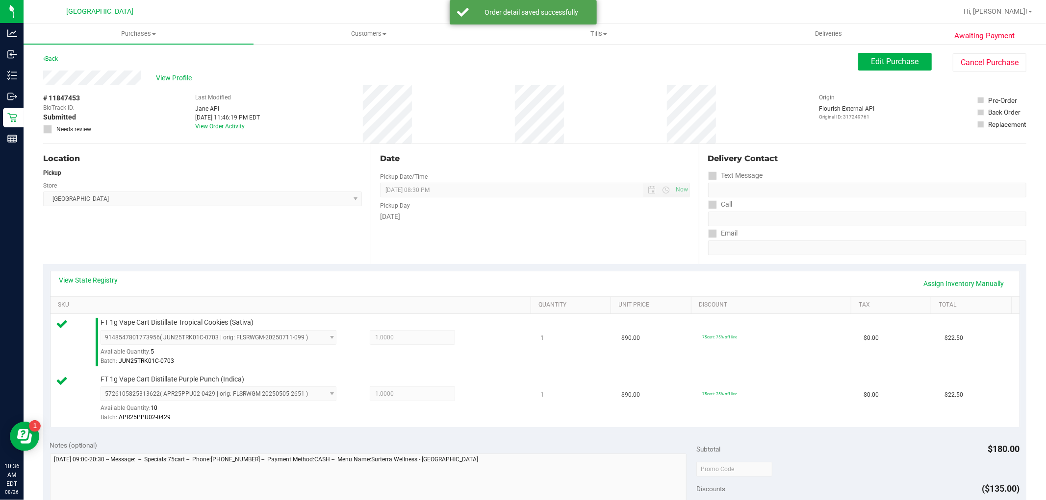
scroll to position [163, 0]
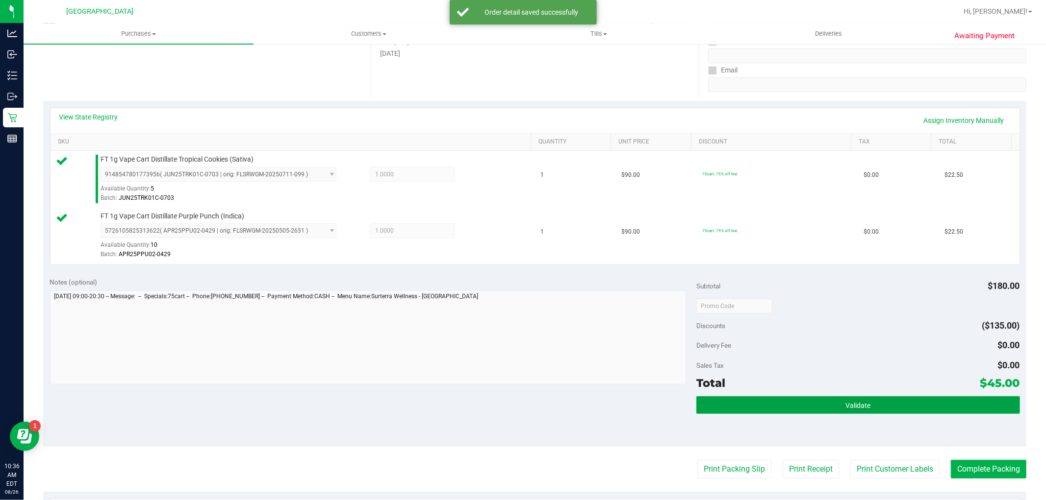
click at [930, 412] on button "Validate" at bounding box center [857, 406] width 323 height 18
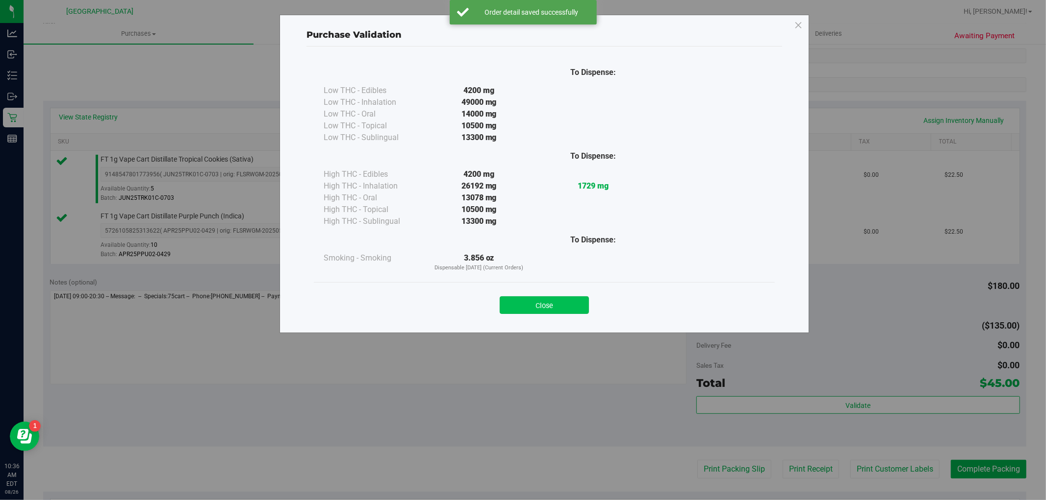
click at [564, 302] on button "Close" at bounding box center [543, 306] width 89 height 18
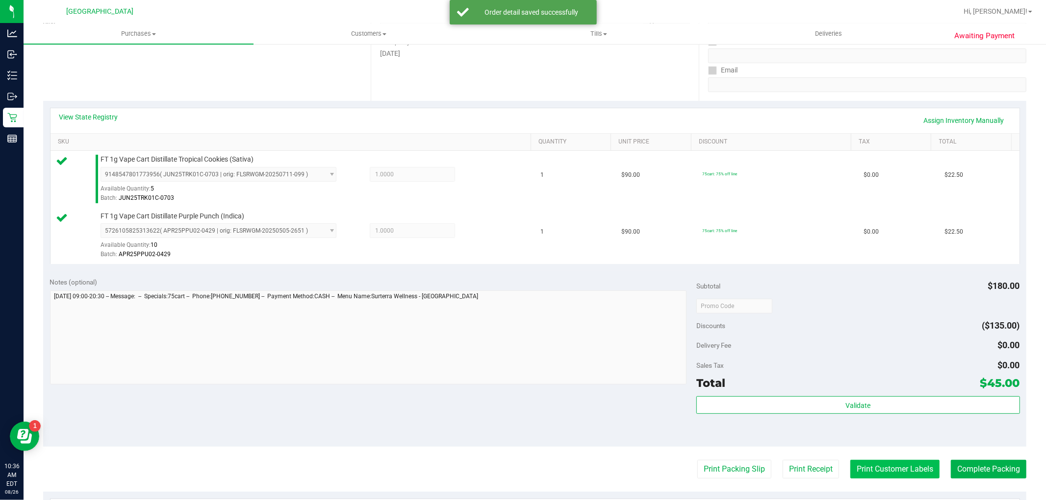
click at [853, 463] on button "Print Customer Labels" at bounding box center [894, 469] width 89 height 19
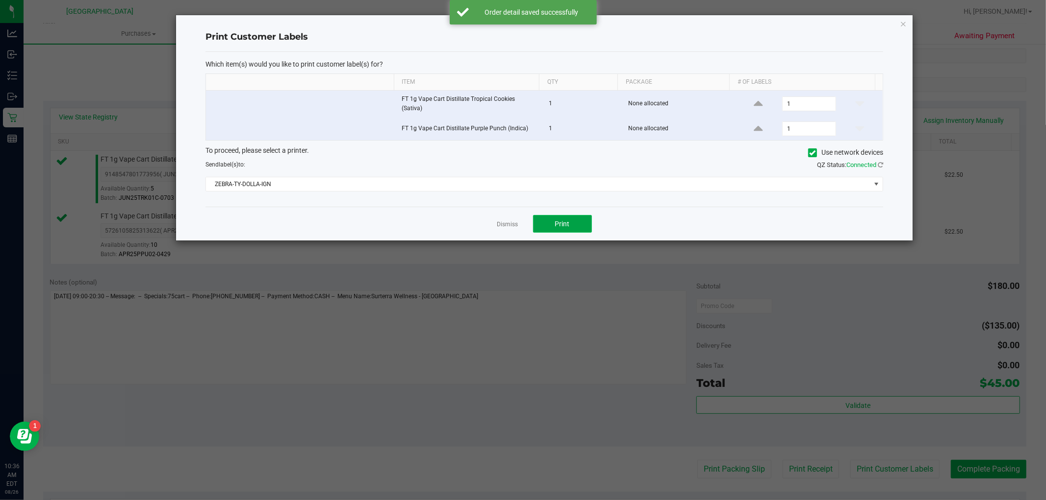
click at [572, 224] on button "Print" at bounding box center [562, 224] width 59 height 18
click at [515, 221] on link "Dismiss" at bounding box center [507, 225] width 21 height 8
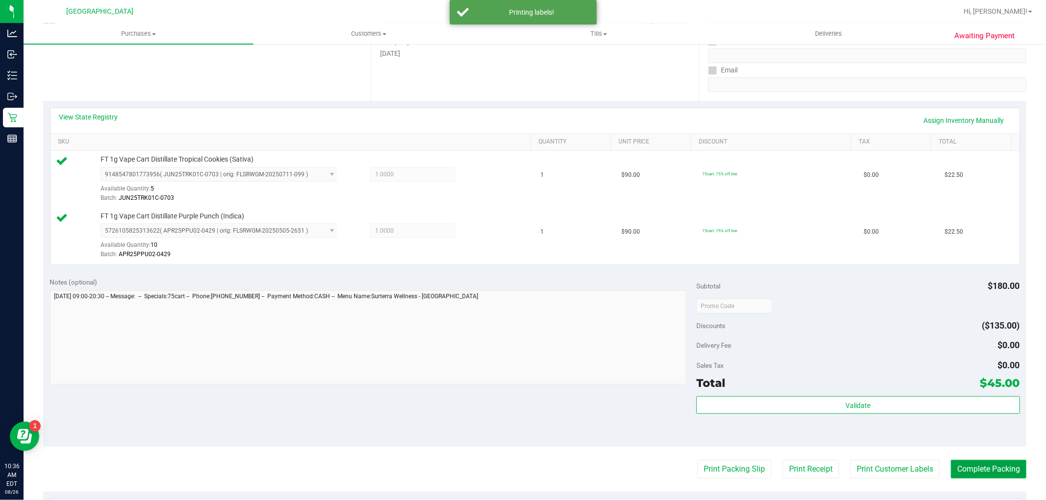
click at [964, 462] on button "Complete Packing" at bounding box center [987, 469] width 75 height 19
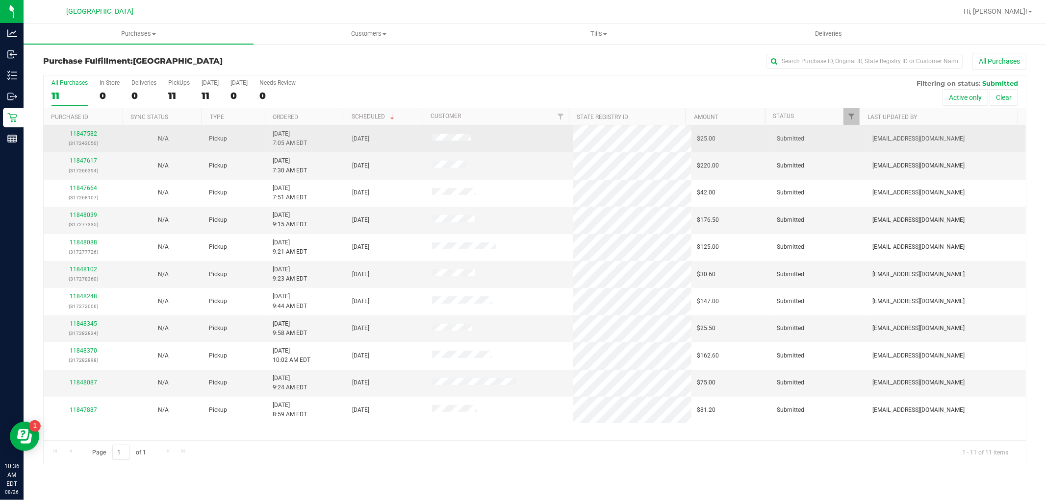
click at [80, 130] on div "11847582 (317243050)" at bounding box center [84, 138] width 68 height 19
click at [85, 133] on link "11847582" at bounding box center [83, 133] width 27 height 7
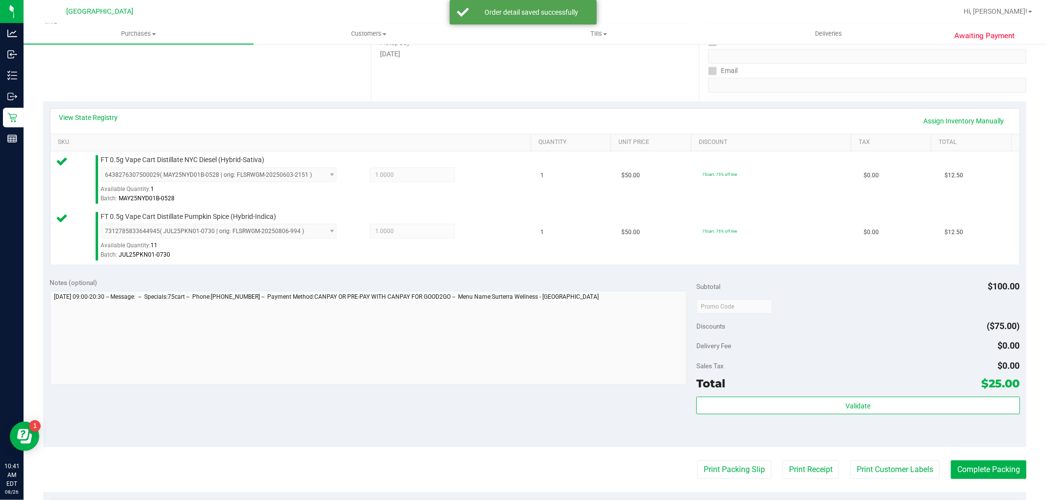
scroll to position [272, 0]
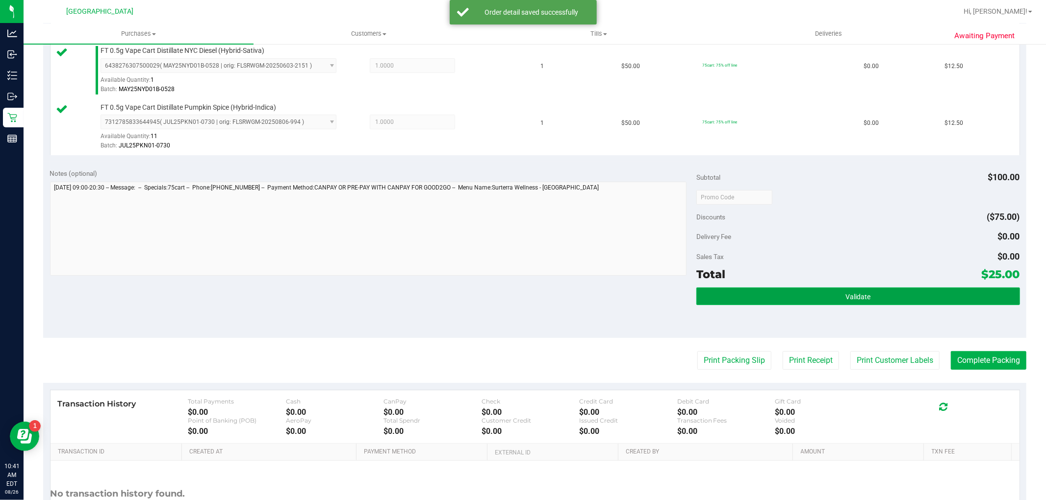
click at [838, 304] on button "Validate" at bounding box center [857, 297] width 323 height 18
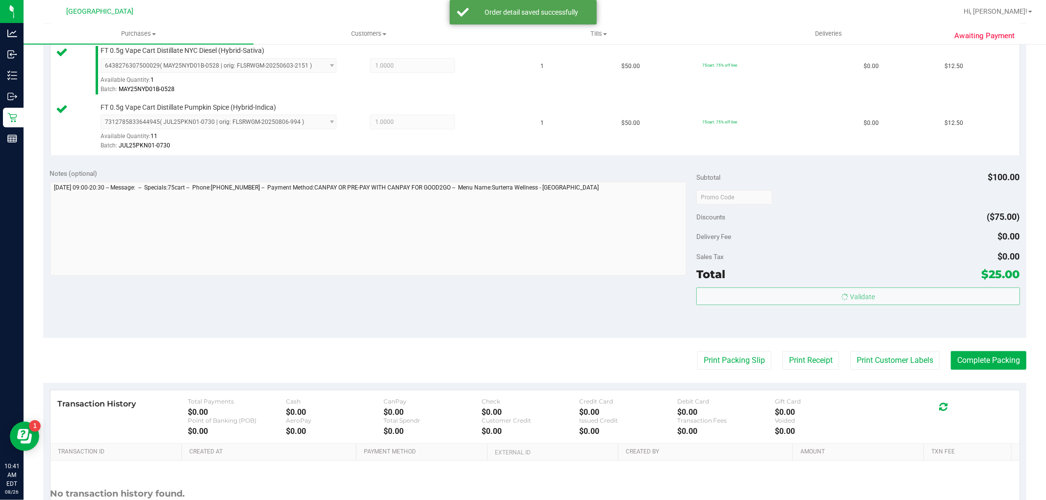
click at [888, 375] on purchase-details "Back Edit Purchase Cancel Purchase View Profile # 11847582 BioTrack ID: - Submi…" at bounding box center [534, 174] width 983 height 786
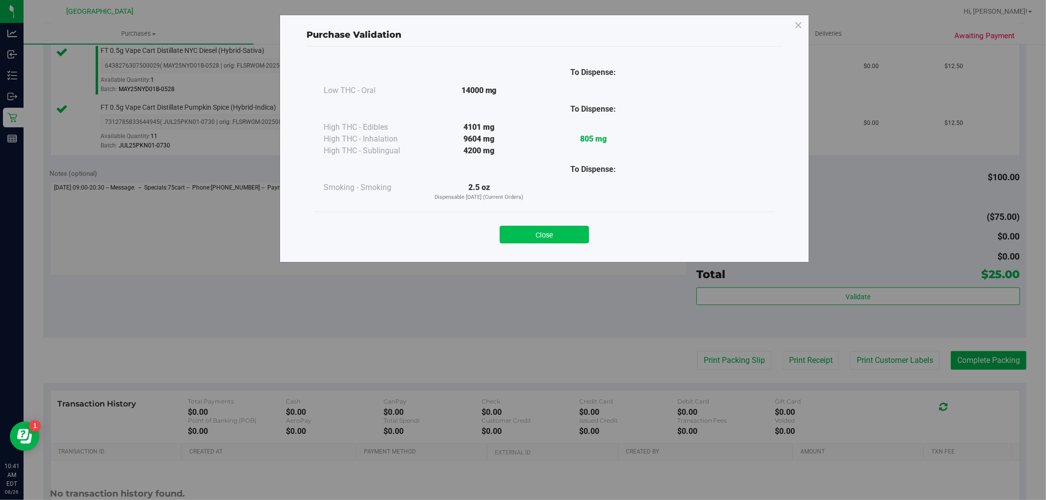
click at [515, 230] on button "Close" at bounding box center [543, 235] width 89 height 18
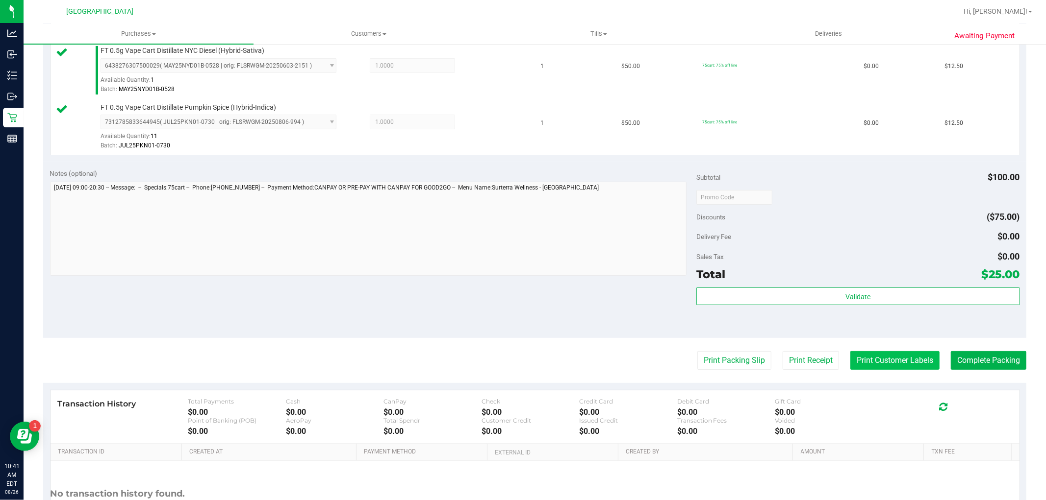
click at [863, 370] on button "Print Customer Labels" at bounding box center [894, 360] width 89 height 19
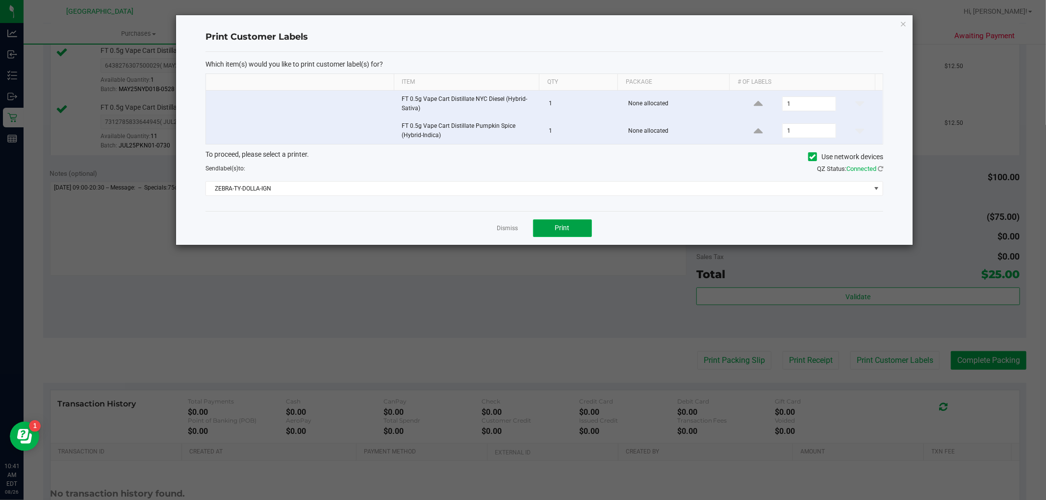
click at [540, 234] on button "Print" at bounding box center [562, 229] width 59 height 18
click at [508, 232] on link "Dismiss" at bounding box center [507, 228] width 21 height 8
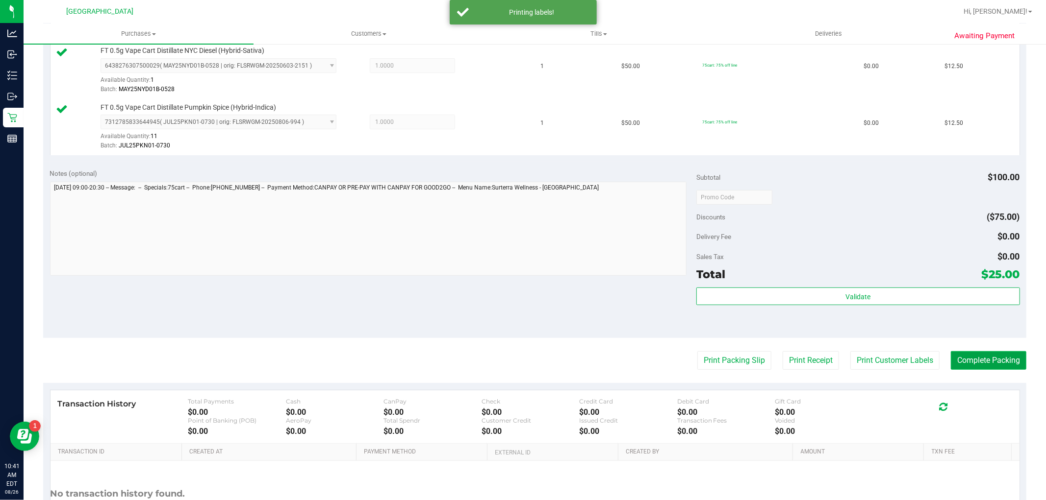
click at [981, 365] on button "Complete Packing" at bounding box center [987, 360] width 75 height 19
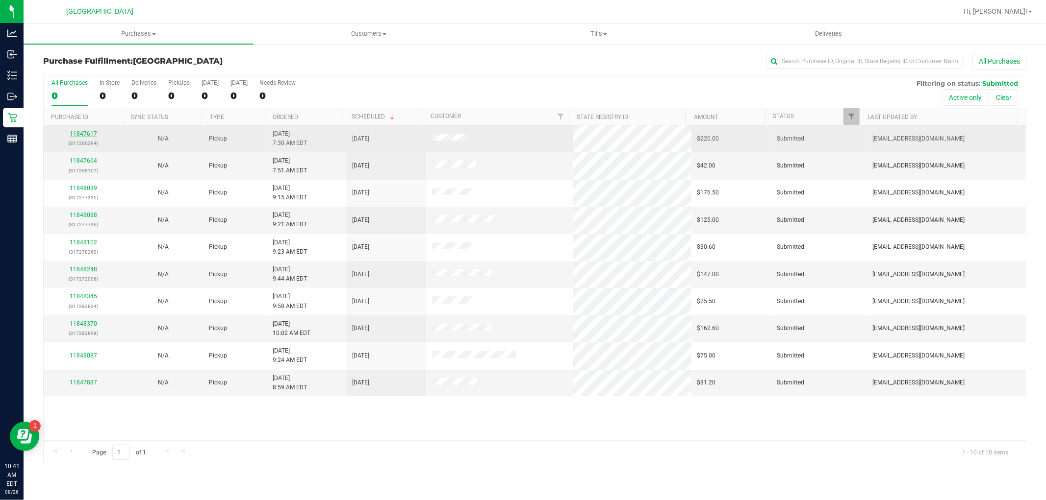
click at [92, 132] on link "11847617" at bounding box center [83, 133] width 27 height 7
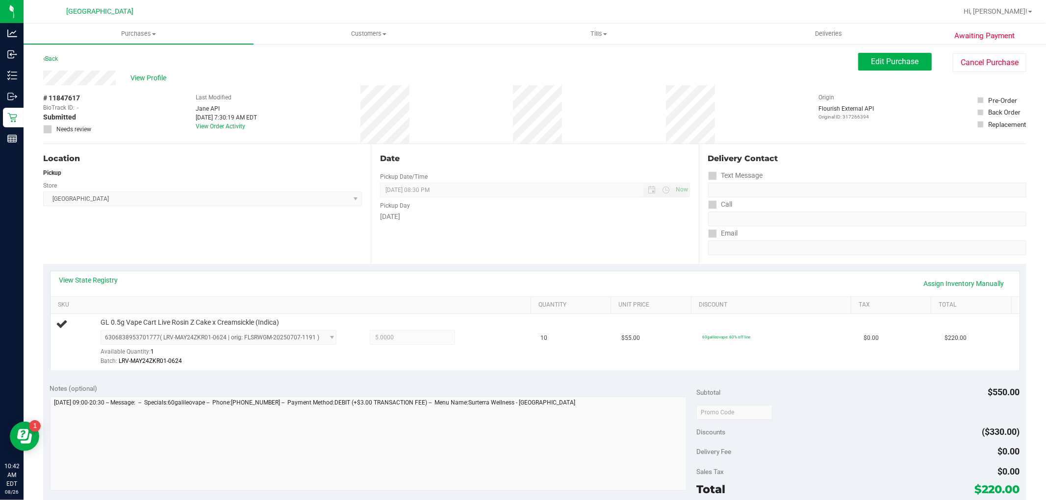
drag, startPoint x: 822, startPoint y: 448, endPoint x: 832, endPoint y: 522, distance: 74.2
click at [832, 500] on html "Analytics Inbound Inventory Outbound Retail Reports 10:42 AM EDT 08/26/2025 08/…" at bounding box center [523, 250] width 1046 height 500
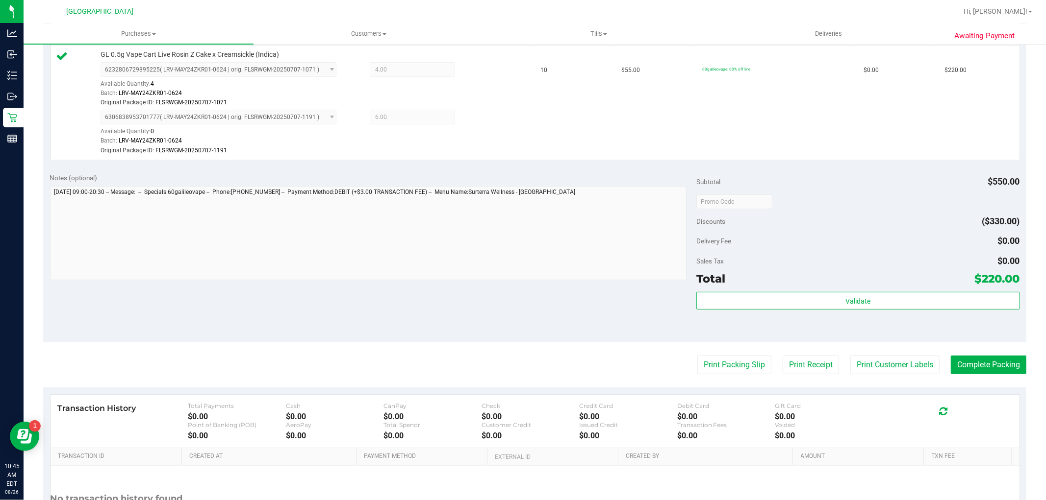
scroll to position [326, 0]
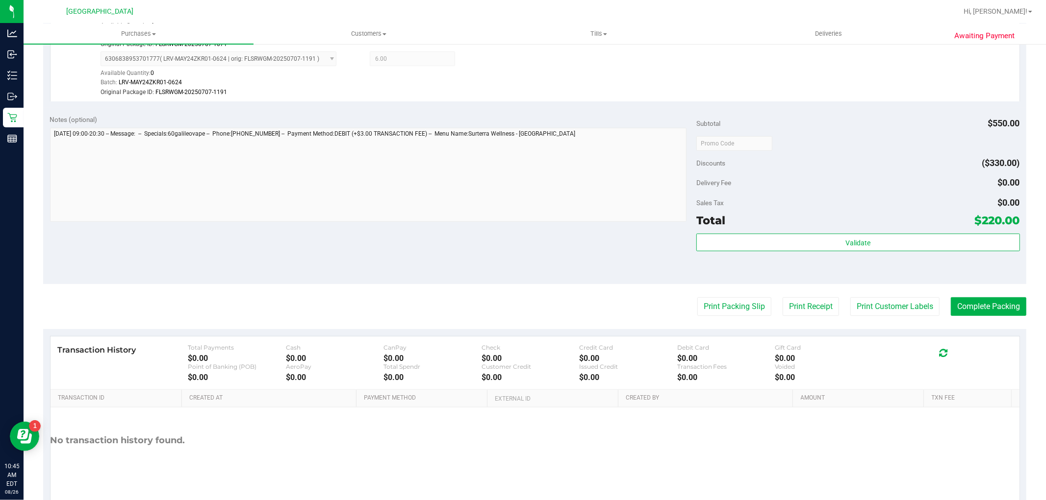
click at [932, 304] on div "Print Packing Slip Print Receipt Print Customer Labels Complete Packing" at bounding box center [534, 307] width 983 height 19
click at [898, 309] on button "Print Customer Labels" at bounding box center [894, 307] width 89 height 19
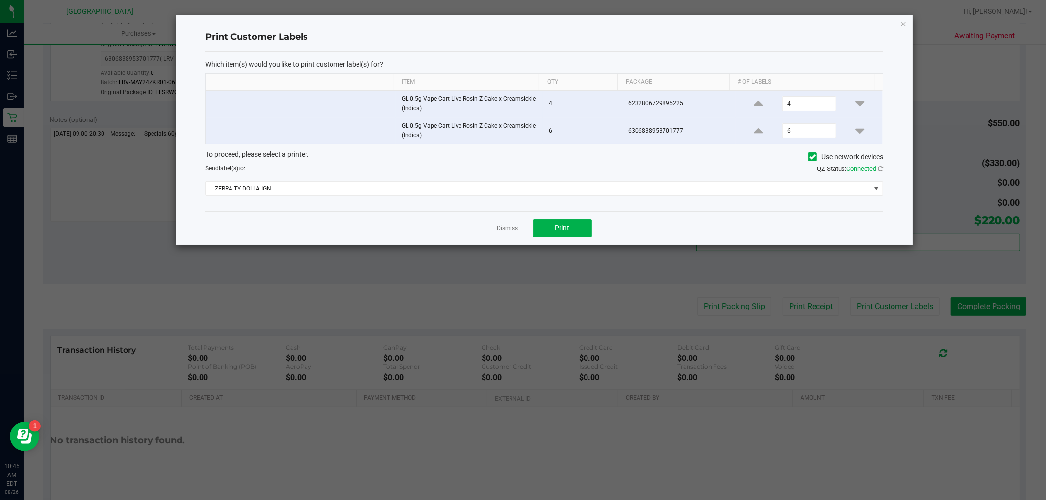
click at [594, 226] on div "Dismiss Print" at bounding box center [543, 228] width 677 height 34
click at [546, 226] on button "Print" at bounding box center [562, 229] width 59 height 18
click at [487, 229] on div "Dismiss Print" at bounding box center [543, 228] width 677 height 34
click at [511, 228] on link "Dismiss" at bounding box center [507, 228] width 21 height 8
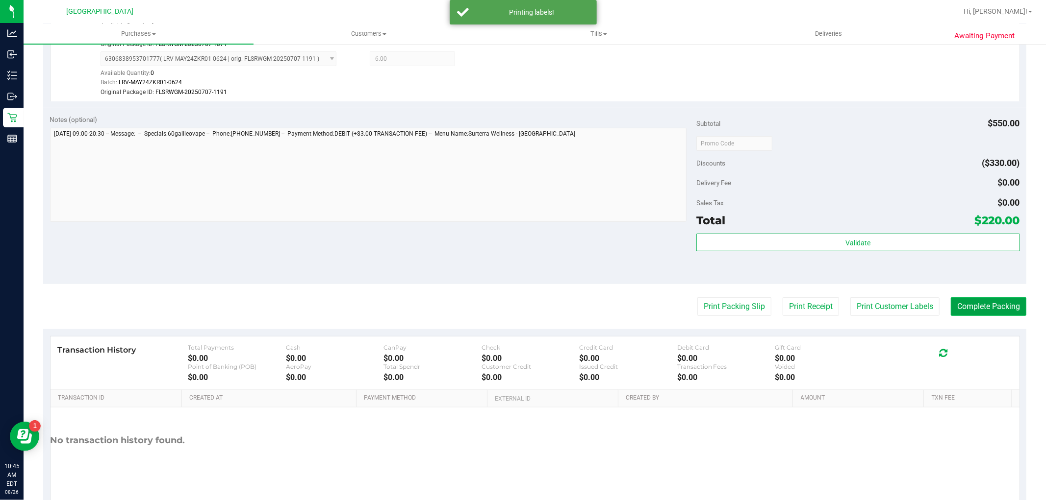
click at [1008, 302] on button "Complete Packing" at bounding box center [987, 307] width 75 height 19
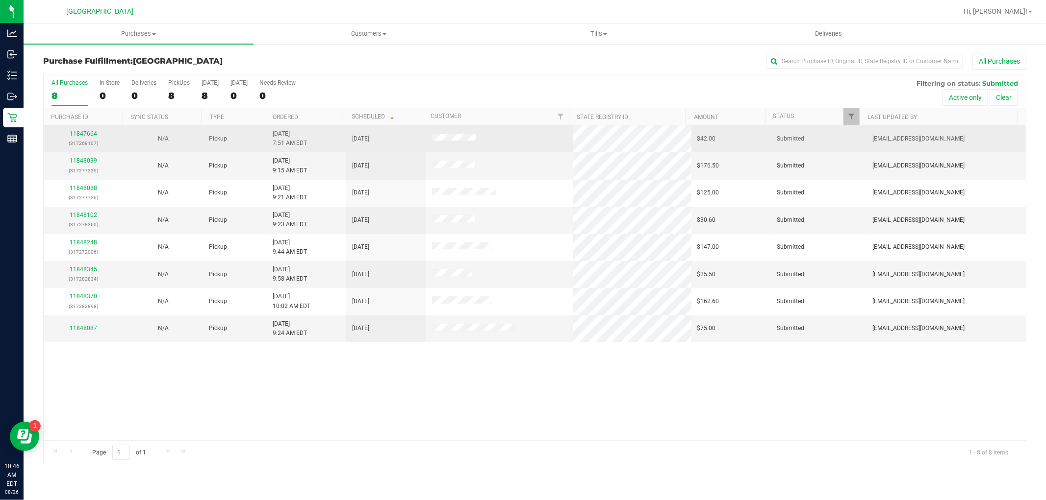
click at [97, 138] on div "11847664 (317268107)" at bounding box center [84, 138] width 68 height 19
click at [91, 132] on link "11847664" at bounding box center [83, 133] width 27 height 7
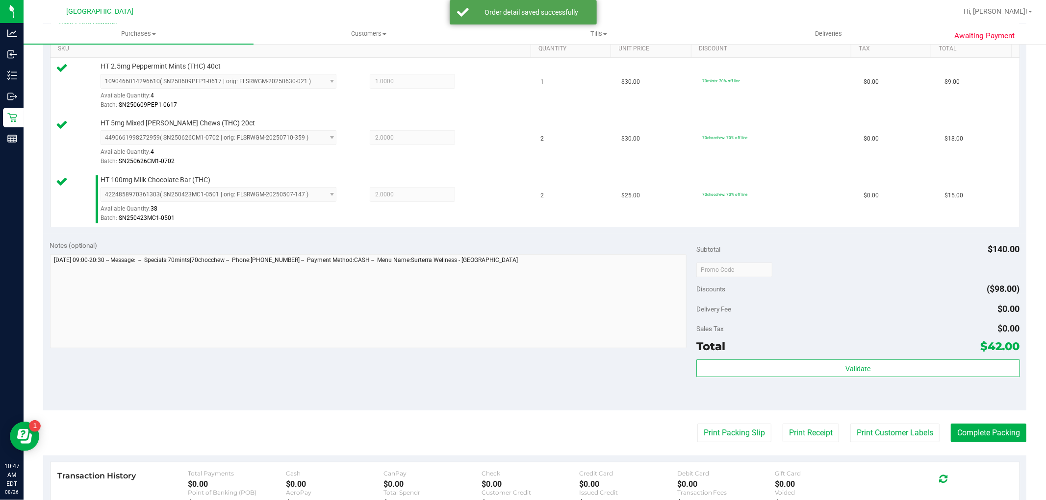
scroll to position [272, 0]
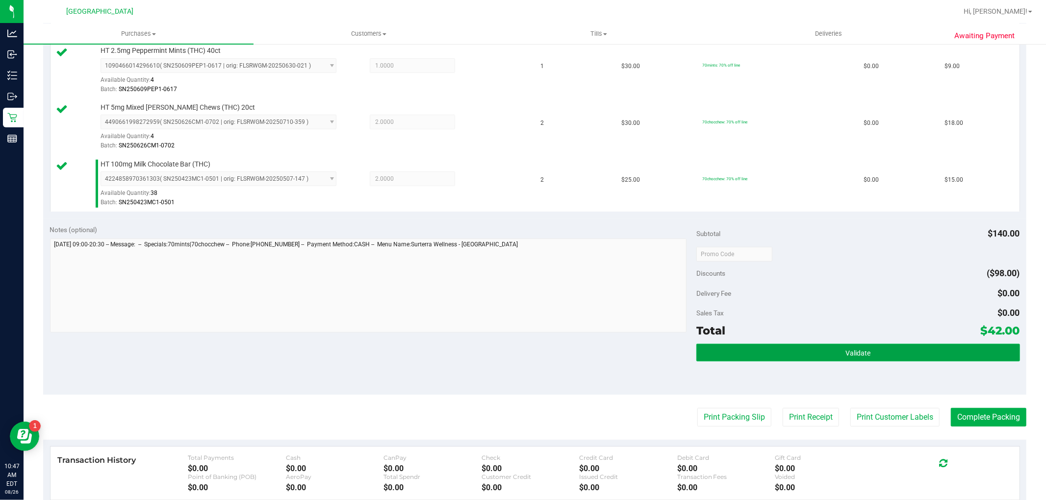
click at [890, 350] on button "Validate" at bounding box center [857, 353] width 323 height 18
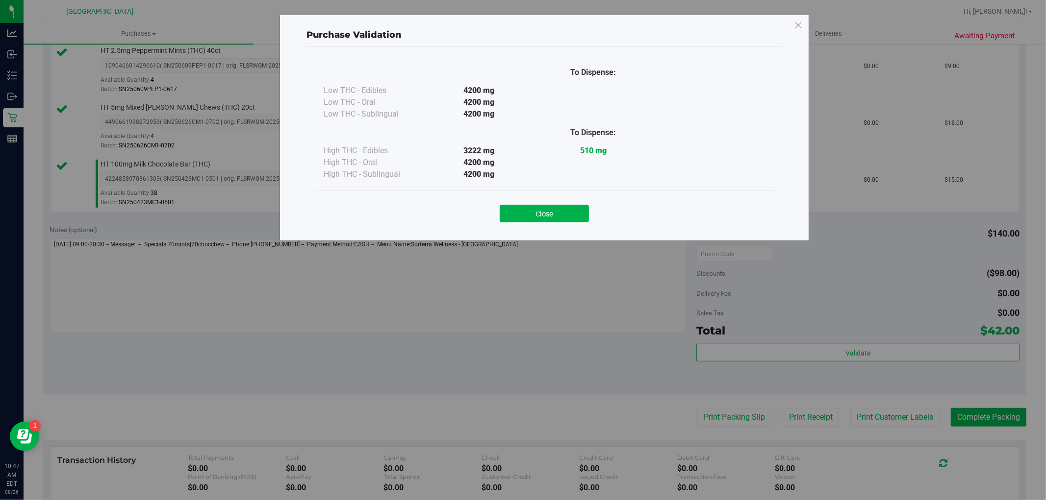
click at [888, 420] on div "Purchase Validation To Dispense: Low THC - Edibles 4200 mg" at bounding box center [526, 250] width 1053 height 500
click at [584, 224] on div "Close" at bounding box center [544, 210] width 461 height 40
click at [576, 212] on button "Close" at bounding box center [543, 214] width 89 height 18
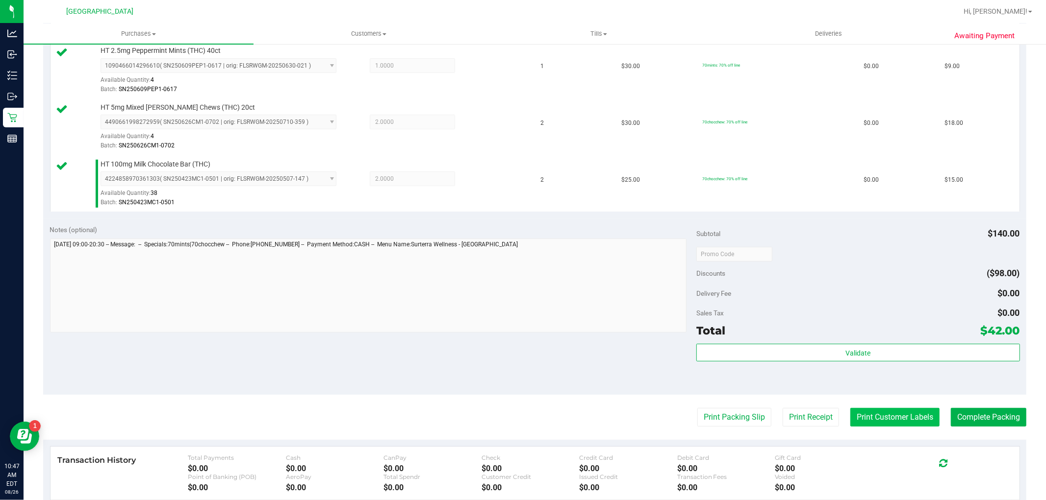
click at [904, 423] on button "Print Customer Labels" at bounding box center [894, 417] width 89 height 19
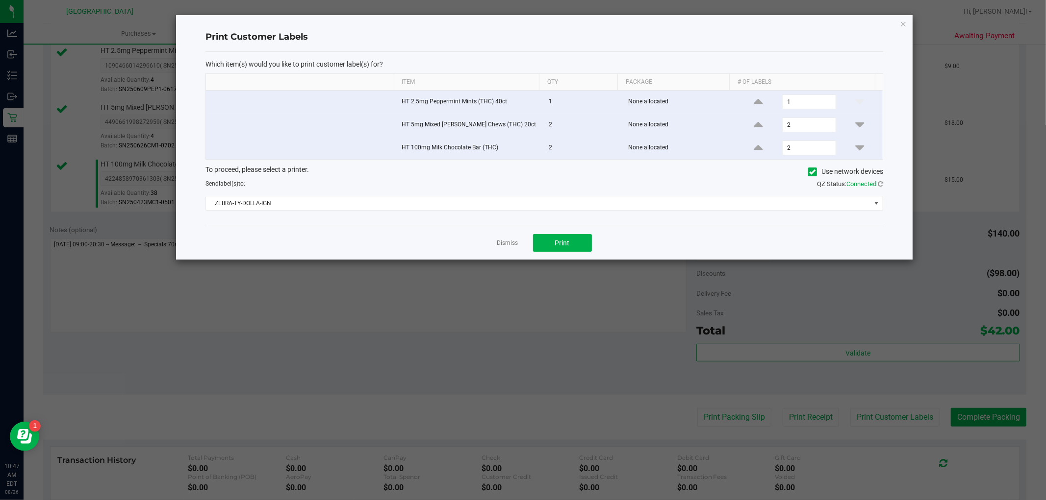
click at [524, 212] on div "Which item(s) would you like to print customer label(s) for? Item Qty Package #…" at bounding box center [543, 139] width 677 height 174
click at [545, 239] on button "Print" at bounding box center [562, 243] width 59 height 18
click at [510, 241] on link "Dismiss" at bounding box center [507, 243] width 21 height 8
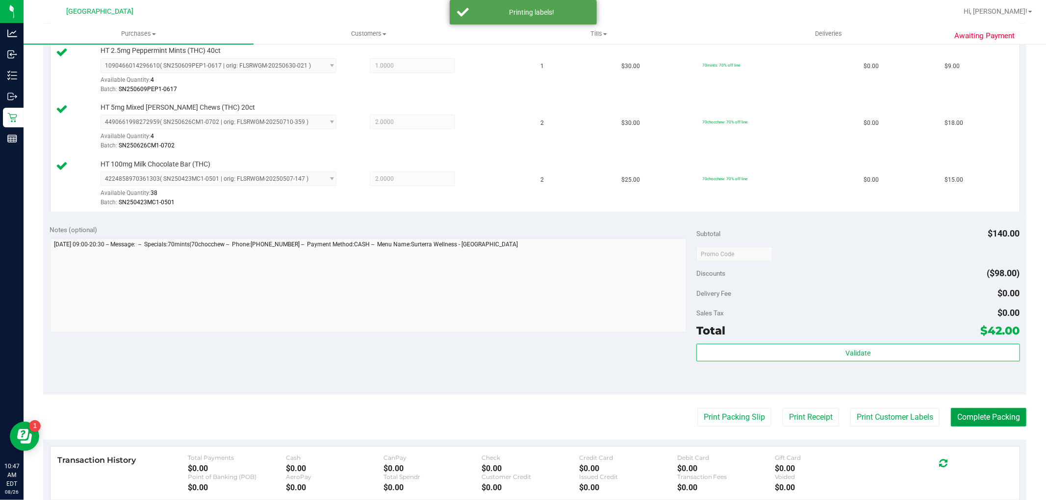
click at [967, 409] on button "Complete Packing" at bounding box center [987, 417] width 75 height 19
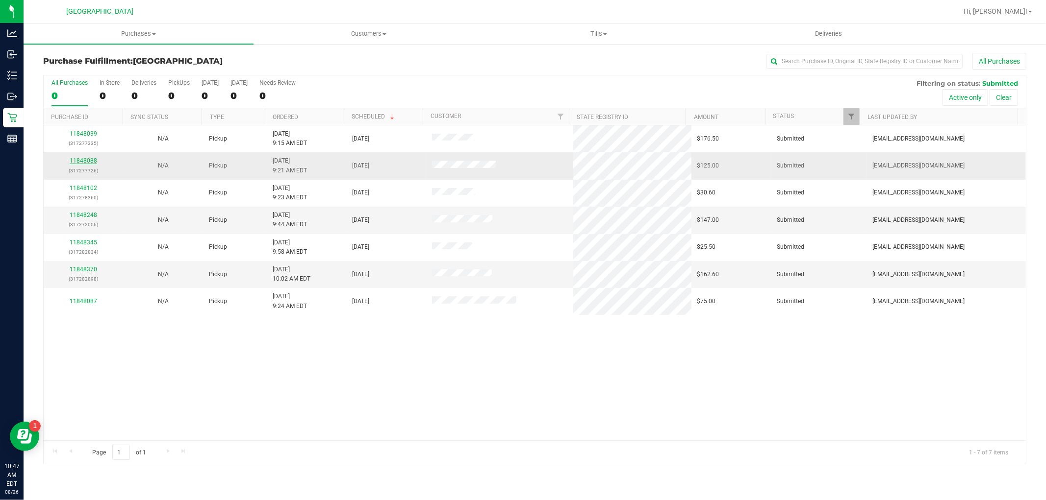
click at [92, 162] on link "11848088" at bounding box center [83, 160] width 27 height 7
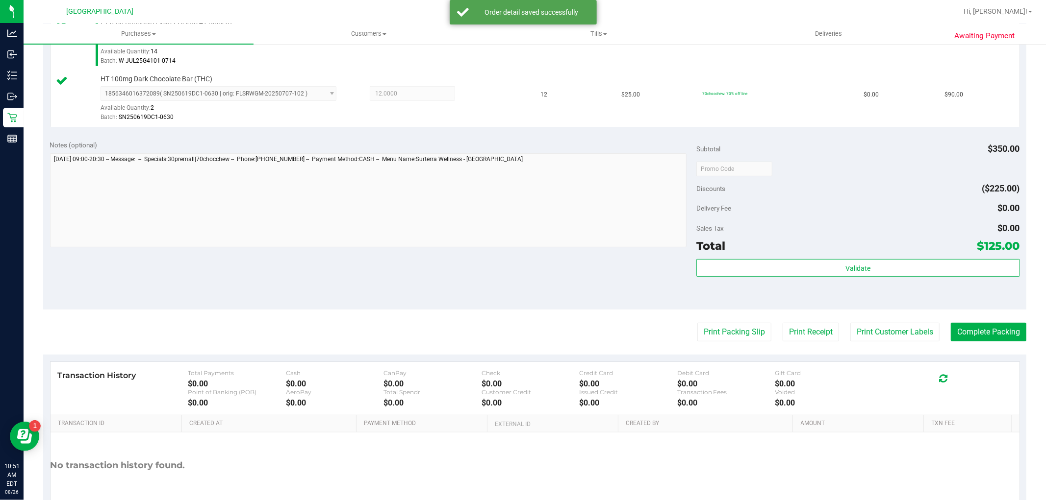
scroll to position [326, 0]
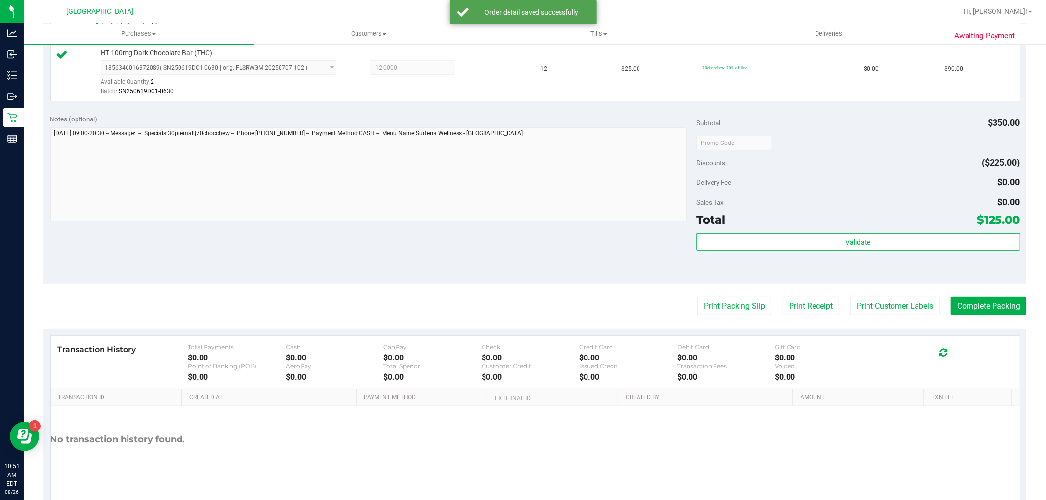
click at [923, 217] on div "Total $125.00" at bounding box center [857, 220] width 323 height 18
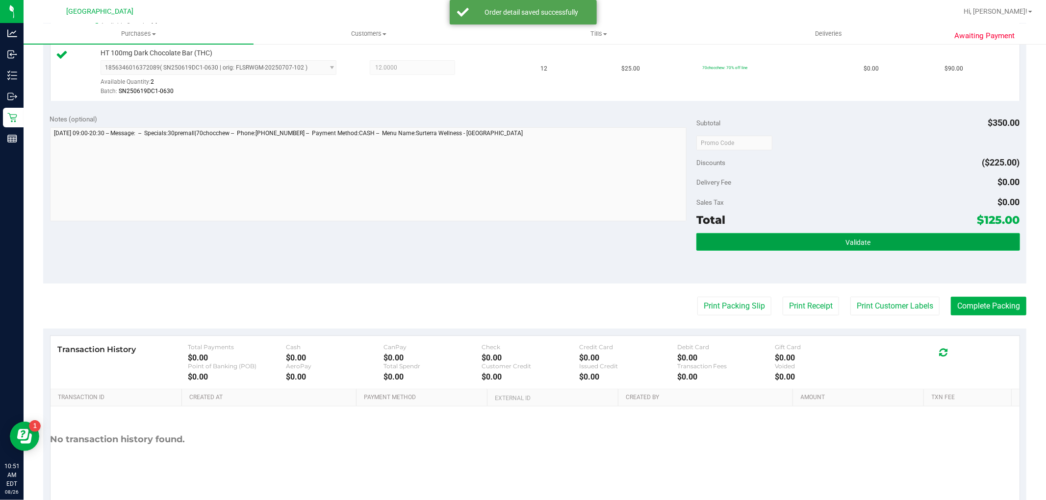
click at [901, 248] on button "Validate" at bounding box center [857, 242] width 323 height 18
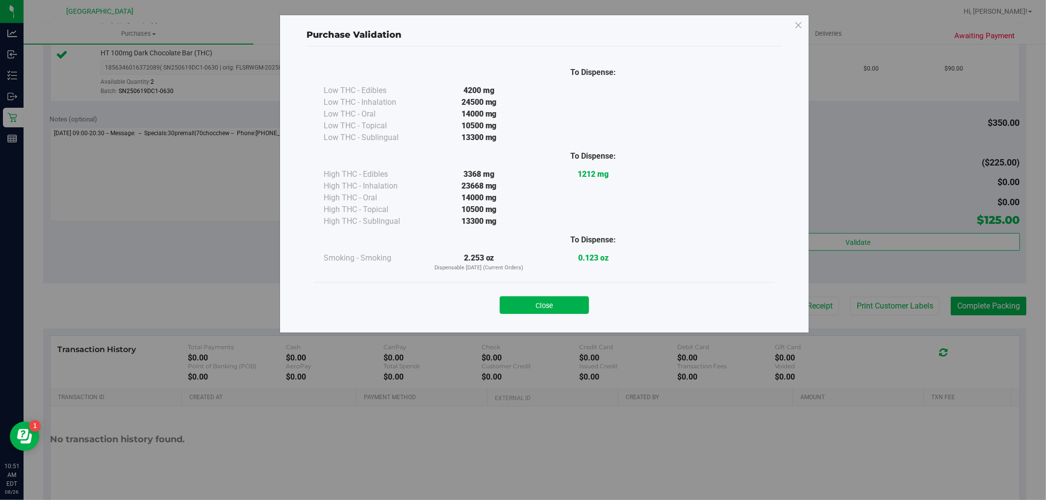
click at [492, 305] on div "Close" at bounding box center [544, 302] width 446 height 25
click at [540, 302] on button "Close" at bounding box center [543, 306] width 89 height 18
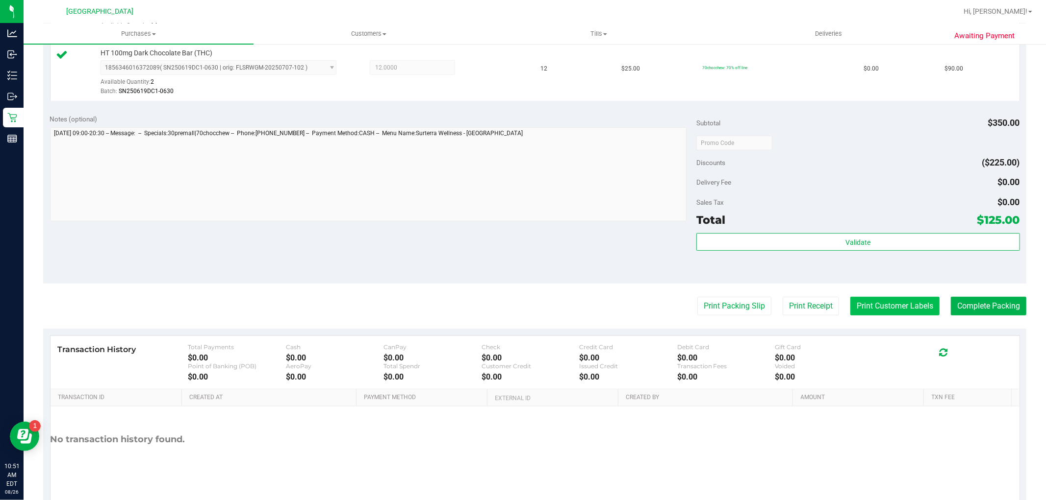
click at [868, 301] on button "Print Customer Labels" at bounding box center [894, 306] width 89 height 19
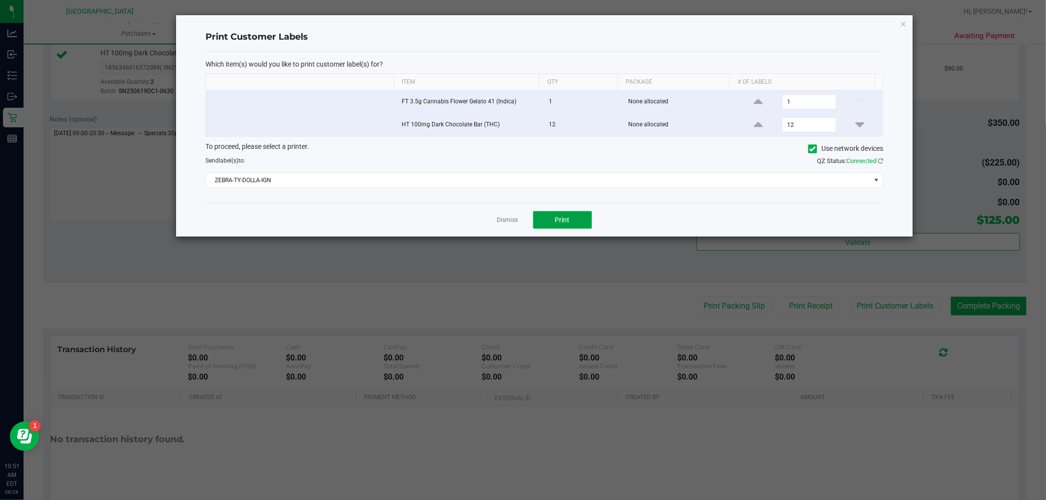
click at [551, 225] on button "Print" at bounding box center [562, 220] width 59 height 18
click at [504, 221] on link "Dismiss" at bounding box center [507, 220] width 21 height 8
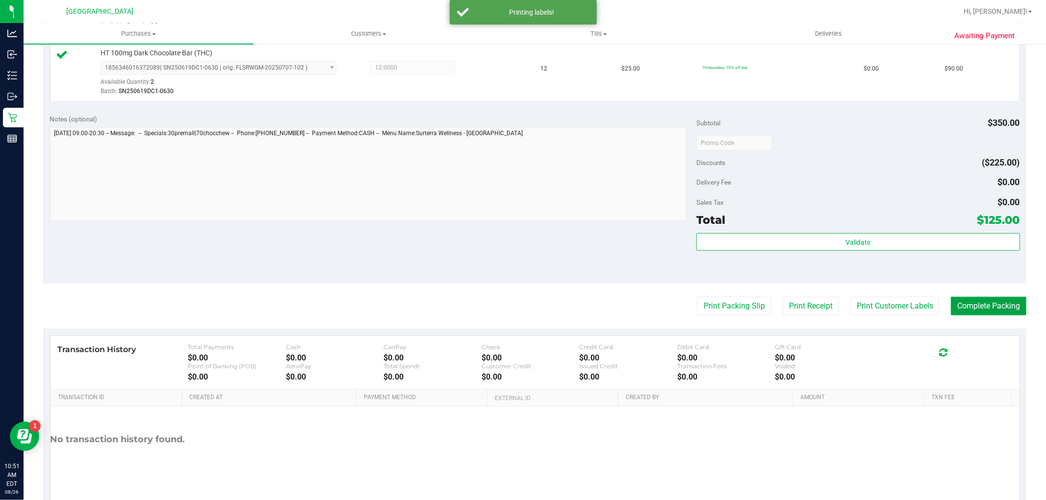
click at [1001, 299] on button "Complete Packing" at bounding box center [987, 306] width 75 height 19
